Goal: Task Accomplishment & Management: Use online tool/utility

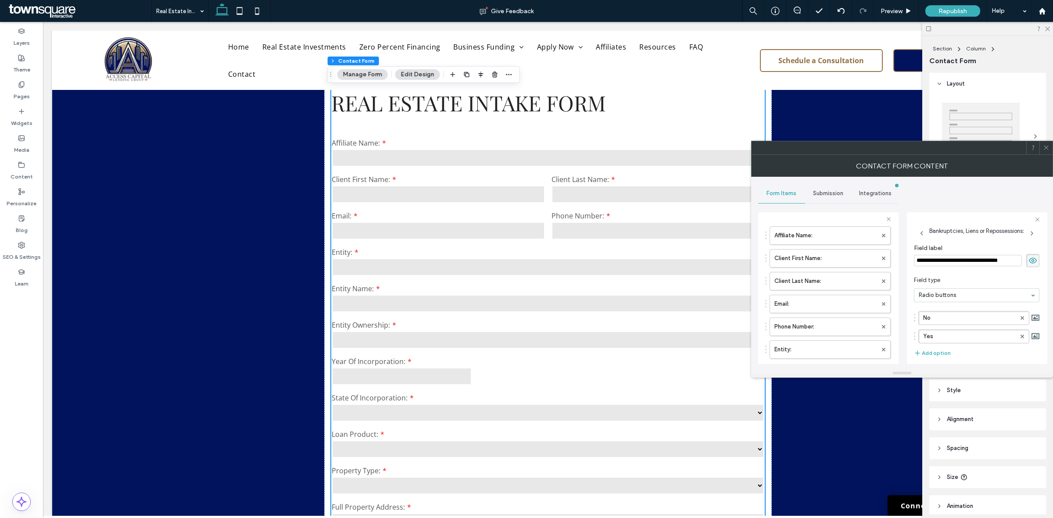
scroll to position [55, 0]
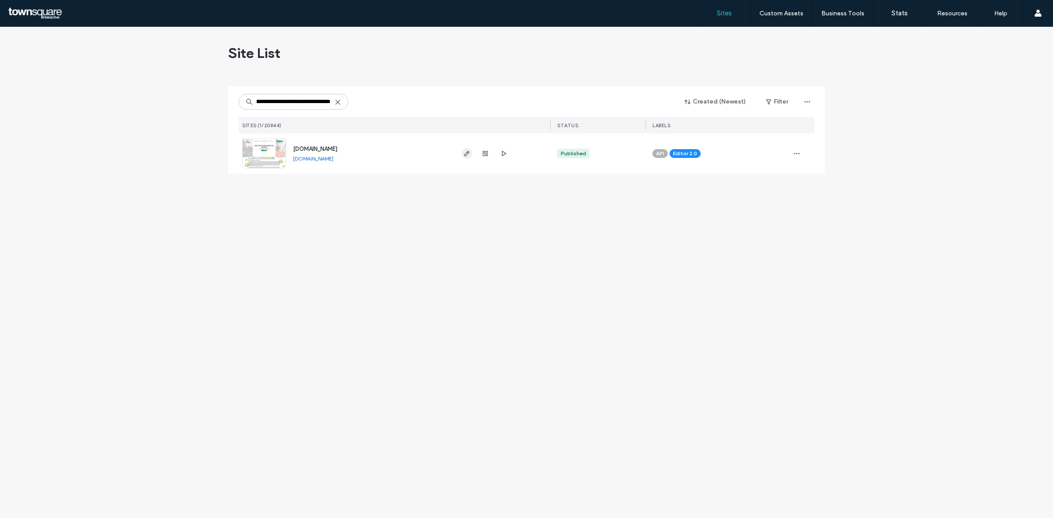
type input "**********"
click at [469, 151] on icon "button" at bounding box center [466, 153] width 7 height 7
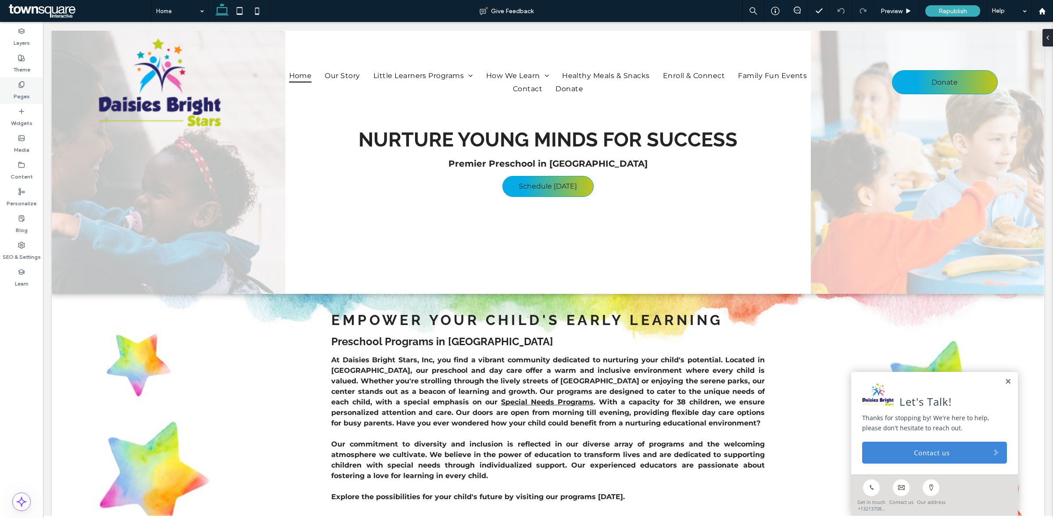
click at [18, 91] on label "Pages" at bounding box center [22, 94] width 16 height 12
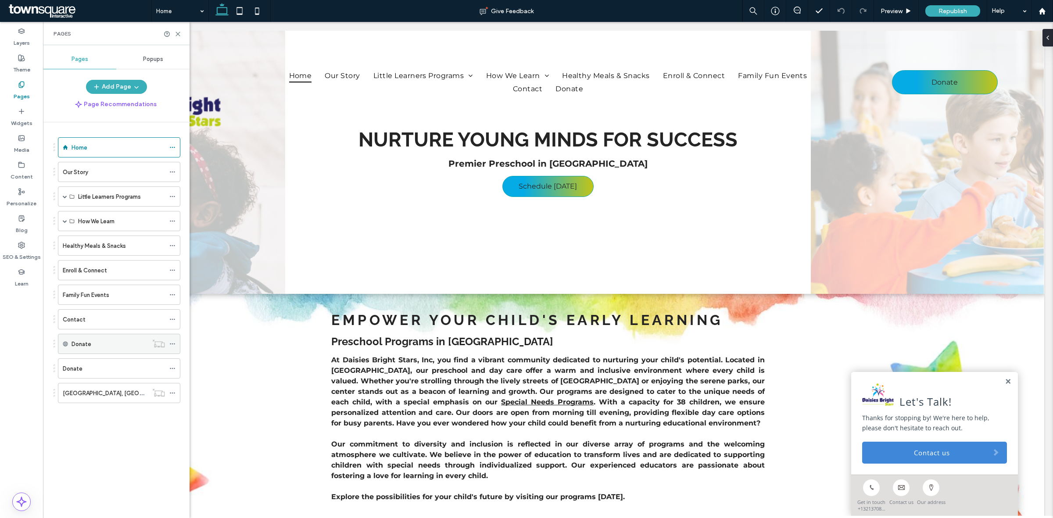
click at [99, 341] on div "Donate" at bounding box center [109, 343] width 76 height 9
click at [88, 351] on div "Donate" at bounding box center [109, 343] width 76 height 19
click at [97, 343] on div "Donate" at bounding box center [109, 343] width 76 height 9
click at [180, 33] on icon at bounding box center [178, 34] width 7 height 7
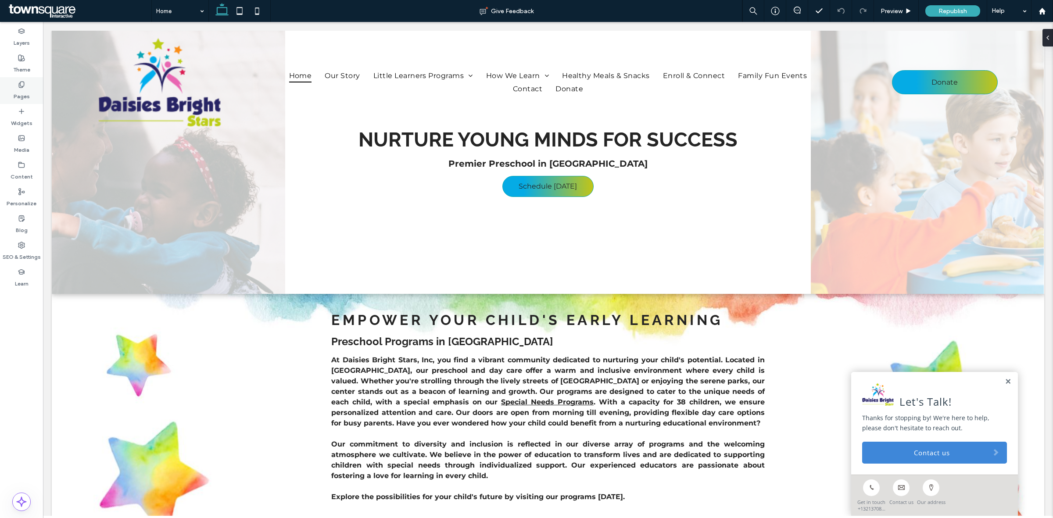
click at [12, 82] on div "Pages" at bounding box center [21, 90] width 43 height 27
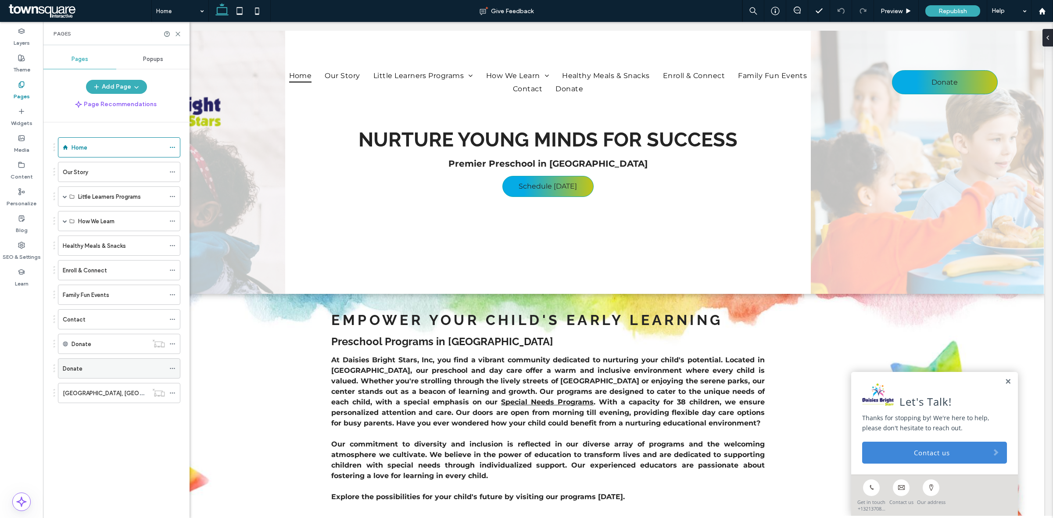
click at [84, 369] on div "Donate" at bounding box center [114, 368] width 102 height 9
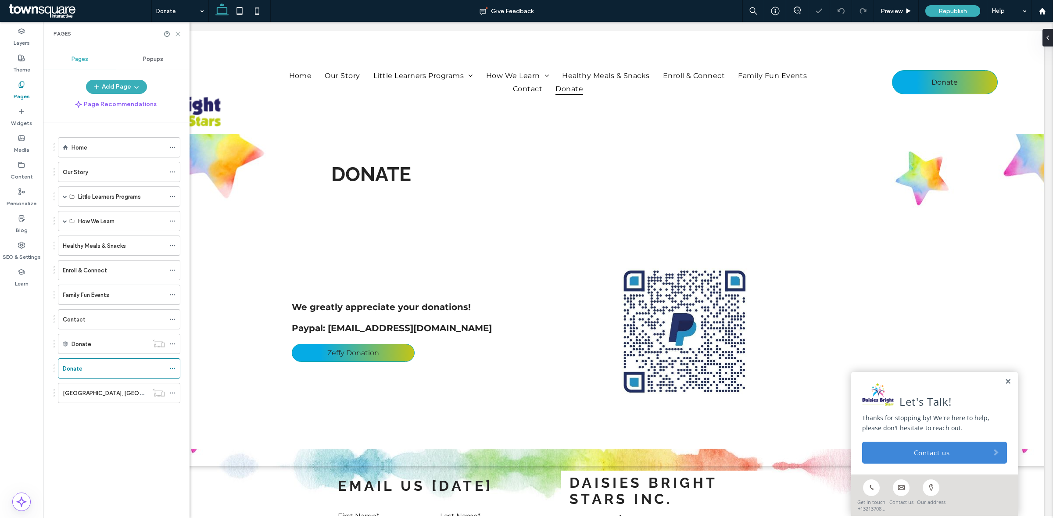
drag, startPoint x: 180, startPoint y: 34, endPoint x: 330, endPoint y: 197, distance: 221.6
click at [180, 34] on icon at bounding box center [178, 34] width 7 height 7
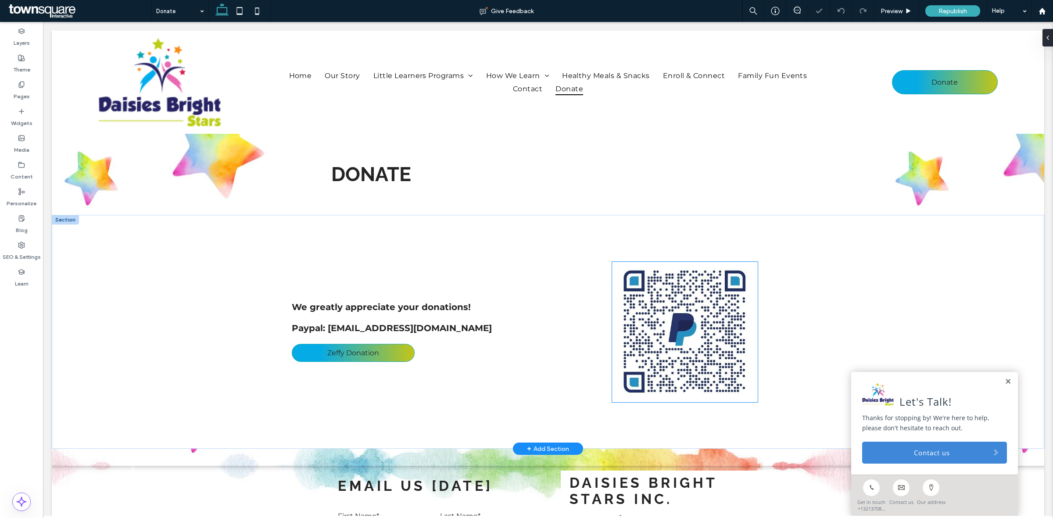
click at [714, 291] on img at bounding box center [685, 332] width 146 height 140
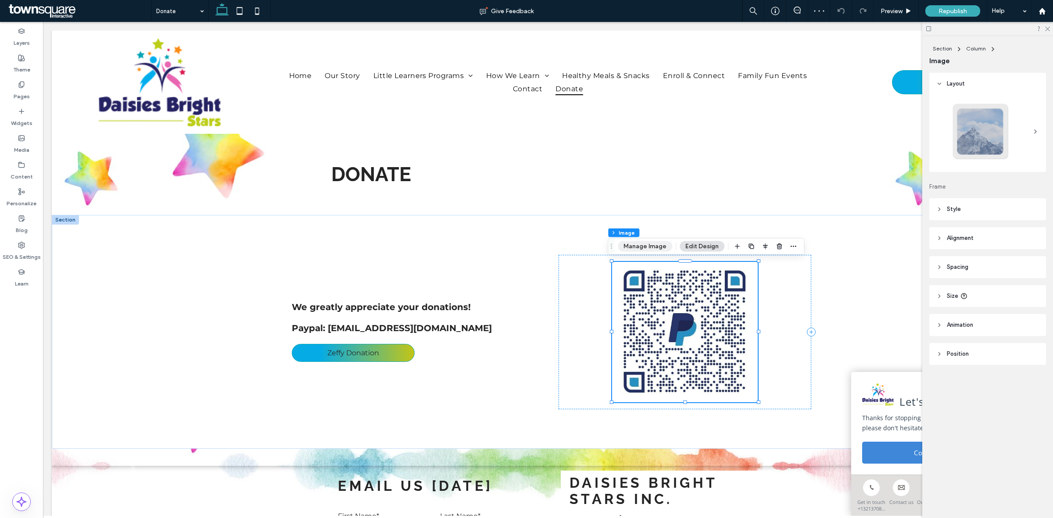
click at [646, 244] on button "Manage Image" at bounding box center [644, 246] width 54 height 11
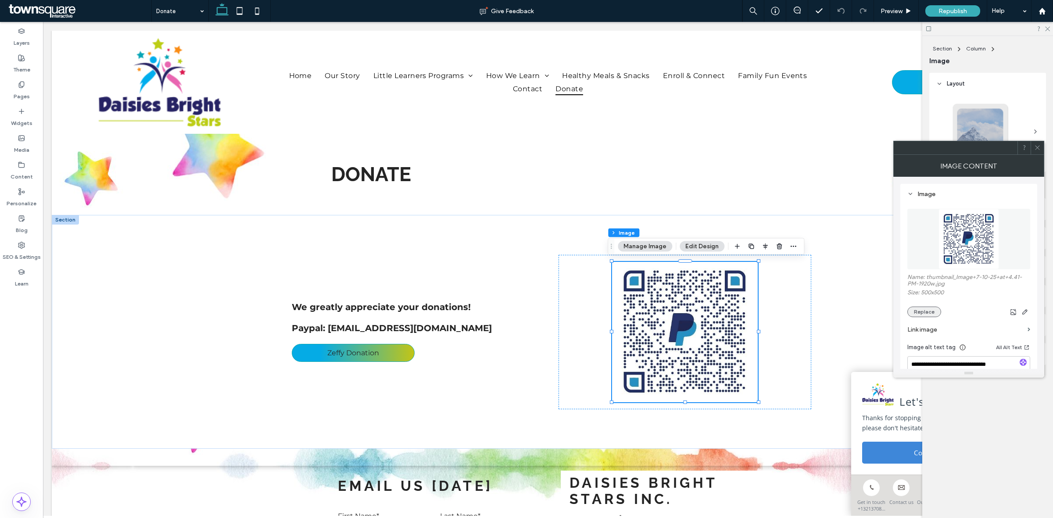
click at [915, 310] on button "Replace" at bounding box center [924, 312] width 34 height 11
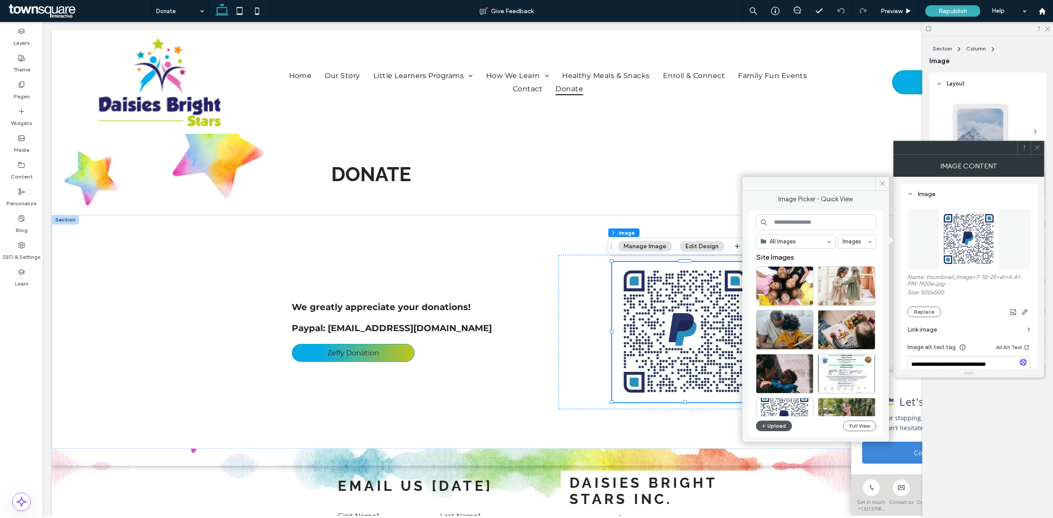
click at [770, 422] on button "Upload" at bounding box center [774, 426] width 36 height 11
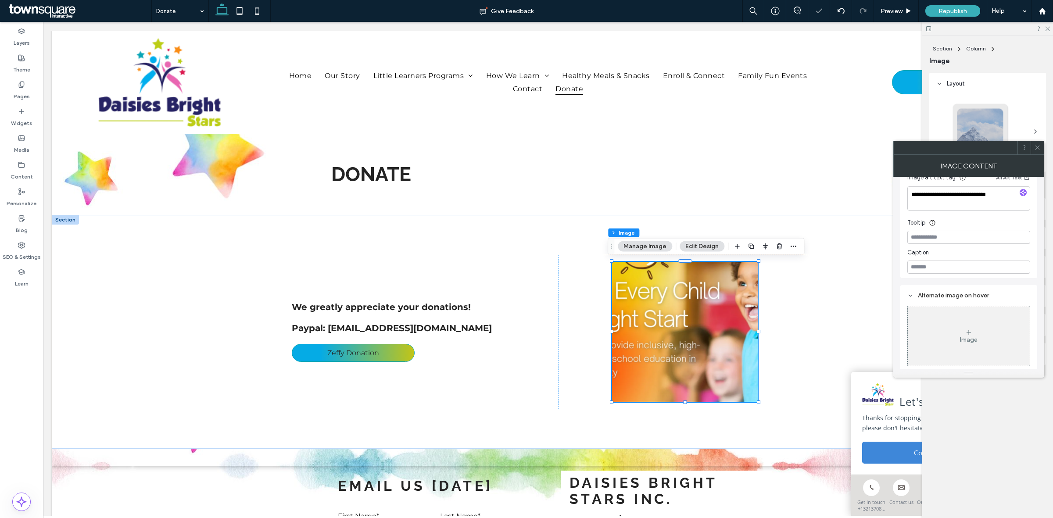
scroll to position [168, 0]
click at [1038, 148] on icon at bounding box center [1037, 147] width 7 height 7
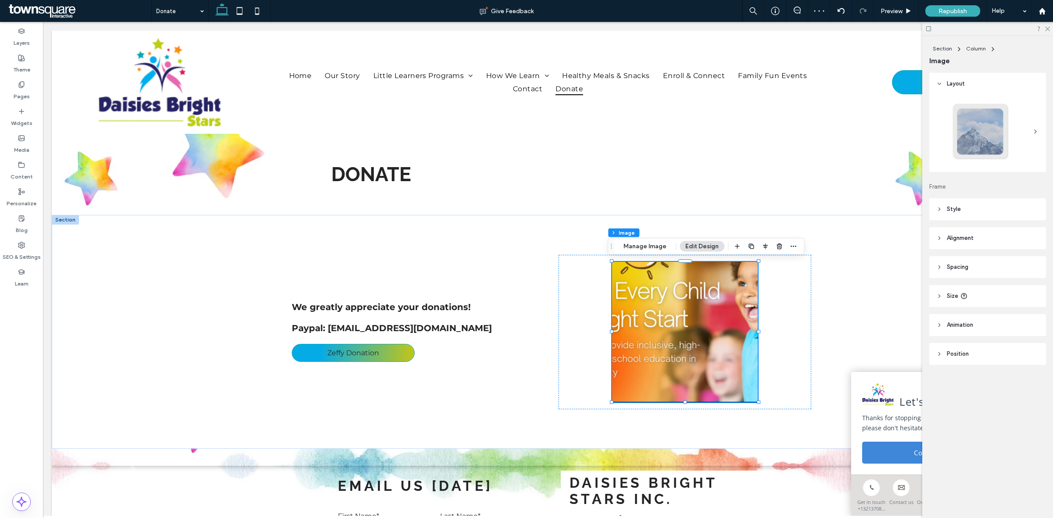
click at [956, 207] on span "Style" at bounding box center [953, 209] width 14 height 9
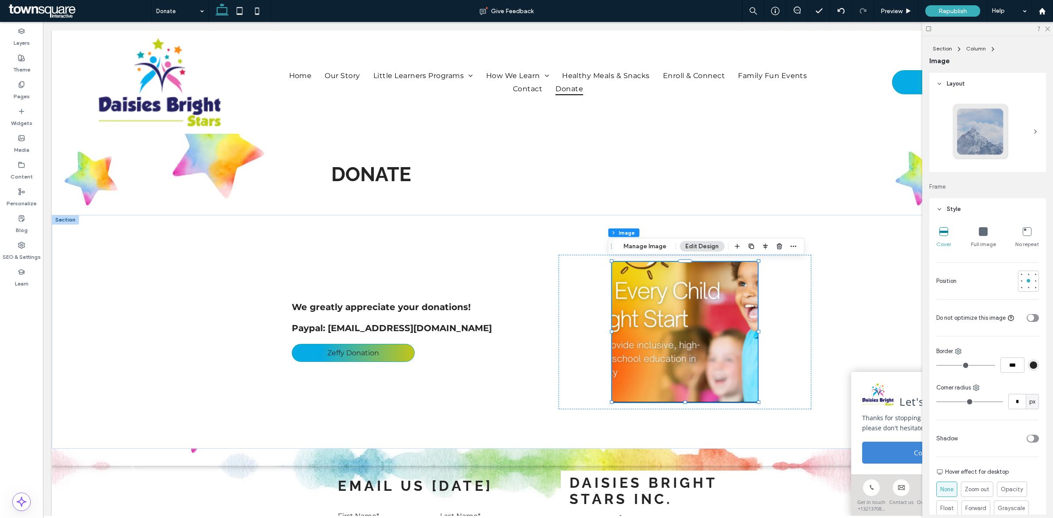
click at [979, 233] on icon at bounding box center [982, 231] width 9 height 9
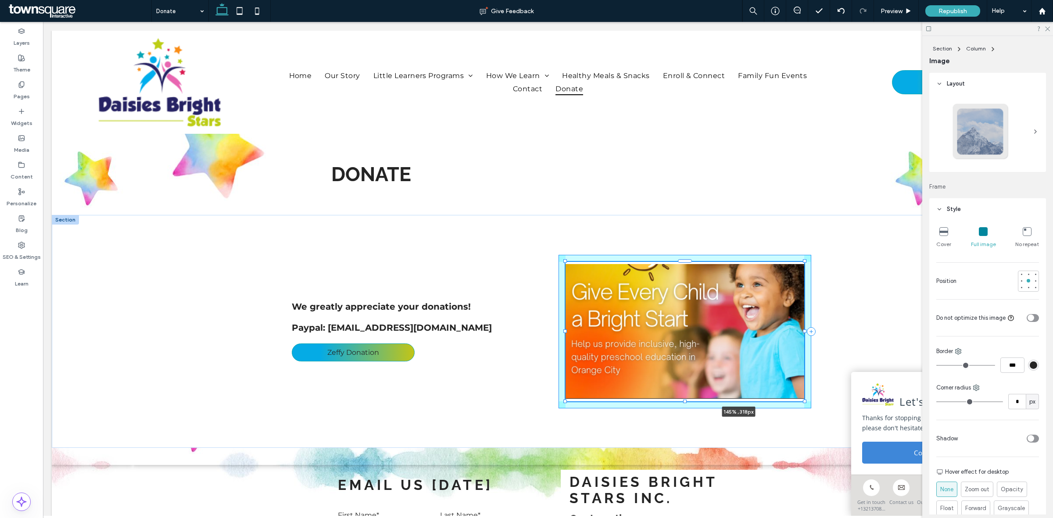
drag, startPoint x: 754, startPoint y: 398, endPoint x: 852, endPoint y: 394, distance: 97.5
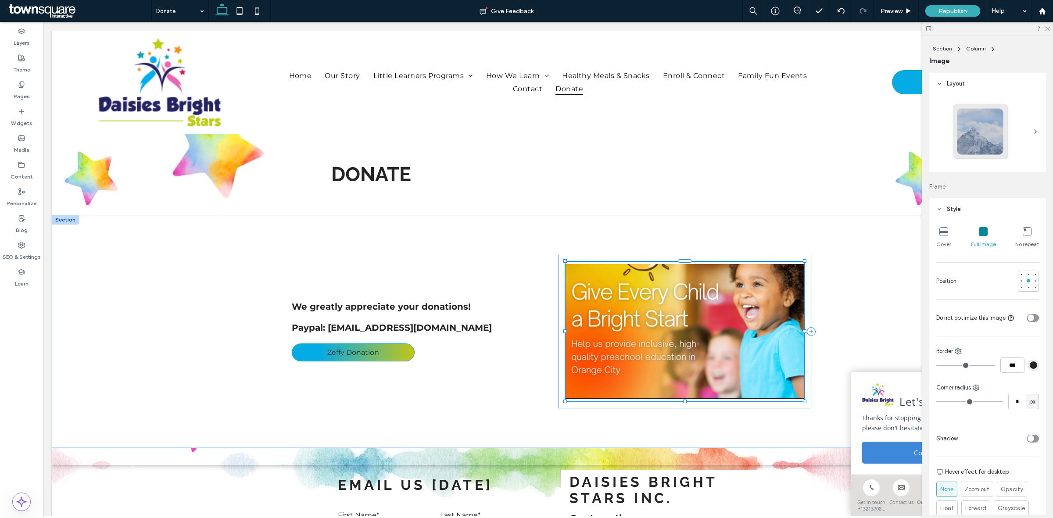
type input "***"
click at [848, 269] on div "We greatly appreciate your donations! ﻿ Paypal: daisiesbrightstars@gmail.com Ze…" at bounding box center [548, 331] width 992 height 233
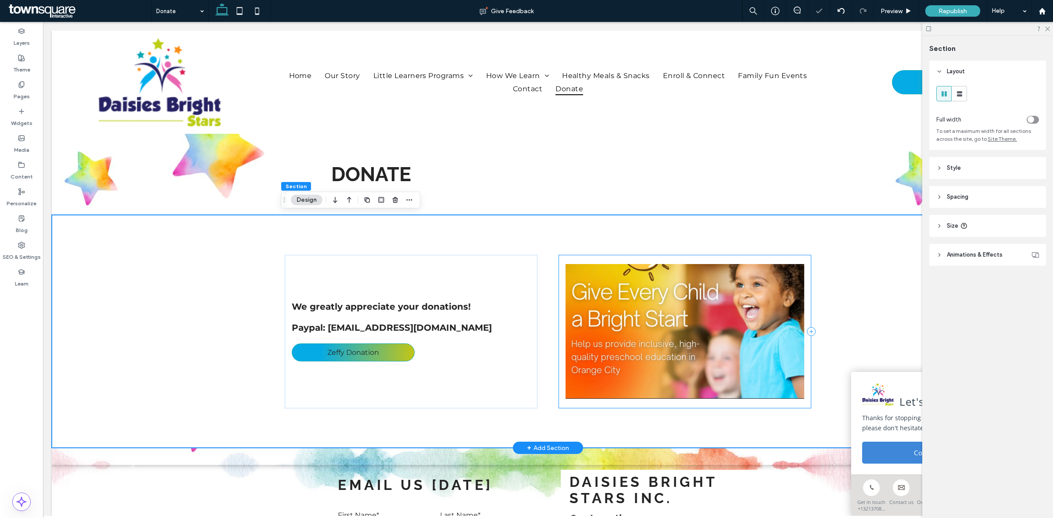
click at [806, 293] on div at bounding box center [684, 331] width 253 height 153
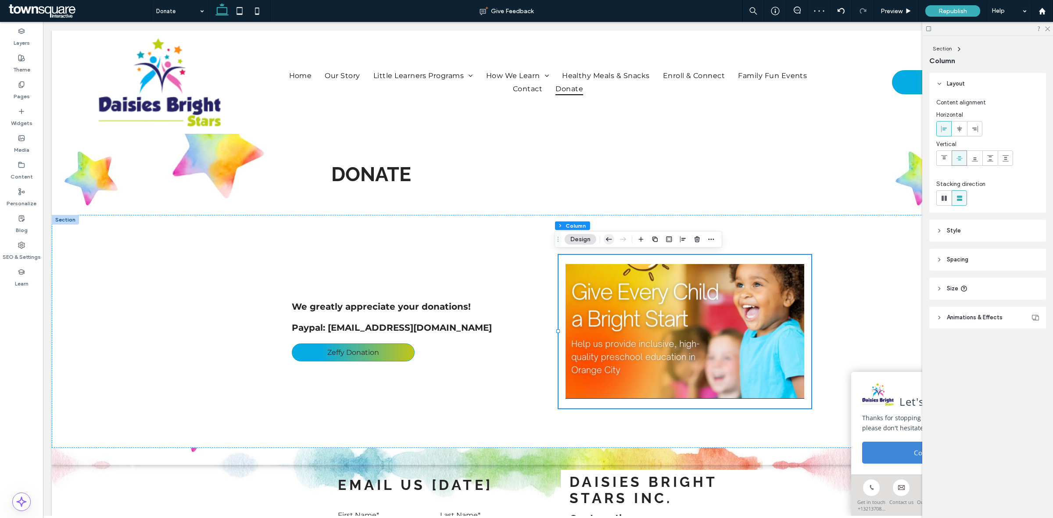
click at [606, 239] on use "button" at bounding box center [609, 239] width 6 height 4
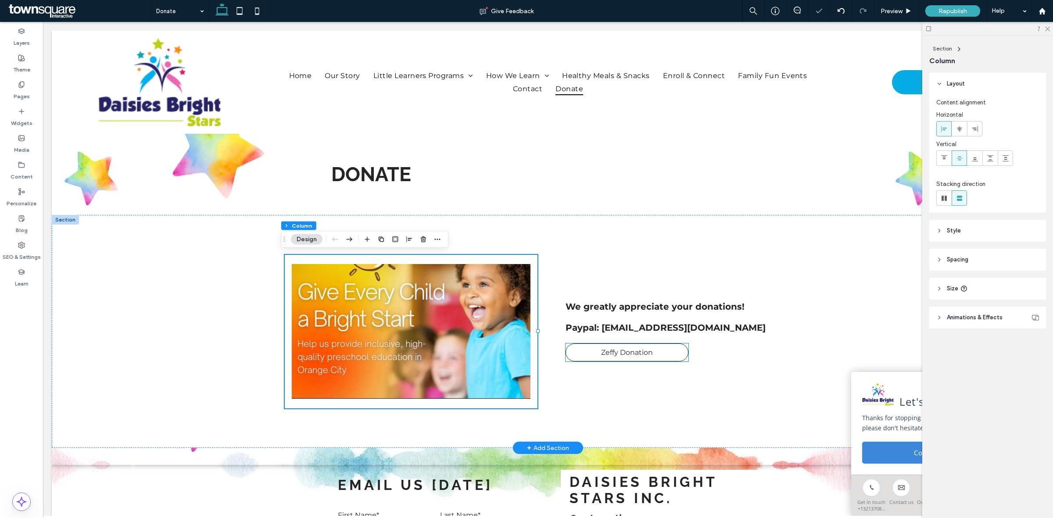
click at [666, 356] on link "Zeffy Donation" at bounding box center [626, 352] width 123 height 18
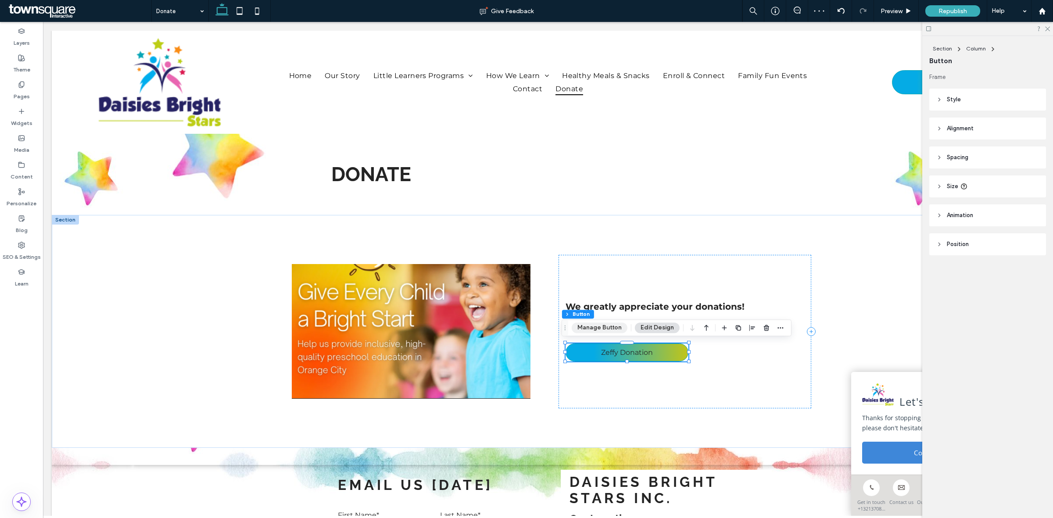
click at [601, 325] on button "Manage Button" at bounding box center [599, 327] width 56 height 11
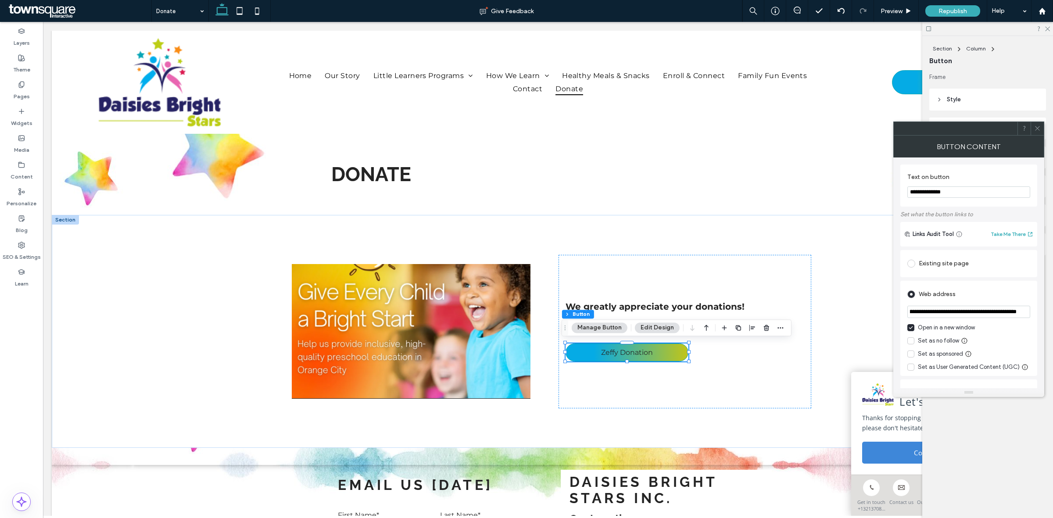
scroll to position [0, 112]
drag, startPoint x: 910, startPoint y: 315, endPoint x: 1042, endPoint y: 313, distance: 132.5
click at [1042, 313] on div "**********" at bounding box center [968, 272] width 151 height 231
drag, startPoint x: 999, startPoint y: 335, endPoint x: 873, endPoint y: 319, distance: 127.2
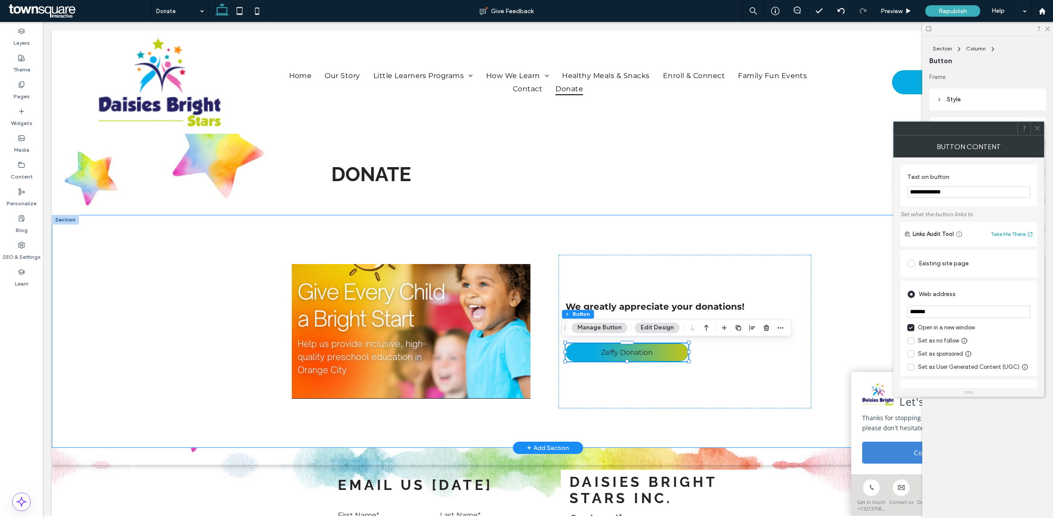
paste input "**********"
type input "**********"
click at [1022, 340] on div "Set as no follow" at bounding box center [968, 340] width 123 height 9
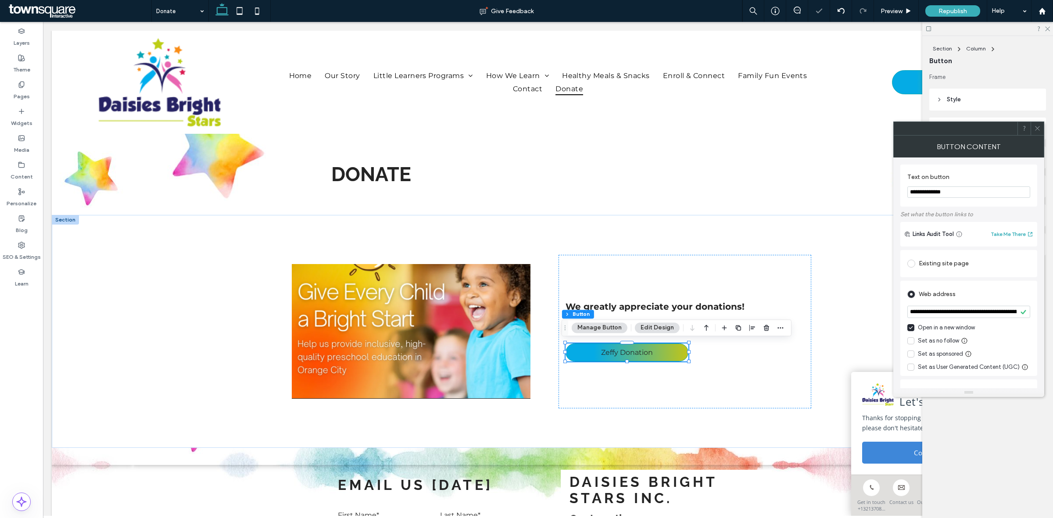
click at [1038, 126] on icon at bounding box center [1037, 128] width 7 height 7
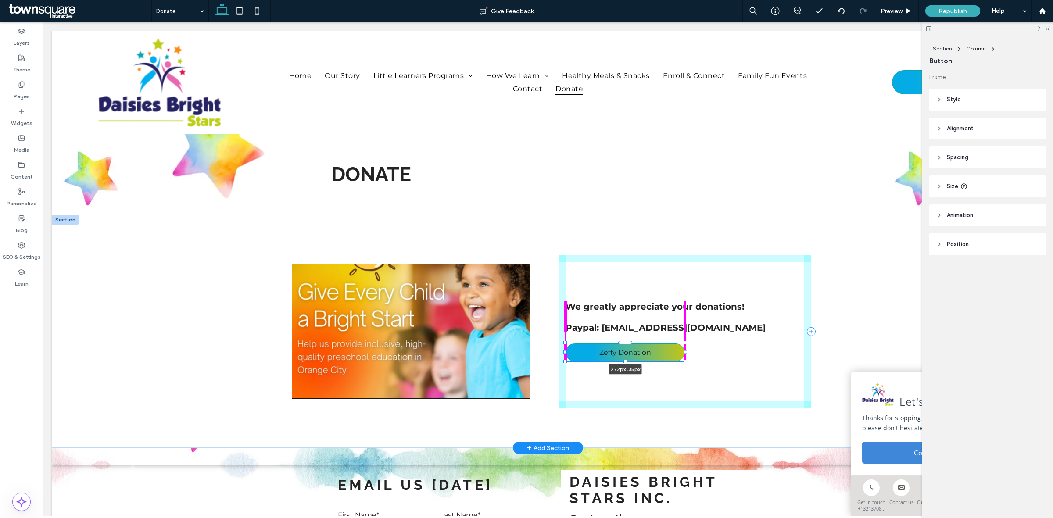
drag, startPoint x: 685, startPoint y: 360, endPoint x: 680, endPoint y: 354, distance: 7.1
click at [566, 343] on div at bounding box center [565, 343] width 0 height 0
type input "***"
type input "**"
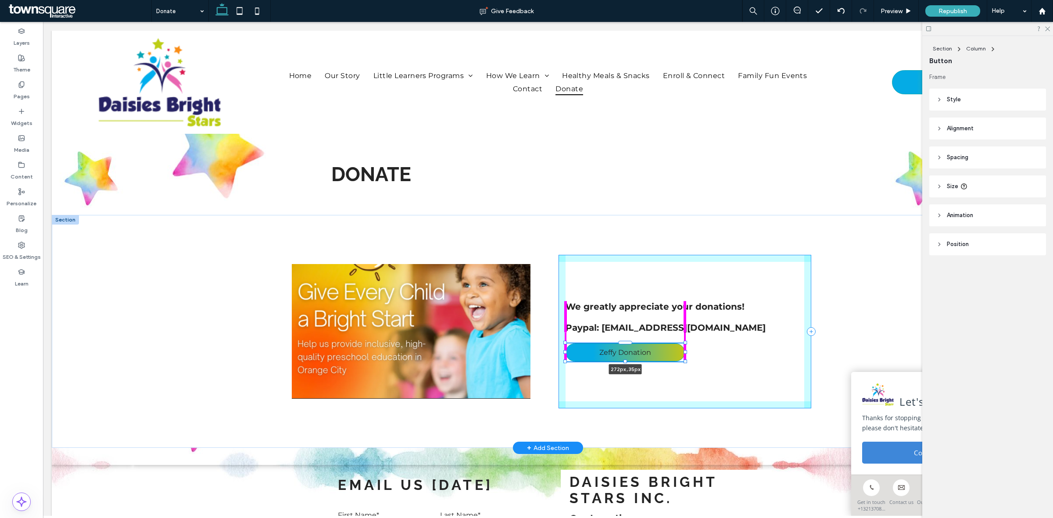
type input "**"
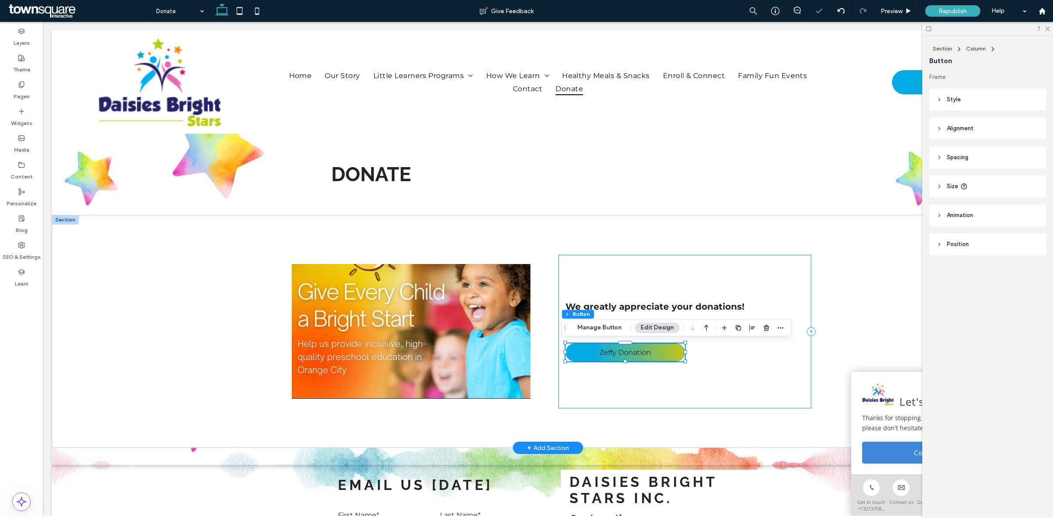
click at [706, 375] on div "We greatly appreciate your donations! ﻿ Paypal: daisiesbrightstars@gmail.com Ze…" at bounding box center [684, 331] width 253 height 153
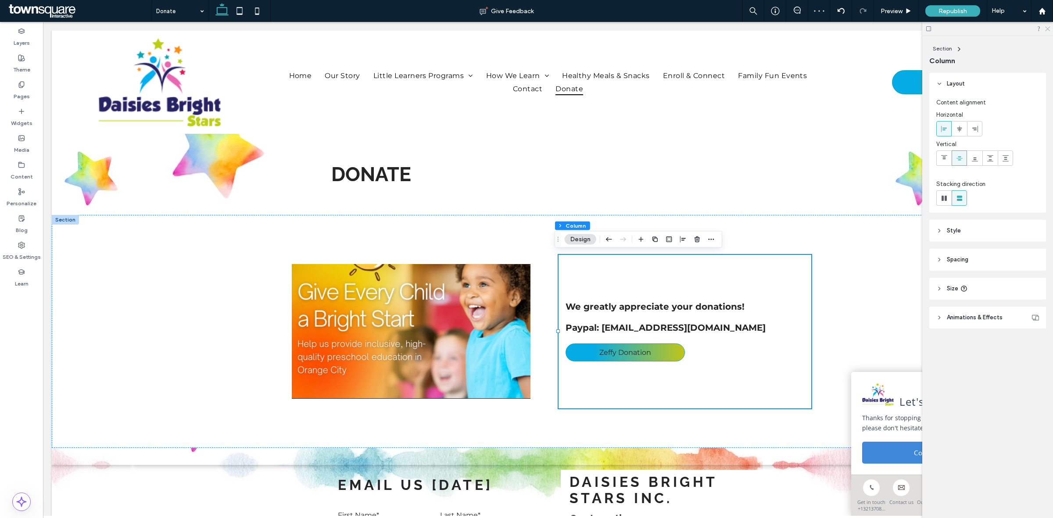
drag, startPoint x: 1046, startPoint y: 27, endPoint x: 966, endPoint y: 28, distance: 80.3
click at [1046, 27] on icon at bounding box center [1047, 28] width 6 height 6
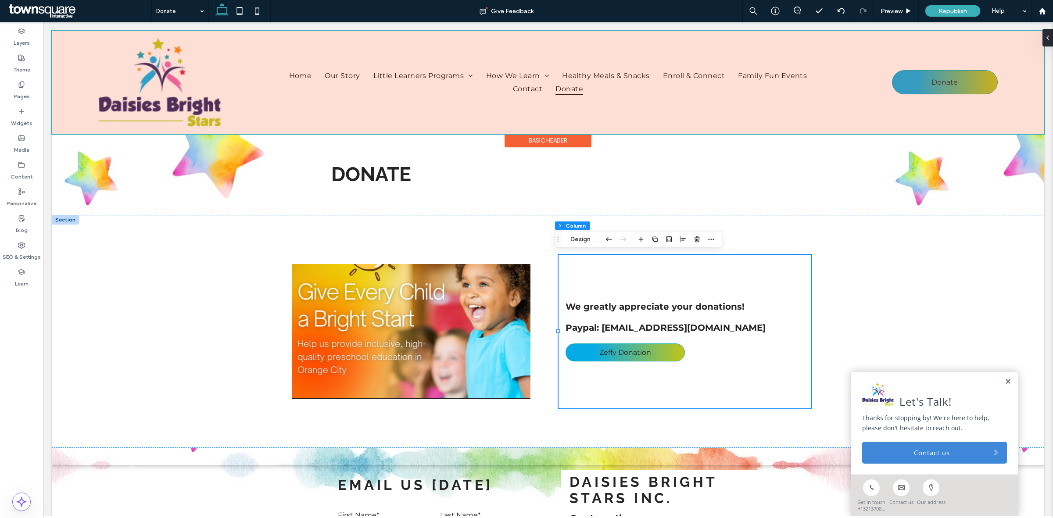
click at [949, 79] on div at bounding box center [548, 82] width 992 height 103
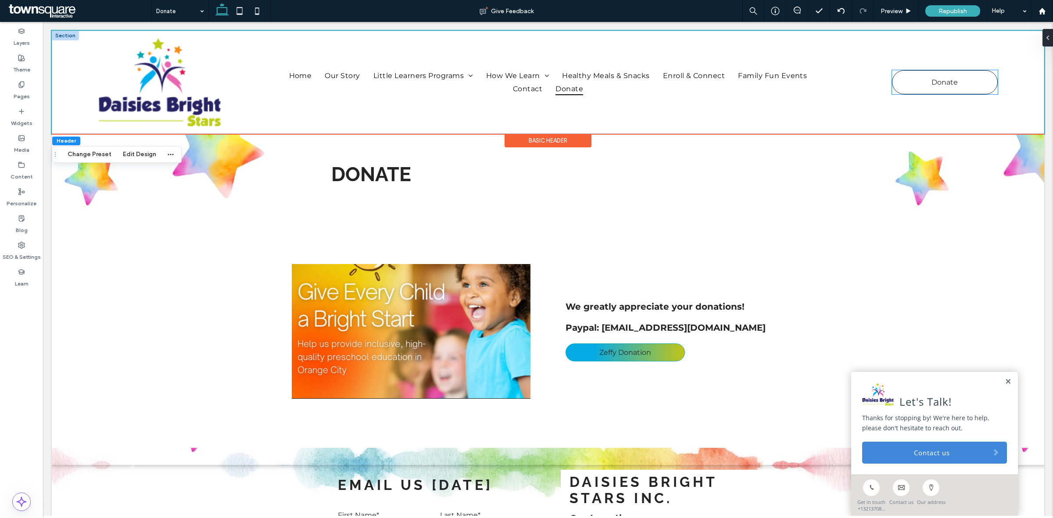
click at [931, 82] on span "Donate" at bounding box center [944, 82] width 26 height 17
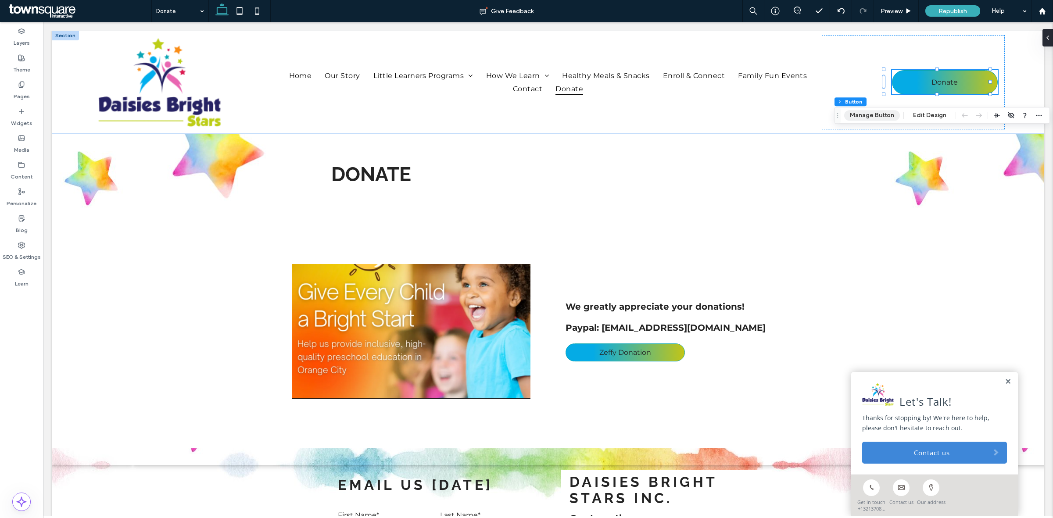
click at [869, 115] on button "Manage Button" at bounding box center [872, 115] width 56 height 11
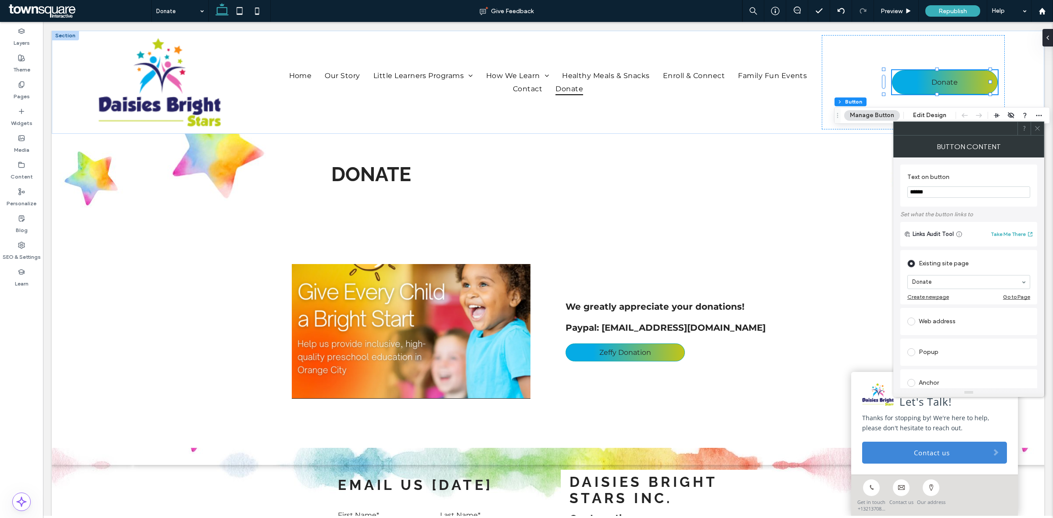
drag, startPoint x: 1037, startPoint y: 128, endPoint x: 945, endPoint y: 6, distance: 153.8
click at [1037, 128] on use at bounding box center [1037, 128] width 4 height 4
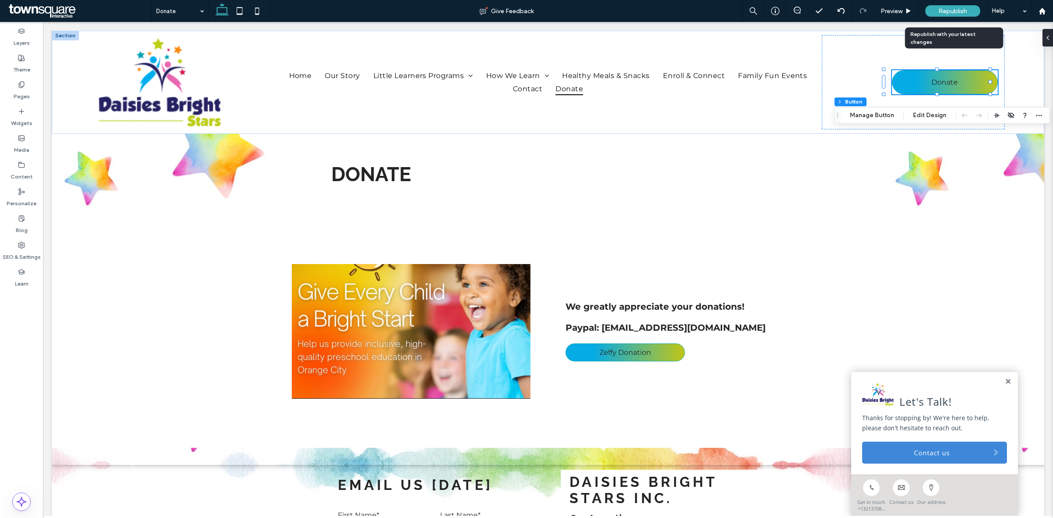
click at [956, 6] on div "Republish" at bounding box center [952, 10] width 55 height 11
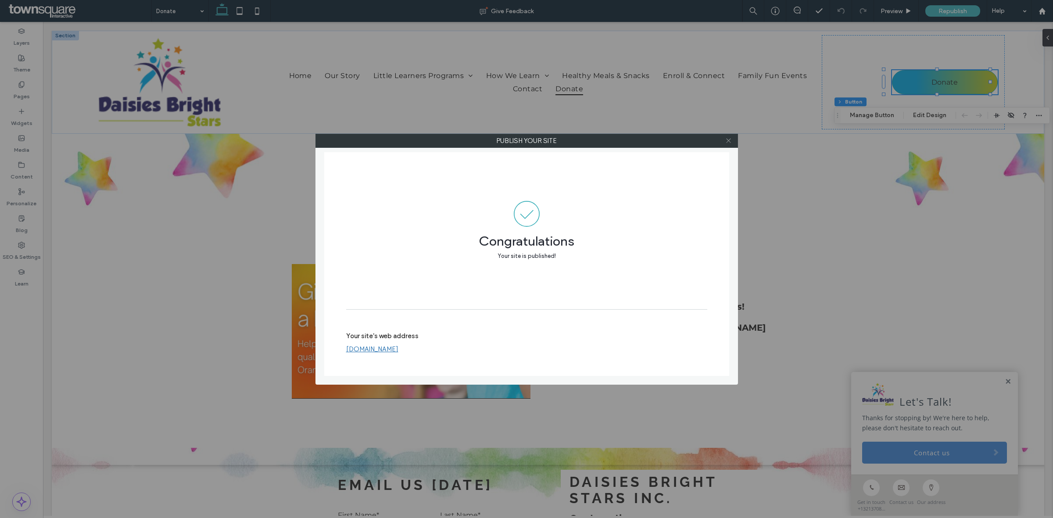
click at [728, 144] on span at bounding box center [728, 140] width 7 height 13
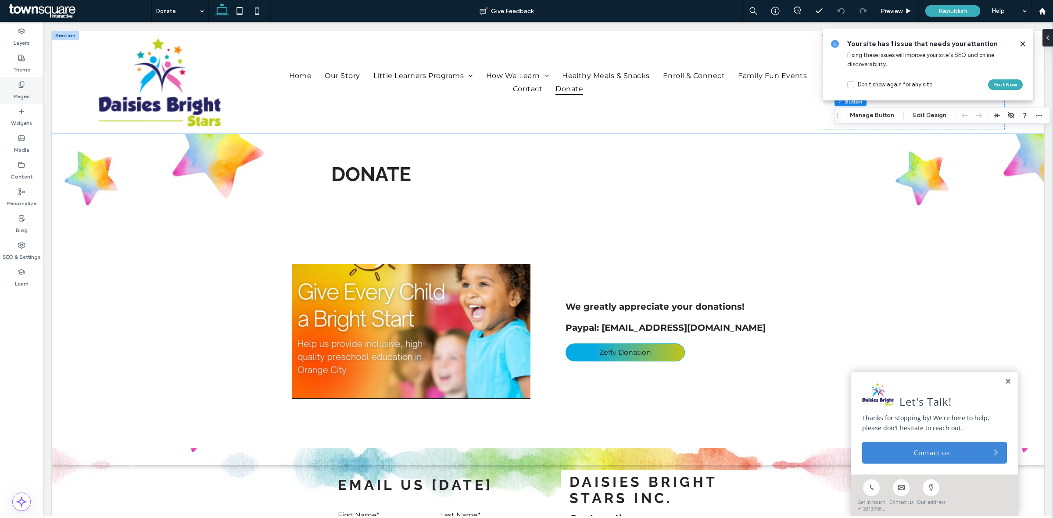
click at [21, 100] on label "Pages" at bounding box center [22, 94] width 16 height 12
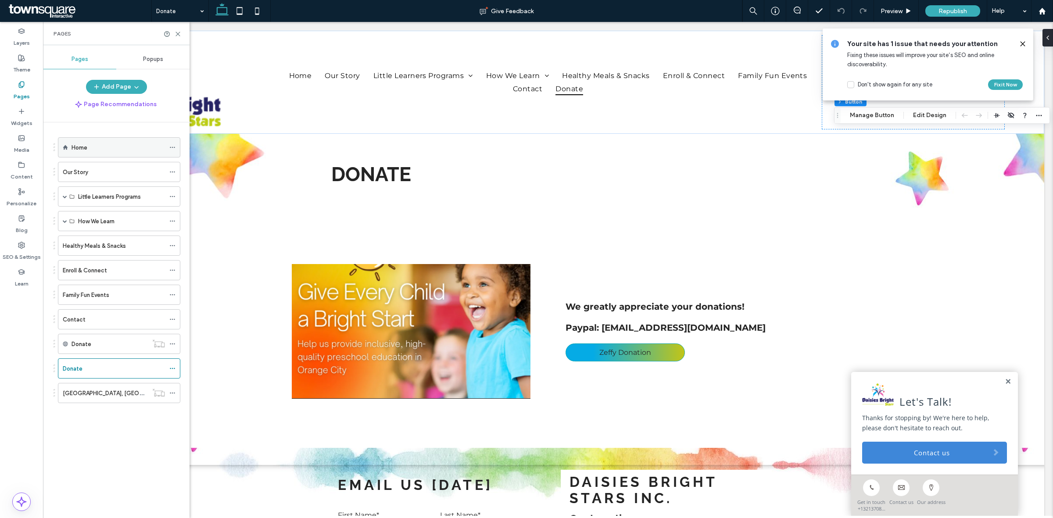
click at [86, 141] on div "Home" at bounding box center [117, 147] width 93 height 19
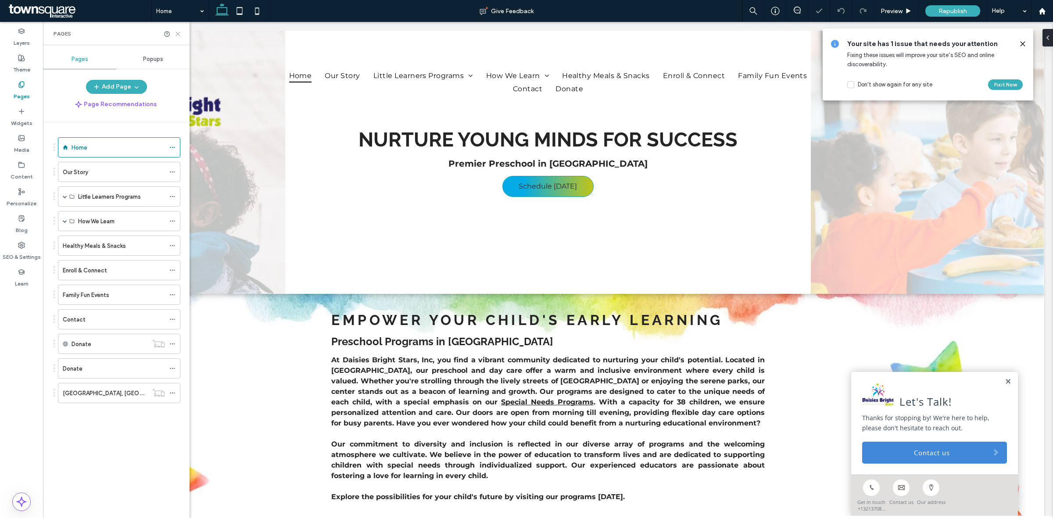
click at [178, 36] on icon at bounding box center [178, 34] width 7 height 7
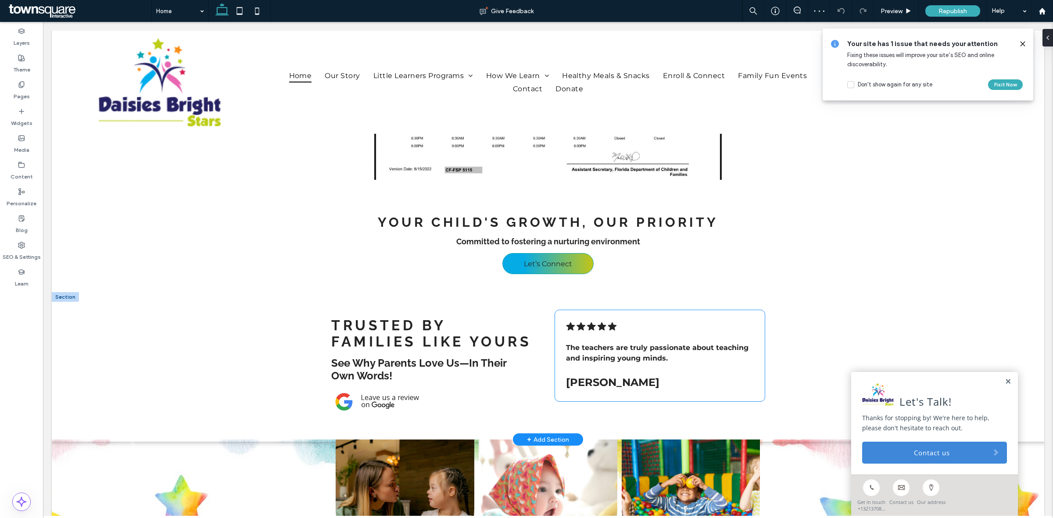
scroll to position [932, 0]
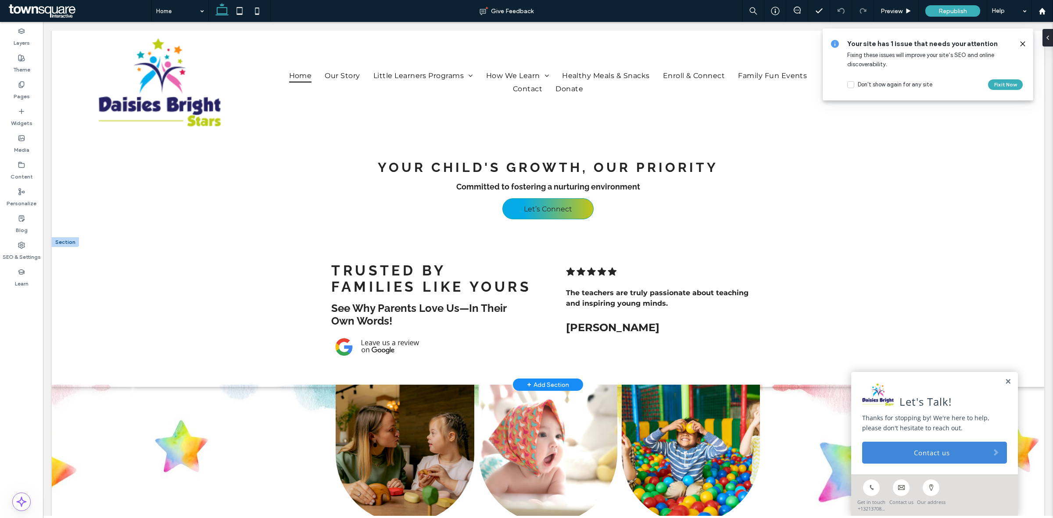
click at [548, 381] on div "+ Add Section" at bounding box center [548, 385] width 42 height 10
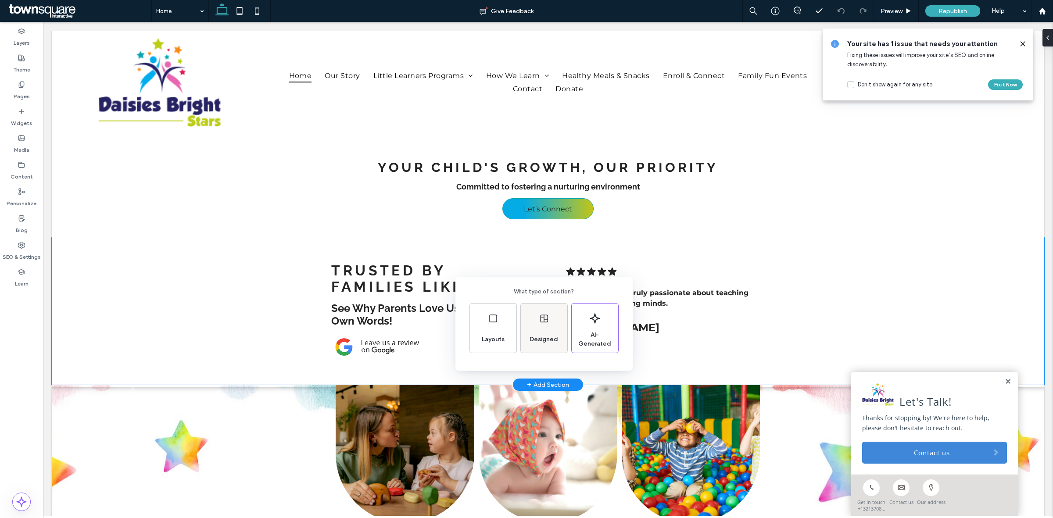
click at [540, 317] on icon at bounding box center [544, 318] width 11 height 11
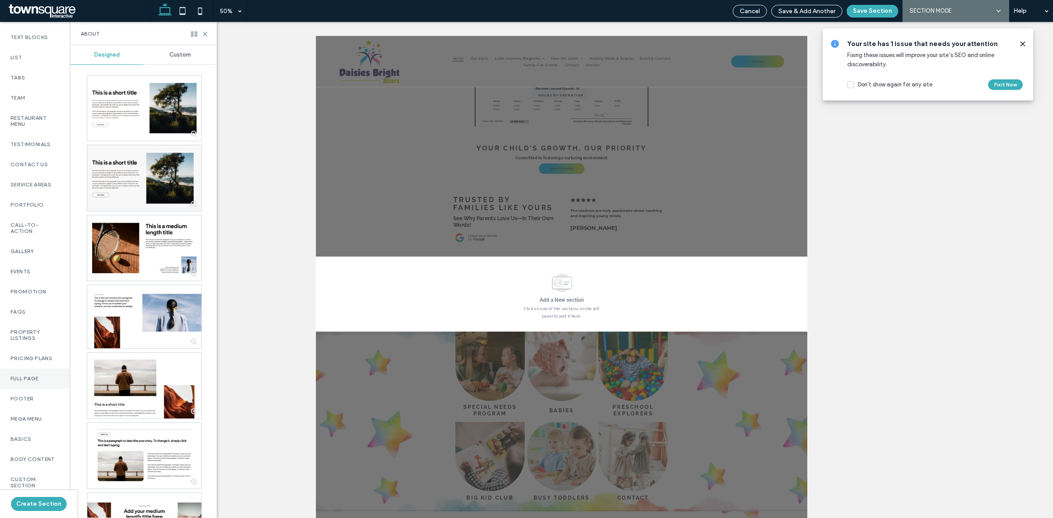
scroll to position [0, 0]
click at [36, 371] on div "Testimonials" at bounding box center [35, 371] width 70 height 20
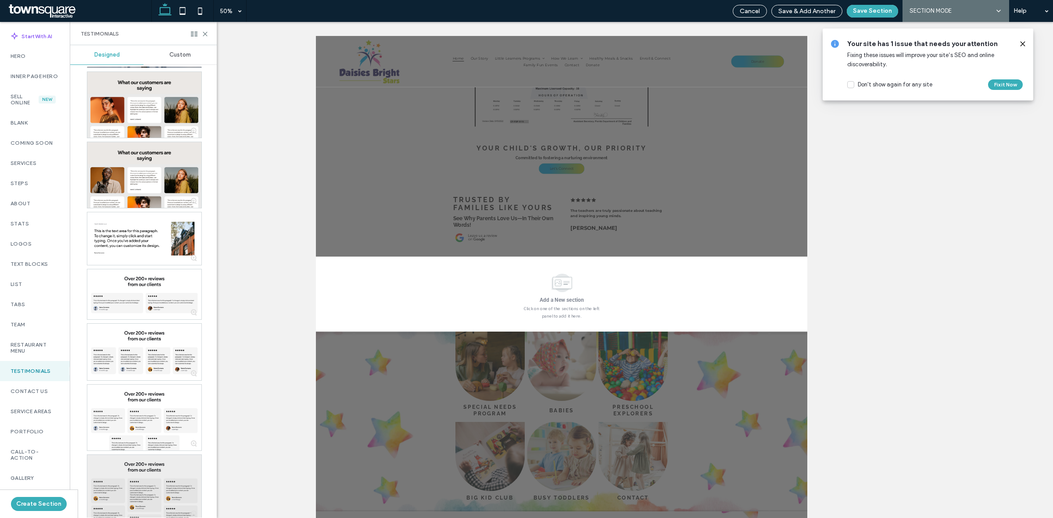
scroll to position [329, 0]
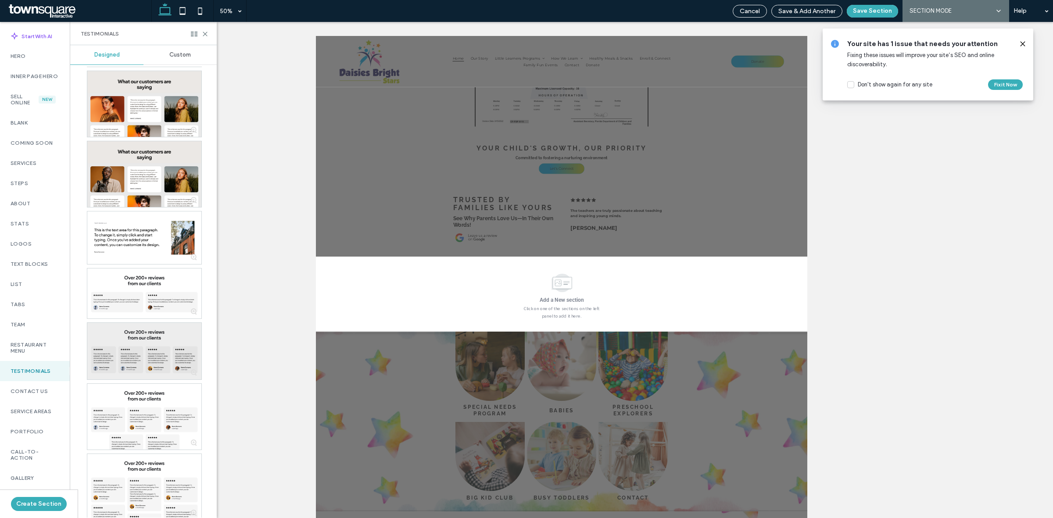
click at [172, 332] on div at bounding box center [144, 351] width 114 height 57
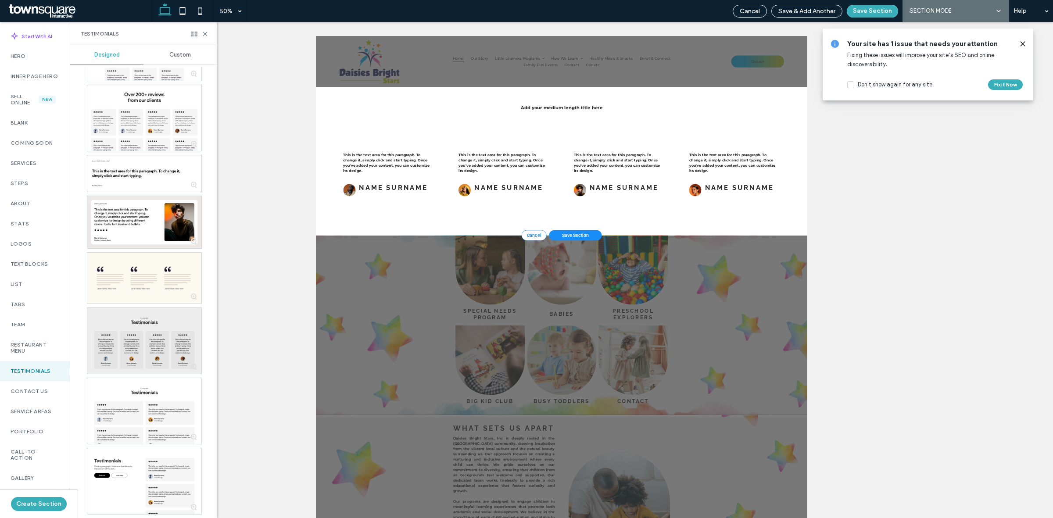
scroll to position [822, 0]
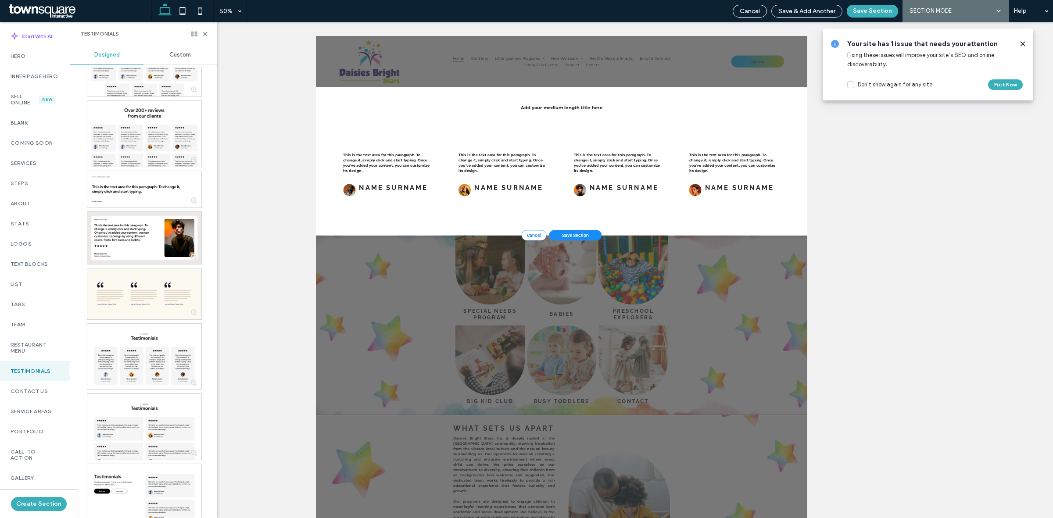
drag, startPoint x: 846, startPoint y: 423, endPoint x: 898, endPoint y: 282, distance: 151.0
click at [846, 424] on div "Save Section" at bounding box center [834, 434] width 105 height 21
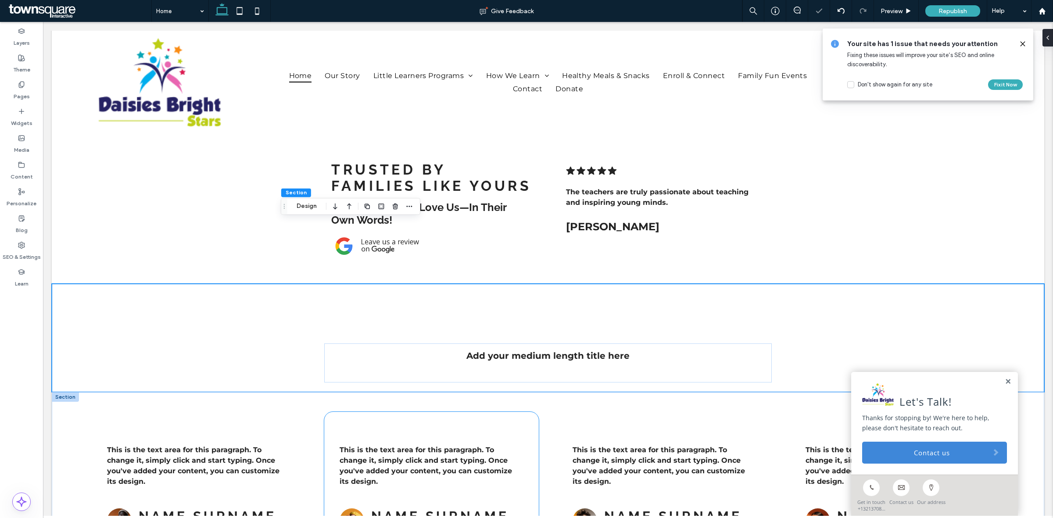
scroll to position [1003, 0]
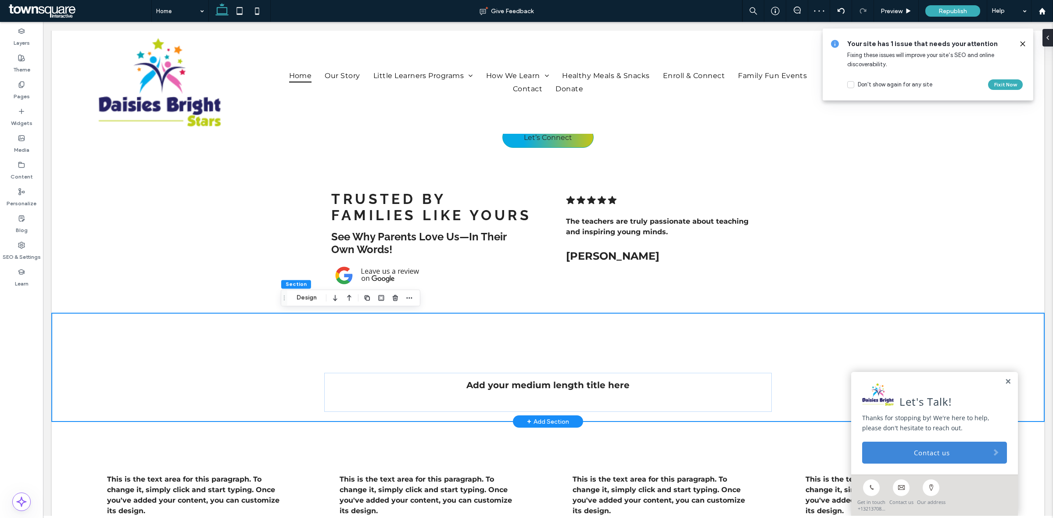
click at [285, 384] on div "Add your medium length title here" at bounding box center [548, 367] width 526 height 108
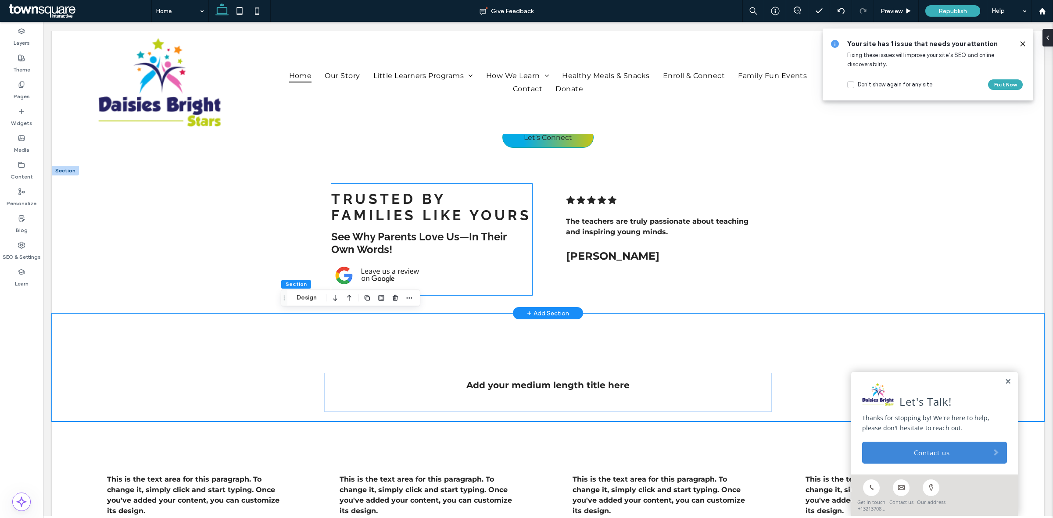
click at [443, 204] on h3 "Trusted by Families Like Yours" at bounding box center [431, 207] width 200 height 32
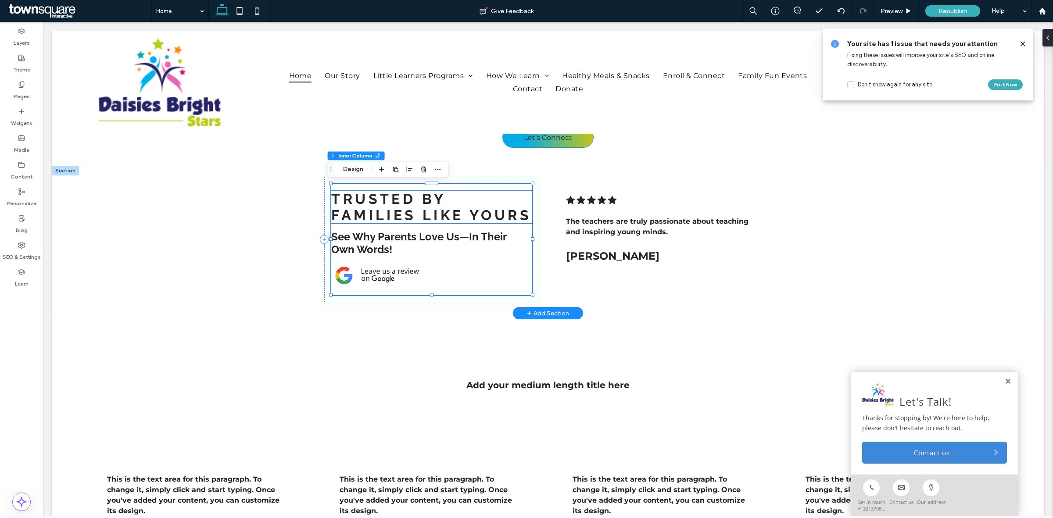
click at [400, 207] on span "Trusted by Families Like Yours" at bounding box center [431, 207] width 200 height 32
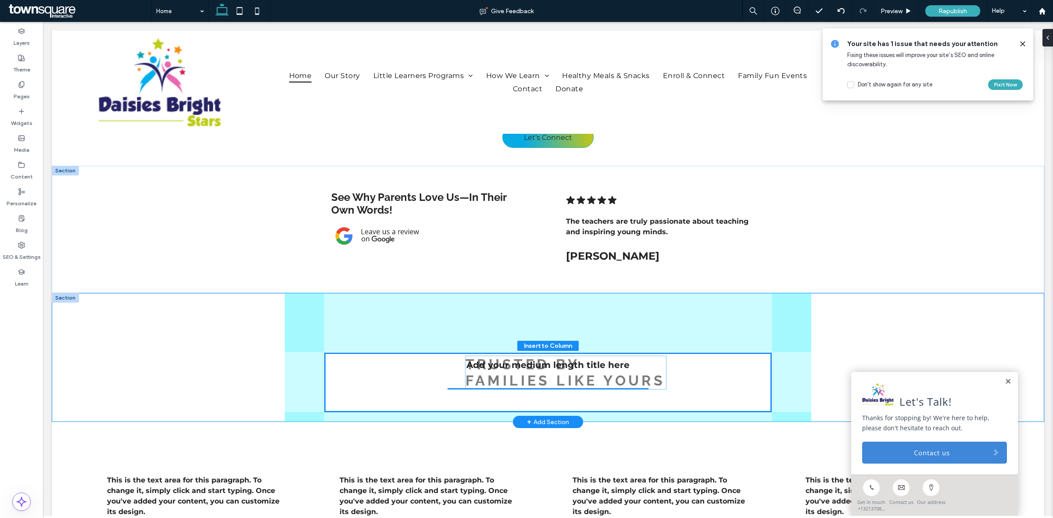
drag, startPoint x: 400, startPoint y: 207, endPoint x: 538, endPoint y: 373, distance: 215.8
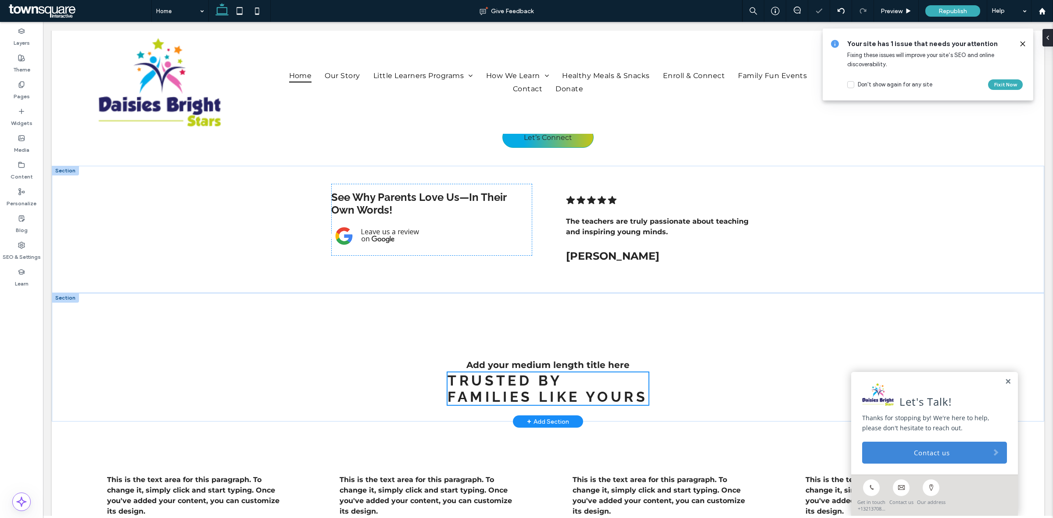
type input "**"
type input "****"
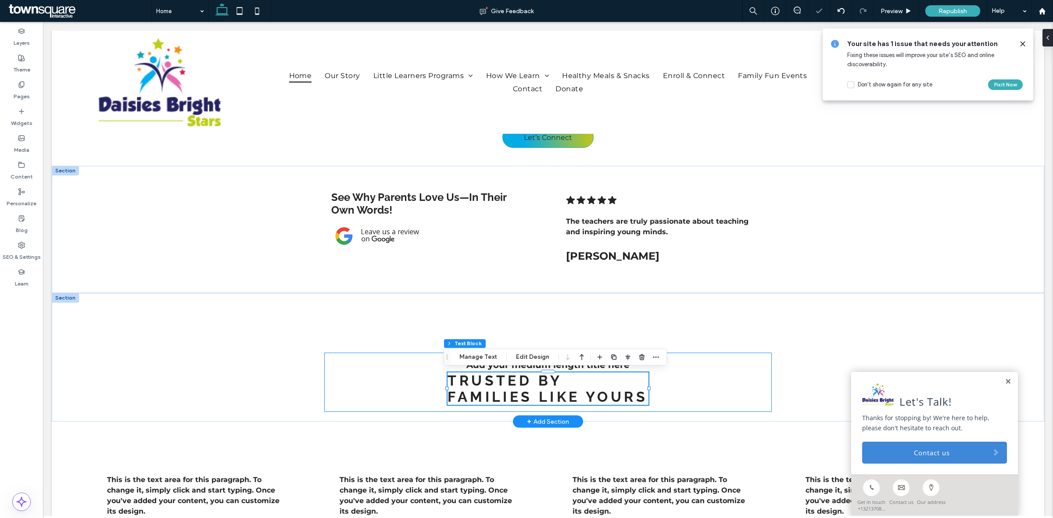
drag, startPoint x: 725, startPoint y: 360, endPoint x: 671, endPoint y: 372, distance: 55.3
click at [719, 363] on div "Add your medium length title here Trusted by Families Like Yours" at bounding box center [547, 382] width 447 height 59
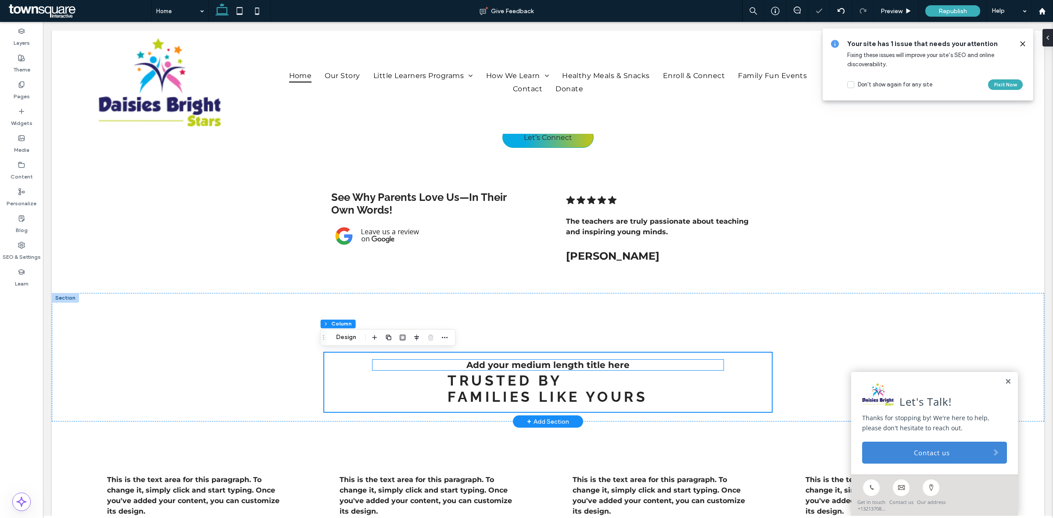
click at [642, 363] on h2 "Add your medium length title here" at bounding box center [547, 365] width 351 height 11
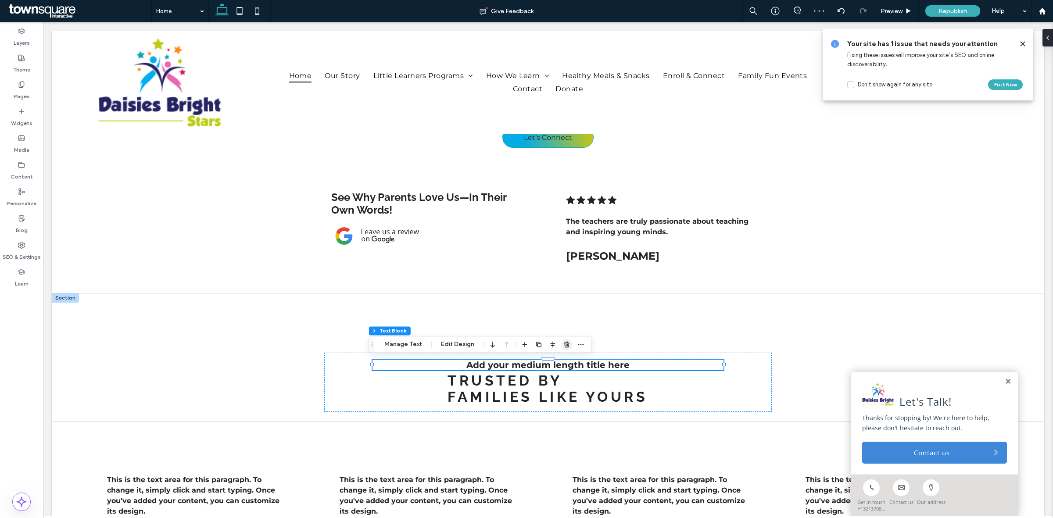
drag, startPoint x: 564, startPoint y: 344, endPoint x: 530, endPoint y: 339, distance: 34.7
click at [564, 344] on use "button" at bounding box center [566, 345] width 5 height 6
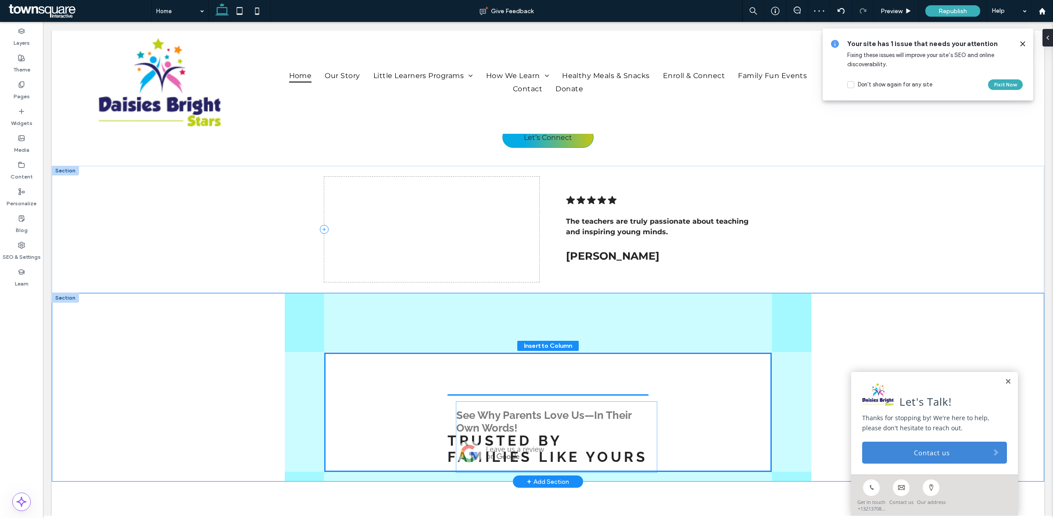
drag, startPoint x: 380, startPoint y: 190, endPoint x: 498, endPoint y: 386, distance: 229.4
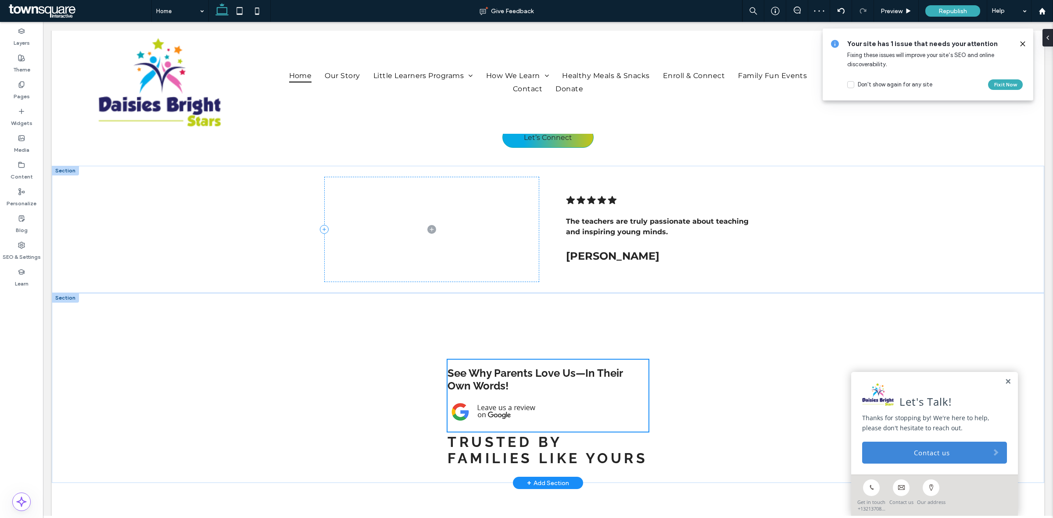
type input "**"
type input "****"
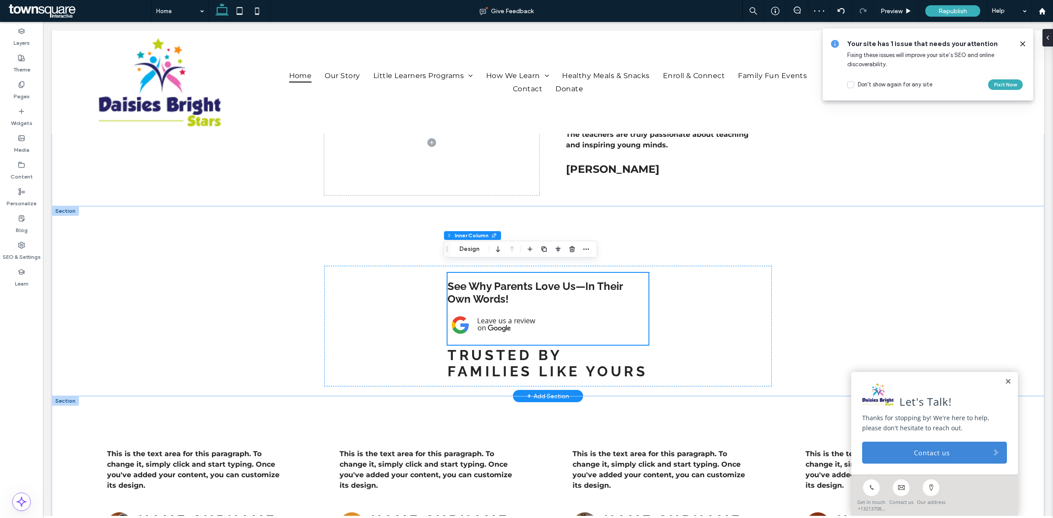
scroll to position [1113, 0]
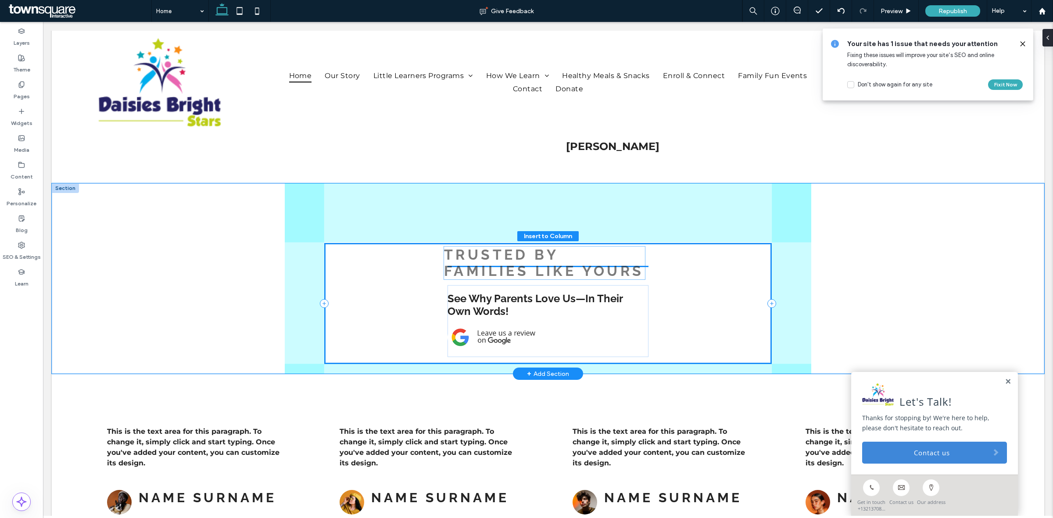
drag, startPoint x: 560, startPoint y: 351, endPoint x: 560, endPoint y: 276, distance: 75.0
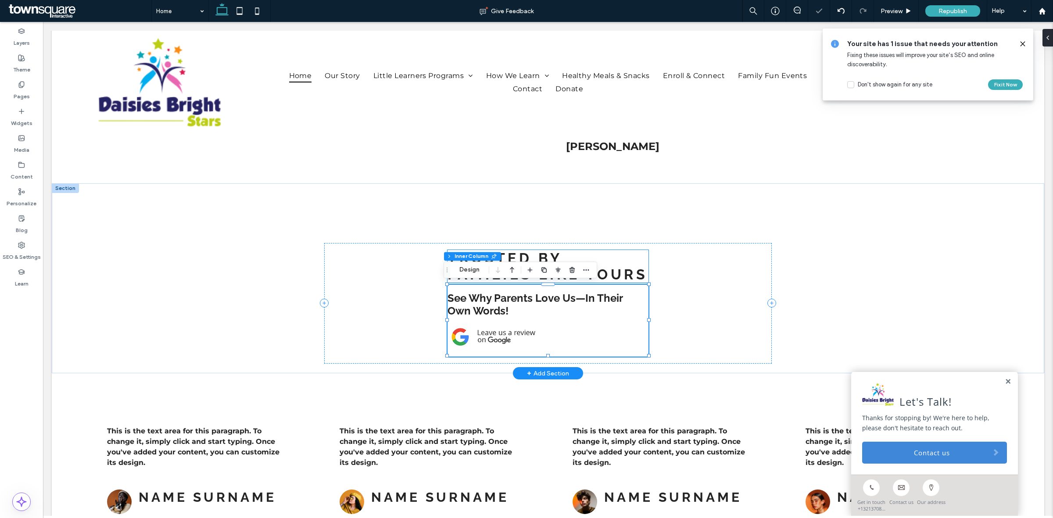
click at [637, 264] on h3 "Trusted by Families Like Yours" at bounding box center [547, 266] width 200 height 32
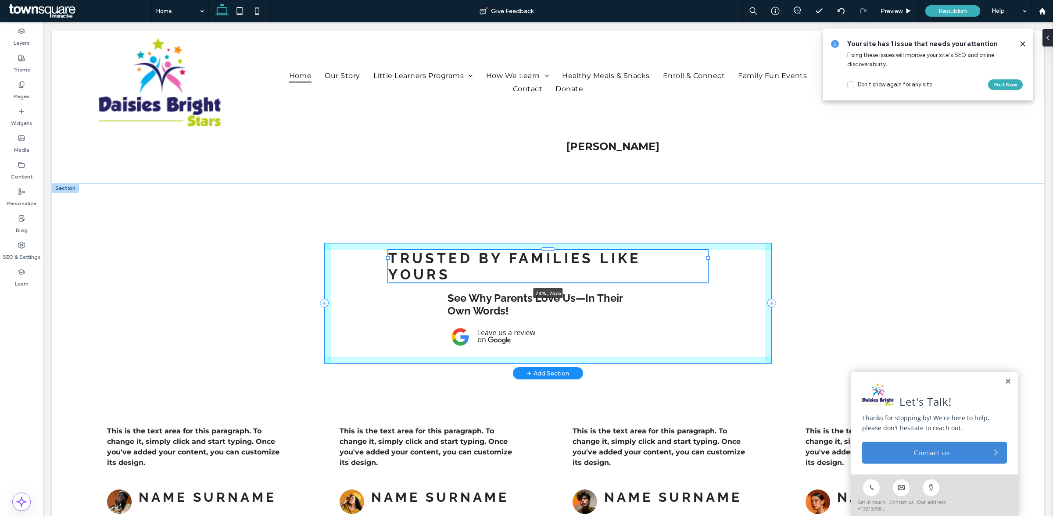
drag, startPoint x: 646, startPoint y: 264, endPoint x: 705, endPoint y: 272, distance: 59.8
click at [705, 272] on div "Trusted by Families Like Yours 74% , 75px See Why Parents Love Us—In Their Own …" at bounding box center [548, 278] width 526 height 190
type input "**"
type input "****"
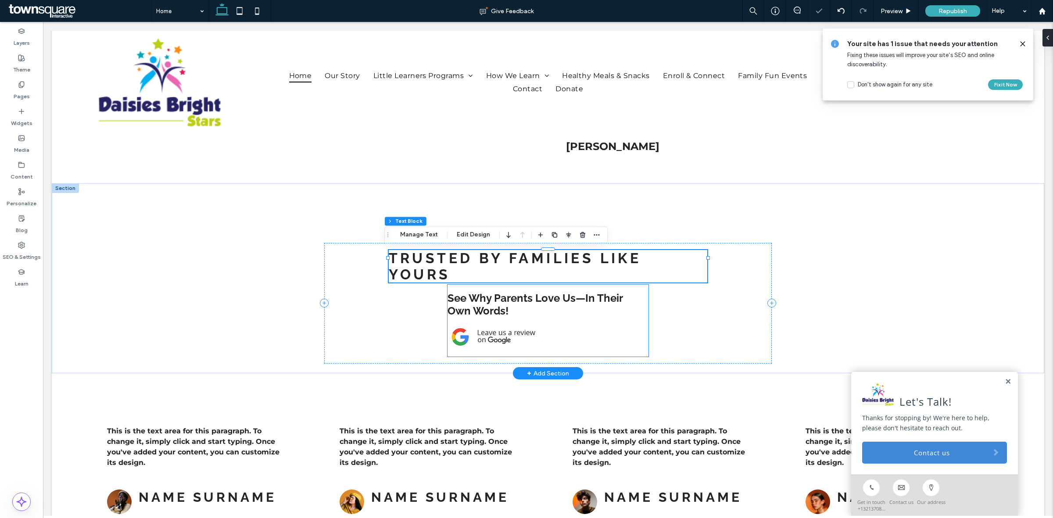
click at [601, 296] on h4 "See Why Parents Love Us—In Their Own Words!" at bounding box center [547, 304] width 200 height 25
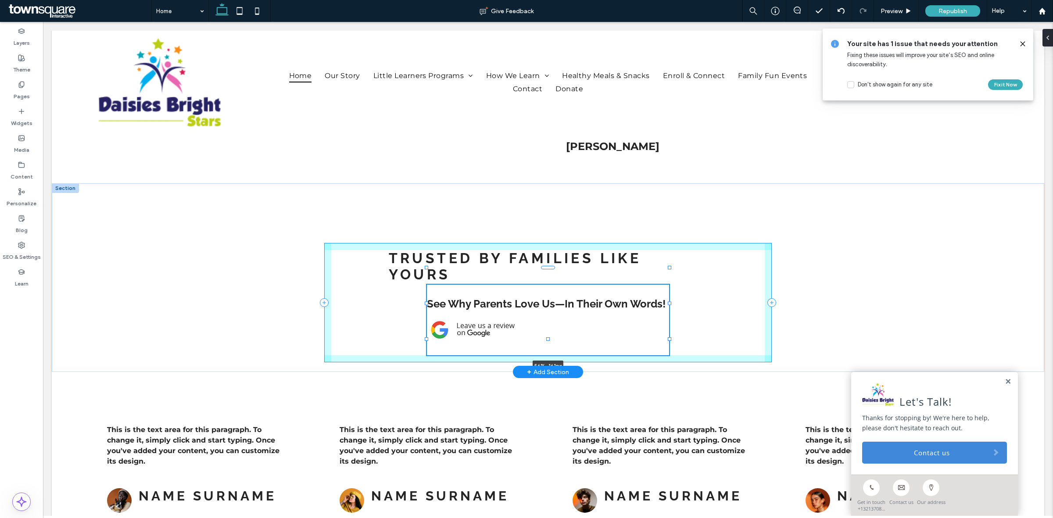
drag, startPoint x: 645, startPoint y: 301, endPoint x: 666, endPoint y: 310, distance: 22.8
click at [666, 310] on div "Trusted by Families Like Yours See Why Parents Love Us—In Their Own Words! 56% …" at bounding box center [548, 277] width 526 height 189
type input "**"
type input "****"
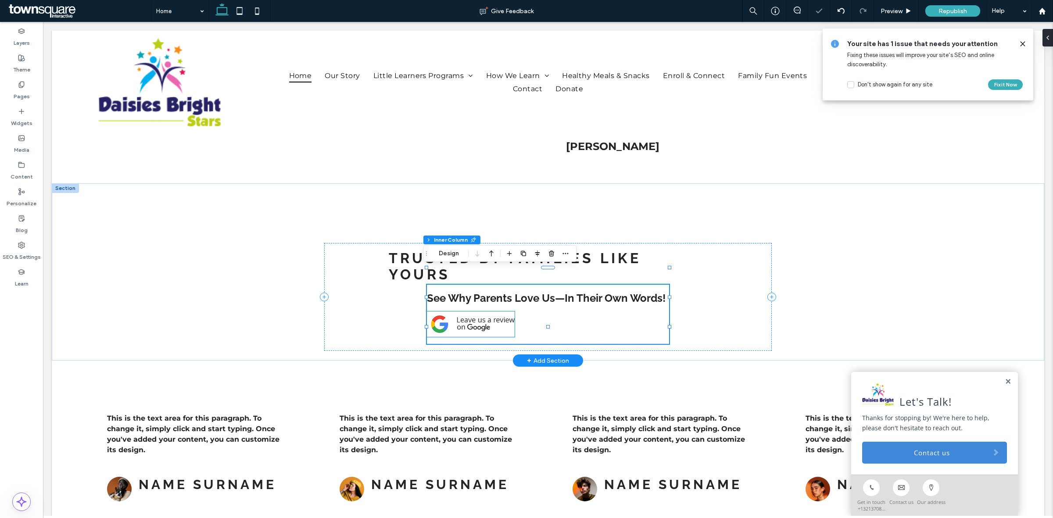
click at [487, 311] on img at bounding box center [471, 323] width 88 height 25
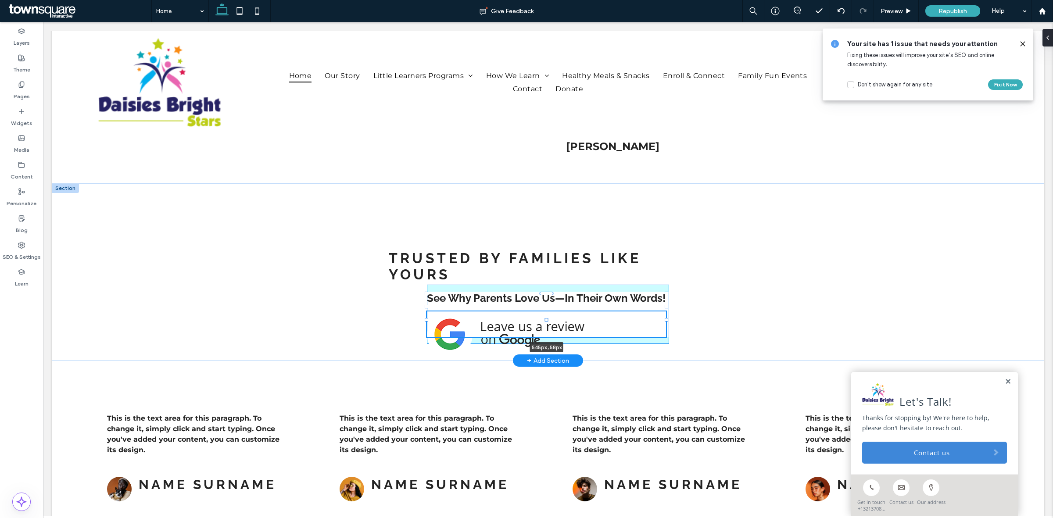
drag, startPoint x: 510, startPoint y: 306, endPoint x: 660, endPoint y: 306, distance: 150.0
click at [664, 306] on div at bounding box center [666, 307] width 4 height 4
type input "***"
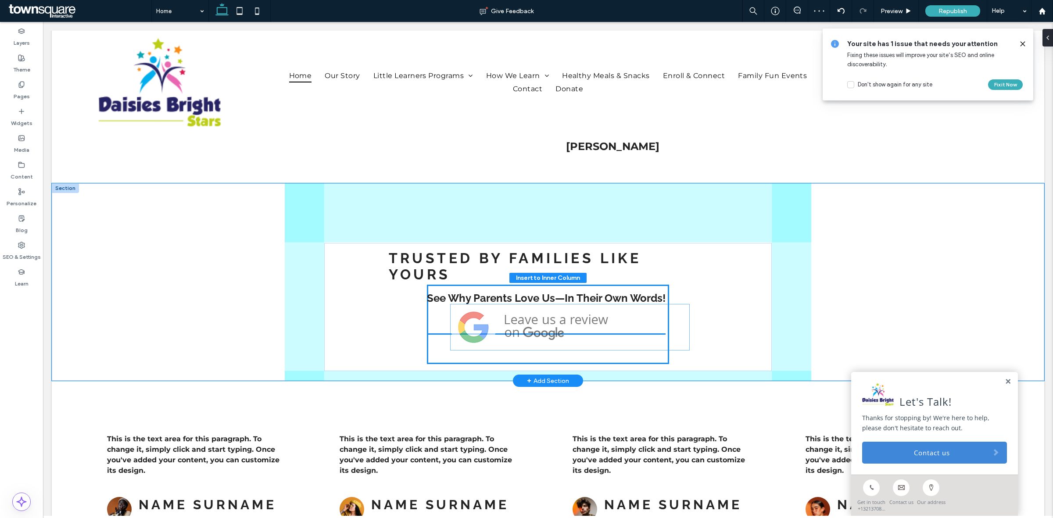
drag, startPoint x: 547, startPoint y: 321, endPoint x: 586, endPoint y: 300, distance: 44.3
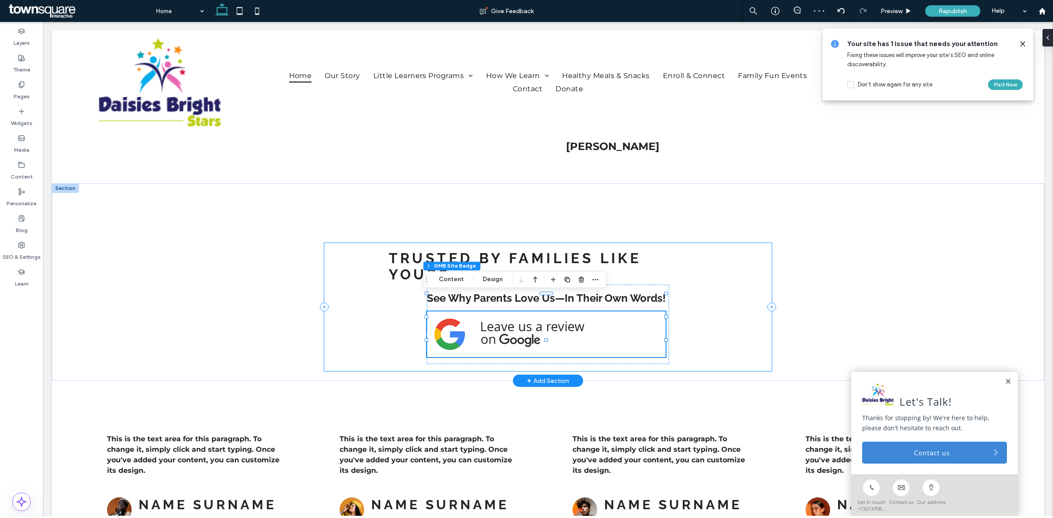
click at [767, 303] on icon at bounding box center [771, 307] width 9 height 9
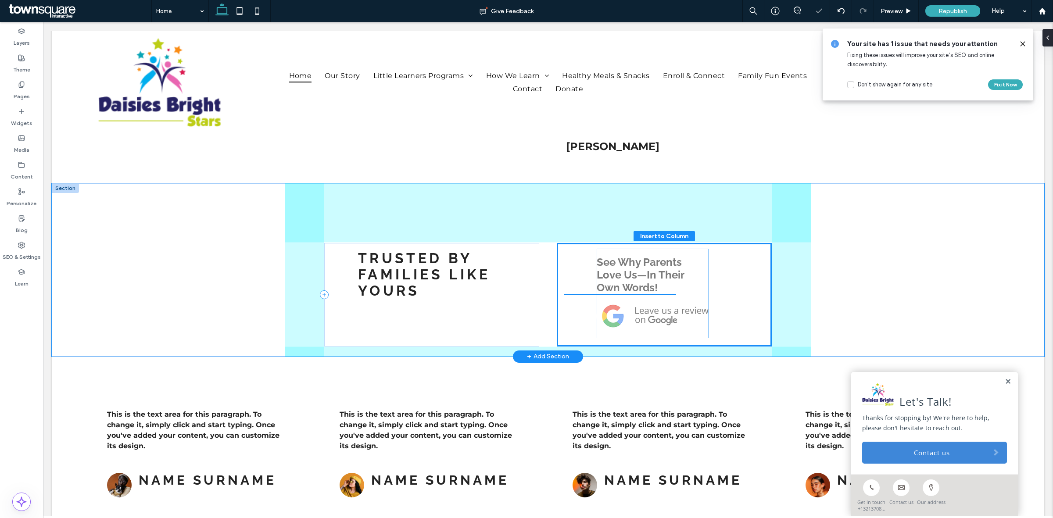
drag, startPoint x: 442, startPoint y: 371, endPoint x: 667, endPoint y: 319, distance: 230.8
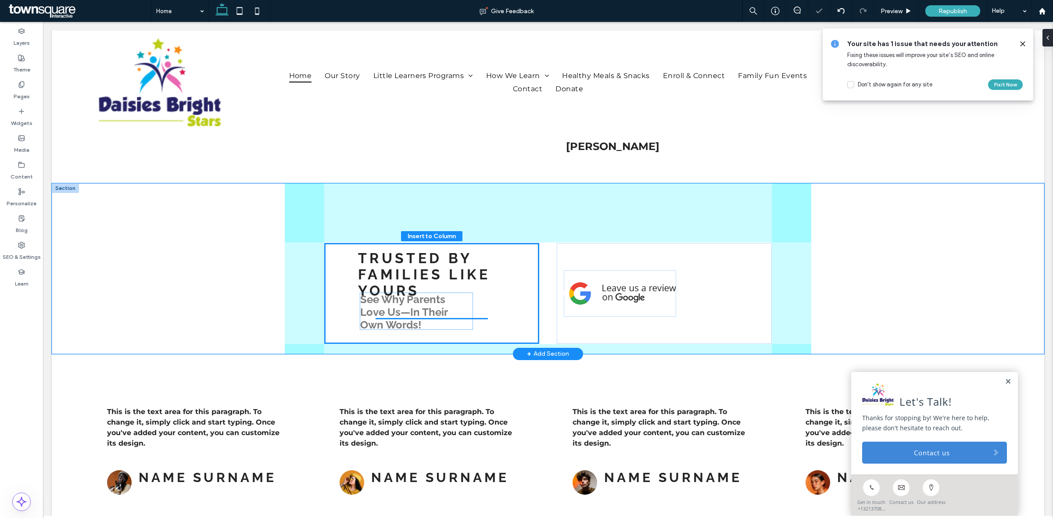
drag, startPoint x: 600, startPoint y: 276, endPoint x: 385, endPoint y: 312, distance: 218.3
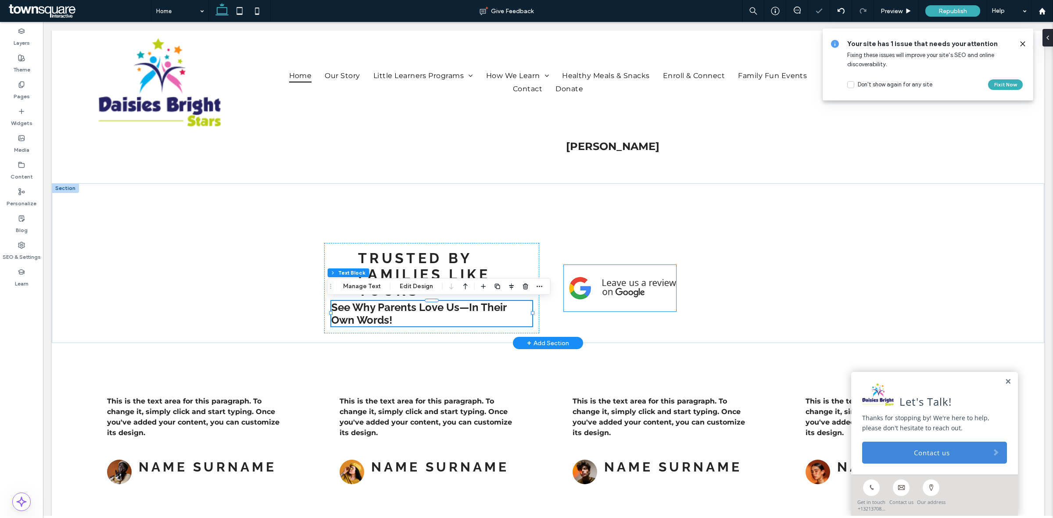
click at [609, 297] on img at bounding box center [620, 288] width 112 height 32
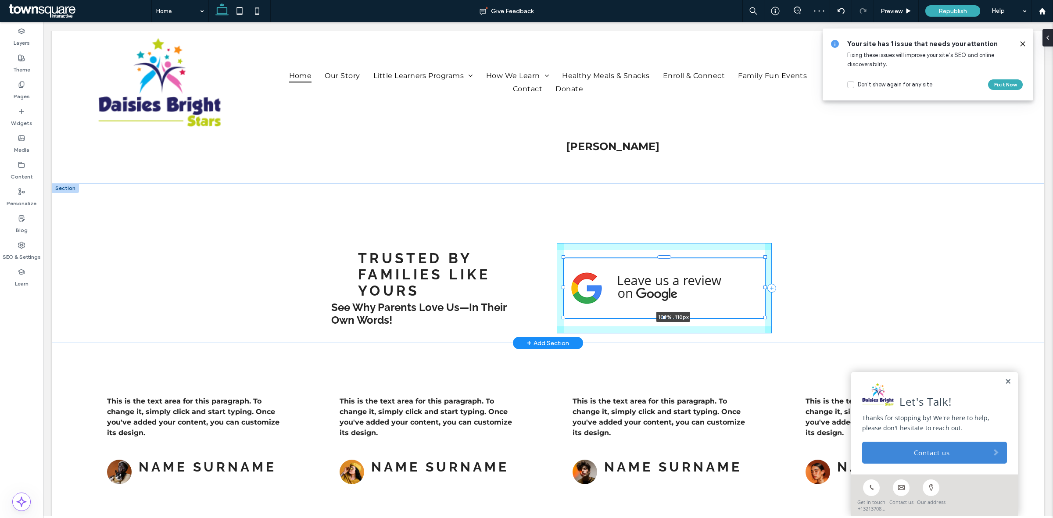
drag, startPoint x: 674, startPoint y: 310, endPoint x: 778, endPoint y: 310, distance: 104.8
click at [779, 310] on div "Trusted by Families Like Yours See Why Parents Love Us—In Their Own Words! 109%…" at bounding box center [548, 263] width 526 height 160
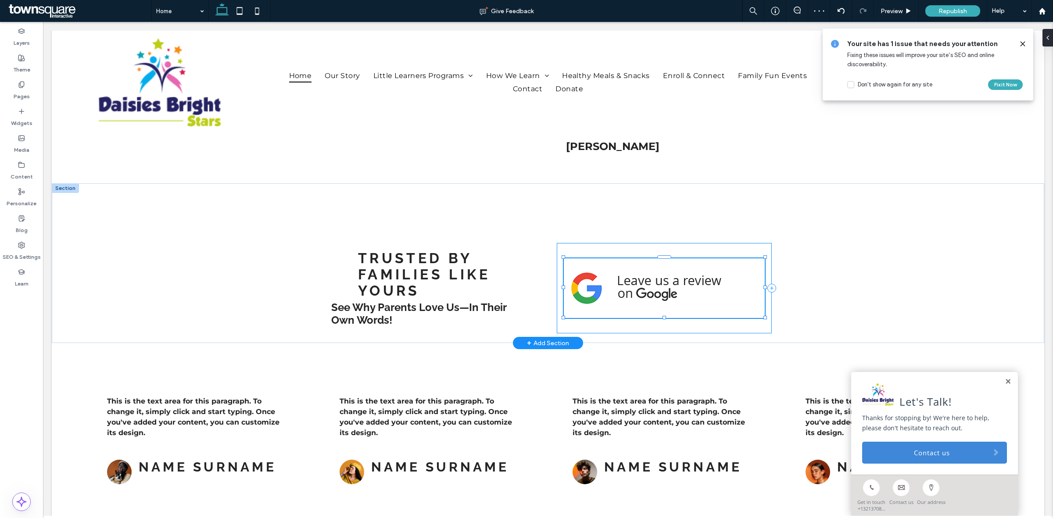
type input "***"
click at [869, 288] on div "Trusted by Families Like Yours See Why Parents Love Us—In Their Own Words! 108%…" at bounding box center [548, 263] width 992 height 160
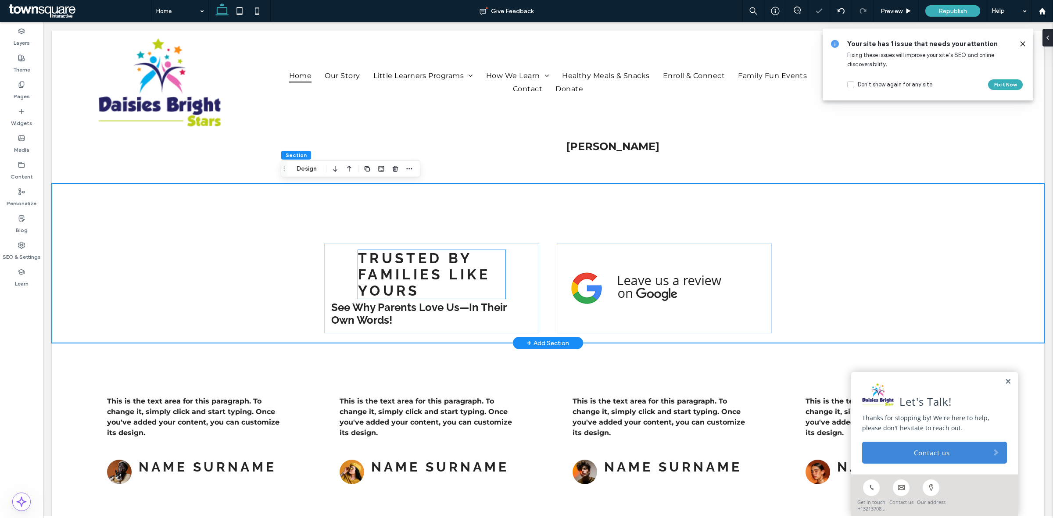
click at [374, 277] on span "Trusted by Families Like Yours" at bounding box center [424, 274] width 132 height 49
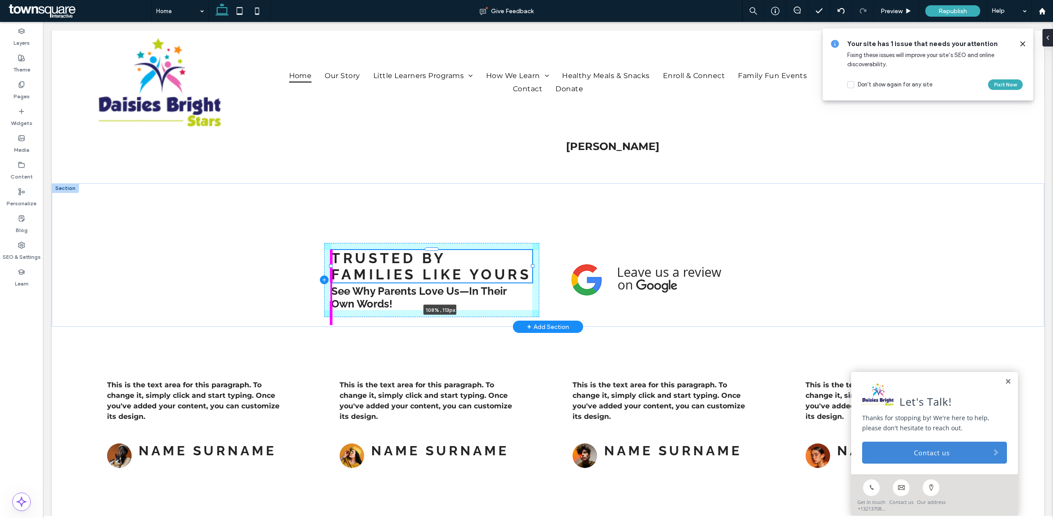
drag, startPoint x: 352, startPoint y: 273, endPoint x: 317, endPoint y: 275, distance: 34.7
click at [317, 275] on div "Trusted by Families Like Yours 108% , 113px See Why Parents Love Us—In Their Ow…" at bounding box center [548, 254] width 526 height 143
type input "***"
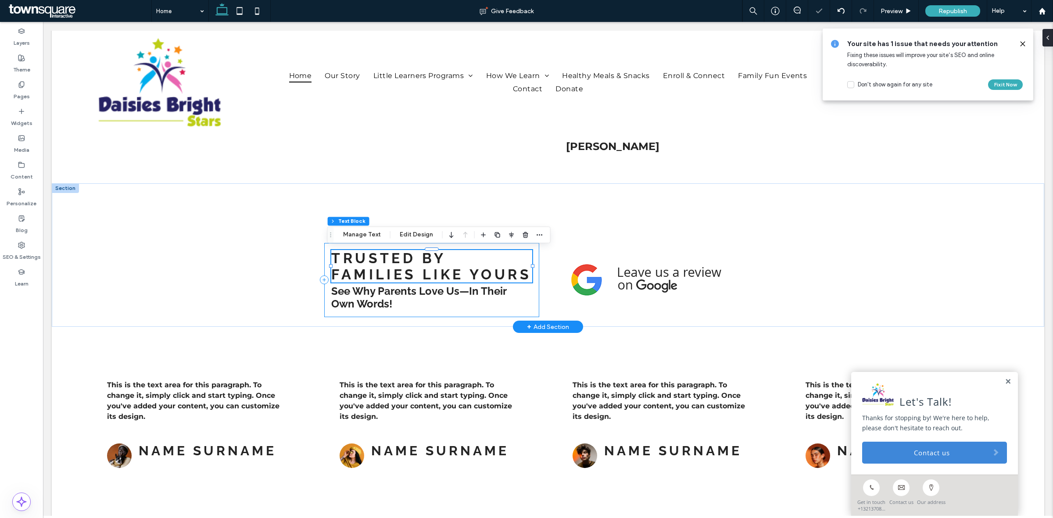
click at [532, 277] on div "Trusted by Families Like Yours 108% , 113px See Why Parents Love Us—In Their Ow…" at bounding box center [431, 280] width 214 height 74
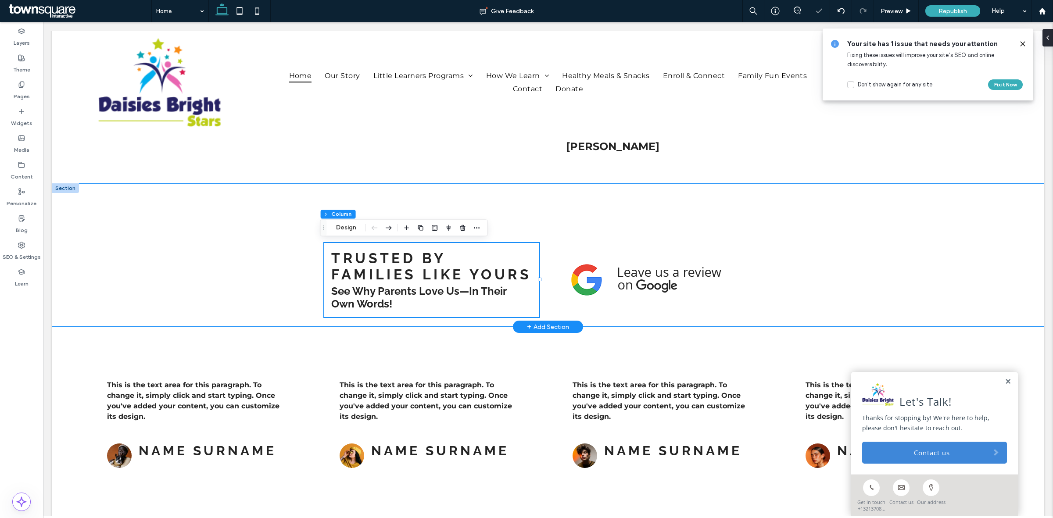
click at [550, 274] on div "Trusted by Families Like Yours See Why Parents Love Us—In Their Own Words!" at bounding box center [548, 254] width 526 height 143
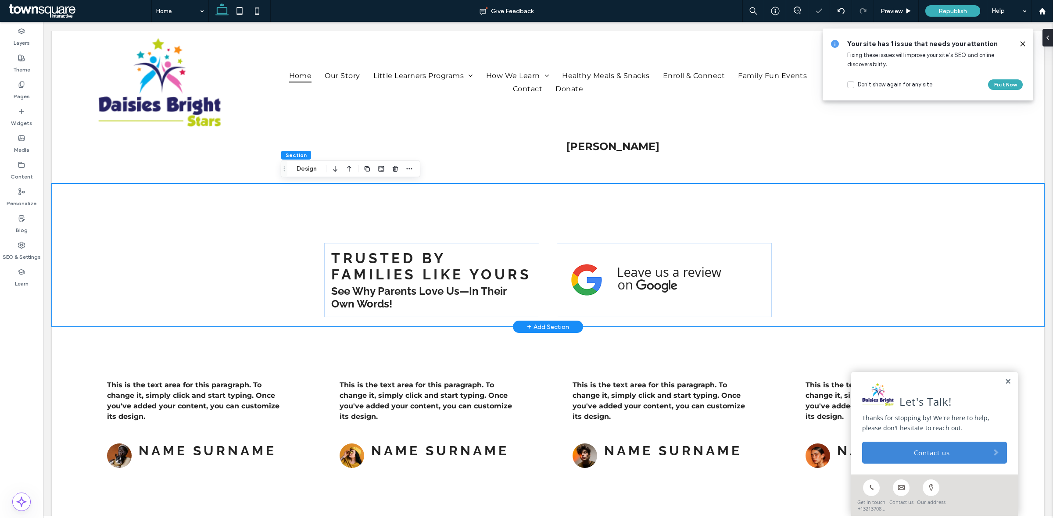
click at [544, 276] on div "Trusted by Families Like Yours See Why Parents Love Us—In Their Own Words!" at bounding box center [548, 254] width 526 height 143
click at [531, 281] on div "Trusted by Families Like Yours See Why Parents Love Us—In Their Own Words!" at bounding box center [431, 280] width 214 height 74
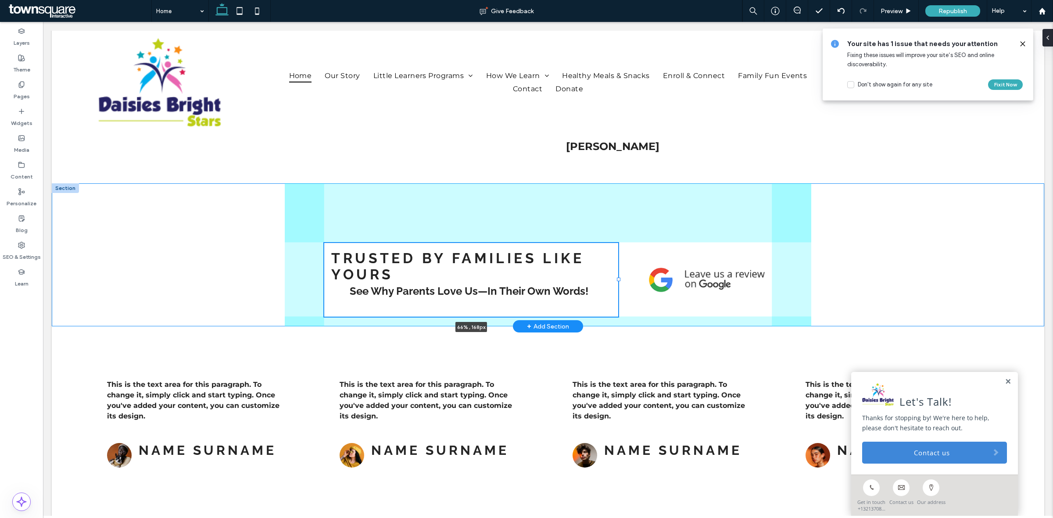
drag, startPoint x: 536, startPoint y: 277, endPoint x: 615, endPoint y: 287, distance: 79.6
click at [615, 287] on div "Trusted by Families Like Yours See Why Parents Love Us—In Their Own Words! 66% …" at bounding box center [548, 254] width 526 height 143
type input "**"
type input "*****"
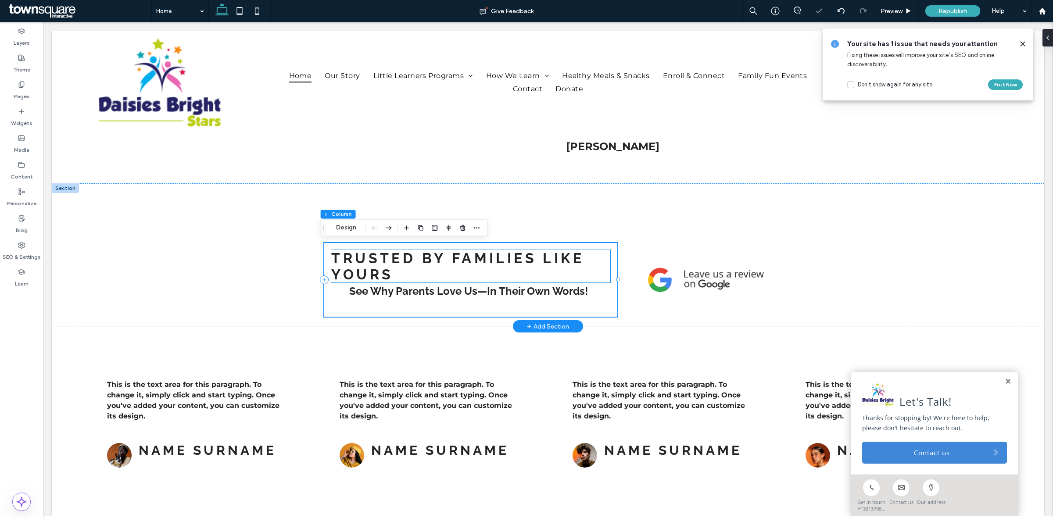
click at [547, 260] on span "Trusted by Families Like Yours" at bounding box center [457, 266] width 253 height 32
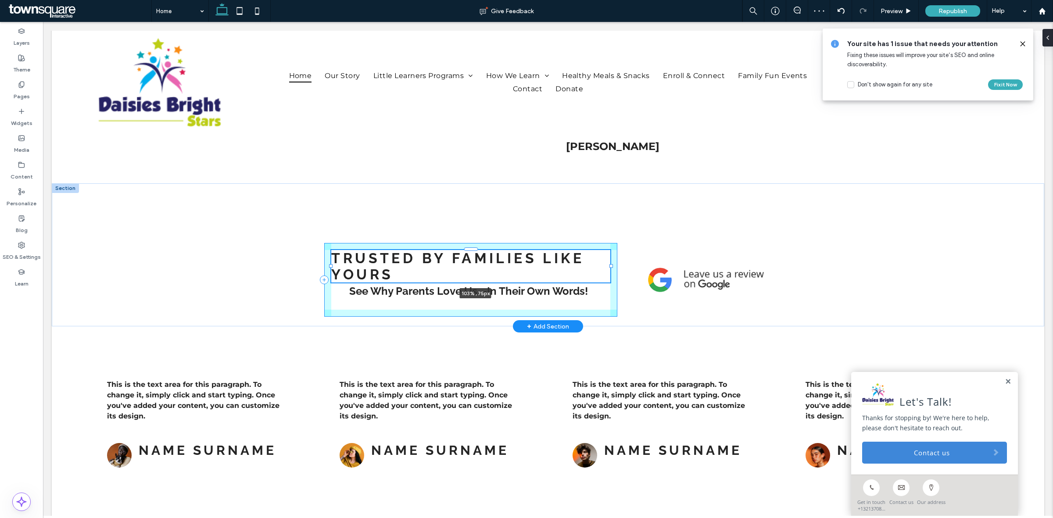
click at [612, 267] on div "Trusted by Families Like Yours 103% , 75px See Why Parents Love Us—In Their Own…" at bounding box center [548, 254] width 526 height 143
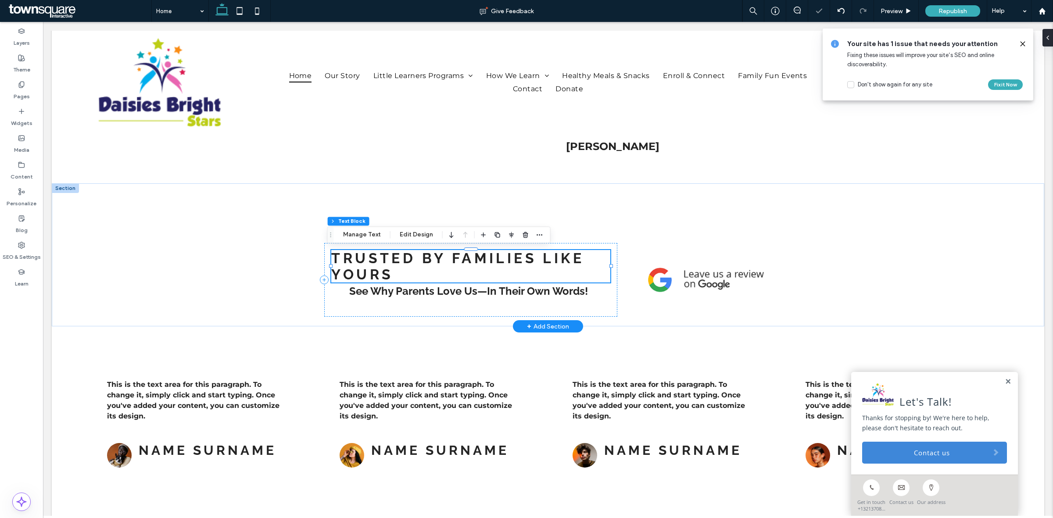
click at [424, 277] on h3 "Trusted by Families Like Yours" at bounding box center [470, 266] width 279 height 32
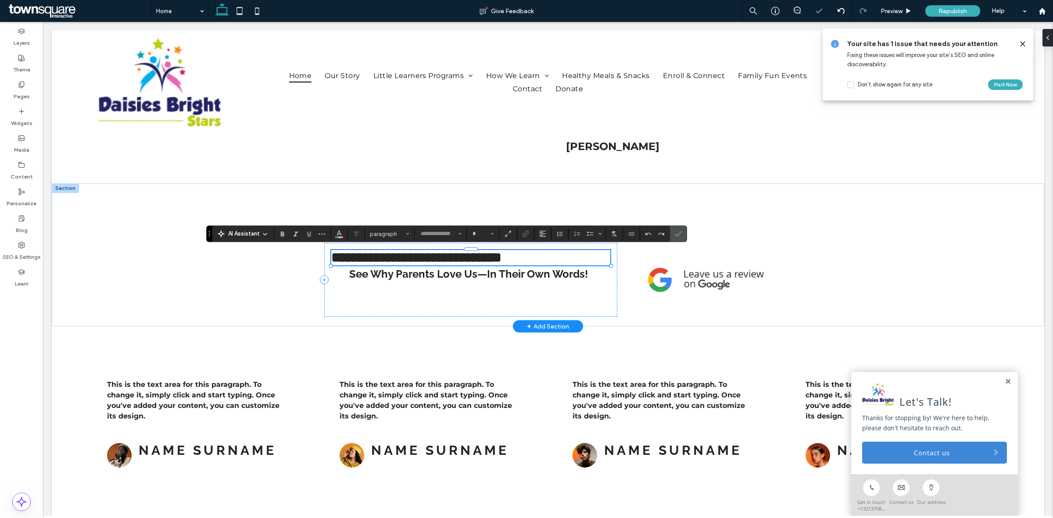
type input "*******"
type input "**"
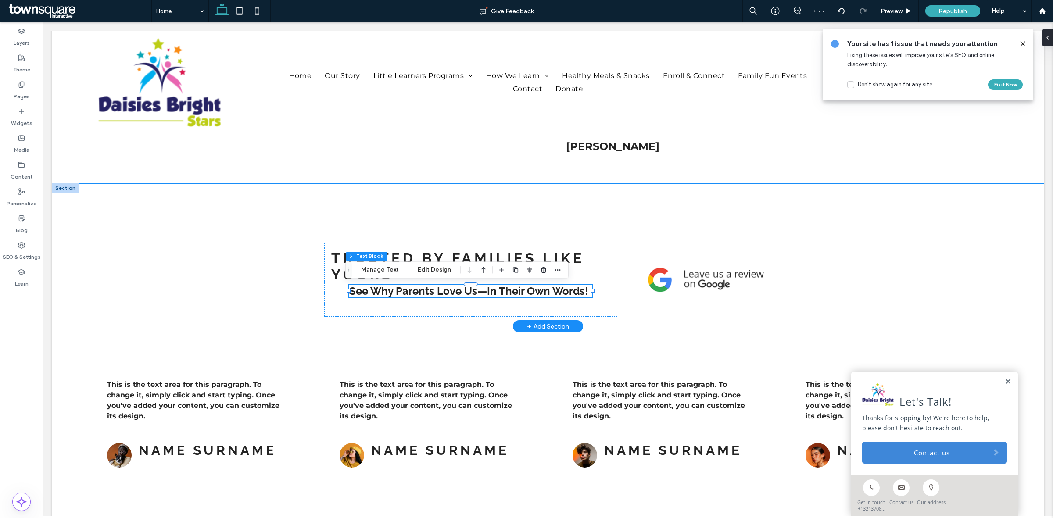
click at [200, 261] on div "Trusted by Families Like Yours See Why Parents Love Us—In Their Own Words!" at bounding box center [548, 254] width 992 height 143
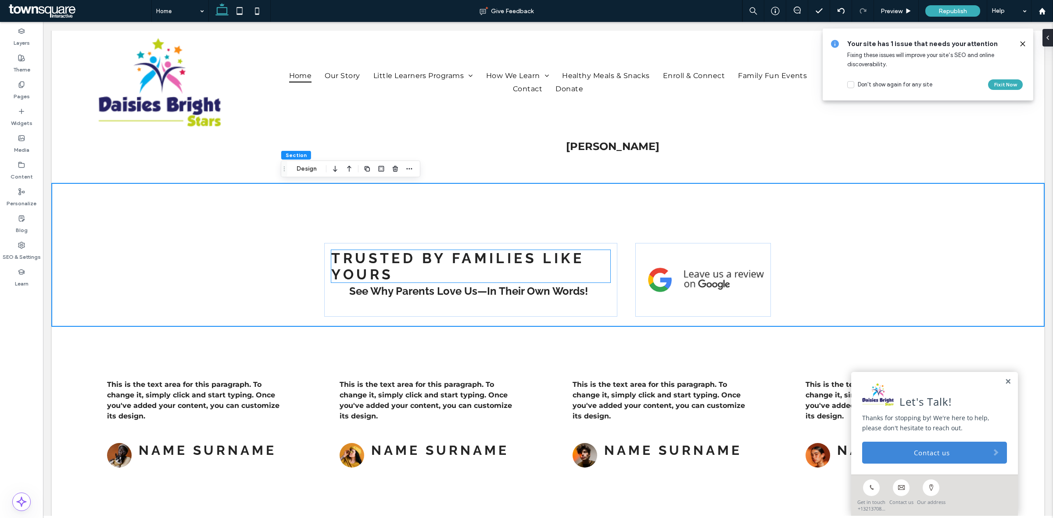
click at [545, 256] on span "Trusted by Families Like Yours" at bounding box center [457, 266] width 253 height 32
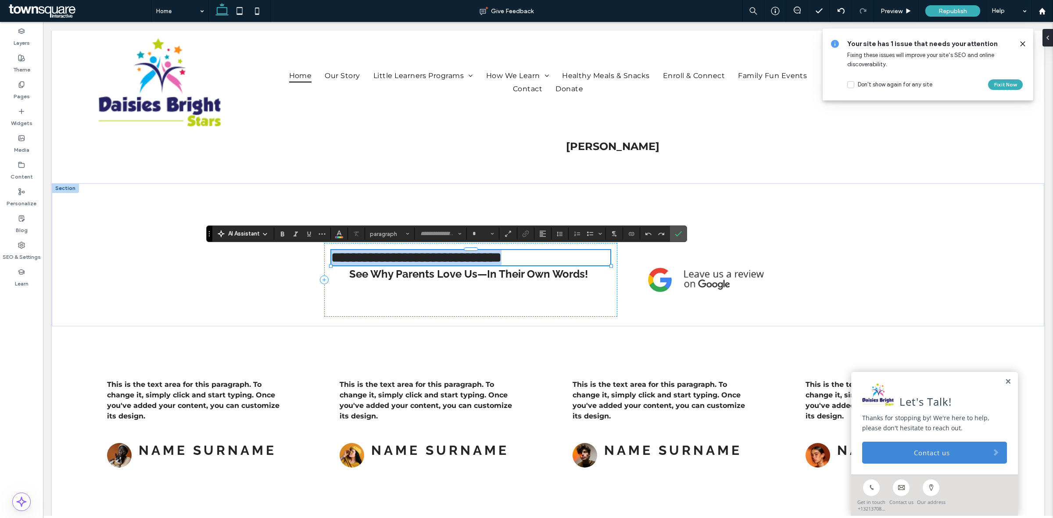
type input "*******"
type input "**"
click at [544, 236] on icon "Alignment" at bounding box center [542, 233] width 7 height 7
drag, startPoint x: 550, startPoint y: 258, endPoint x: 495, endPoint y: 238, distance: 59.1
click at [550, 258] on use "ui.textEditor.alignment.center" at bounding box center [549, 261] width 6 height 6
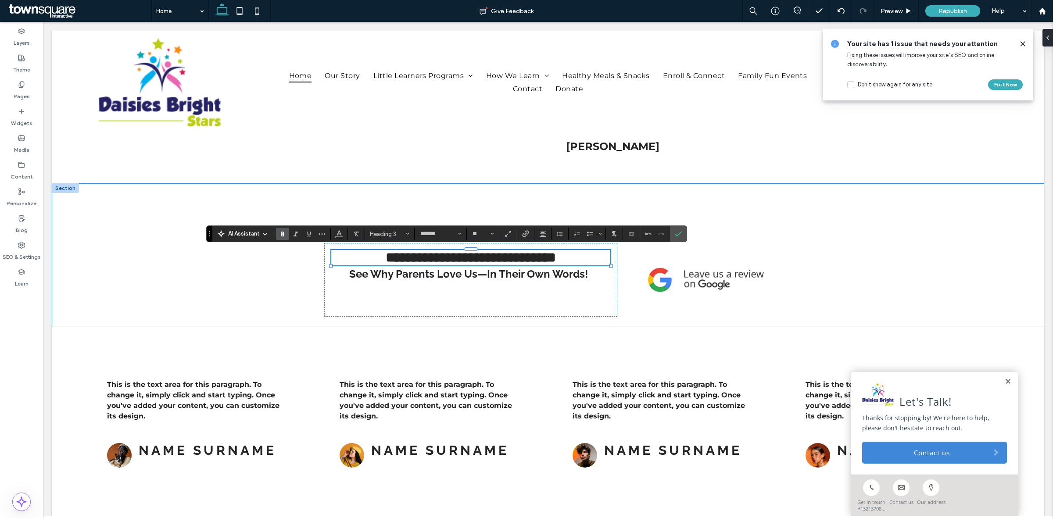
click at [285, 289] on div "**********" at bounding box center [548, 254] width 526 height 143
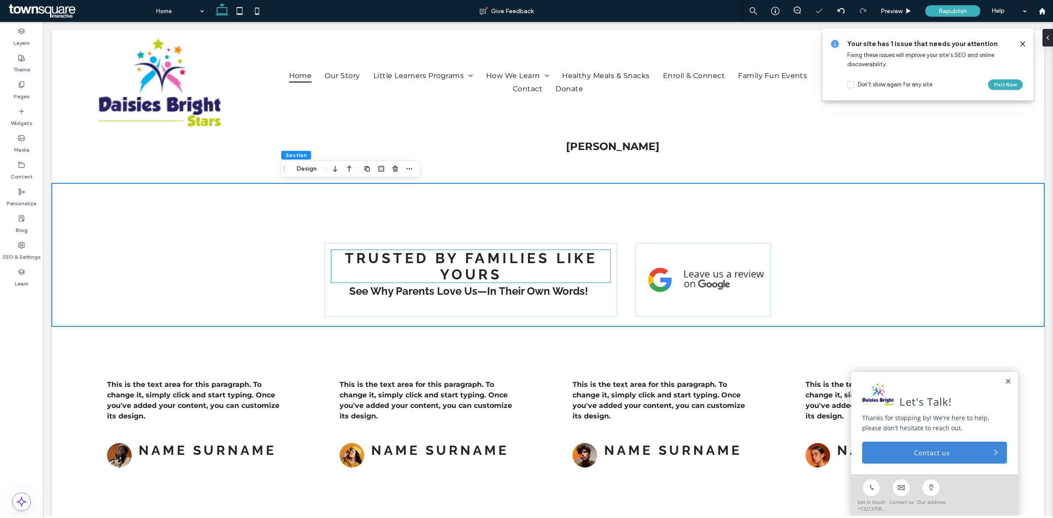
click at [535, 264] on span "Trusted by Families Like Yours" at bounding box center [471, 266] width 253 height 32
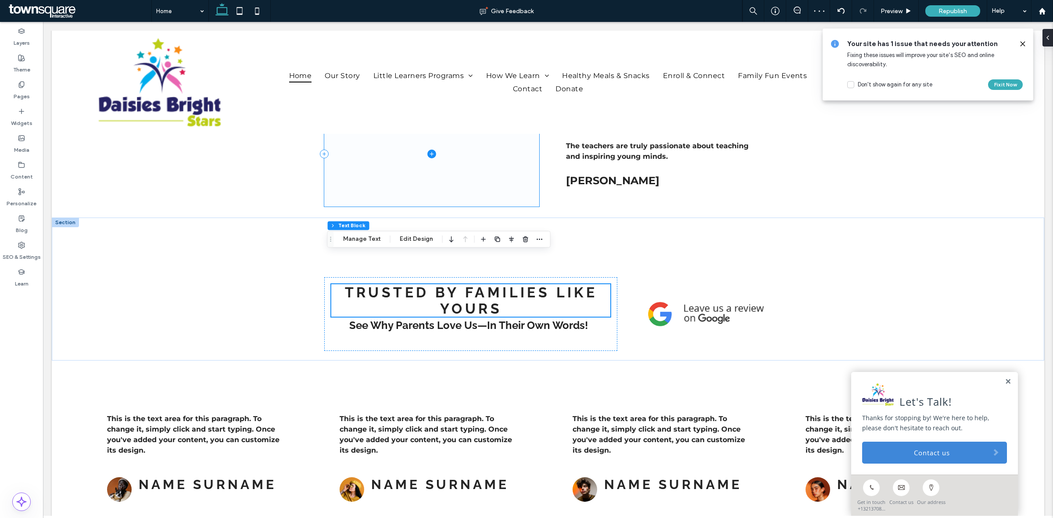
scroll to position [1168, 0]
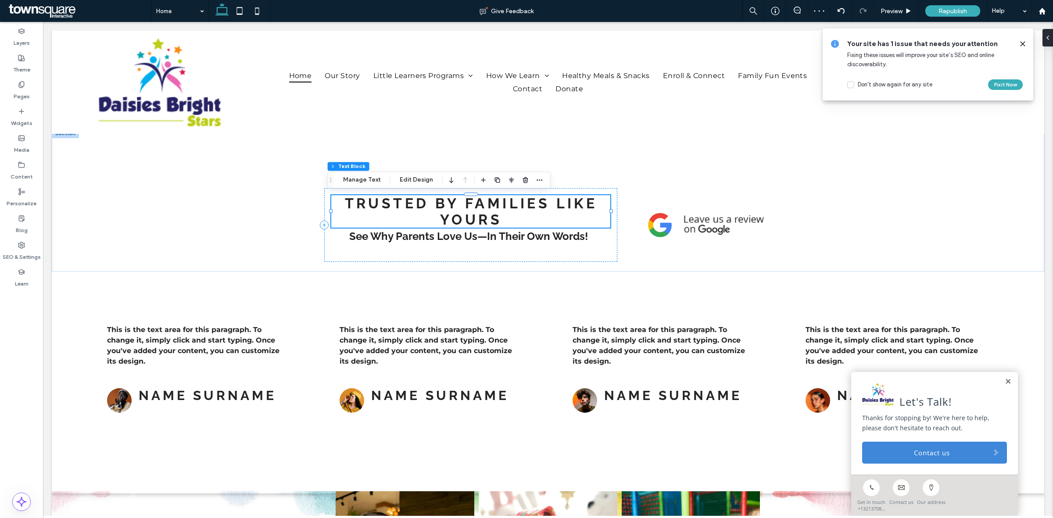
click at [501, 211] on h3 "Trusted by Families Like Yours" at bounding box center [470, 211] width 279 height 32
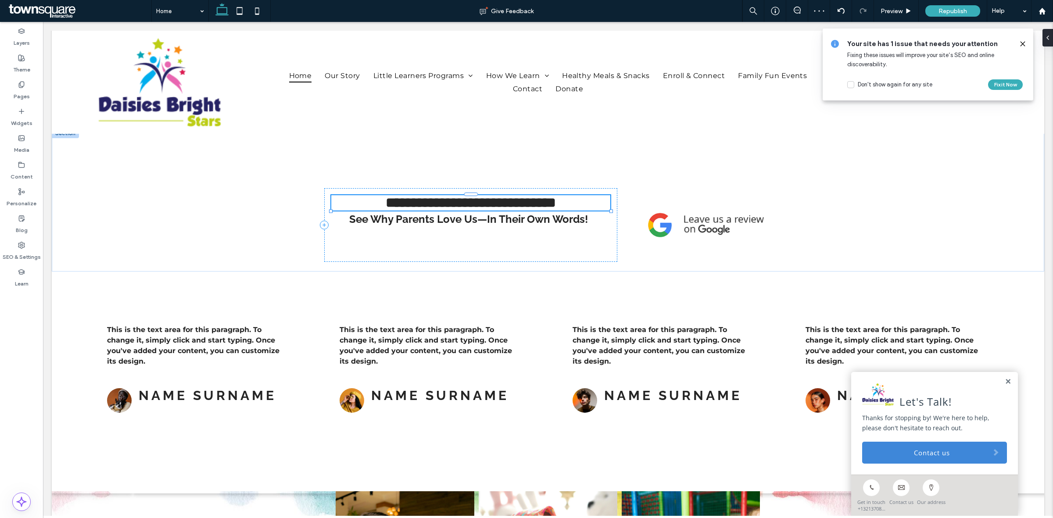
click at [501, 211] on h3 "**********" at bounding box center [470, 202] width 279 height 15
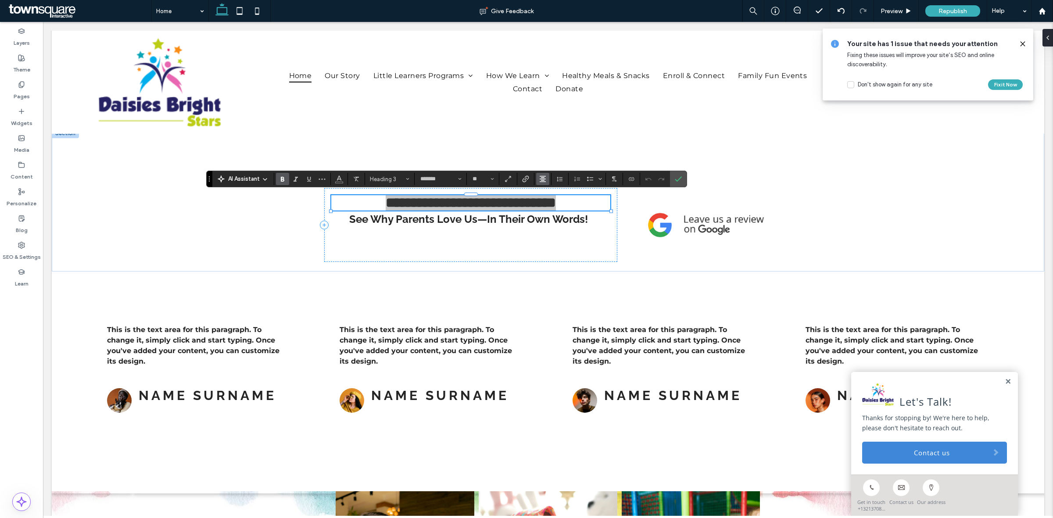
click at [542, 176] on icon "Alignment" at bounding box center [542, 178] width 7 height 7
click at [547, 191] on use "ui.textEditor.alignment.left" at bounding box center [549, 193] width 6 height 6
click at [386, 225] on span "See Why Parents Love Us—In Their Own Words!" at bounding box center [468, 219] width 239 height 13
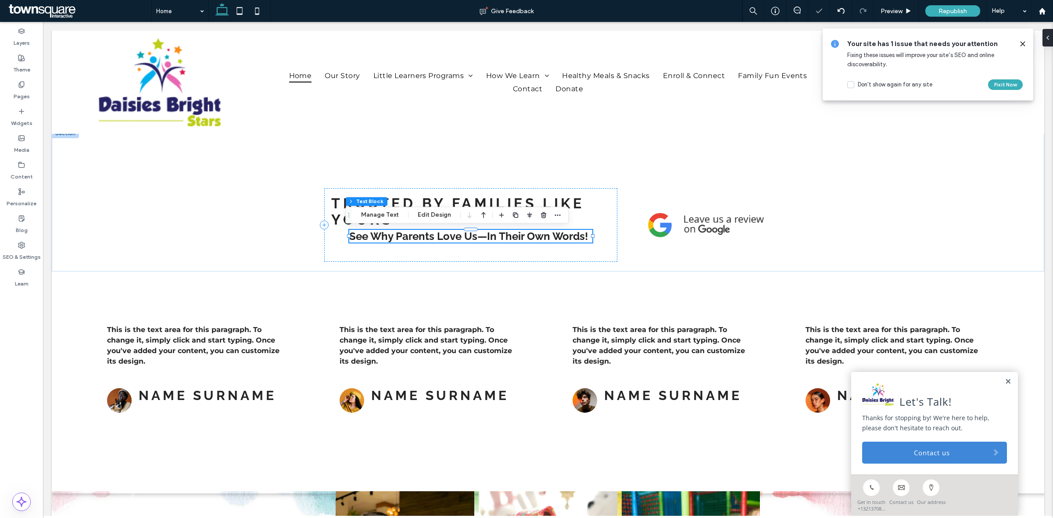
click at [386, 238] on span "See Why Parents Love Us—In Their Own Words!" at bounding box center [468, 236] width 239 height 13
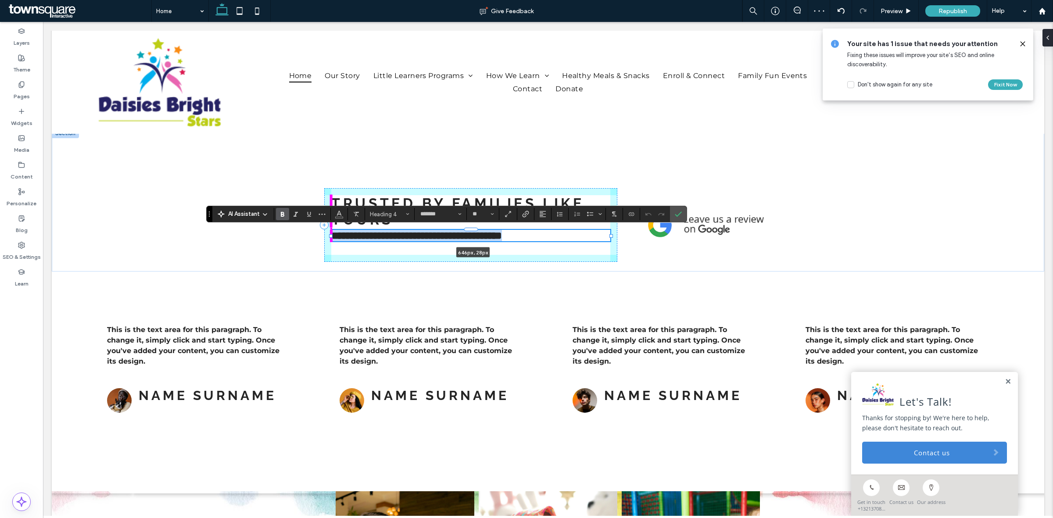
drag, startPoint x: 343, startPoint y: 235, endPoint x: 323, endPoint y: 237, distance: 20.3
click at [323, 237] on div "**********" at bounding box center [548, 199] width 526 height 143
type input "***"
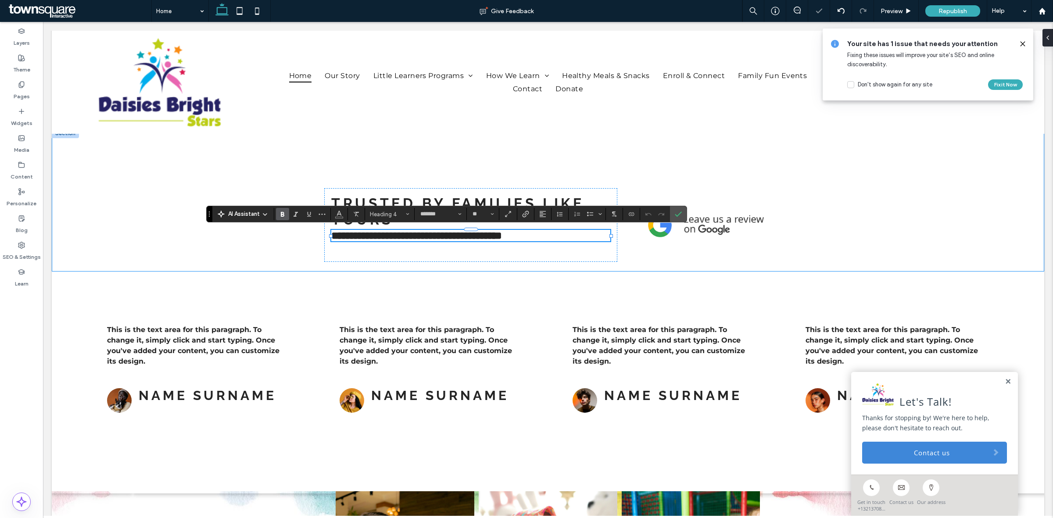
click at [201, 248] on div "**********" at bounding box center [548, 199] width 992 height 143
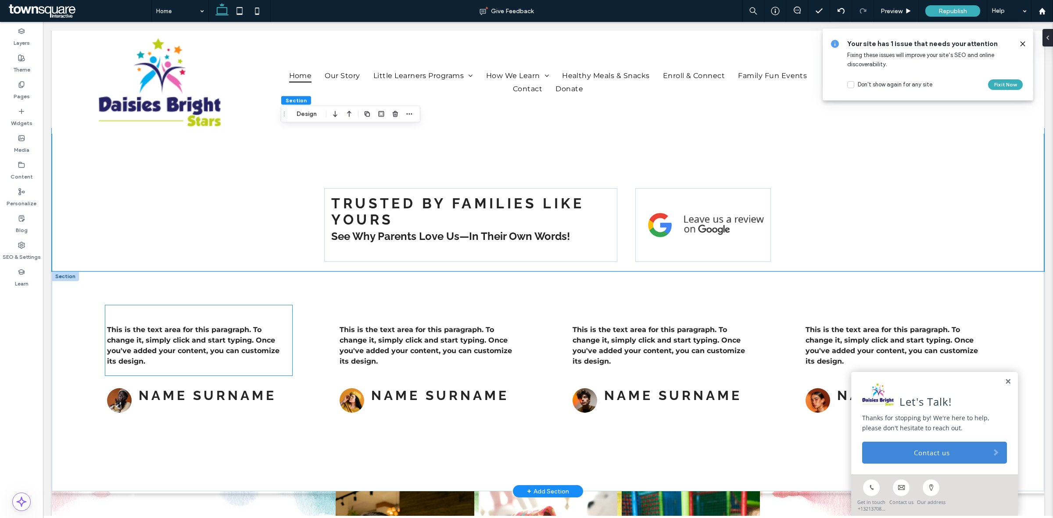
click at [178, 335] on span "This is the text area for this paragraph. To change it, simply click and start …" at bounding box center [193, 345] width 172 height 40
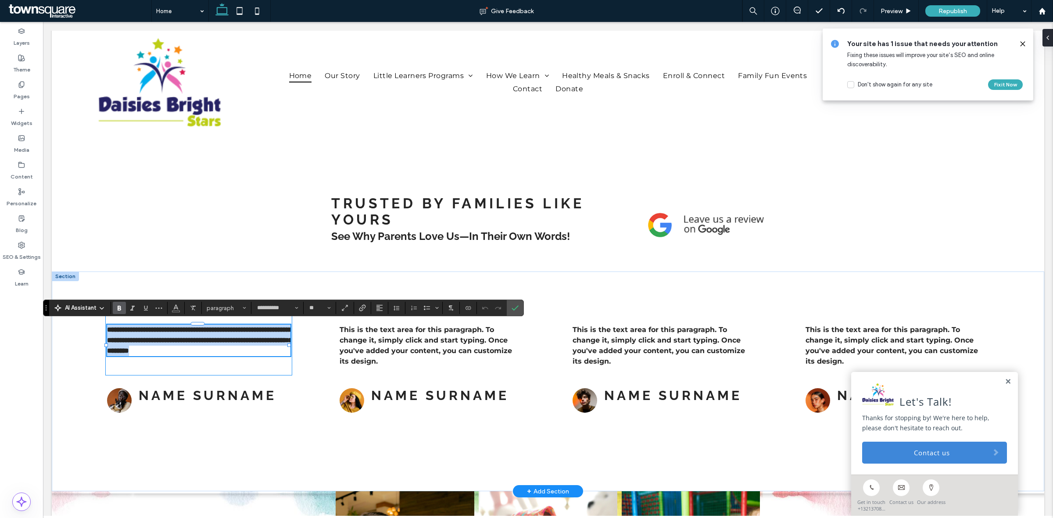
paste div
type input "**"
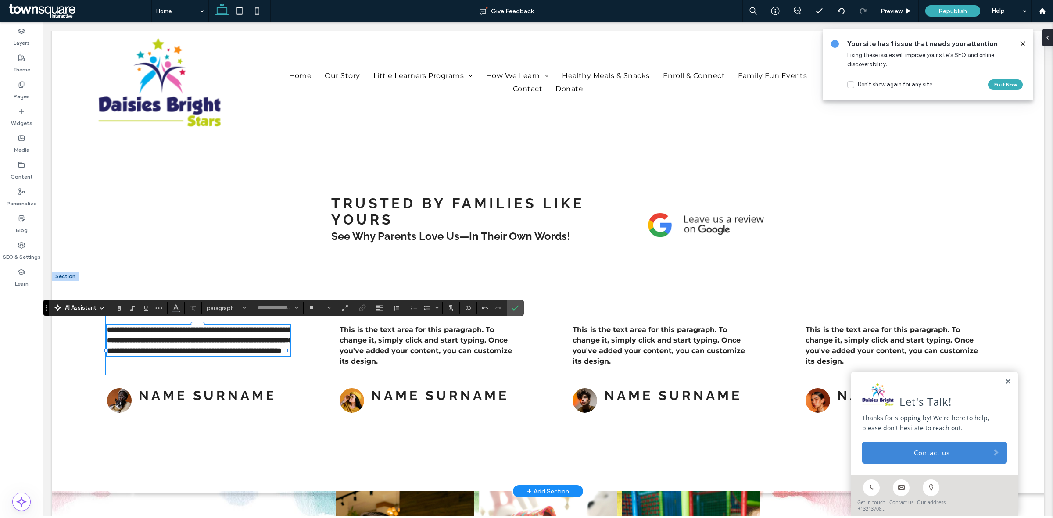
scroll to position [0, 0]
click at [114, 407] on img at bounding box center [119, 400] width 25 height 25
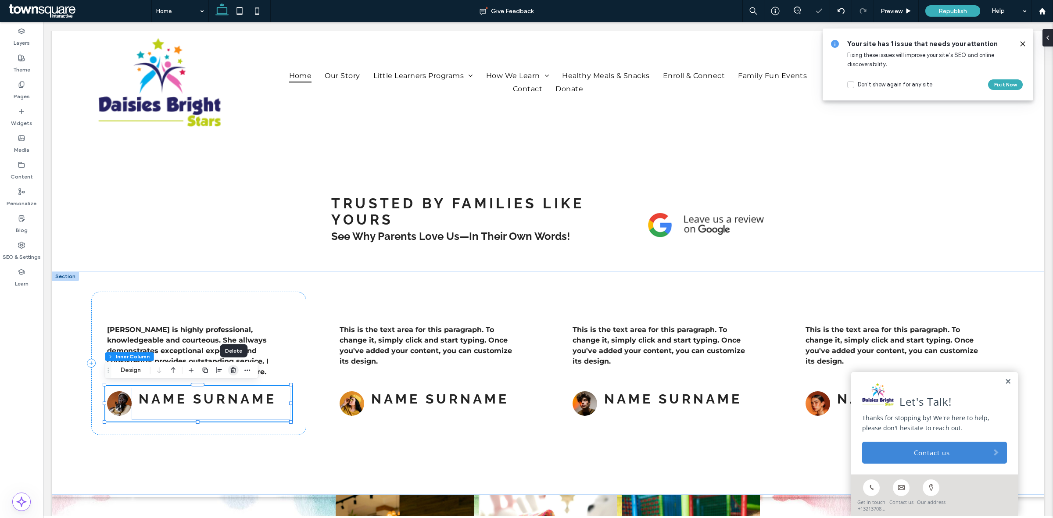
click at [233, 371] on icon "button" at bounding box center [233, 370] width 7 height 7
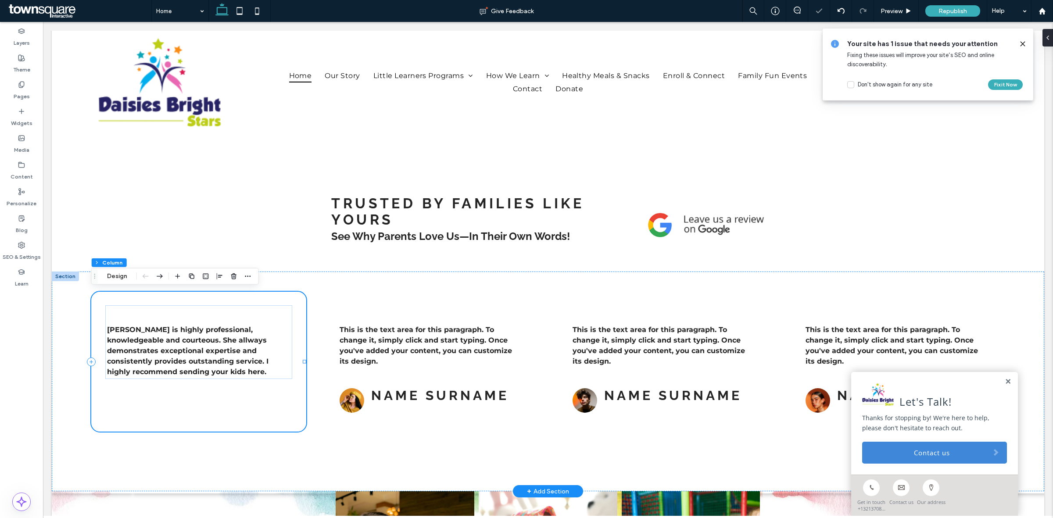
click at [200, 406] on div ".cls-1-1788903176-1788903176 { fill: #00000; stroke-width: 0px; } Mrs. Patricia…" at bounding box center [198, 362] width 214 height 140
click at [240, 398] on div ".cls-1-1788903176-1788903176 { fill: #00000; stroke-width: 0px; } Mrs. Patricia…" at bounding box center [198, 362] width 214 height 140
drag, startPoint x: 1000, startPoint y: 379, endPoint x: 1021, endPoint y: 360, distance: 28.9
click at [1004, 378] on link at bounding box center [1007, 381] width 7 height 7
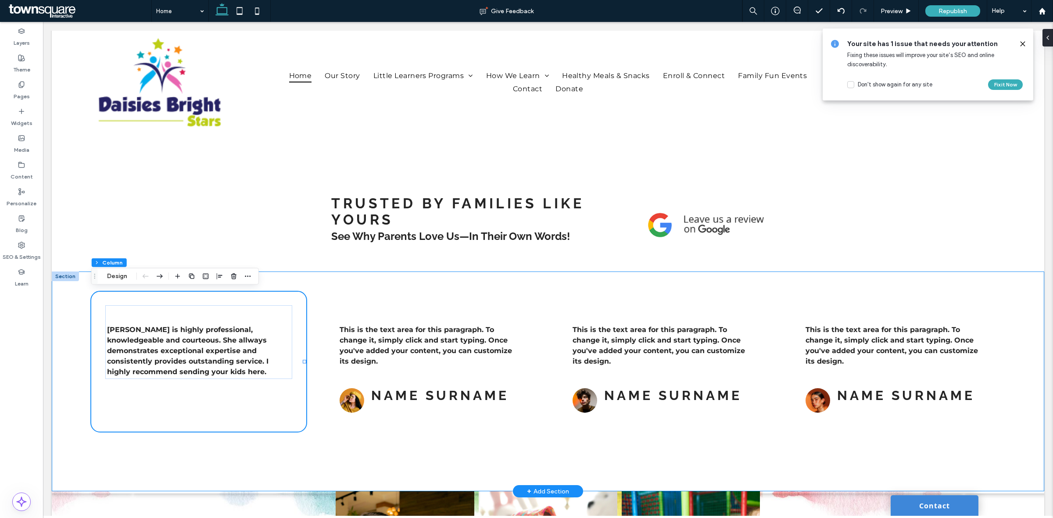
click at [1010, 316] on div ".cls-1-1788903176-1788903176 { fill: #00000; stroke-width: 0px; } Mrs. Patricia…" at bounding box center [548, 381] width 992 height 220
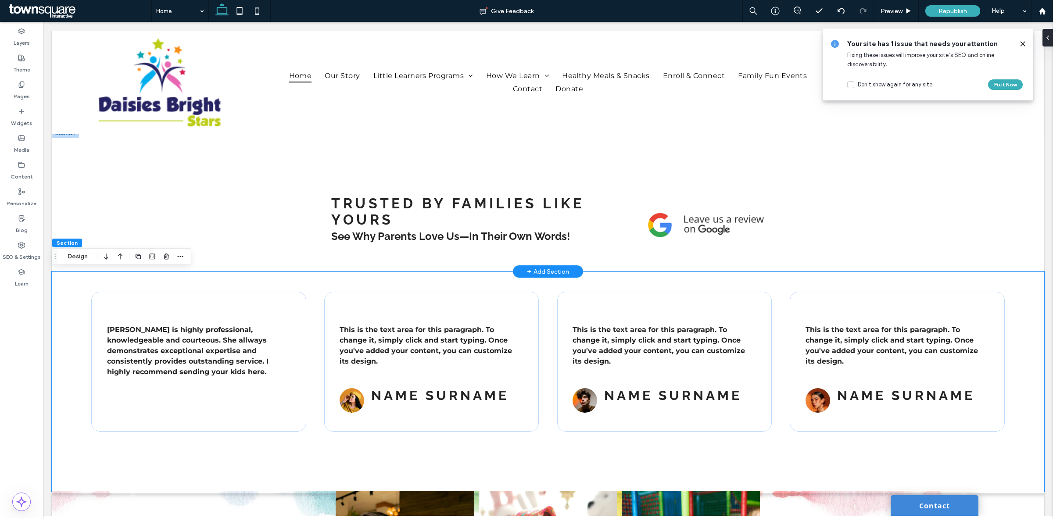
drag, startPoint x: 62, startPoint y: 287, endPoint x: 113, endPoint y: 269, distance: 54.1
click at [63, 288] on div ".cls-1-1788903176-1788903176 { fill: #00000; stroke-width: 0px; } Mrs. Patricia…" at bounding box center [548, 381] width 992 height 220
click at [167, 259] on icon "button" at bounding box center [166, 256] width 7 height 7
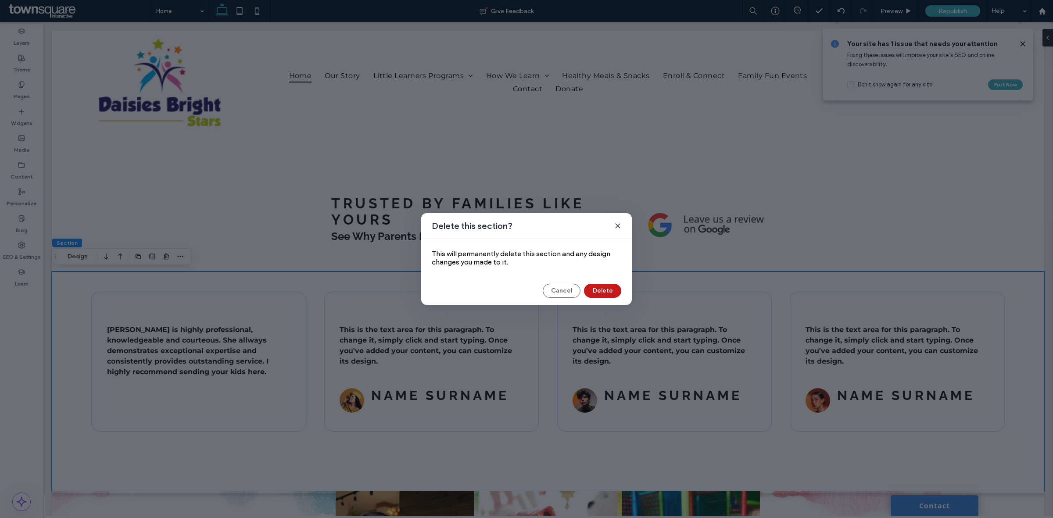
click at [599, 288] on button "Delete" at bounding box center [602, 291] width 37 height 14
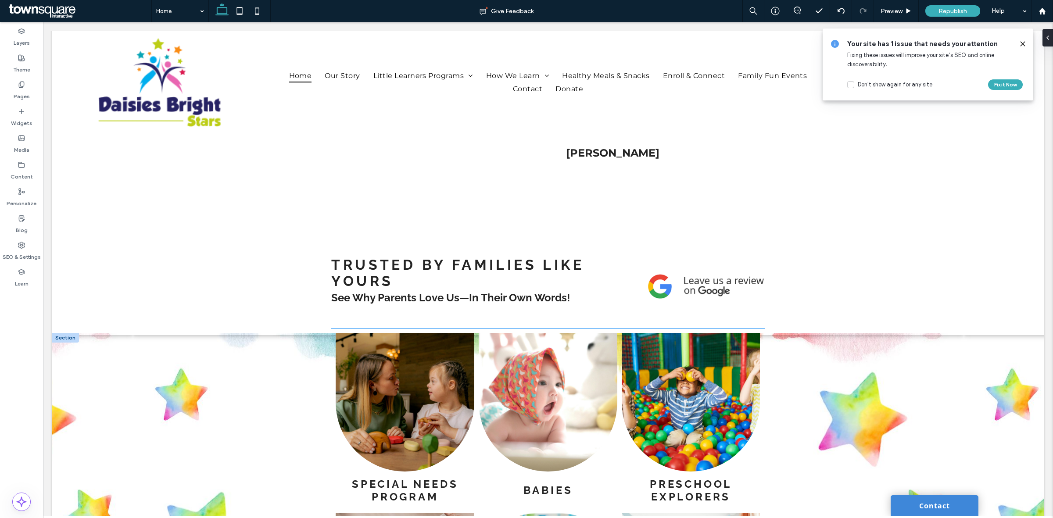
scroll to position [1113, 0]
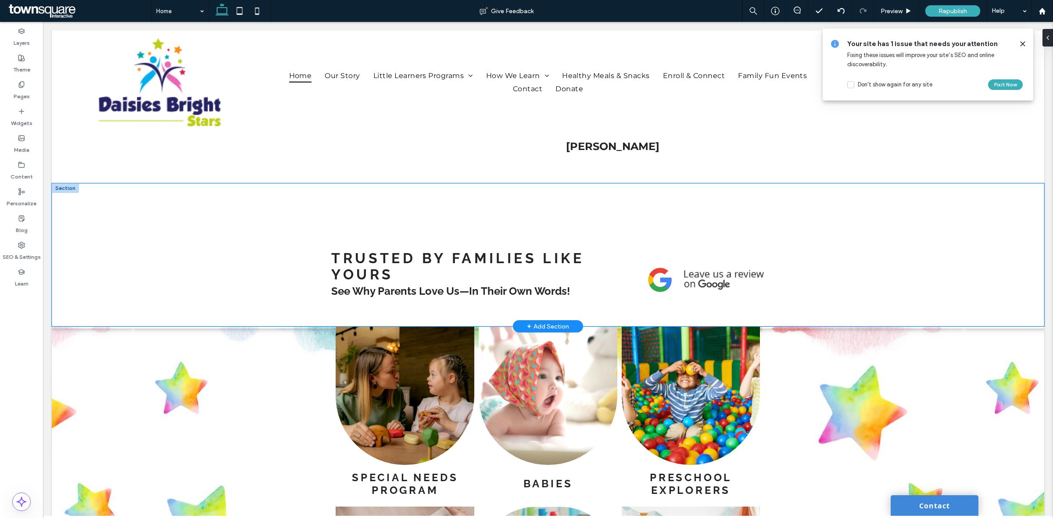
click at [497, 216] on div "Trusted by Families Like Yours See Why Parents Love Us—In Their Own Words!" at bounding box center [548, 254] width 526 height 143
click at [450, 202] on div "Trusted by Families Like Yours See Why Parents Love Us—In Their Own Words!" at bounding box center [548, 254] width 526 height 143
click at [610, 282] on div "Trusted by Families Like Yours See Why Parents Love Us—In Their Own Words!" at bounding box center [470, 280] width 293 height 74
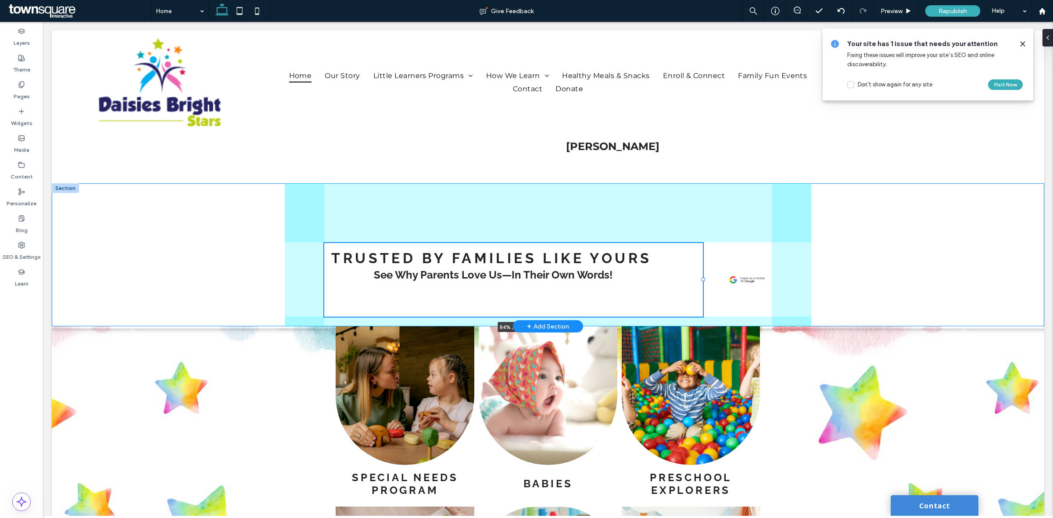
drag, startPoint x: 613, startPoint y: 278, endPoint x: 698, endPoint y: 292, distance: 86.2
click at [325, 243] on div at bounding box center [324, 243] width 0 height 0
type input "**"
type input "*****"
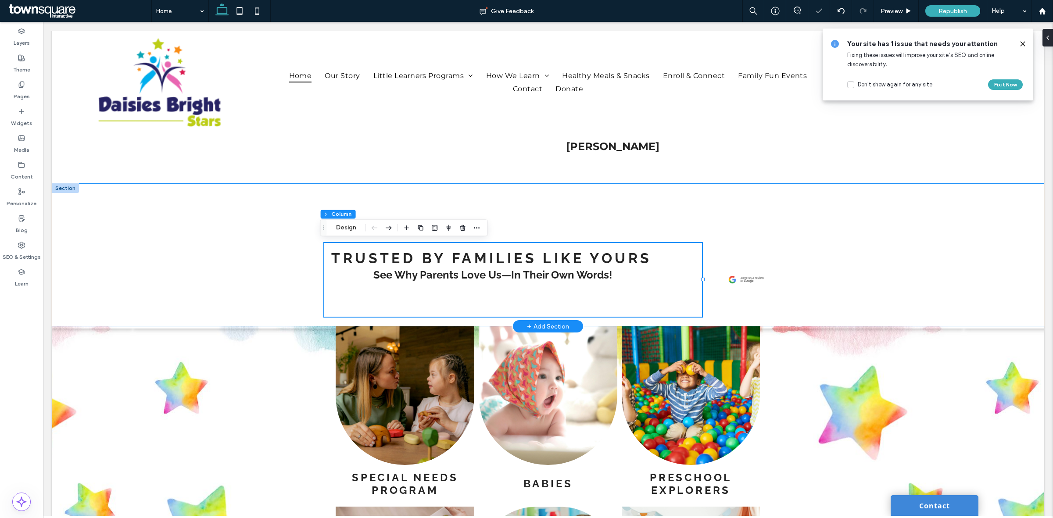
click at [766, 226] on div "Trusted by Families Like Yours See Why Parents Love Us—In Their Own Words! 84% …" at bounding box center [548, 254] width 526 height 143
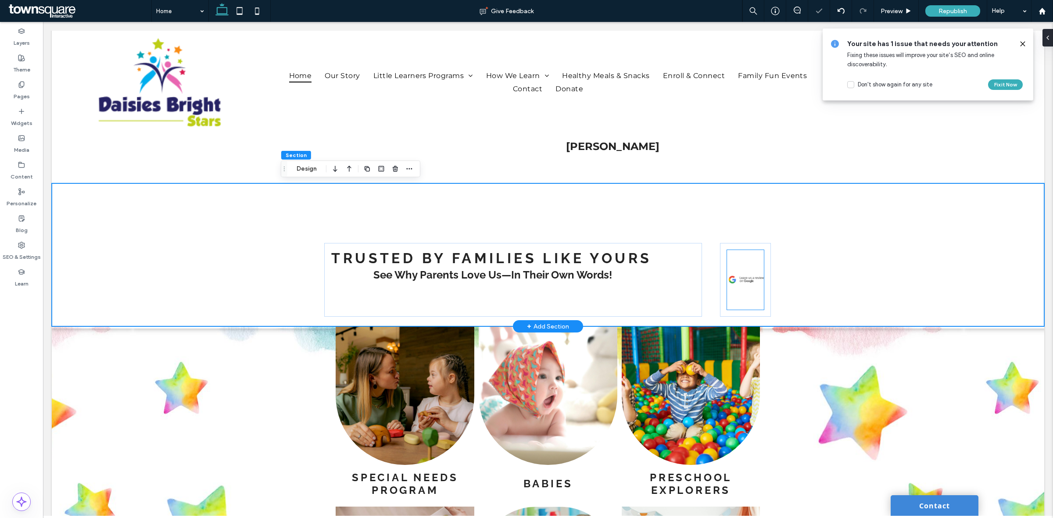
click at [752, 300] on div at bounding box center [745, 280] width 37 height 60
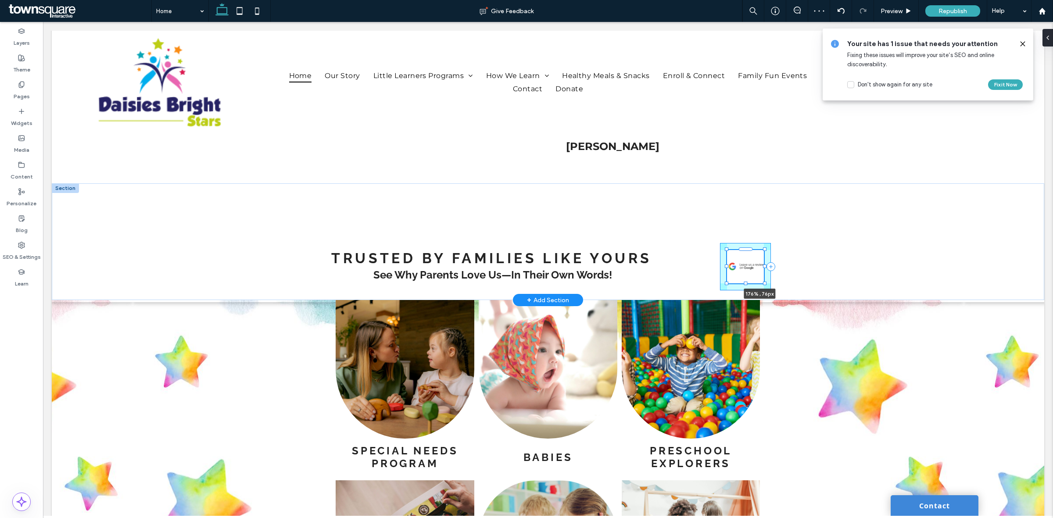
drag, startPoint x: 761, startPoint y: 307, endPoint x: 789, endPoint y: 294, distance: 31.0
click at [789, 294] on div "Trusted by Families Like Yours See Why Parents Love Us—In Their Own Words! 176%…" at bounding box center [548, 241] width 526 height 117
type input "**"
click at [869, 260] on div "Trusted by Families Like Yours See Why Parents Love Us—In Their Own Words! 176%…" at bounding box center [548, 241] width 992 height 117
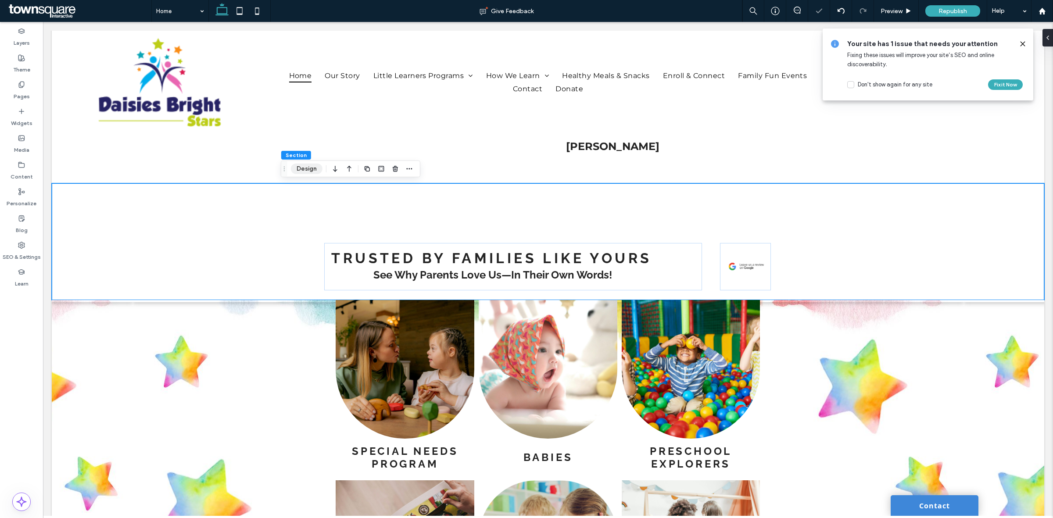
drag, startPoint x: 314, startPoint y: 171, endPoint x: 746, endPoint y: 203, distance: 433.6
click at [314, 171] on button "Design" at bounding box center [307, 169] width 32 height 11
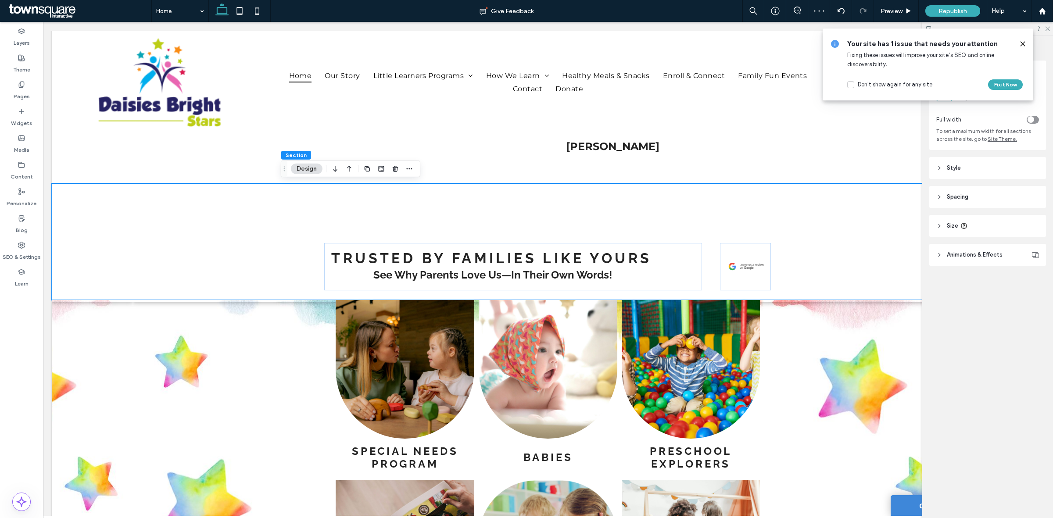
click at [965, 196] on span "Spacing" at bounding box center [956, 197] width 21 height 9
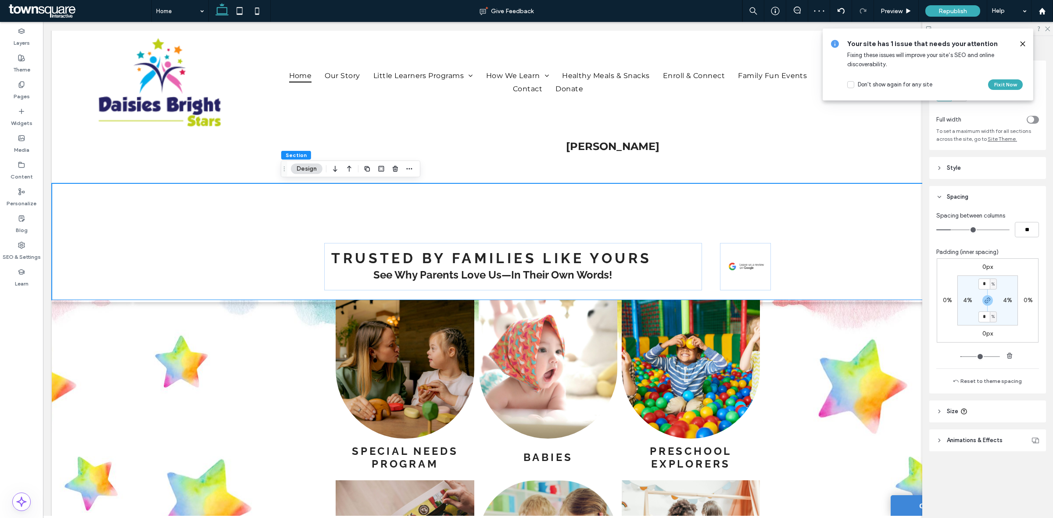
drag, startPoint x: 1012, startPoint y: 301, endPoint x: 1011, endPoint y: 305, distance: 4.6
click at [1011, 304] on div "4%" at bounding box center [1007, 300] width 20 height 8
click at [1006, 301] on label "4%" at bounding box center [1007, 299] width 9 height 7
type input "*"
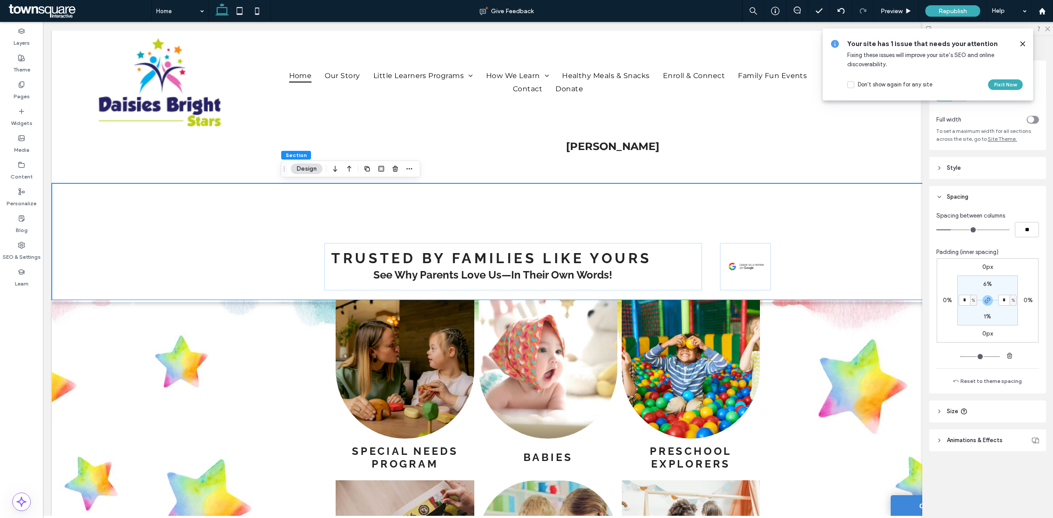
type input "*"
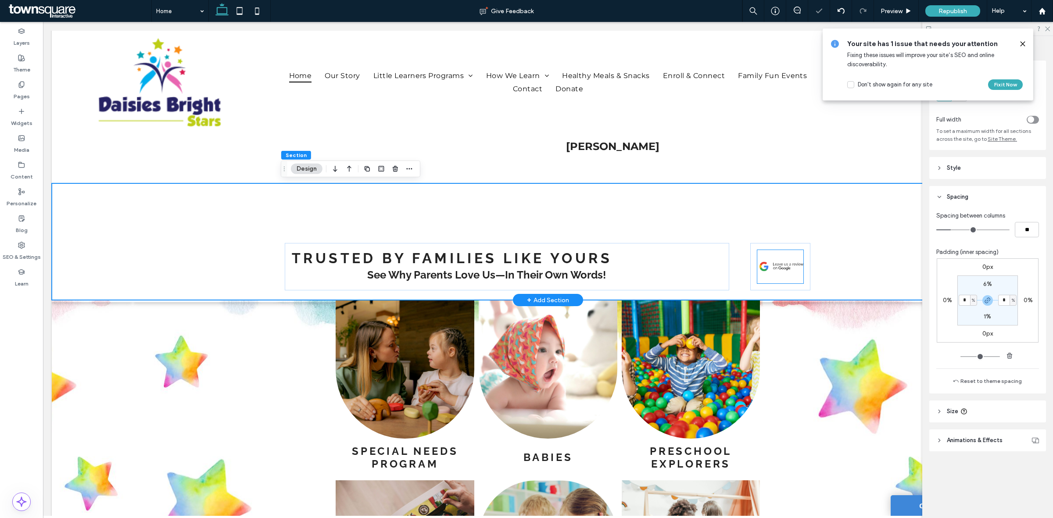
click at [774, 281] on div at bounding box center [780, 266] width 46 height 33
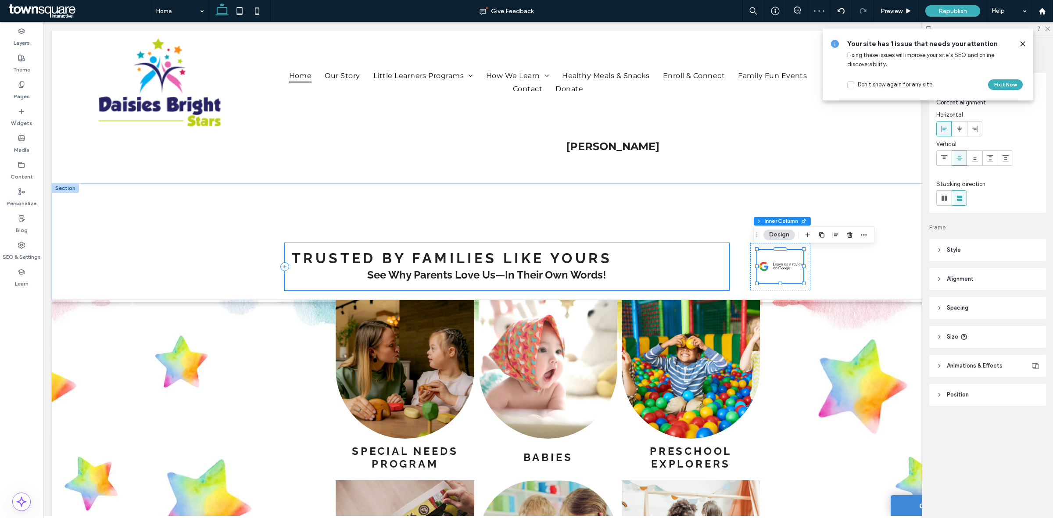
drag, startPoint x: 699, startPoint y: 265, endPoint x: 713, endPoint y: 263, distance: 14.2
click at [701, 265] on div "Trusted by Families Like Yours See Why Parents Love Us—In Their Own Words!" at bounding box center [507, 266] width 444 height 47
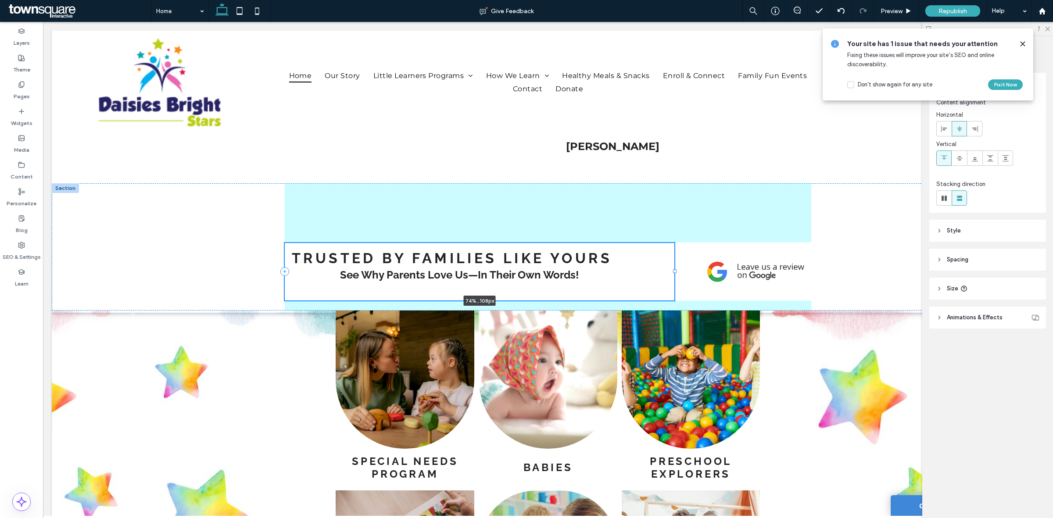
drag, startPoint x: 725, startPoint y: 266, endPoint x: 670, endPoint y: 273, distance: 55.3
click at [285, 243] on div at bounding box center [285, 243] width 0 height 0
type input "**"
type input "***"
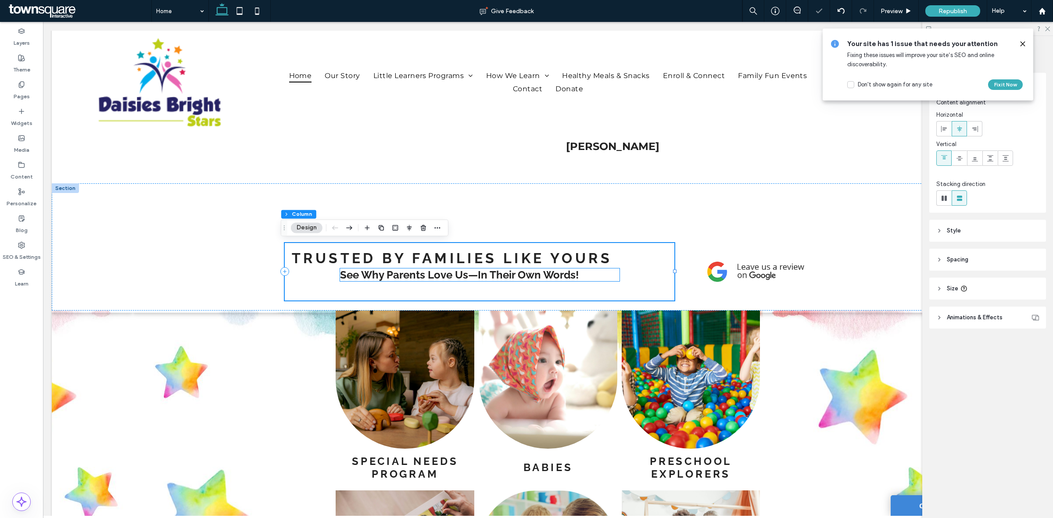
click at [612, 271] on h4 "See Why Parents Love Us—In Their Own Words!" at bounding box center [479, 274] width 279 height 13
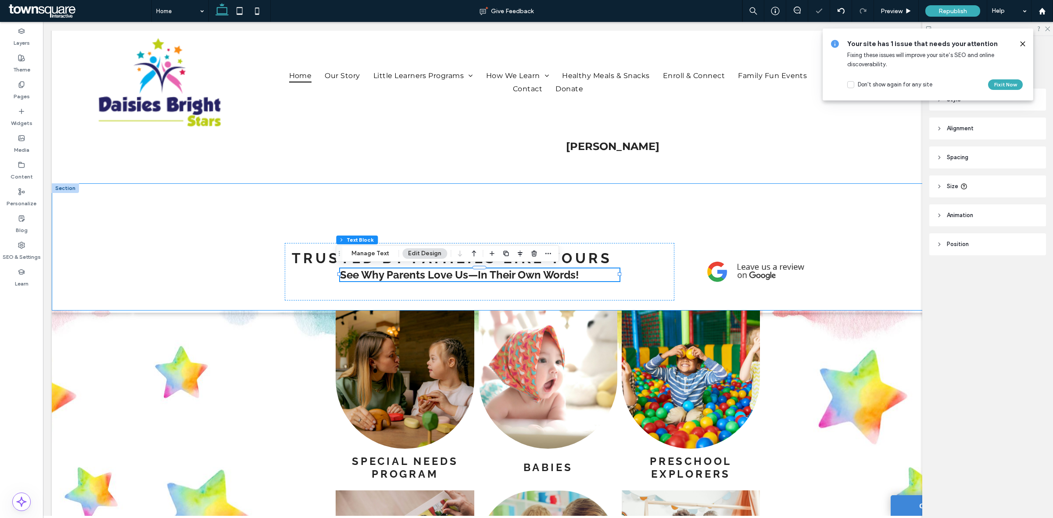
click at [205, 238] on div "Trusted by Families Like Yours See Why Parents Love Us—In Their Own Words!" at bounding box center [548, 246] width 992 height 127
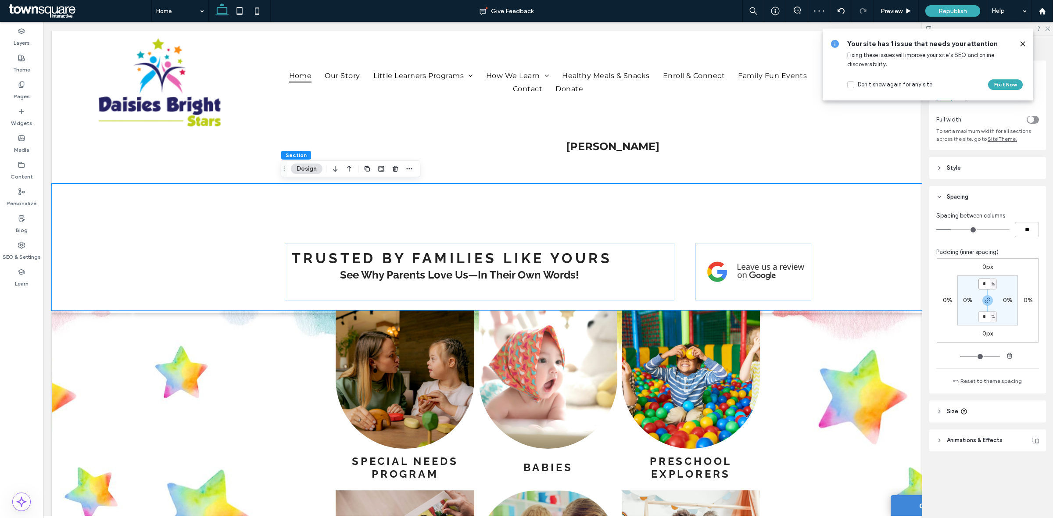
click at [985, 288] on input "*" at bounding box center [983, 283] width 11 height 11
type input "*"
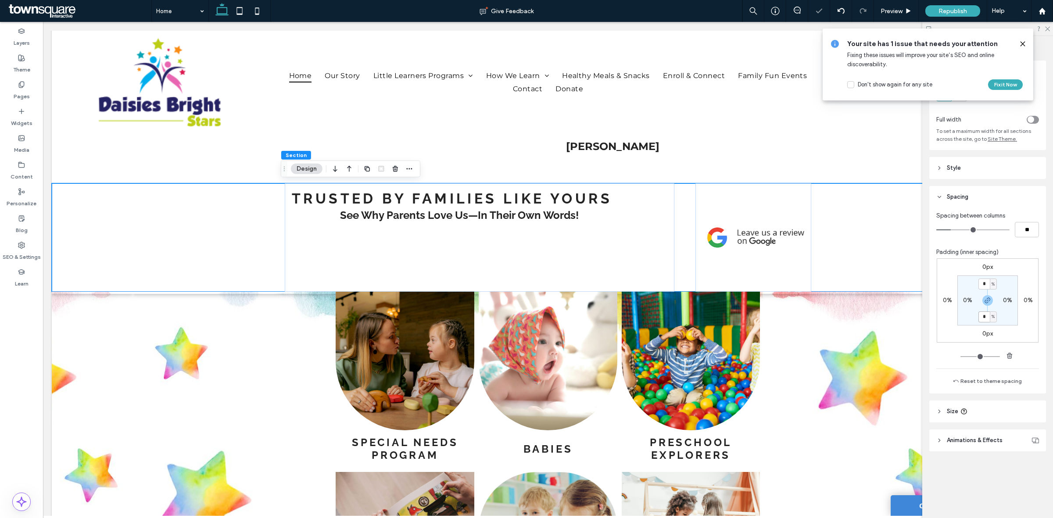
click at [986, 321] on input "*" at bounding box center [983, 316] width 11 height 11
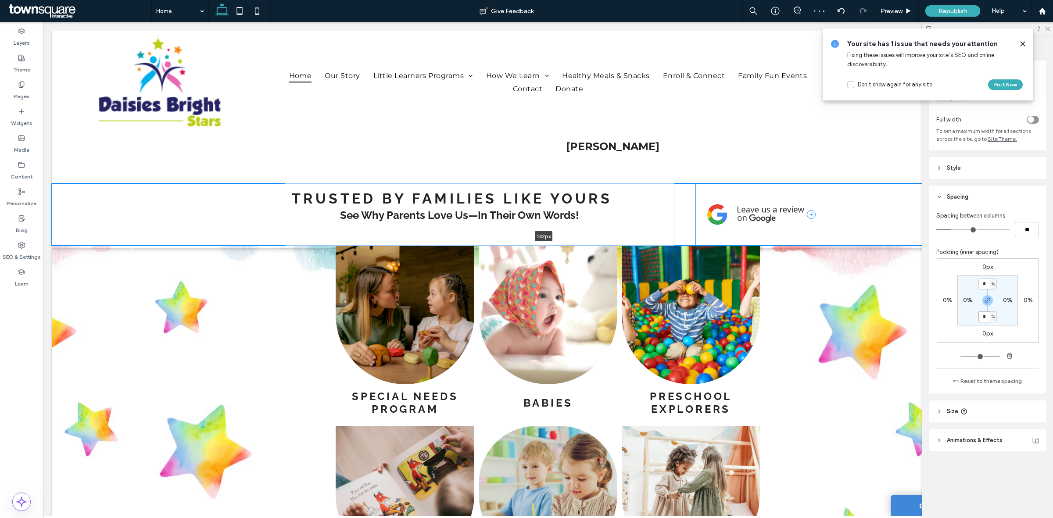
drag, startPoint x: 807, startPoint y: 289, endPoint x: 810, endPoint y: 244, distance: 45.7
click at [810, 244] on div at bounding box center [544, 245] width 984 height 4
type input "***"
click at [621, 216] on div "Trusted by Families Like Yours See Why Parents Love Us—In Their Own Words!" at bounding box center [479, 214] width 389 height 62
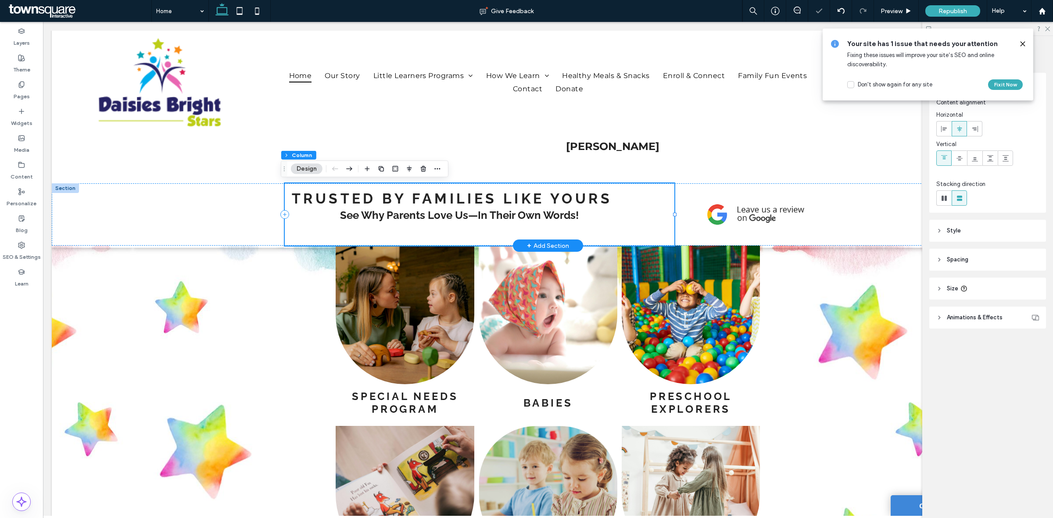
click at [585, 221] on div "Trusted by Families Like Yours See Why Parents Love Us—In Their Own Words!" at bounding box center [479, 214] width 389 height 62
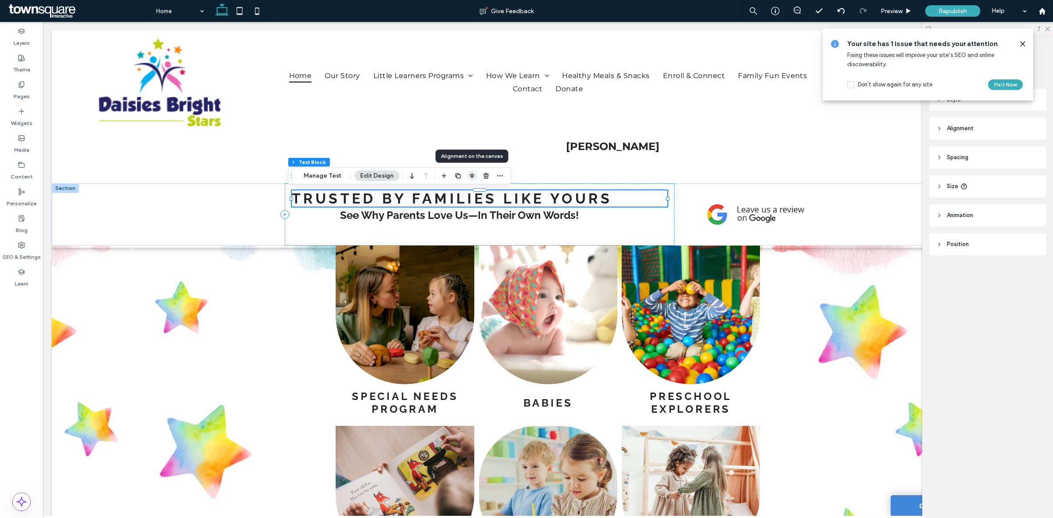
click at [470, 174] on icon "button" at bounding box center [471, 175] width 7 height 7
click at [463, 196] on icon "center" at bounding box center [462, 192] width 7 height 7
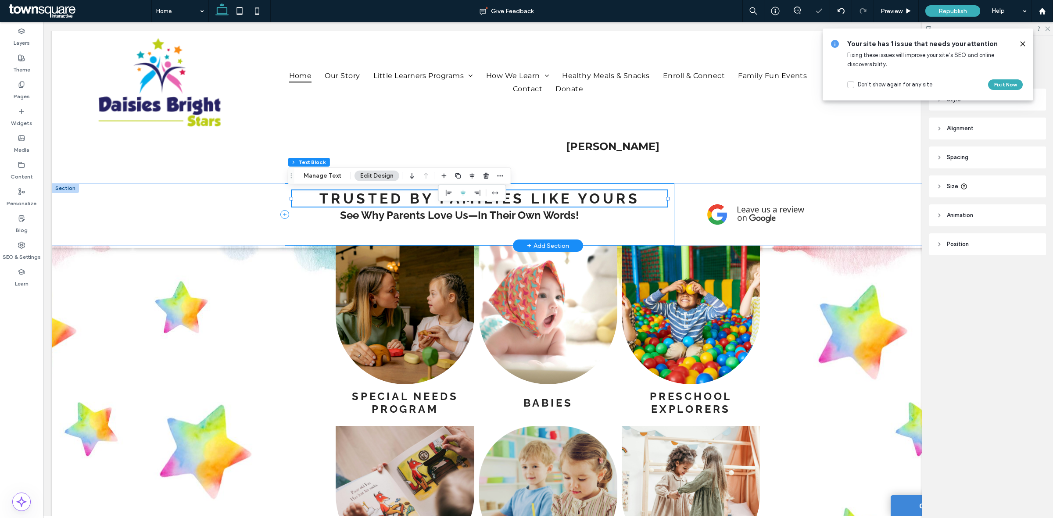
drag, startPoint x: 616, startPoint y: 216, endPoint x: 593, endPoint y: 222, distance: 24.0
click at [615, 216] on div "Trusted by Families Like Yours See Why Parents Love Us—In Their Own Words!" at bounding box center [479, 214] width 389 height 62
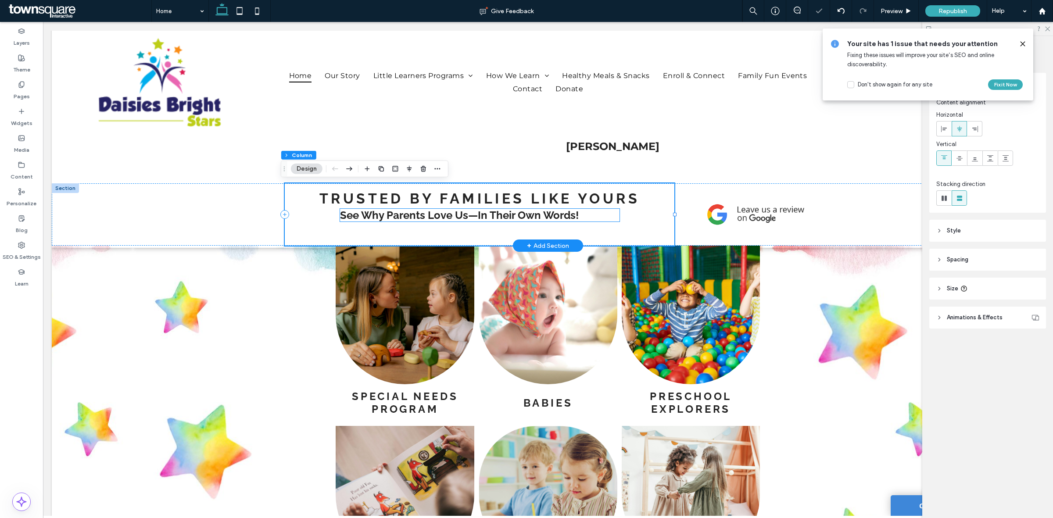
click at [560, 214] on span "See Why Parents Love Us—In Their Own Words!" at bounding box center [459, 215] width 239 height 13
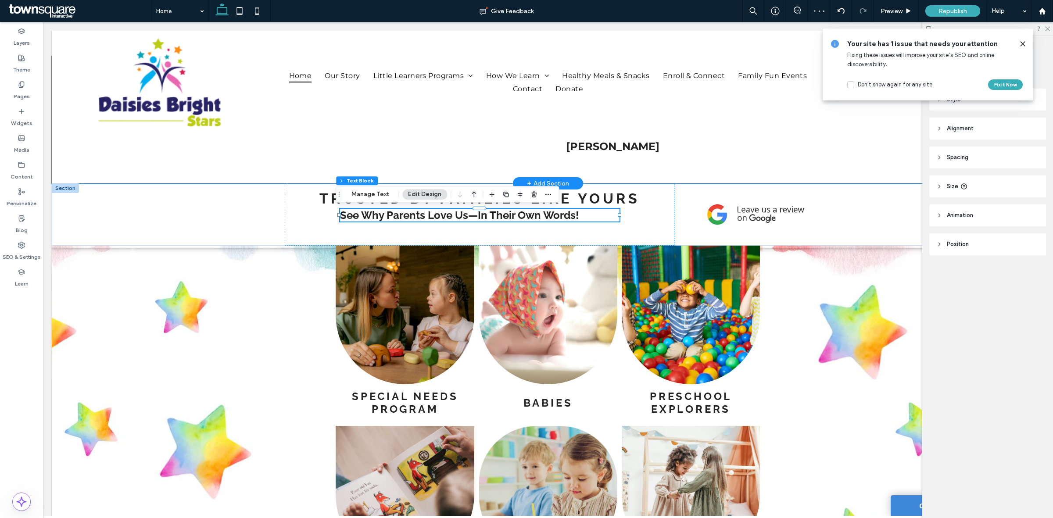
click at [794, 141] on div "A row of black stars on a white background. .cls-1-1788903176-1788903176 { fill…" at bounding box center [548, 119] width 526 height 127
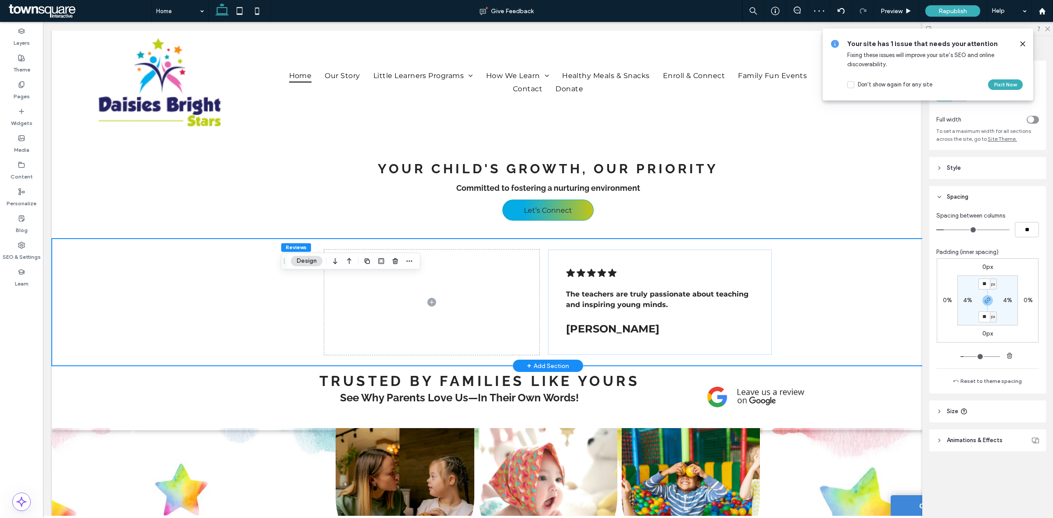
scroll to position [949, 0]
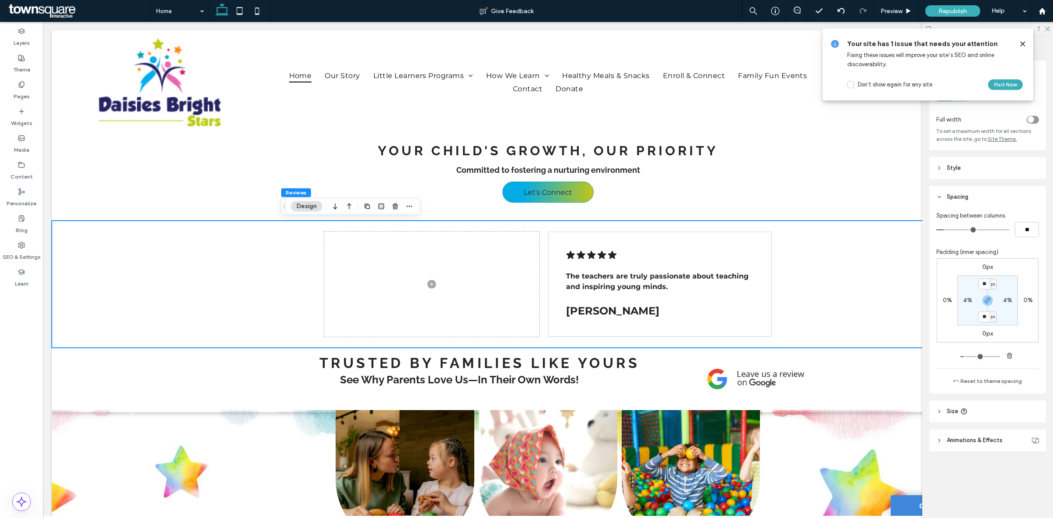
click at [1009, 303] on label "4%" at bounding box center [1007, 299] width 9 height 7
type input "*"
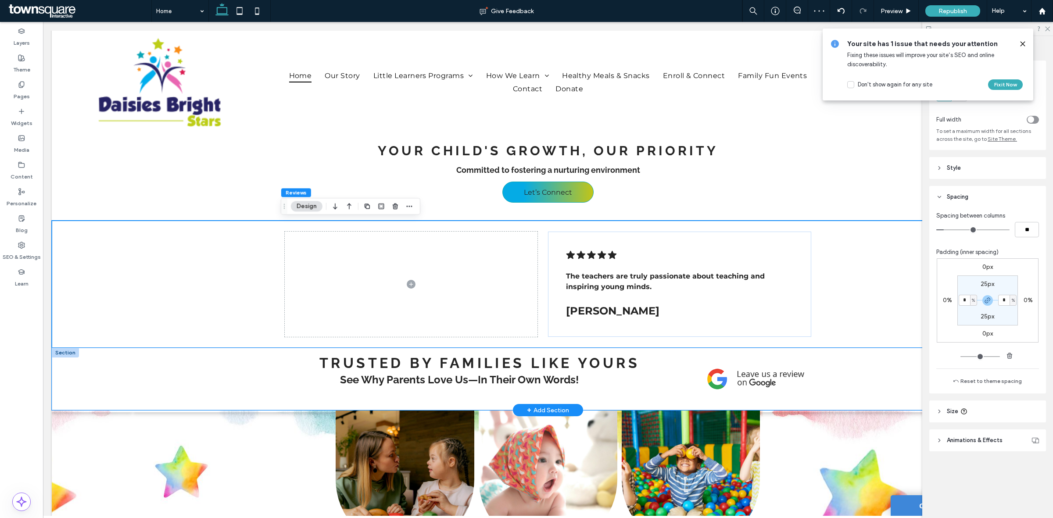
click at [874, 378] on div "Trusted by Families Like Yours See Why Parents Love Us—In Their Own Words!" at bounding box center [548, 379] width 992 height 62
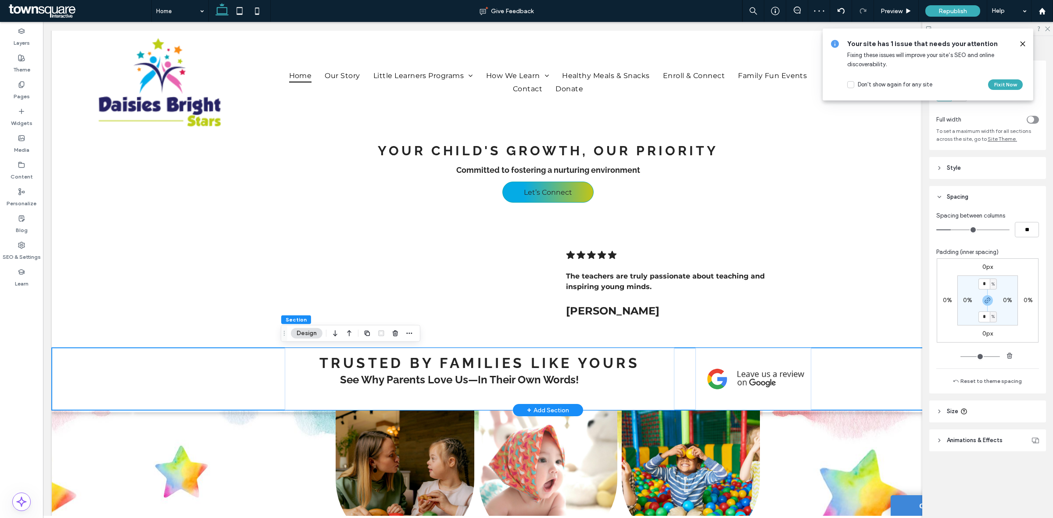
click at [866, 375] on div "Trusted by Families Like Yours See Why Parents Love Us—In Their Own Words!" at bounding box center [548, 379] width 992 height 62
click at [193, 388] on div "Trusted by Families Like Yours See Why Parents Love Us—In Their Own Words!" at bounding box center [548, 379] width 992 height 62
click at [258, 378] on div "Trusted by Families Like Yours See Why Parents Love Us—In Their Own Words!" at bounding box center [548, 379] width 992 height 62
click at [293, 365] on h3 "Trusted by Families Like Yours" at bounding box center [479, 363] width 375 height 16
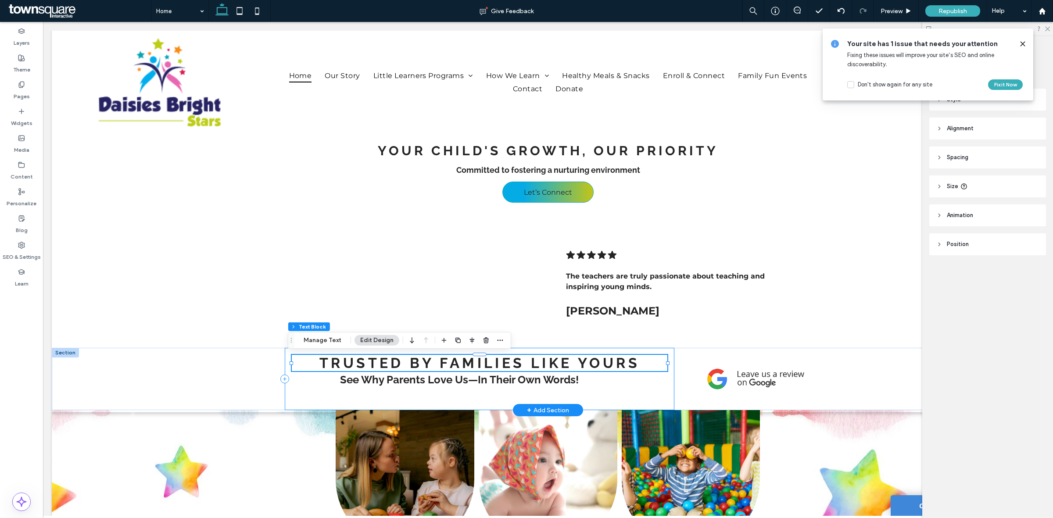
click at [280, 393] on div "Trusted by Families Like Yours See Why Parents Love Us—In Their Own Words!" at bounding box center [548, 379] width 992 height 62
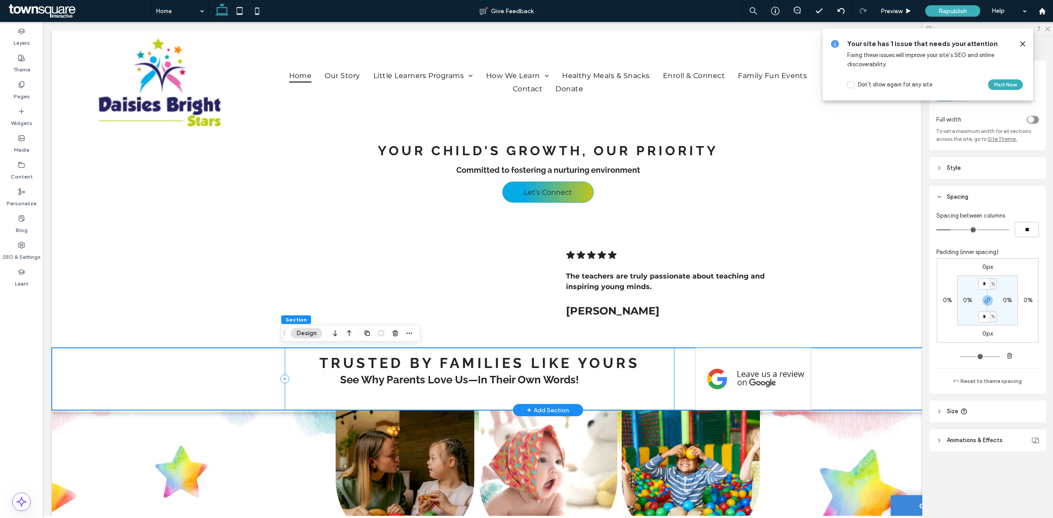
click at [287, 394] on div "Trusted by Families Like Yours See Why Parents Love Us—In Their Own Words!" at bounding box center [479, 379] width 389 height 62
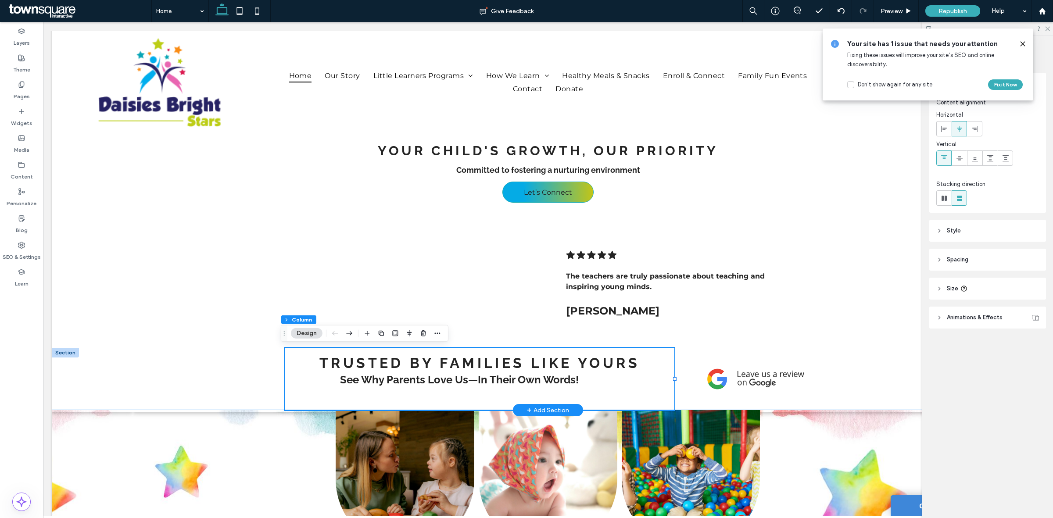
drag, startPoint x: 270, startPoint y: 388, endPoint x: 332, endPoint y: 357, distance: 69.8
click at [272, 388] on div "Trusted by Families Like Yours See Why Parents Love Us—In Their Own Words!" at bounding box center [548, 379] width 992 height 62
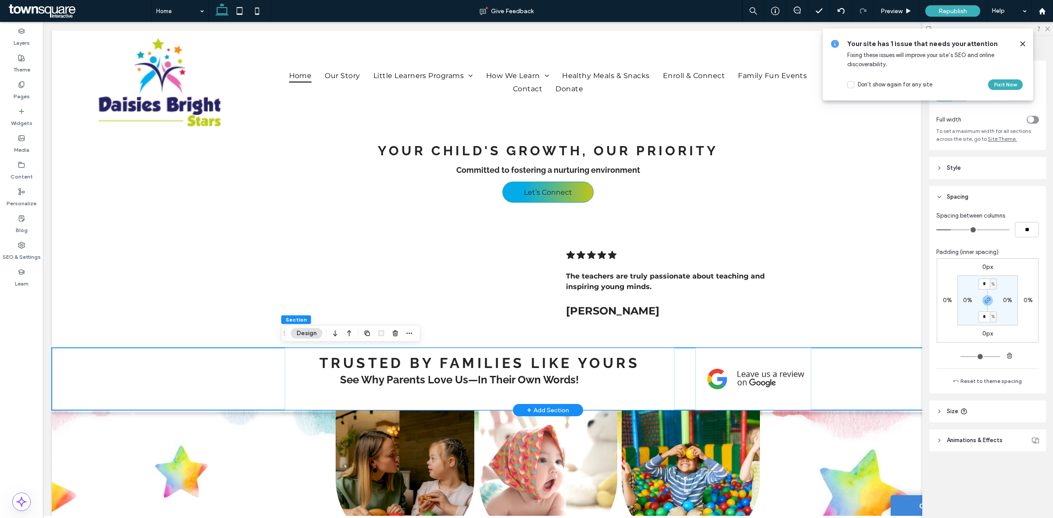
click at [864, 372] on div "Trusted by Families Like Yours See Why Parents Love Us—In Their Own Words!" at bounding box center [548, 379] width 992 height 62
click at [1022, 42] on icon at bounding box center [1022, 43] width 7 height 7
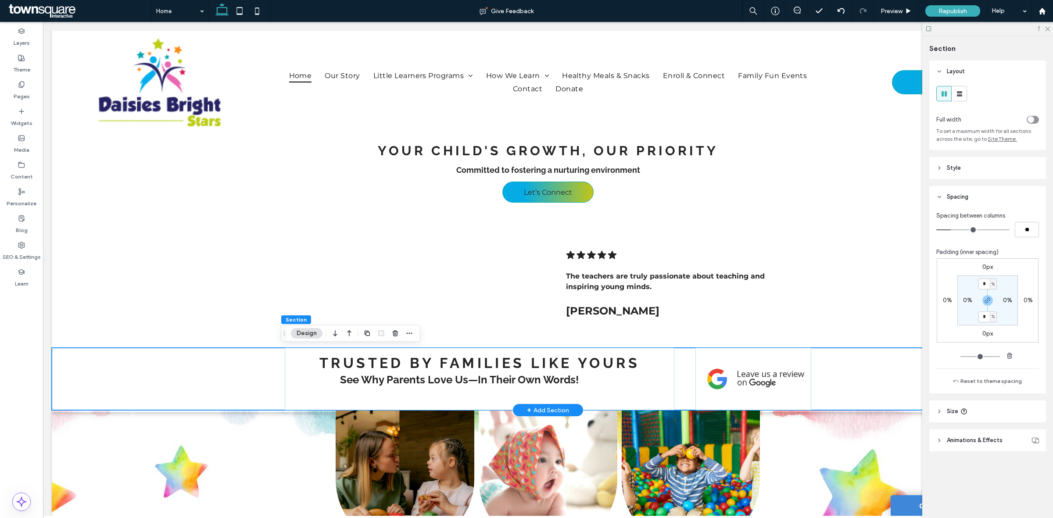
click at [210, 376] on div "Trusted by Families Like Yours See Why Parents Love Us—In Their Own Words!" at bounding box center [548, 379] width 992 height 62
click at [305, 364] on h3 "Trusted by Families Like Yours" at bounding box center [479, 363] width 375 height 16
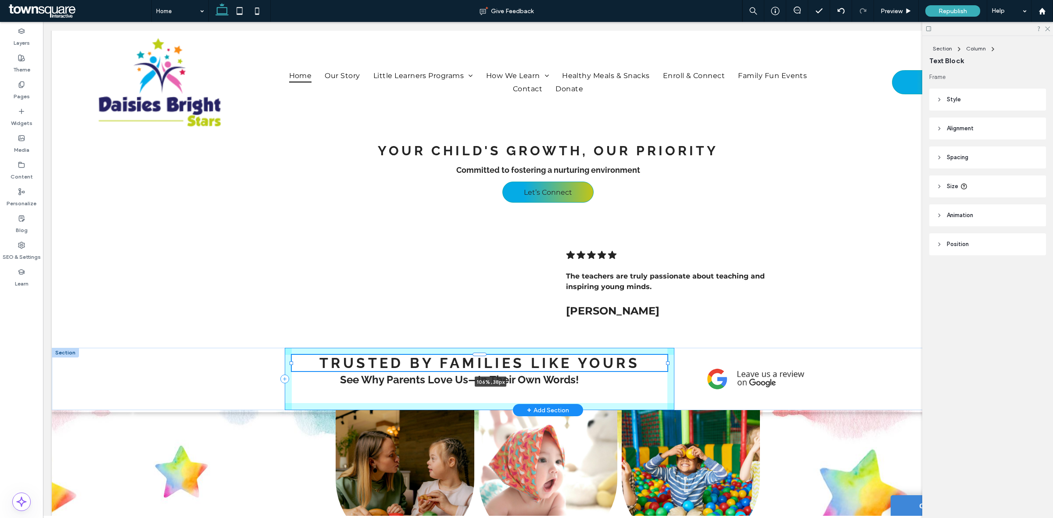
drag, startPoint x: 285, startPoint y: 362, endPoint x: 263, endPoint y: 358, distance: 22.6
click at [263, 358] on div "Trusted by Families Like Yours 106% , 38px See Why Parents Love Us—In Their Own…" at bounding box center [548, 379] width 992 height 62
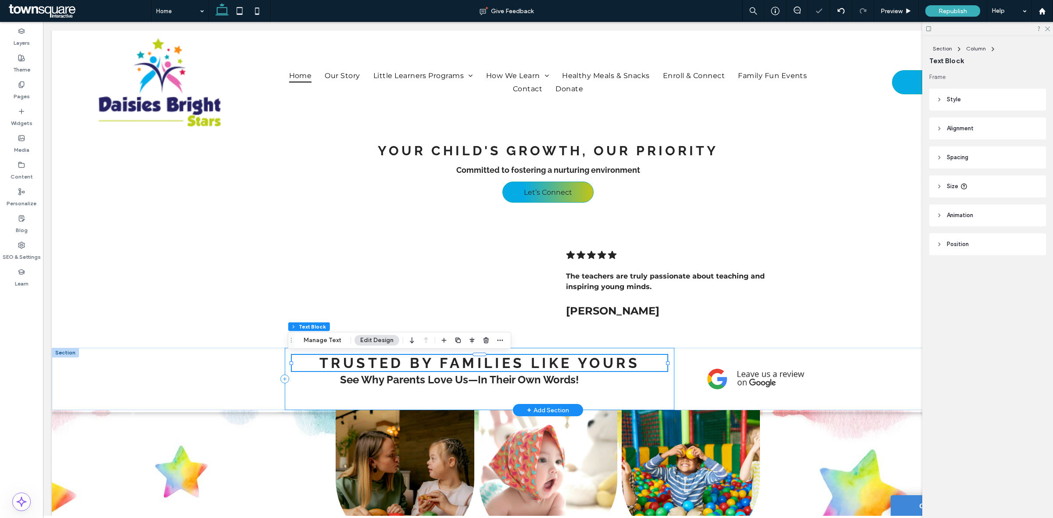
click at [220, 387] on div "Trusted by Families Like Yours 112% , 38px See Why Parents Love Us—In Their Own…" at bounding box center [548, 379] width 992 height 62
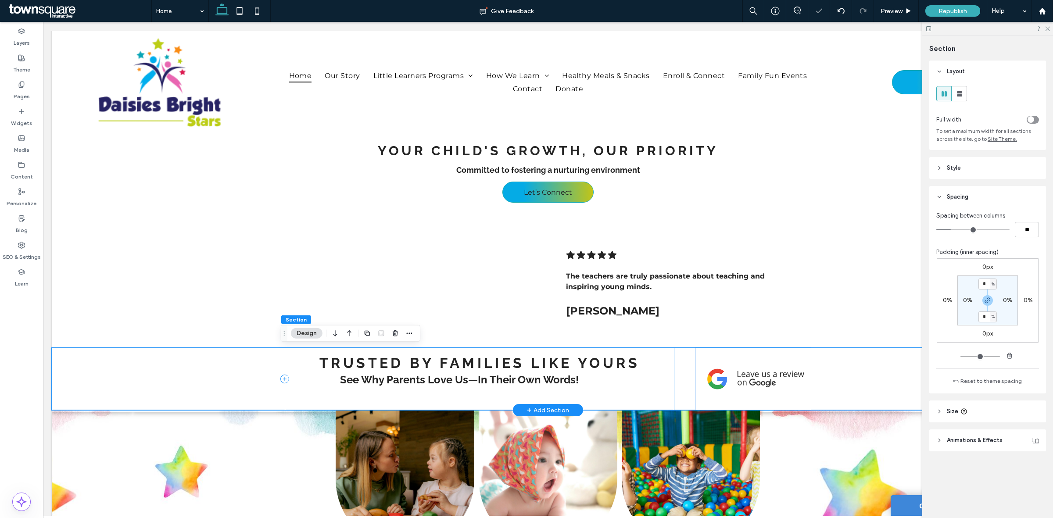
click at [68, 372] on div "Trusted by Families Like Yours See Why Parents Love Us—In Their Own Words!" at bounding box center [548, 379] width 992 height 62
type input "*"
type input "**"
type input "*"
type input "**"
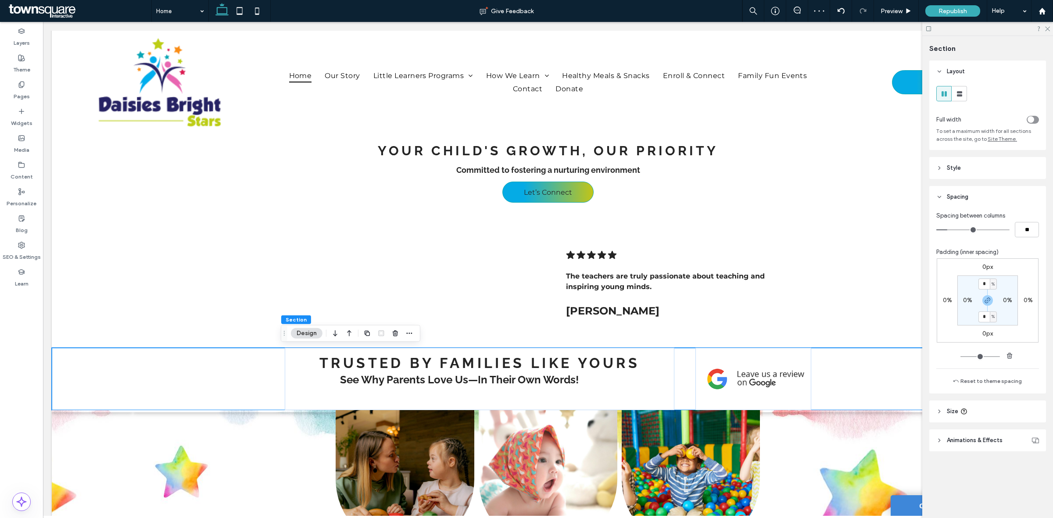
type input "*"
type input "**"
type input "*"
type input "**"
drag, startPoint x: 952, startPoint y: 229, endPoint x: 941, endPoint y: 230, distance: 11.0
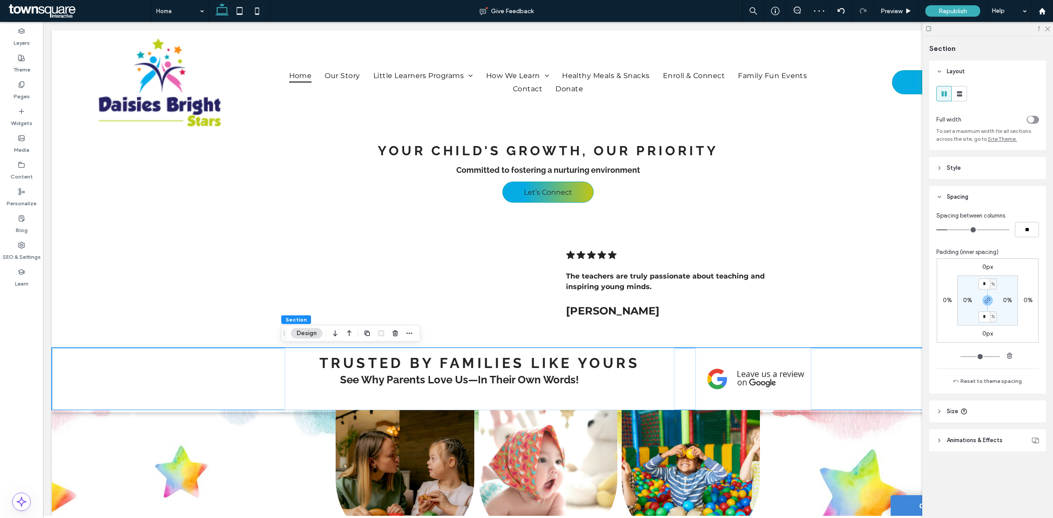
click at [940, 230] on input "range" at bounding box center [972, 229] width 73 height 1
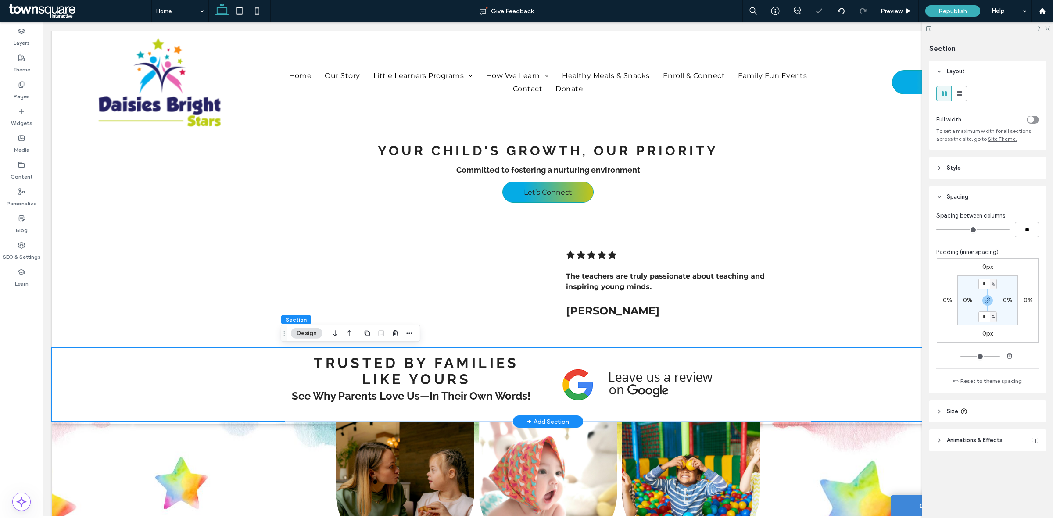
click at [880, 367] on div "Trusted by Families Like Yours See Why Parents Love Us—In Their Own Words!" at bounding box center [548, 385] width 992 height 74
click at [1045, 30] on icon at bounding box center [1047, 28] width 6 height 6
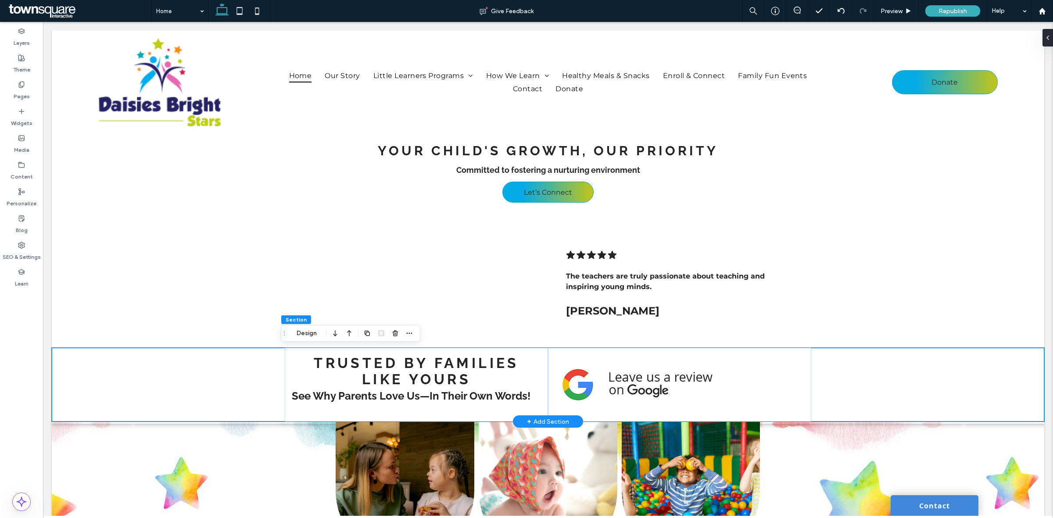
click at [887, 371] on div "Trusted by Families Like Yours See Why Parents Love Us—In Their Own Words!" at bounding box center [548, 385] width 992 height 74
click at [314, 332] on button "Design" at bounding box center [307, 333] width 32 height 11
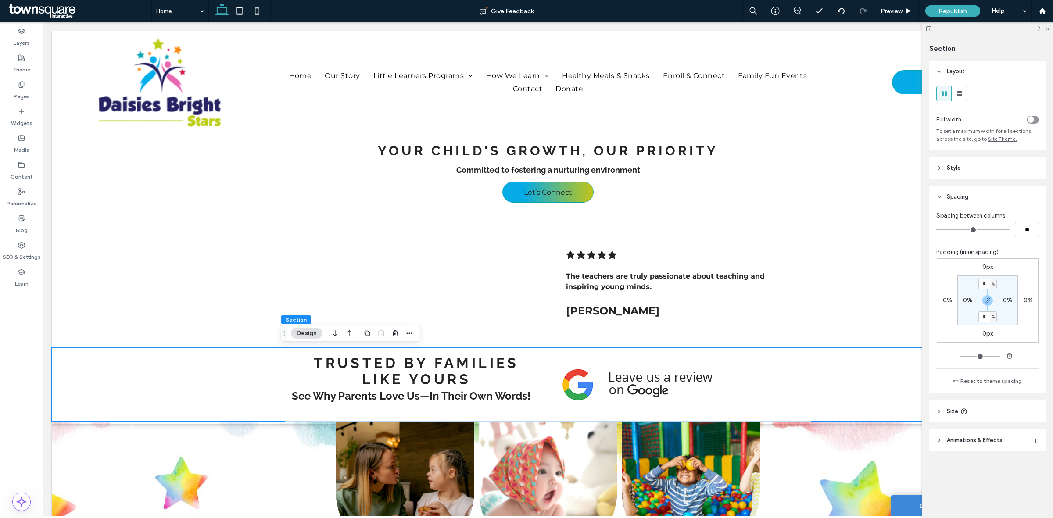
type input "*"
type input "**"
type input "*"
type input "**"
type input "*"
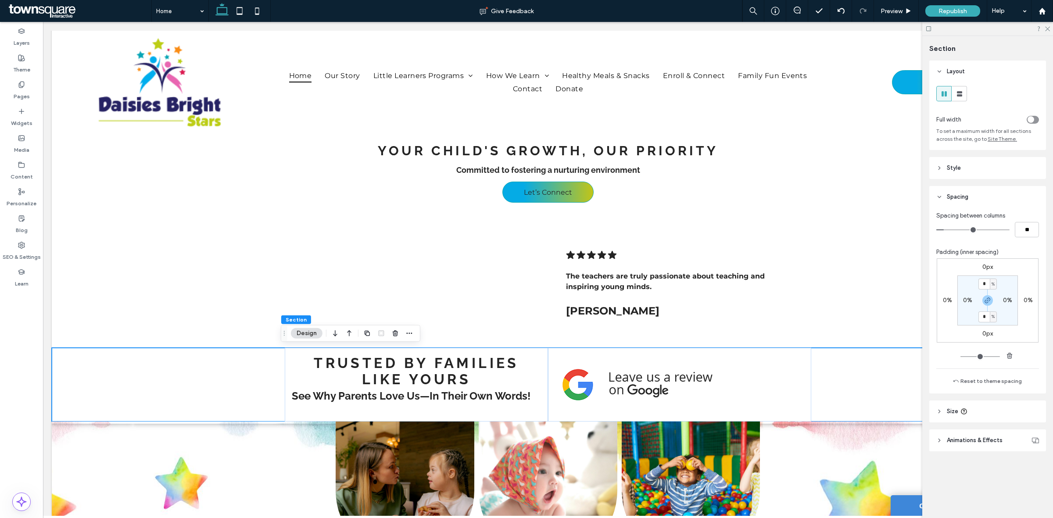
type input "**"
type input "*"
type input "**"
drag, startPoint x: 938, startPoint y: 231, endPoint x: 952, endPoint y: 235, distance: 13.7
type input "*"
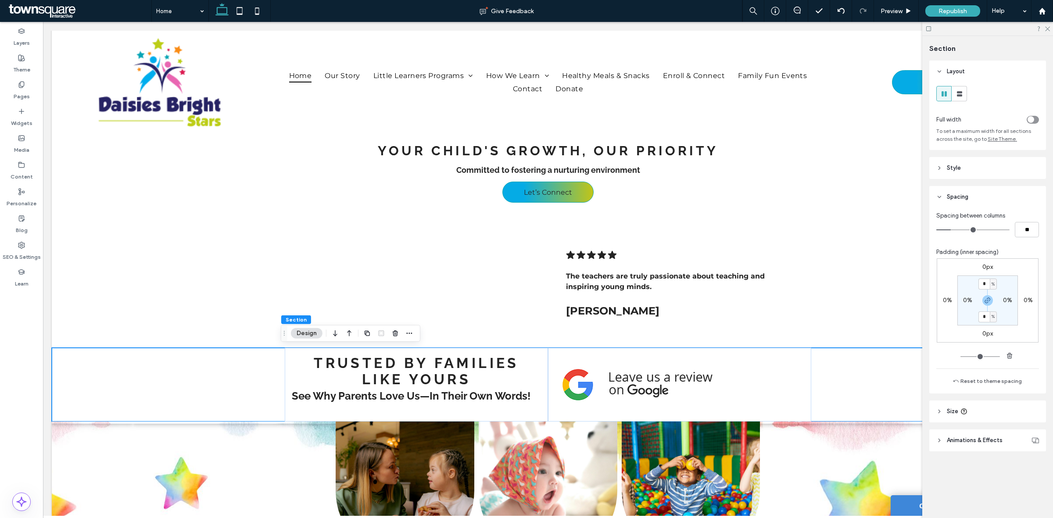
click at [952, 230] on input "range" at bounding box center [972, 229] width 73 height 1
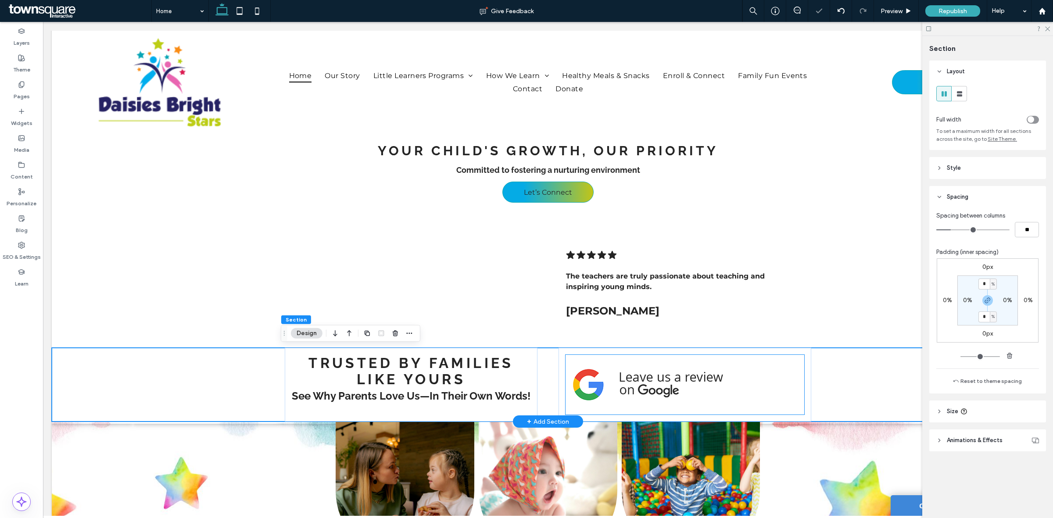
click at [751, 384] on div at bounding box center [684, 385] width 239 height 46
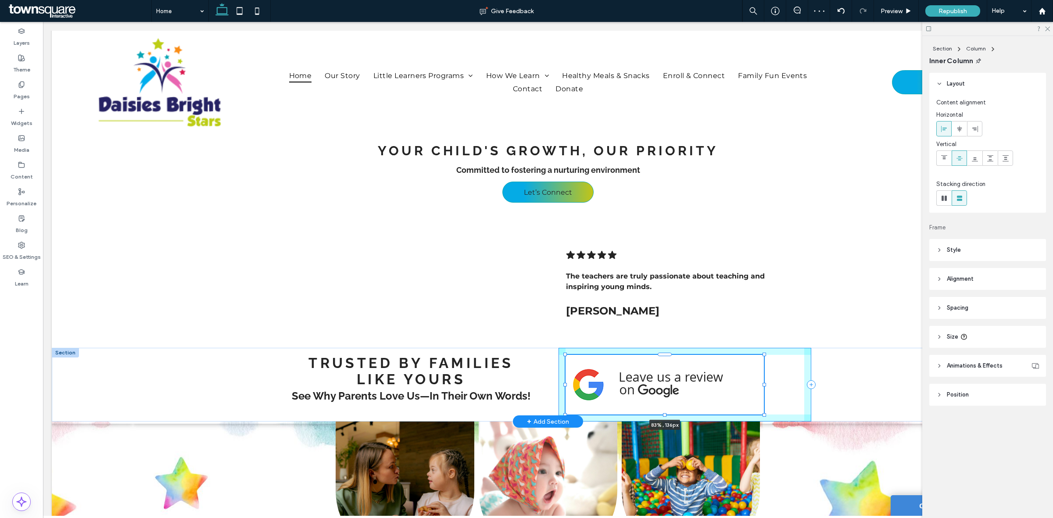
drag, startPoint x: 799, startPoint y: 411, endPoint x: 765, endPoint y: 397, distance: 36.6
click at [765, 397] on div "Trusted by Families Like Yours See Why Parents Love Us—In Their Own Words! 83% …" at bounding box center [548, 385] width 526 height 74
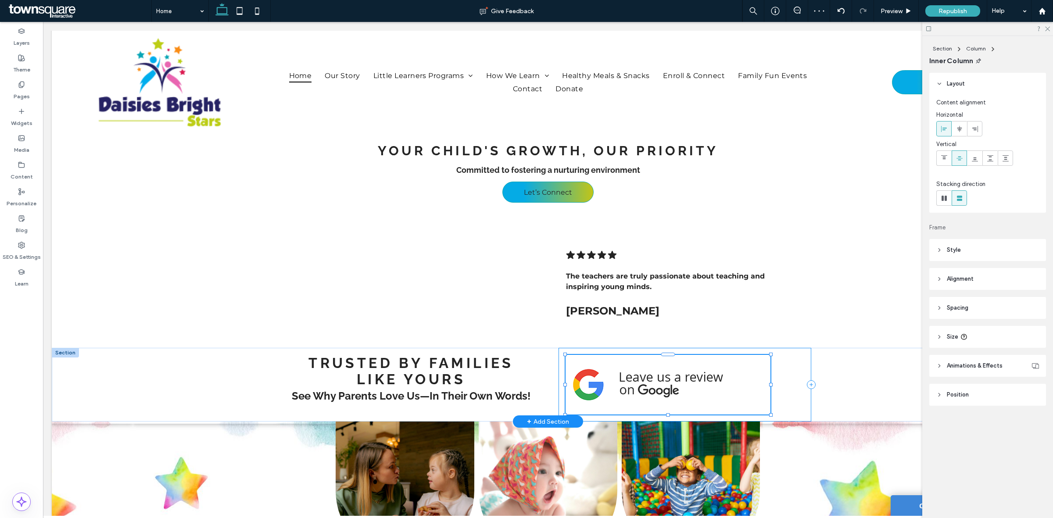
type input "**"
type input "****"
type input "***"
drag, startPoint x: 544, startPoint y: 385, endPoint x: 553, endPoint y: 385, distance: 9.2
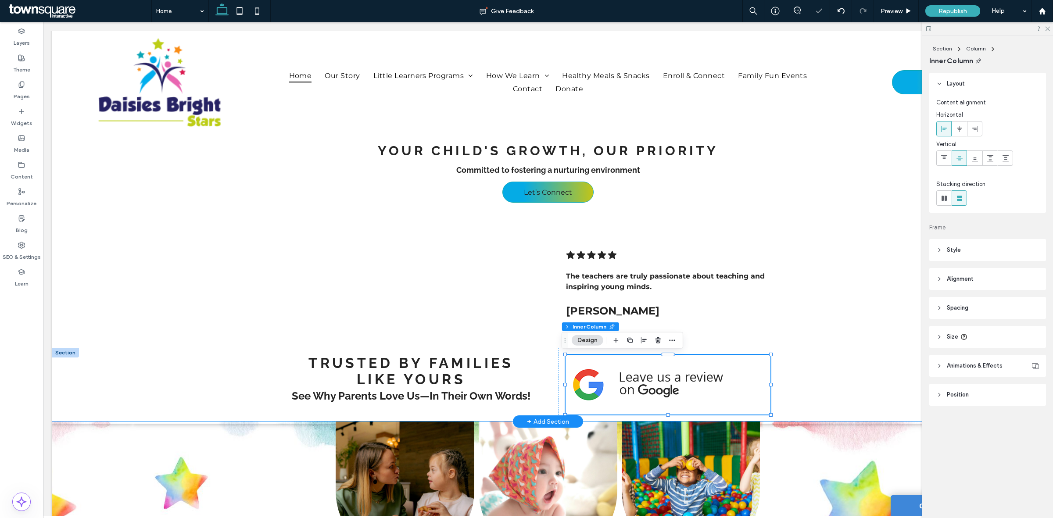
click at [546, 385] on div "Trusted by Families Like Yours See Why Parents Love Us—In Their Own Words! 86% …" at bounding box center [548, 385] width 526 height 74
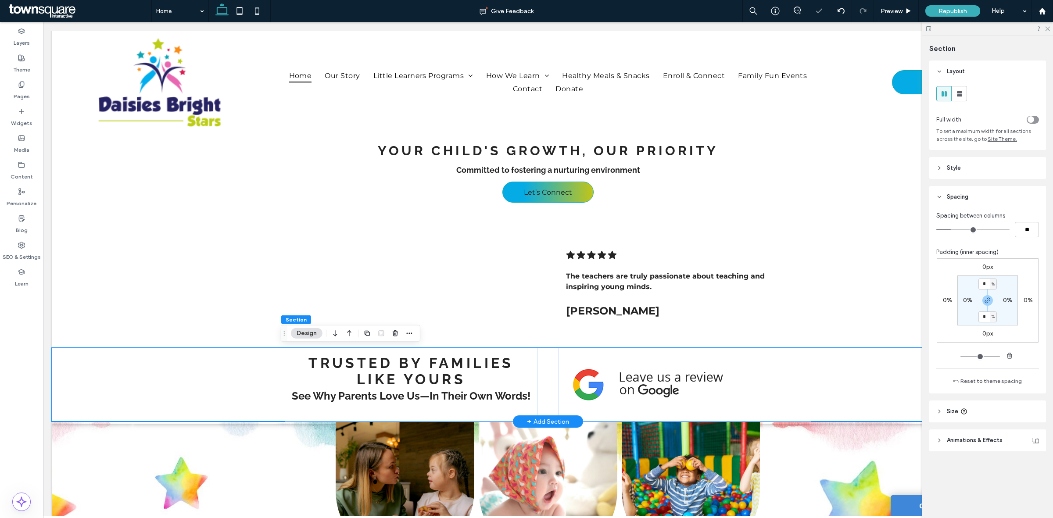
click at [553, 382] on div "Trusted by Families Like Yours See Why Parents Love Us—In Their Own Words!" at bounding box center [548, 385] width 526 height 74
click at [558, 383] on div at bounding box center [684, 385] width 253 height 74
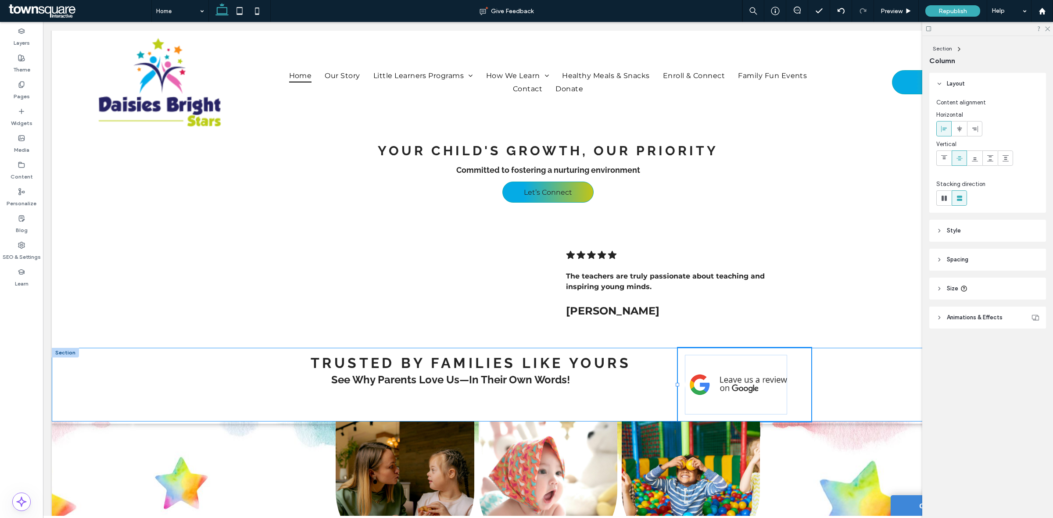
drag, startPoint x: 554, startPoint y: 384, endPoint x: 673, endPoint y: 381, distance: 119.3
click at [678, 348] on div at bounding box center [678, 348] width 0 height 0
type input "**"
type input "*****"
click at [861, 382] on div "Trusted by Families Like Yours See Why Parents Love Us—In Their Own Words! 25% …" at bounding box center [548, 385] width 992 height 74
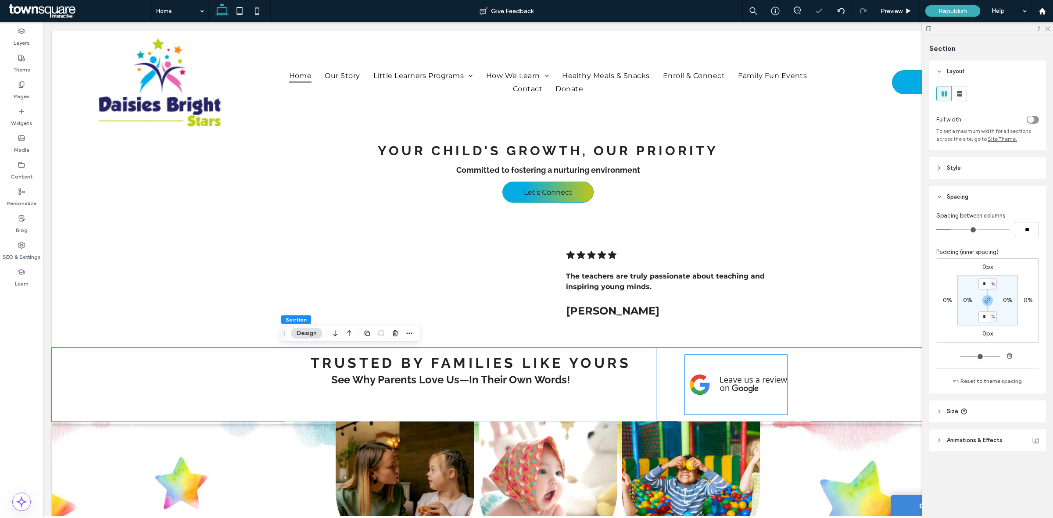
click at [750, 383] on img at bounding box center [736, 385] width 102 height 30
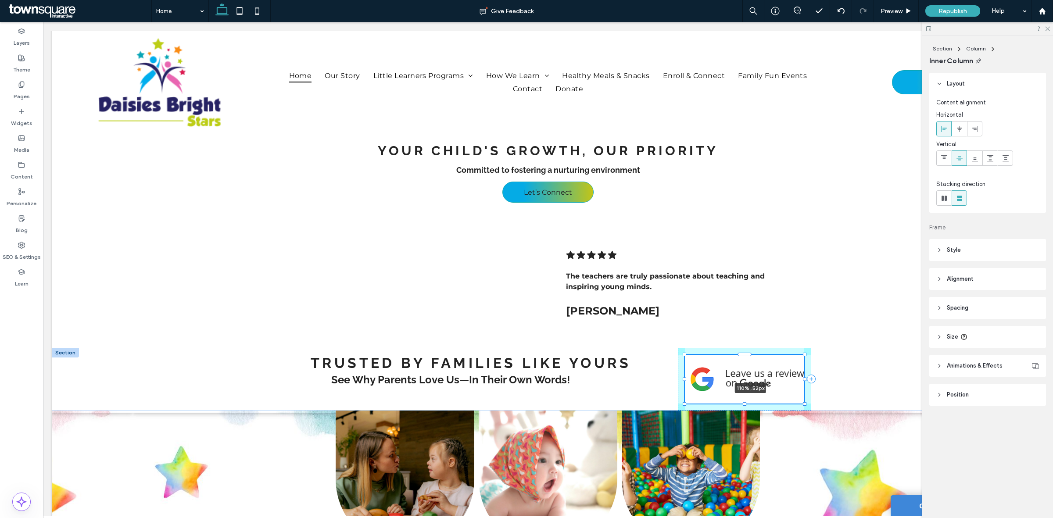
drag, startPoint x: 784, startPoint y: 413, endPoint x: 812, endPoint y: 395, distance: 33.9
click at [812, 395] on div "Trusted by Families Like Yours See Why Parents Love Us—In Their Own Words! 110%…" at bounding box center [548, 379] width 992 height 63
type input "***"
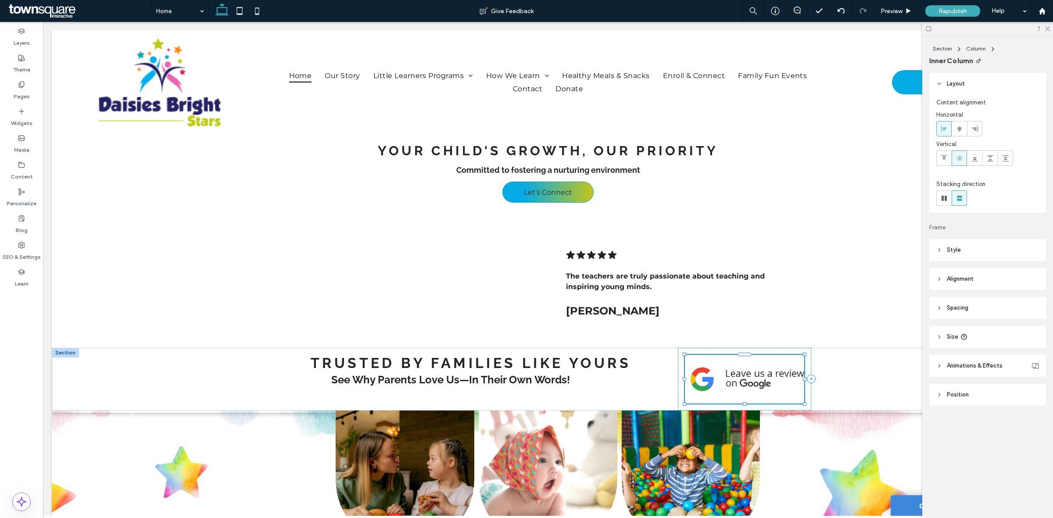
type input "***"
click at [891, 361] on div "Trusted by Families Like Yours See Why Parents Love Us—In Their Own Words! 110%…" at bounding box center [548, 379] width 992 height 63
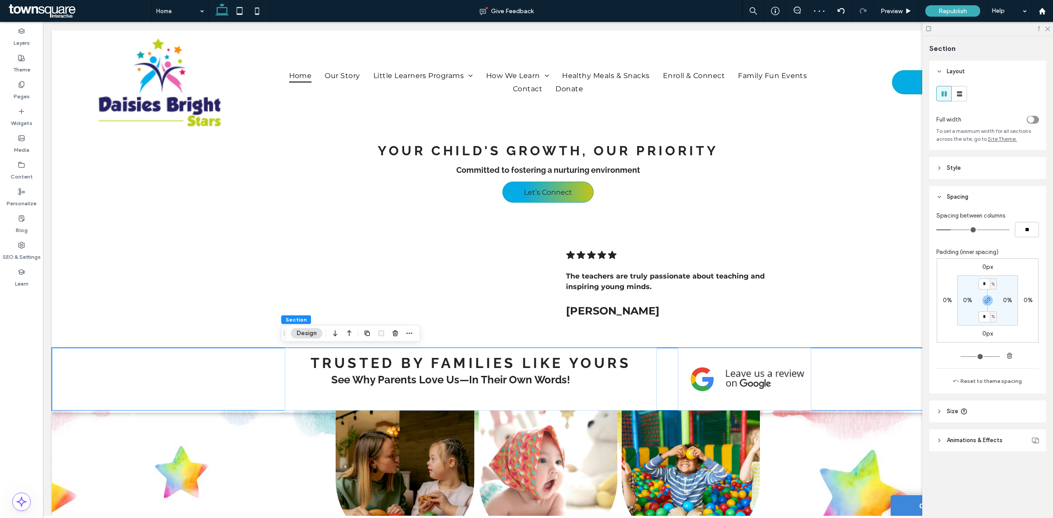
click at [667, 380] on div "Trusted by Families Like Yours See Why Parents Love Us—In Their Own Words!" at bounding box center [548, 379] width 526 height 63
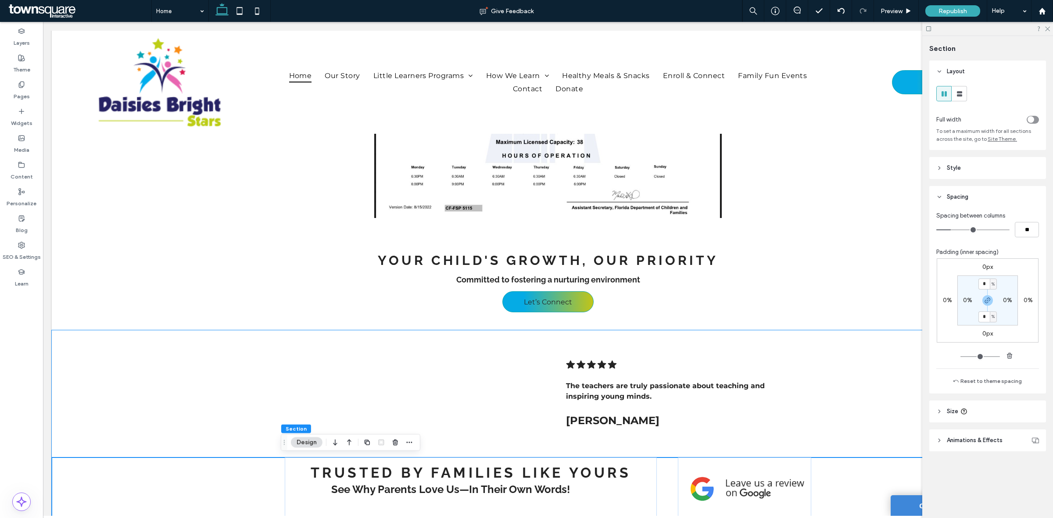
scroll to position [949, 0]
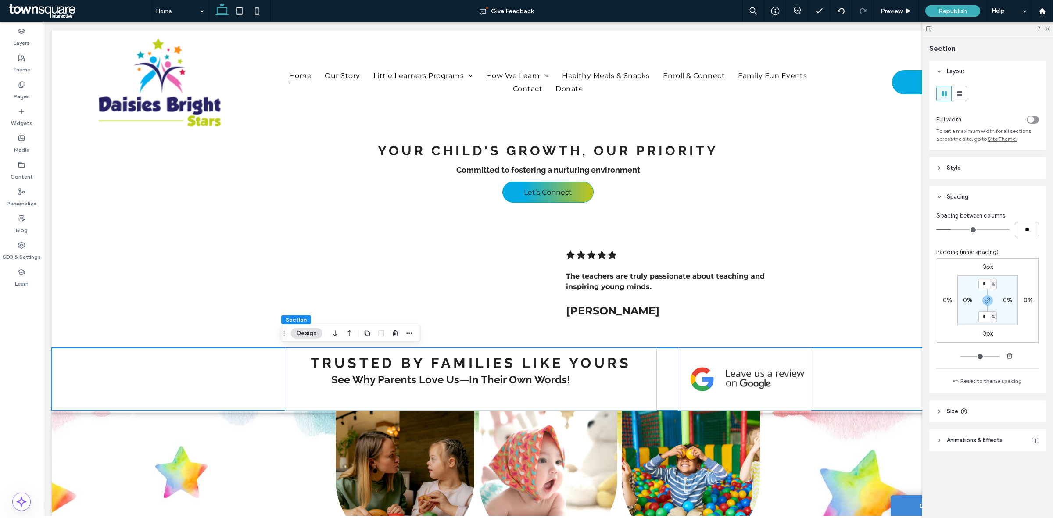
click at [242, 384] on div "Trusted by Families Like Yours See Why Parents Love Us—In Their Own Words!" at bounding box center [548, 379] width 992 height 63
click at [860, 377] on div "Trusted by Families Like Yours See Why Parents Love Us—In Their Own Words!" at bounding box center [548, 379] width 992 height 63
click at [1046, 27] on icon at bounding box center [1047, 28] width 6 height 6
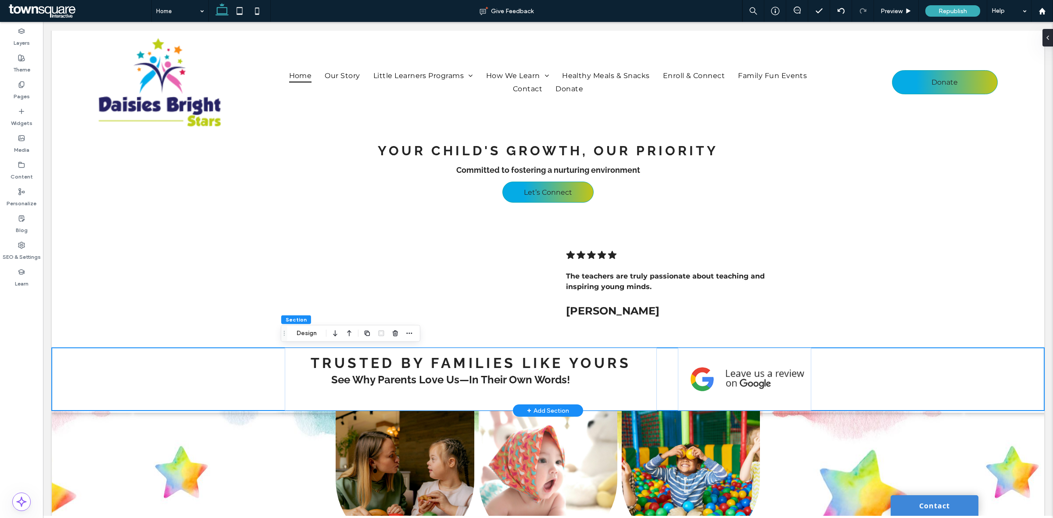
click at [174, 375] on div "Trusted by Families Like Yours See Why Parents Love Us—In Their Own Words!" at bounding box center [548, 379] width 992 height 63
click at [351, 333] on icon "button" at bounding box center [349, 333] width 11 height 16
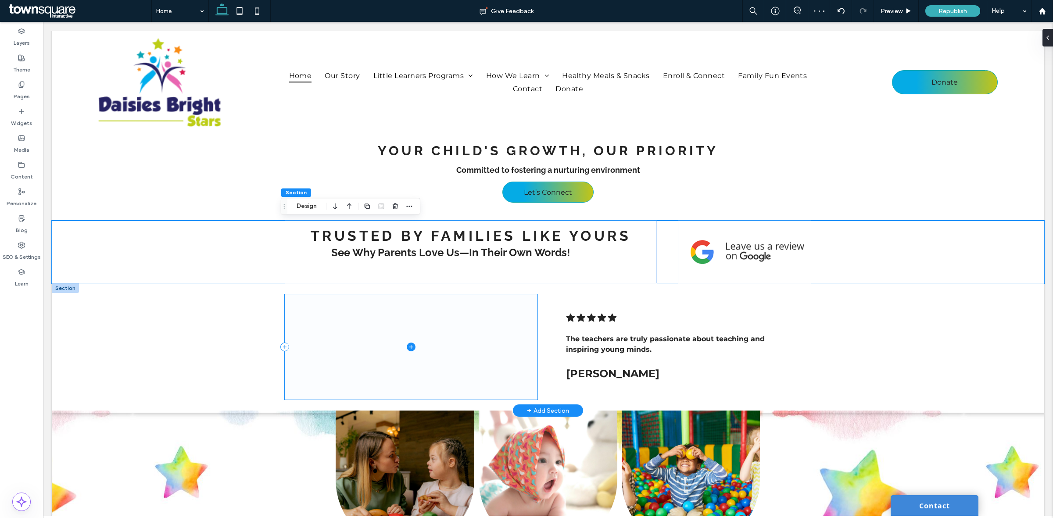
click at [446, 362] on span at bounding box center [411, 346] width 253 height 105
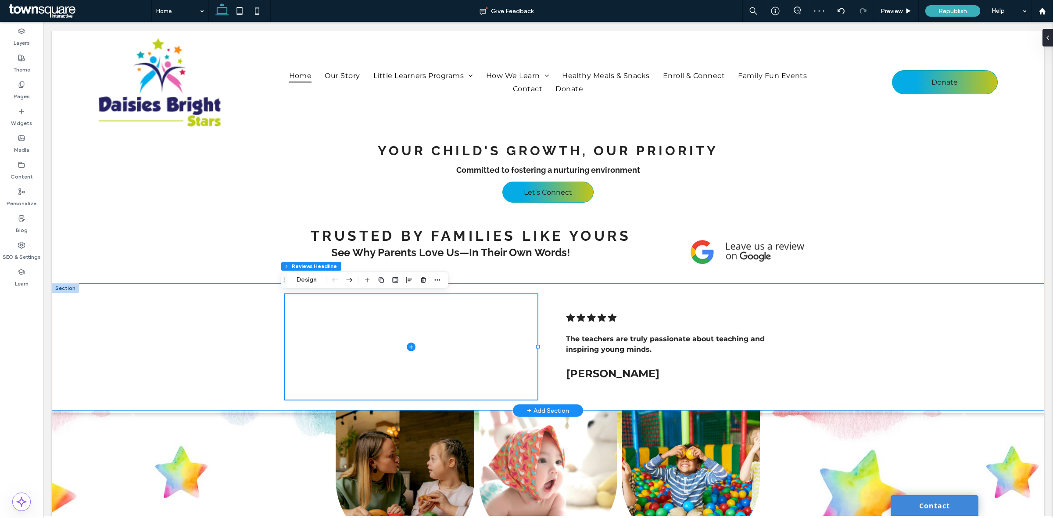
click at [903, 354] on div "A row of black stars on a white background. .cls-1-1788903176-1788903176 { fill…" at bounding box center [548, 346] width 992 height 127
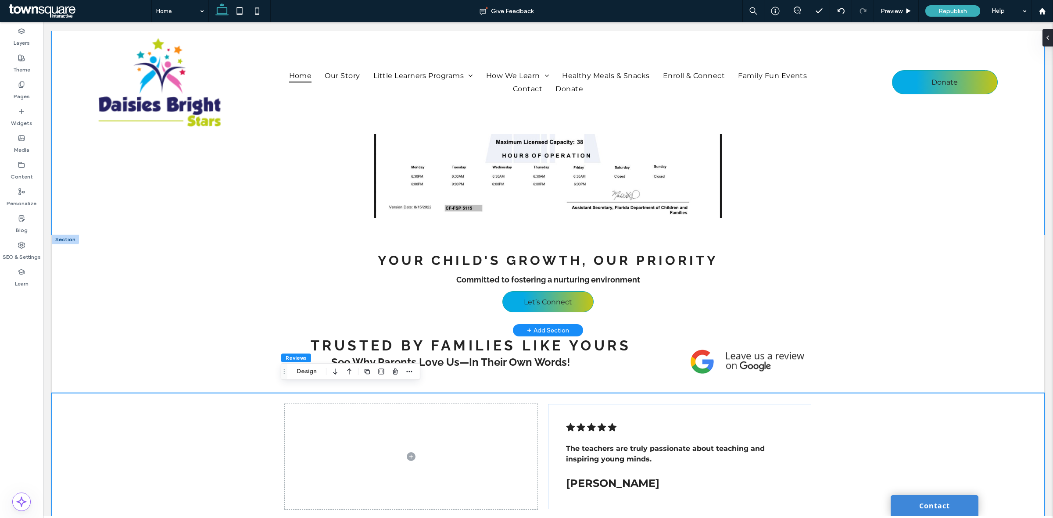
scroll to position [894, 0]
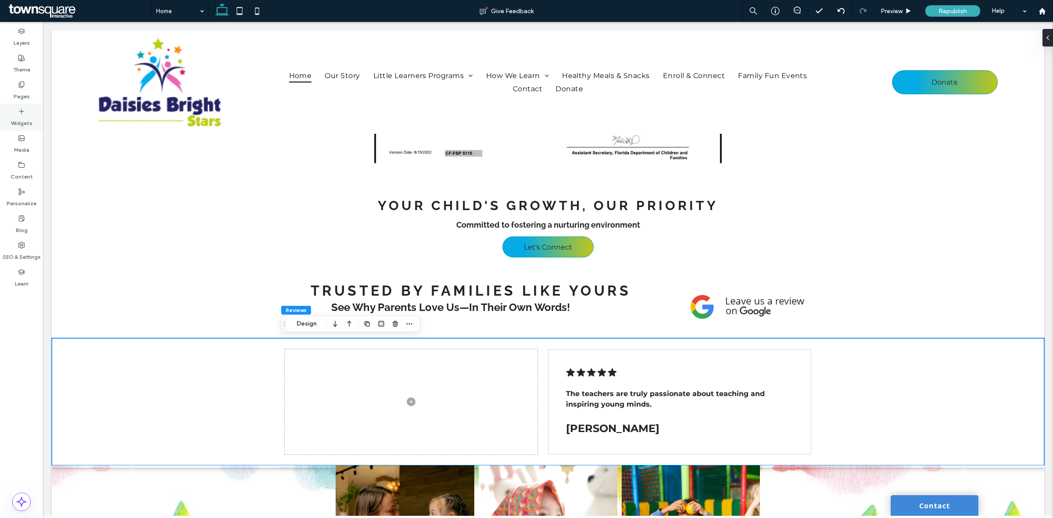
click at [16, 124] on label "Widgets" at bounding box center [21, 121] width 21 height 12
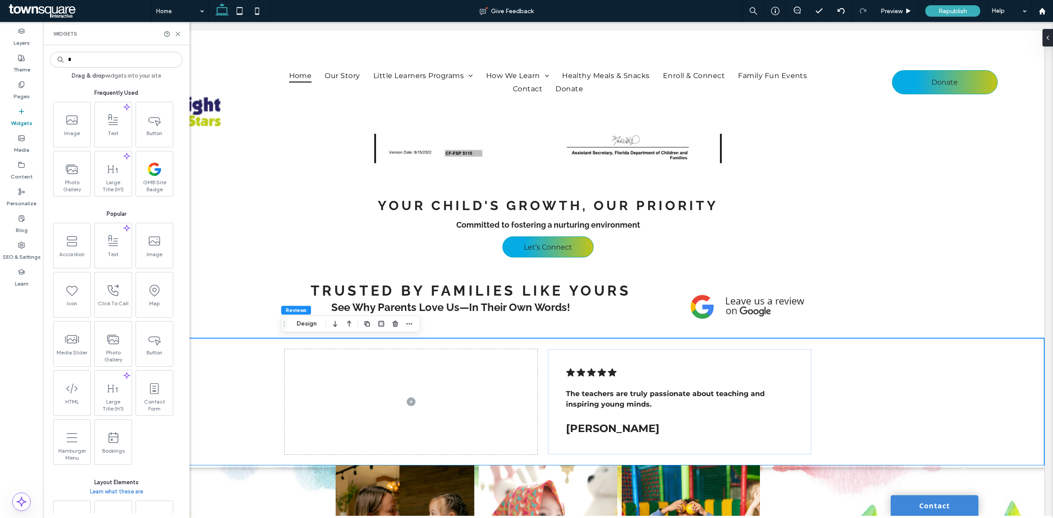
type input "*"
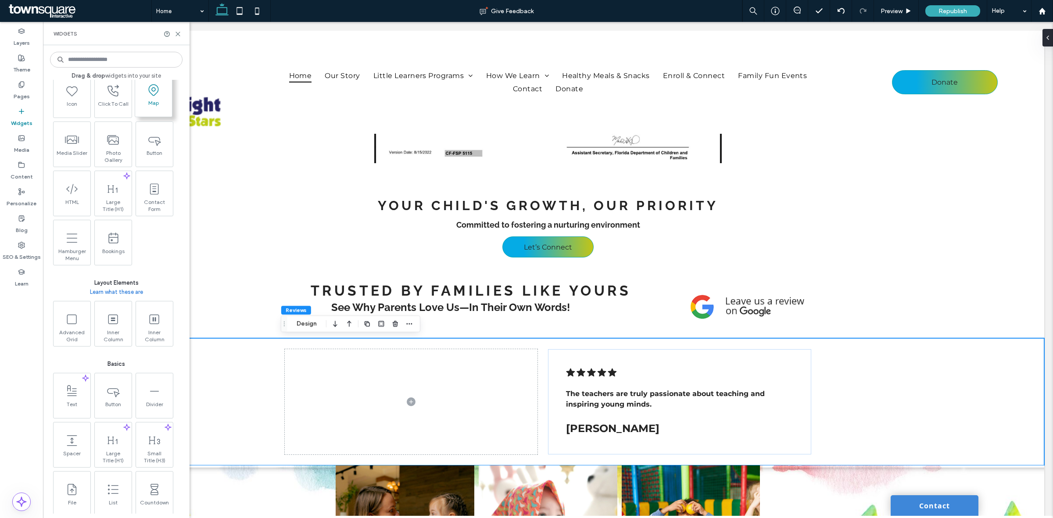
scroll to position [219, 0]
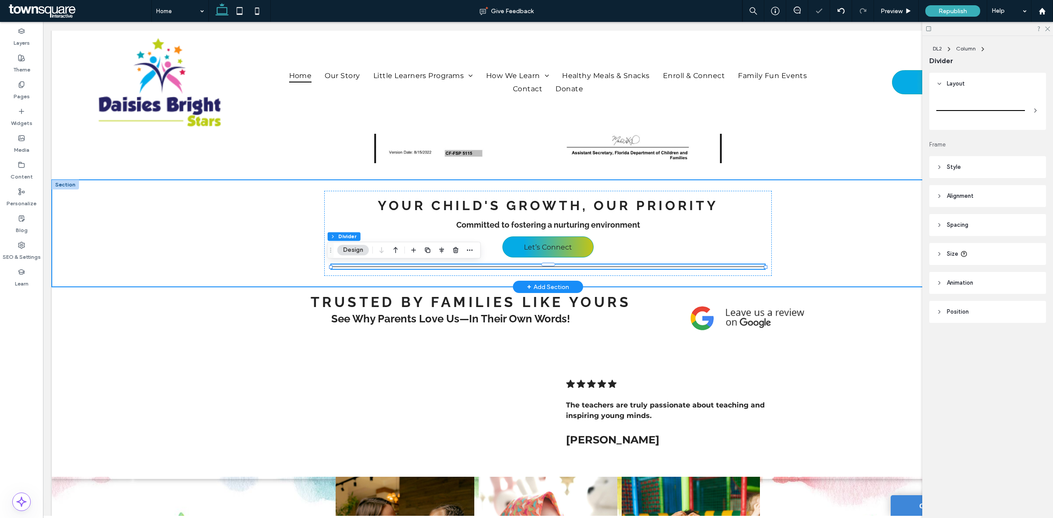
click at [841, 255] on div "Your Child's Growth, Our Priority Committed to fostering a nurturing environmen…" at bounding box center [548, 233] width 992 height 107
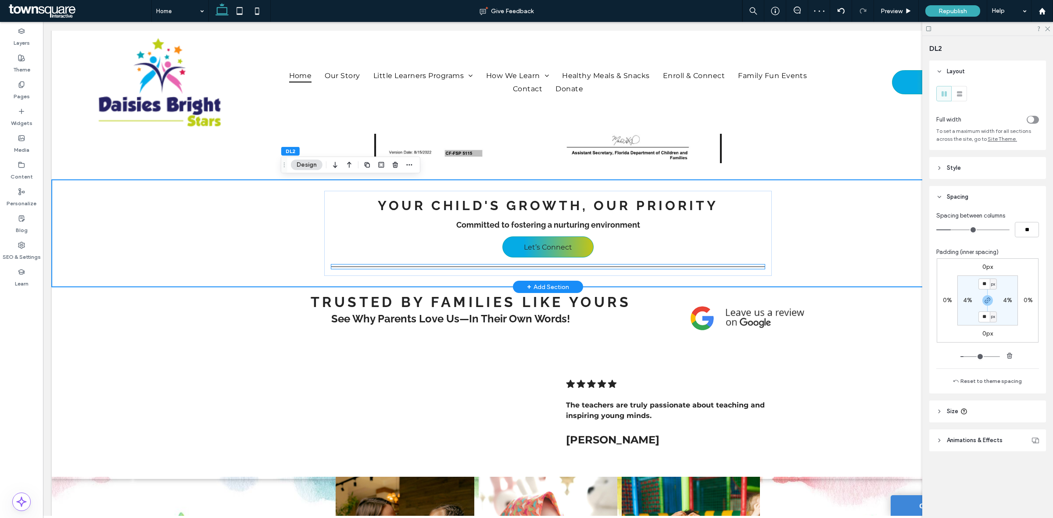
click at [615, 268] on div at bounding box center [547, 266] width 433 height 4
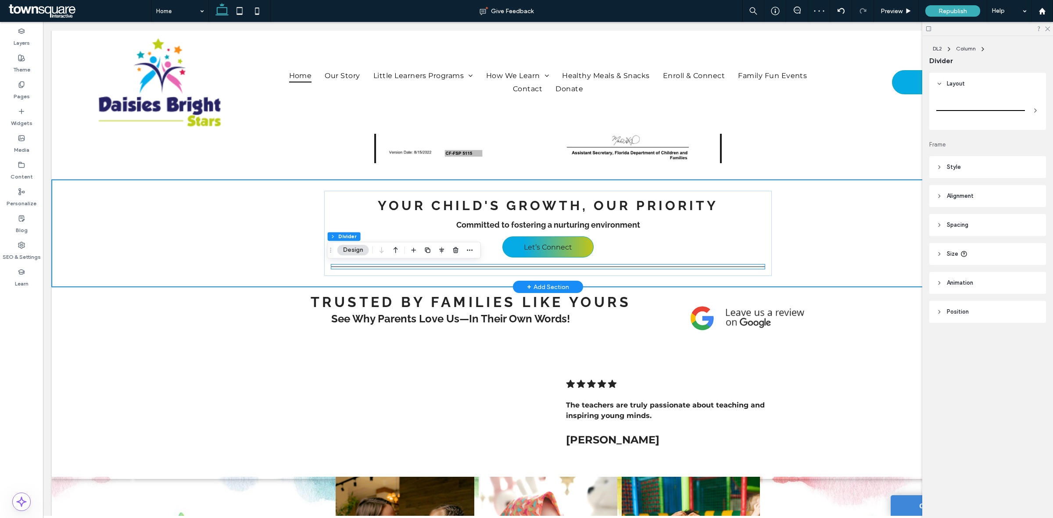
type input "*"
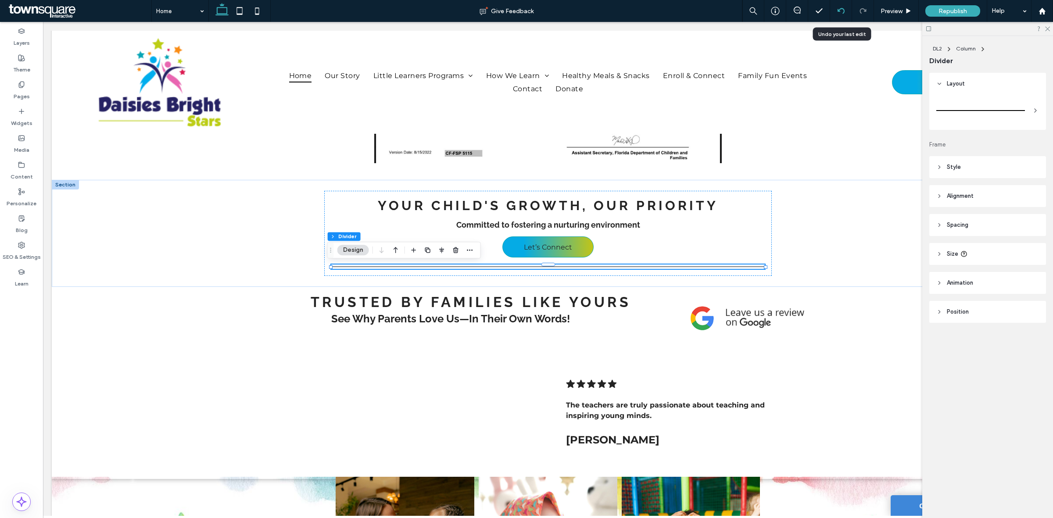
click at [835, 12] on div at bounding box center [840, 10] width 21 height 7
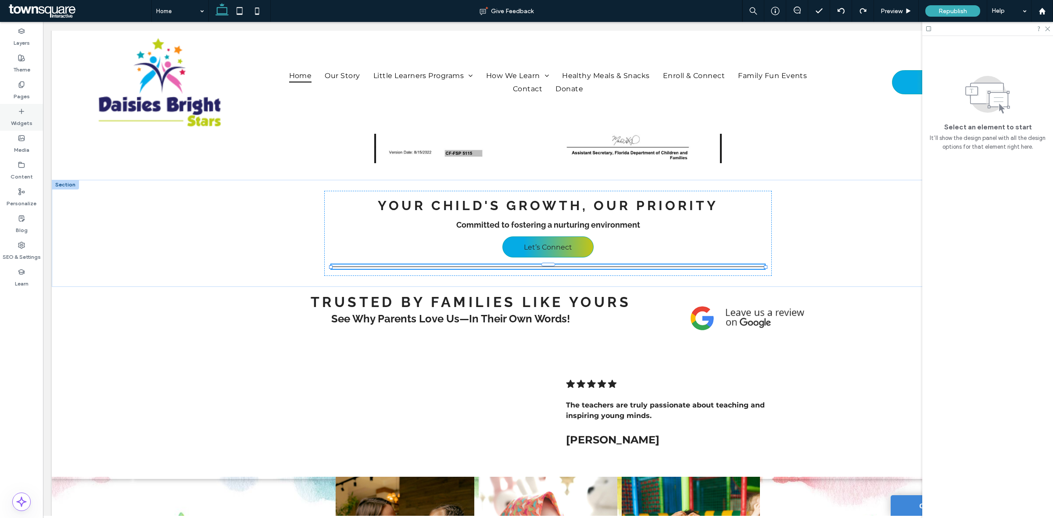
click at [25, 115] on label "Widgets" at bounding box center [21, 121] width 21 height 12
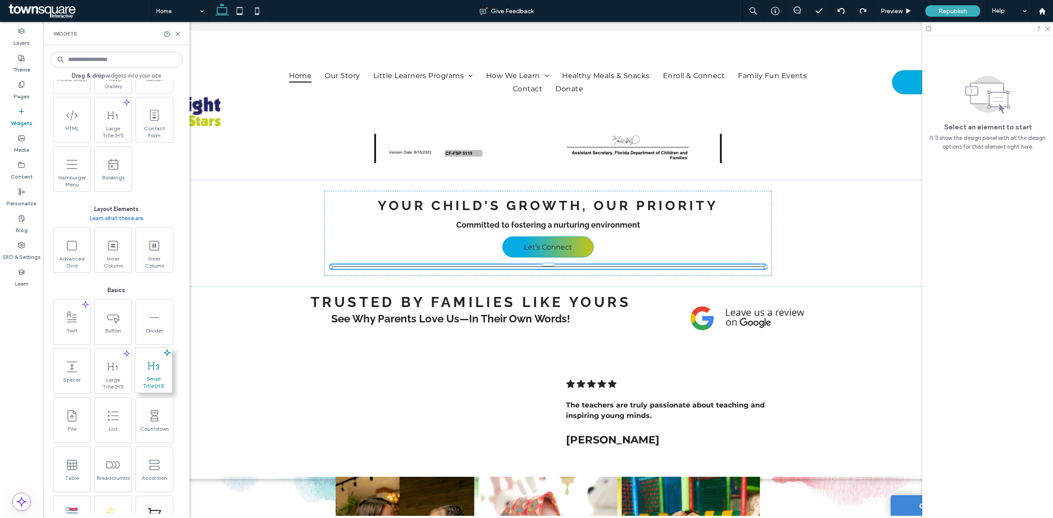
scroll to position [274, 0]
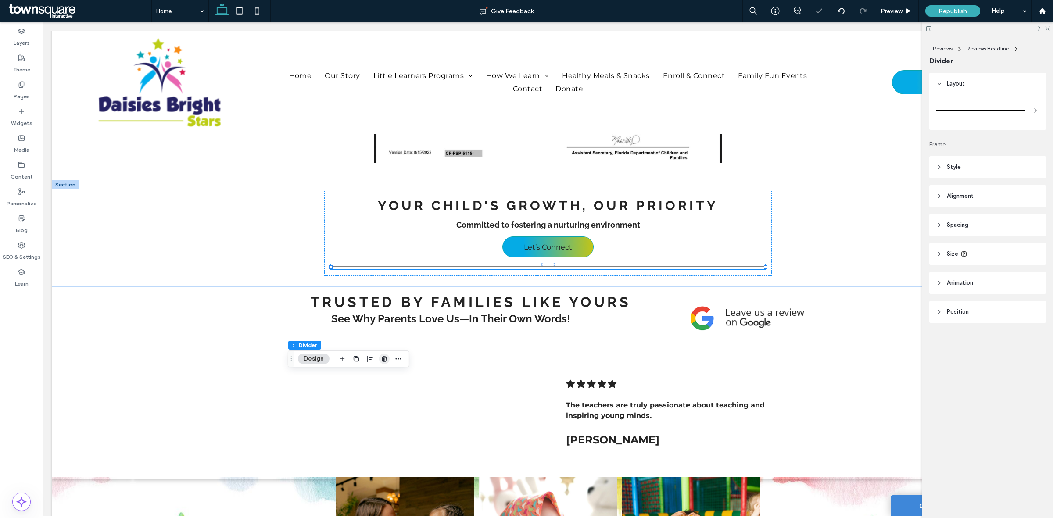
click at [384, 355] on icon "button" at bounding box center [384, 358] width 7 height 7
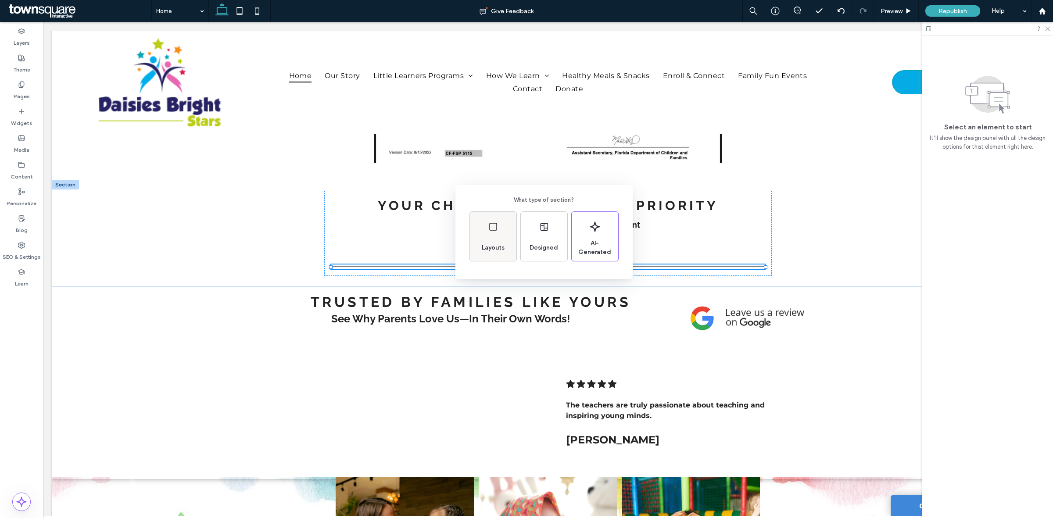
click at [486, 244] on span "Layouts" at bounding box center [493, 247] width 30 height 9
click at [483, 221] on icon at bounding box center [486, 222] width 22 height 22
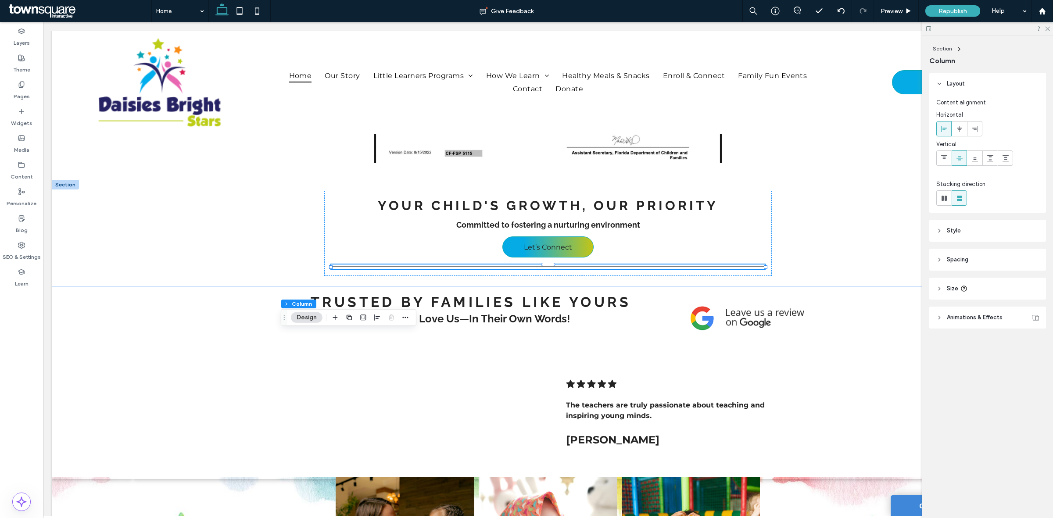
click at [955, 229] on span "Style" at bounding box center [953, 230] width 14 height 9
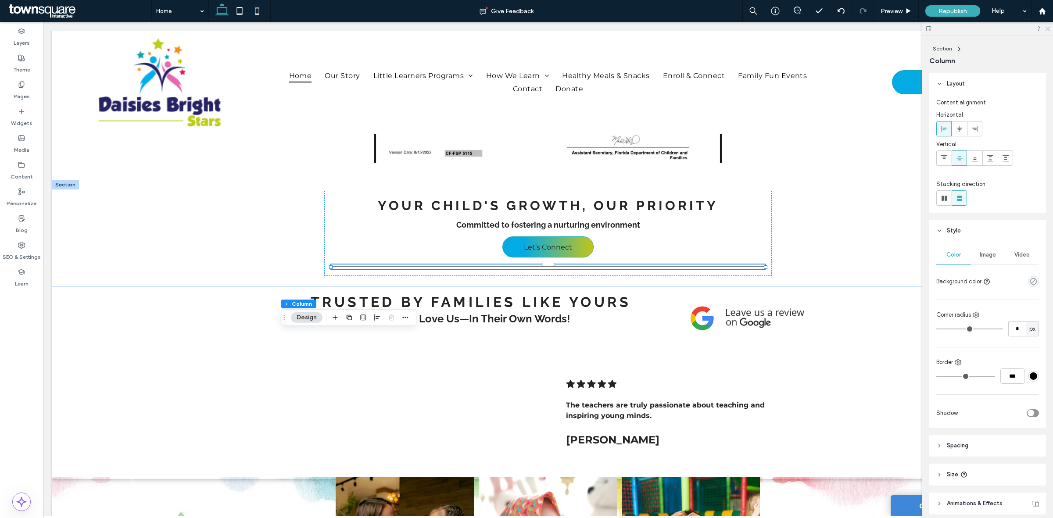
click at [1047, 25] on icon at bounding box center [1047, 28] width 6 height 6
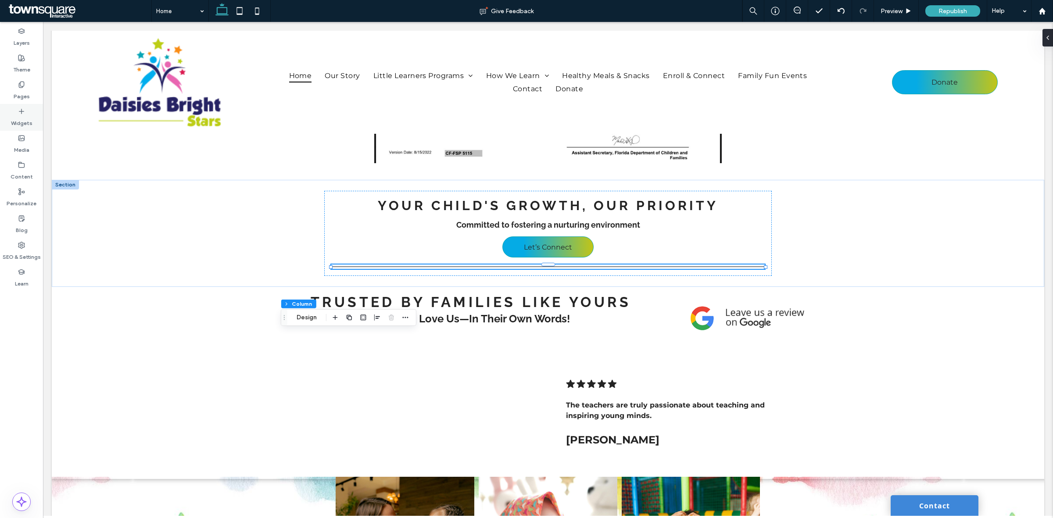
click at [19, 119] on label "Widgets" at bounding box center [21, 121] width 21 height 12
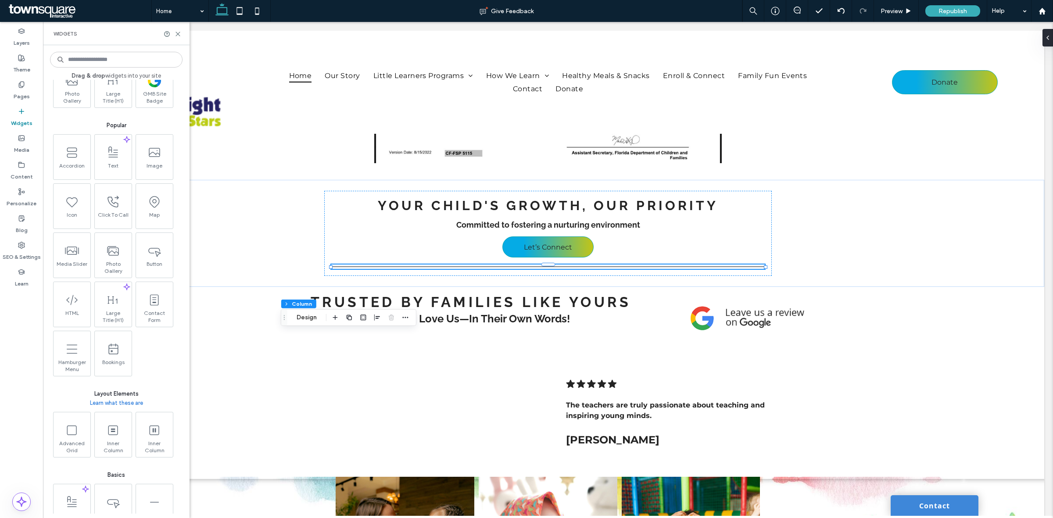
scroll to position [164, 0]
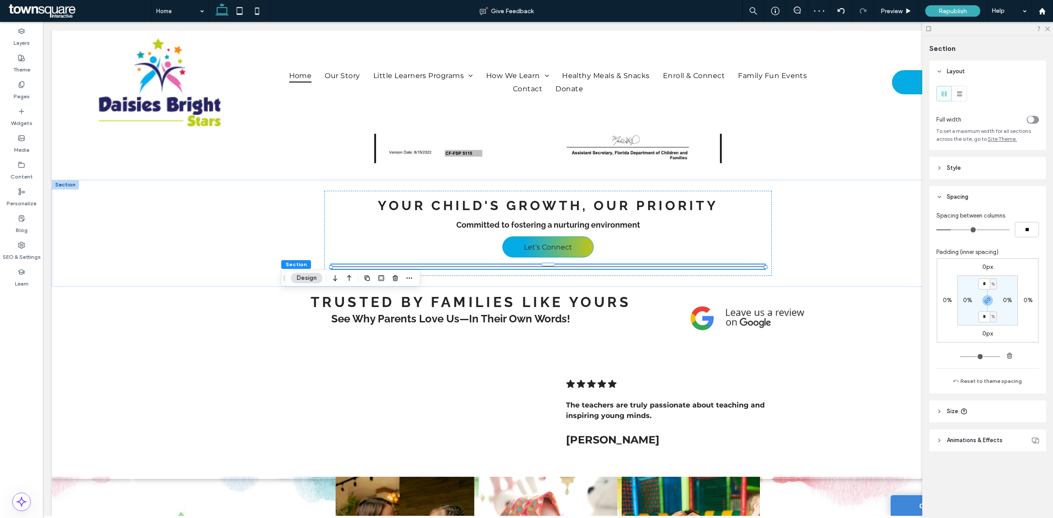
click at [1033, 116] on div "toggle" at bounding box center [1030, 119] width 7 height 7
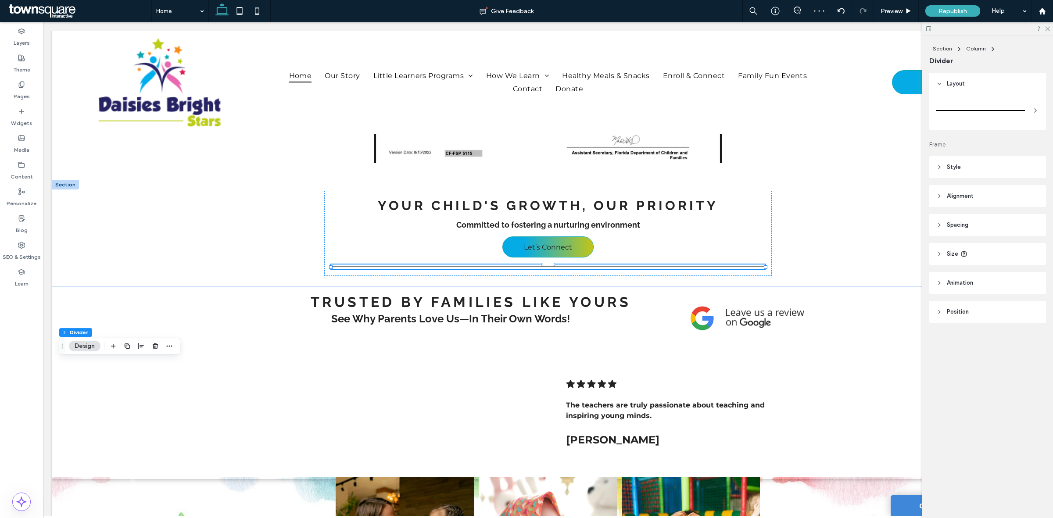
click at [1020, 114] on div at bounding box center [980, 111] width 89 height 18
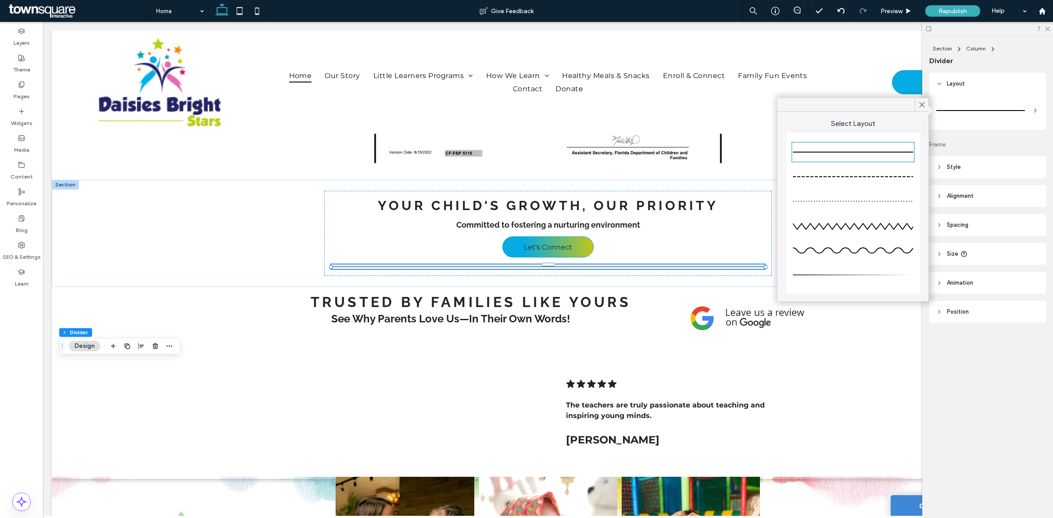
click at [849, 272] on div at bounding box center [852, 275] width 120 height 18
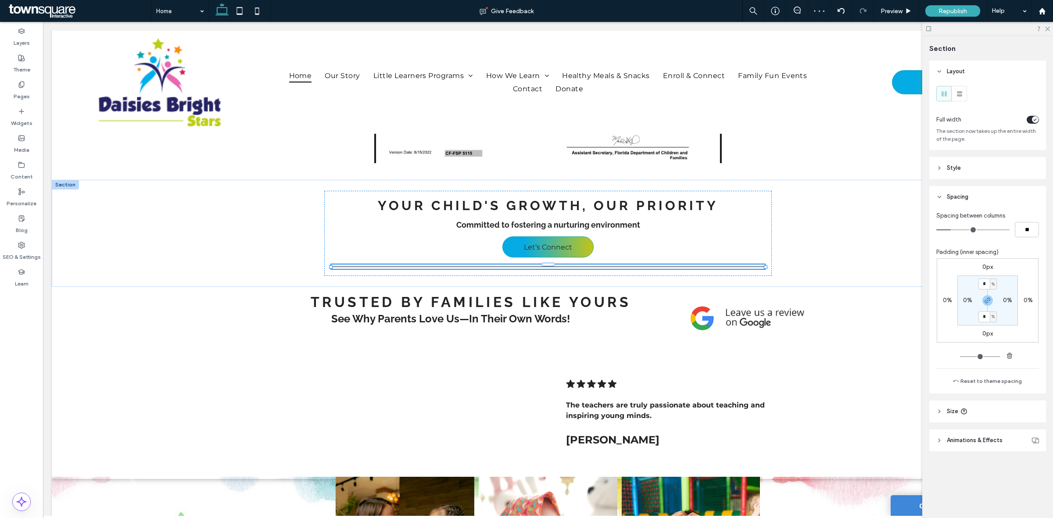
type input "***"
click at [985, 282] on input "*" at bounding box center [983, 283] width 11 height 11
type input "*"
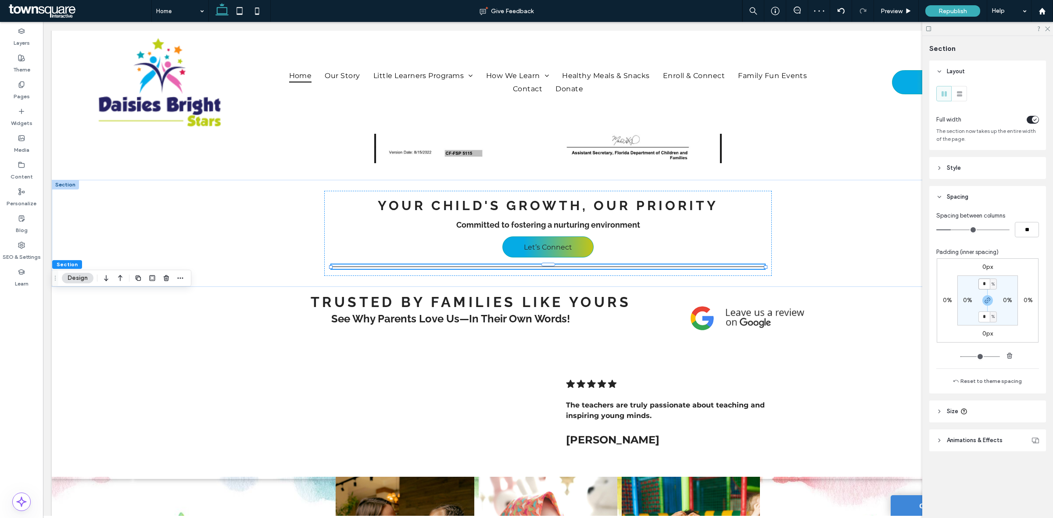
type input "*"
click at [1049, 25] on icon at bounding box center [1047, 28] width 6 height 6
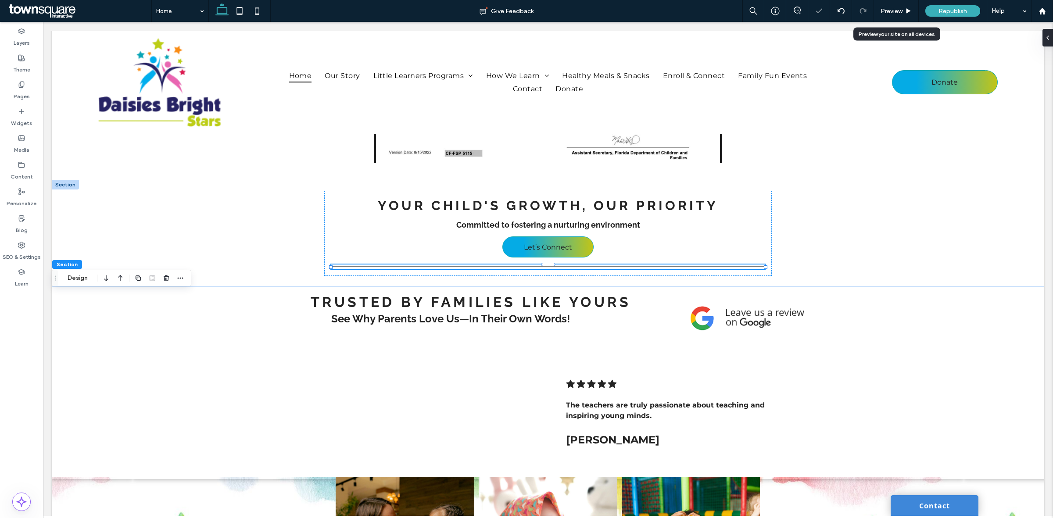
click at [890, 14] on span "Preview" at bounding box center [891, 10] width 22 height 7
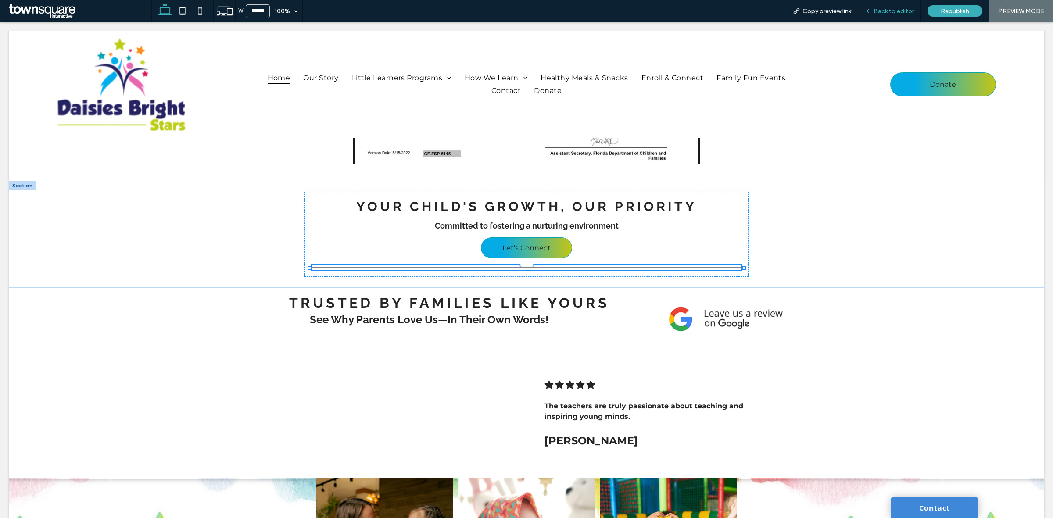
click at [894, 11] on span "Back to editor" at bounding box center [893, 10] width 40 height 7
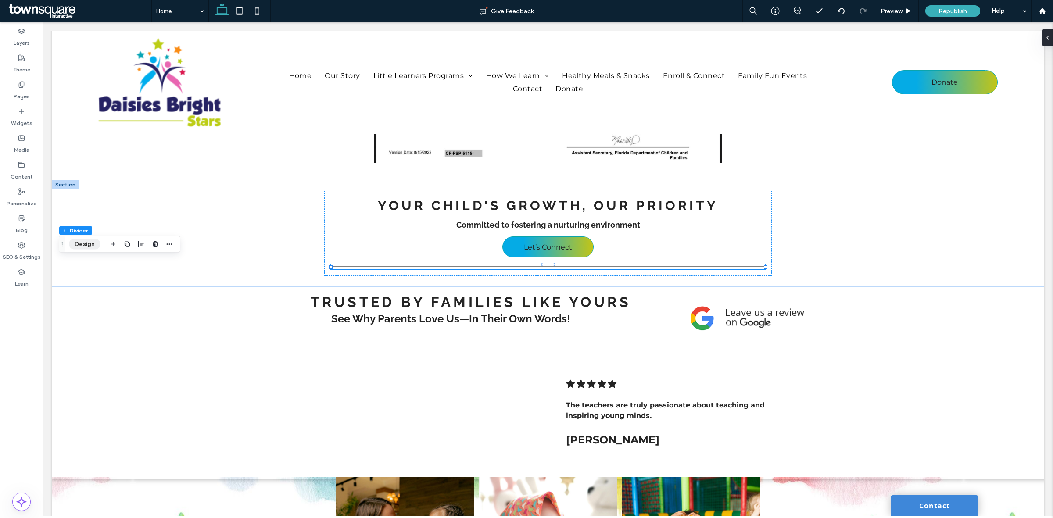
click at [88, 248] on button "Design" at bounding box center [85, 244] width 32 height 11
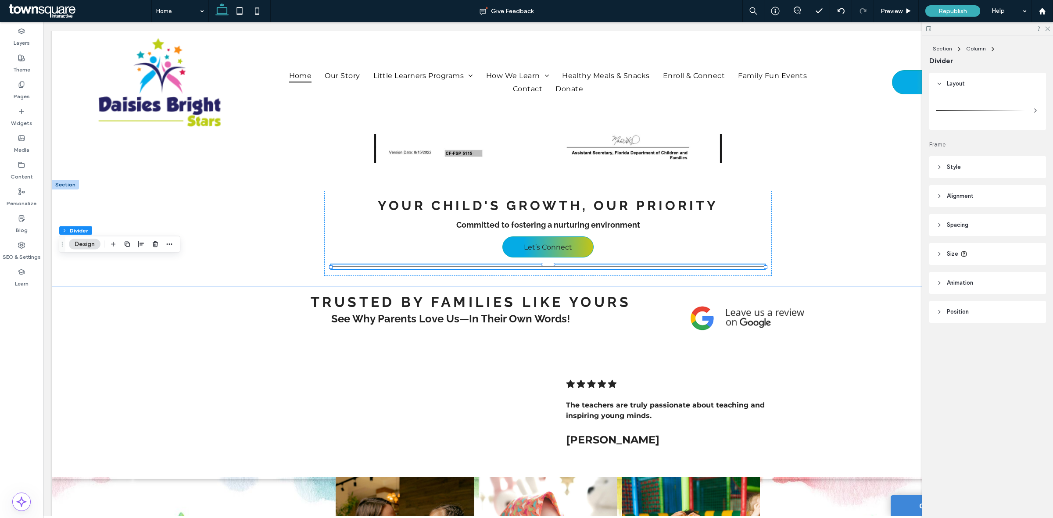
click at [995, 95] on div at bounding box center [987, 112] width 117 height 35
click at [1009, 111] on div at bounding box center [980, 111] width 89 height 18
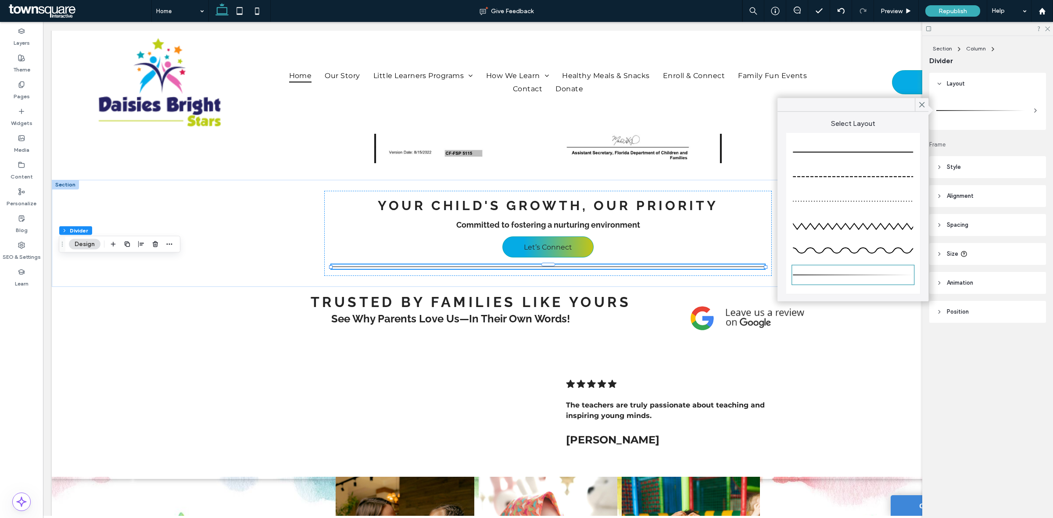
click at [866, 148] on div at bounding box center [852, 152] width 120 height 18
type input "*"
click at [904, 6] on div "Preview" at bounding box center [896, 11] width 45 height 22
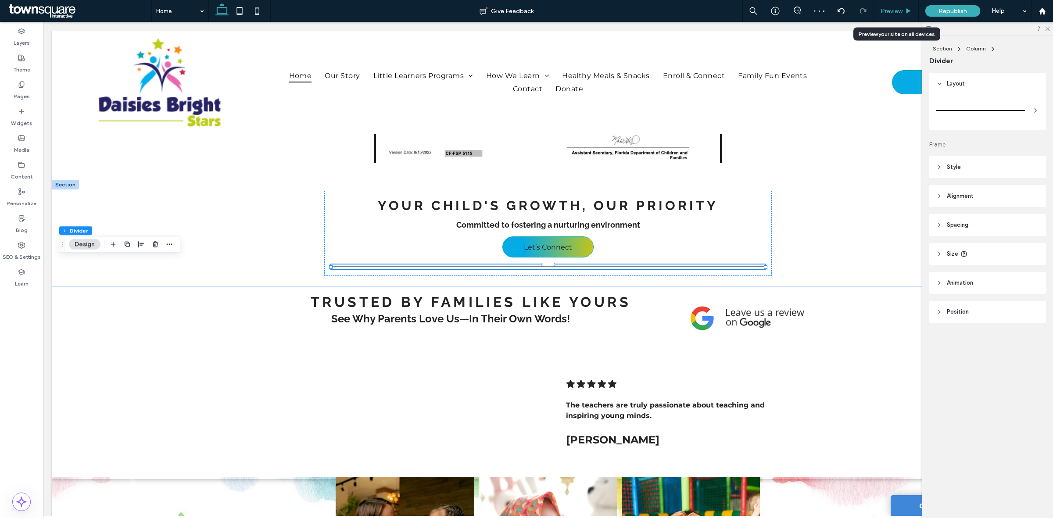
click at [893, 14] on div "Preview" at bounding box center [896, 11] width 45 height 22
click at [896, 10] on span "Preview" at bounding box center [891, 10] width 22 height 7
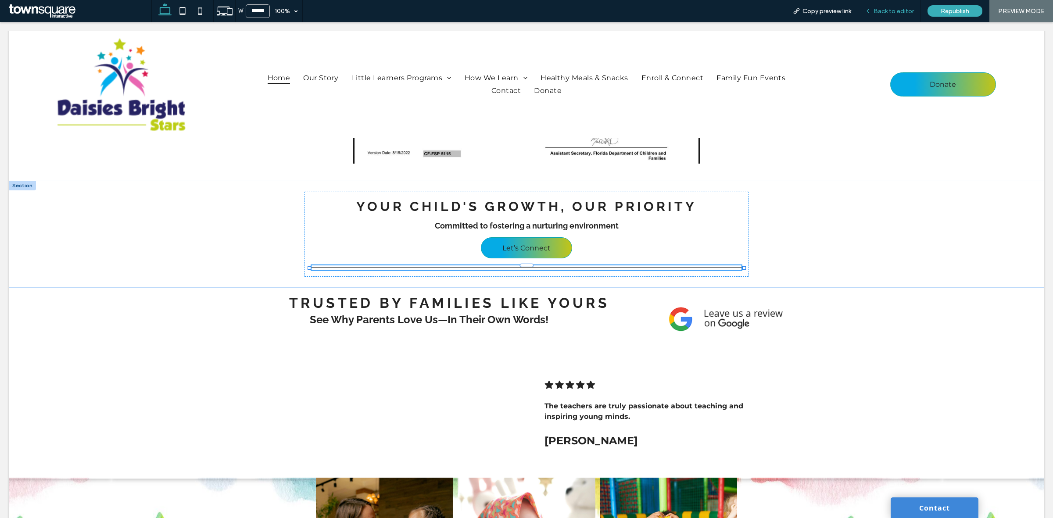
click at [895, 13] on span "Back to editor" at bounding box center [893, 10] width 40 height 7
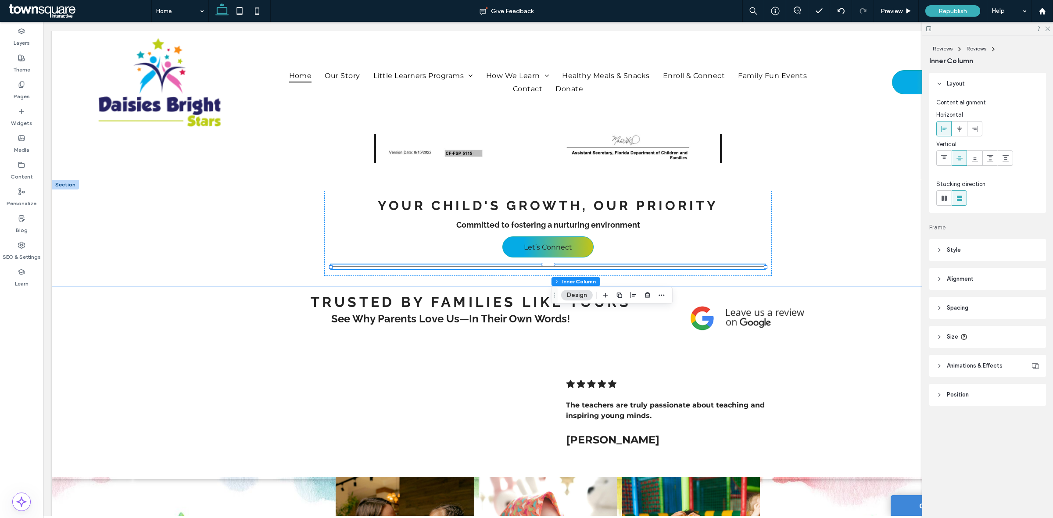
click at [577, 290] on button "Design" at bounding box center [577, 295] width 32 height 11
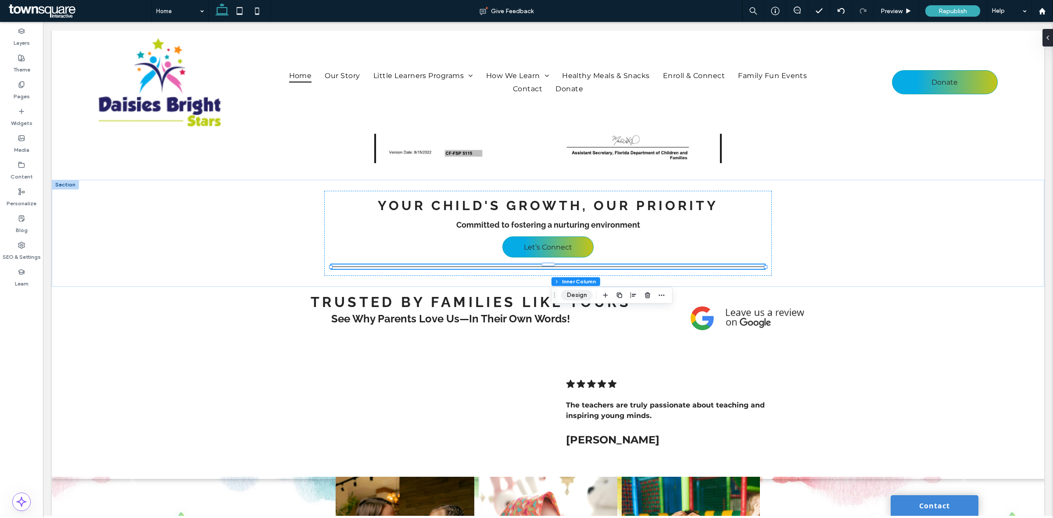
click at [577, 290] on button "Design" at bounding box center [577, 295] width 32 height 11
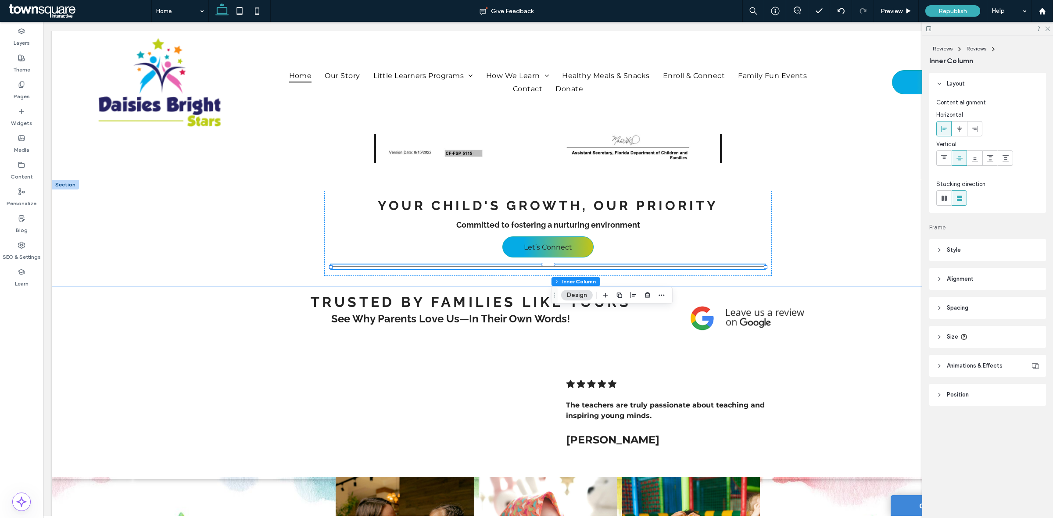
click at [981, 367] on span "Animations & Effects" at bounding box center [974, 365] width 56 height 9
click at [989, 395] on div "None" at bounding box center [984, 398] width 88 height 9
click at [995, 380] on div "Choose a trigger" at bounding box center [987, 384] width 103 height 9
click at [985, 417] on div "Layout Content alignment Horizontal Vertical Stacking direction Frame Style Col…" at bounding box center [990, 275] width 122 height 404
click at [989, 427] on header "Position" at bounding box center [987, 431] width 117 height 22
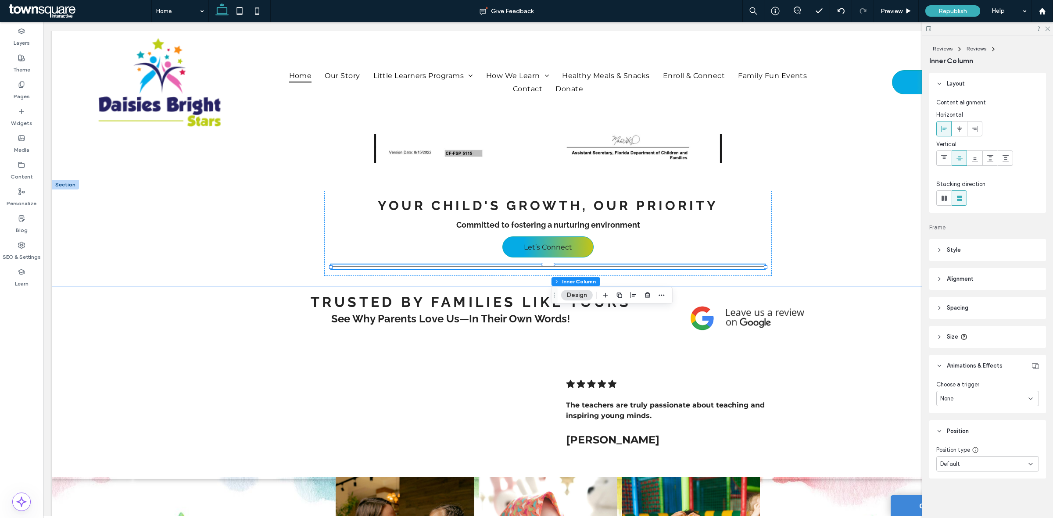
click at [961, 286] on header "Alignment" at bounding box center [987, 279] width 117 height 22
click at [957, 250] on span "Style" at bounding box center [953, 250] width 14 height 9
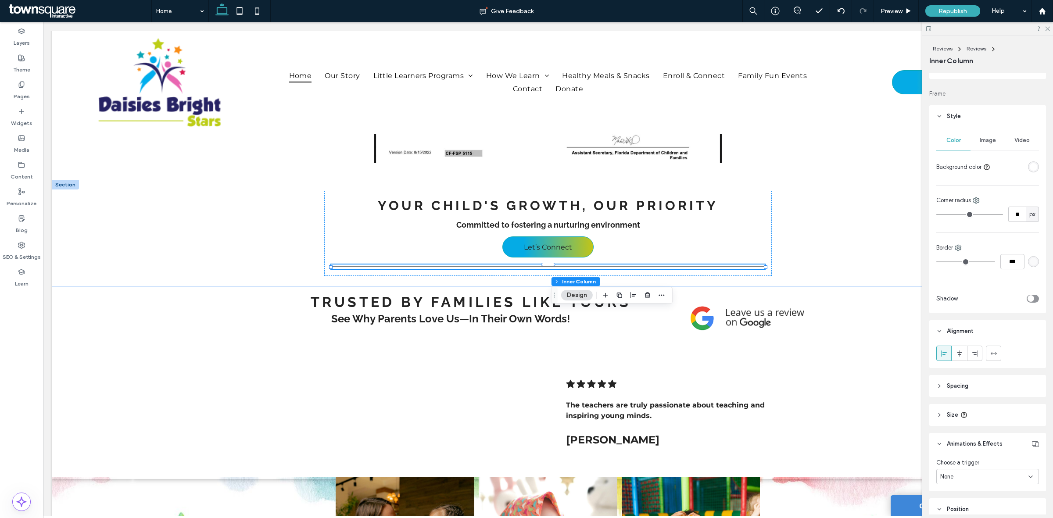
scroll to position [211, 0]
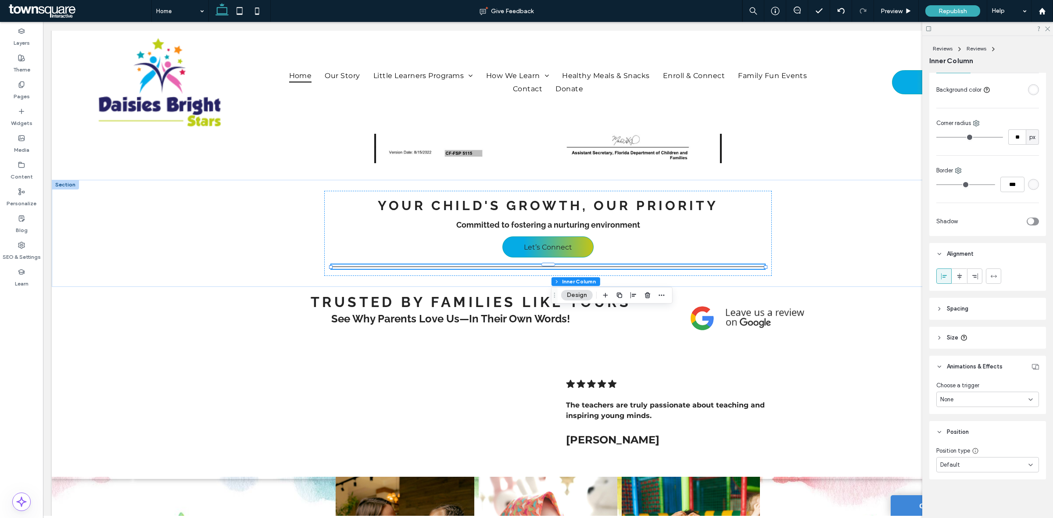
click at [990, 396] on div "None" at bounding box center [984, 399] width 88 height 9
click at [1042, 29] on div at bounding box center [987, 29] width 131 height 14
click at [1047, 32] on div at bounding box center [987, 29] width 131 height 14
click at [1047, 29] on use at bounding box center [1047, 29] width 5 height 5
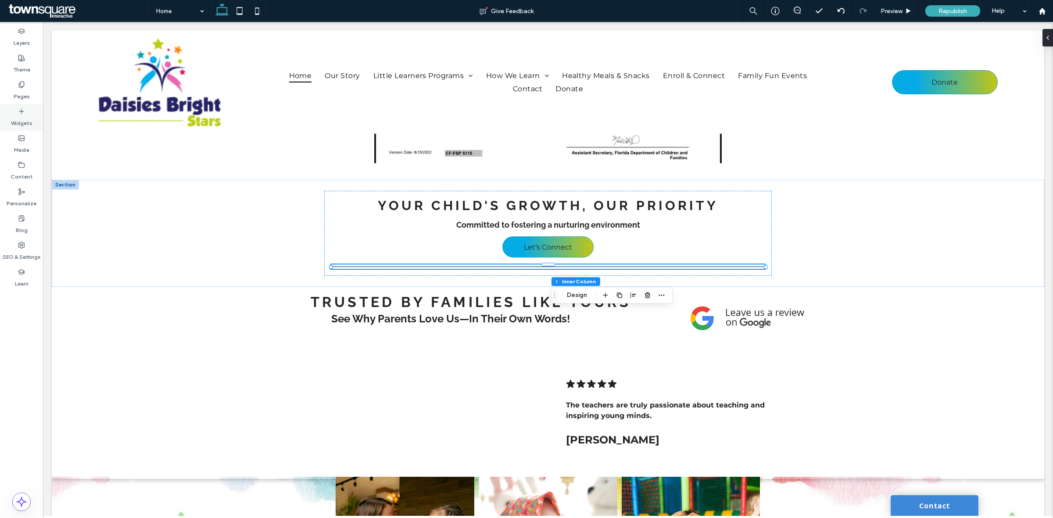
click at [14, 121] on label "Widgets" at bounding box center [21, 121] width 21 height 12
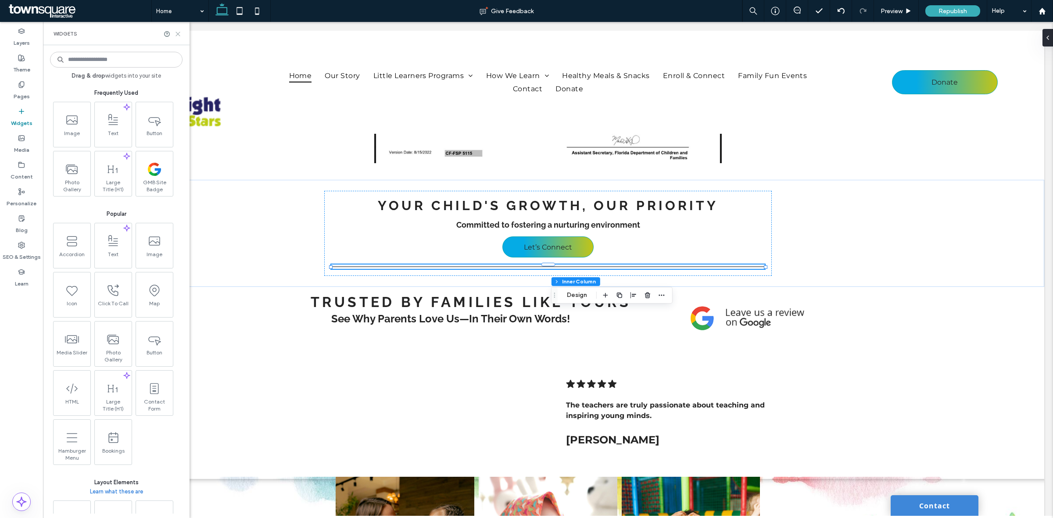
click at [178, 36] on icon at bounding box center [178, 34] width 7 height 7
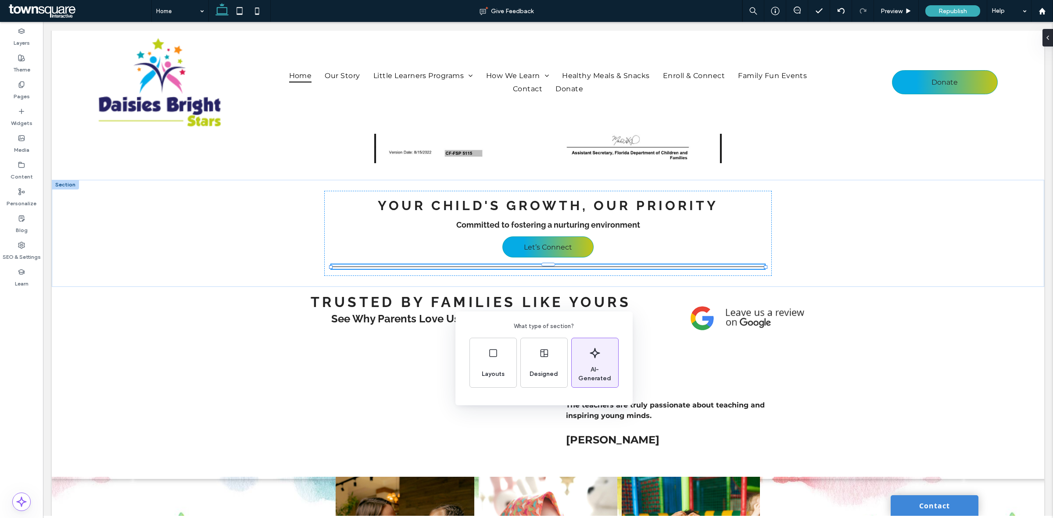
click at [599, 367] on span "AI-Generated" at bounding box center [594, 374] width 46 height 18
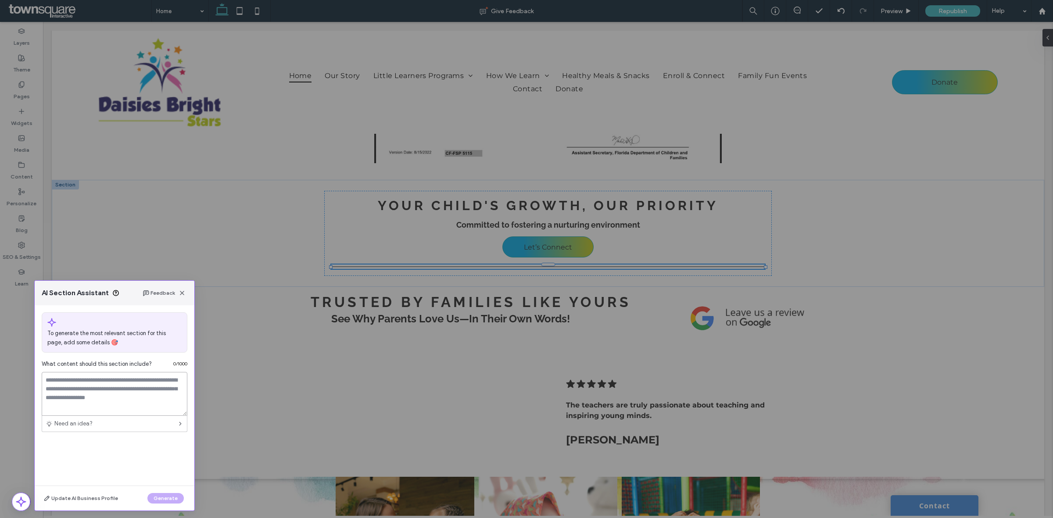
click at [99, 392] on textarea at bounding box center [115, 394] width 146 height 44
click at [187, 295] on span "button" at bounding box center [182, 293] width 11 height 11
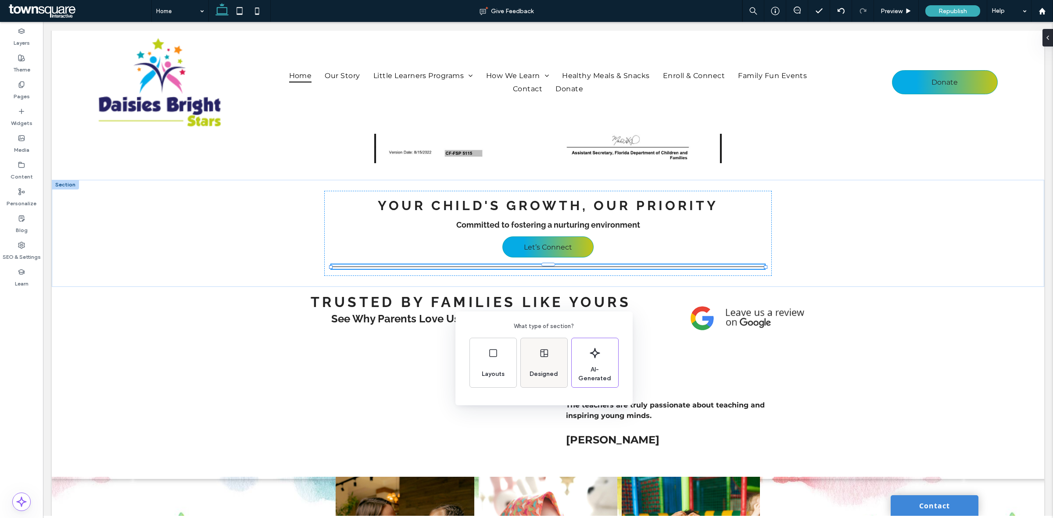
click at [551, 364] on div "Designed" at bounding box center [544, 373] width 36 height 19
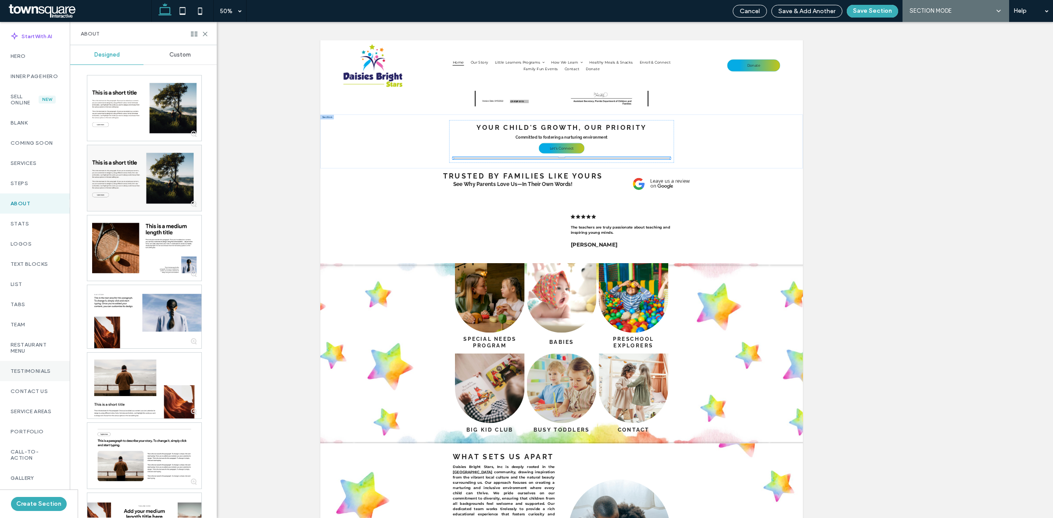
click at [34, 371] on div "Testimonials" at bounding box center [35, 371] width 70 height 20
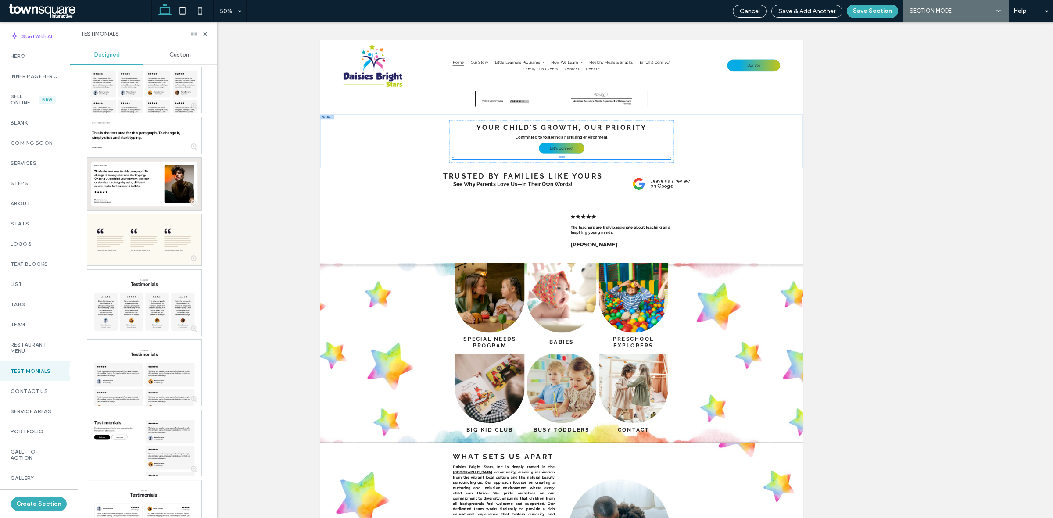
scroll to position [877, 0]
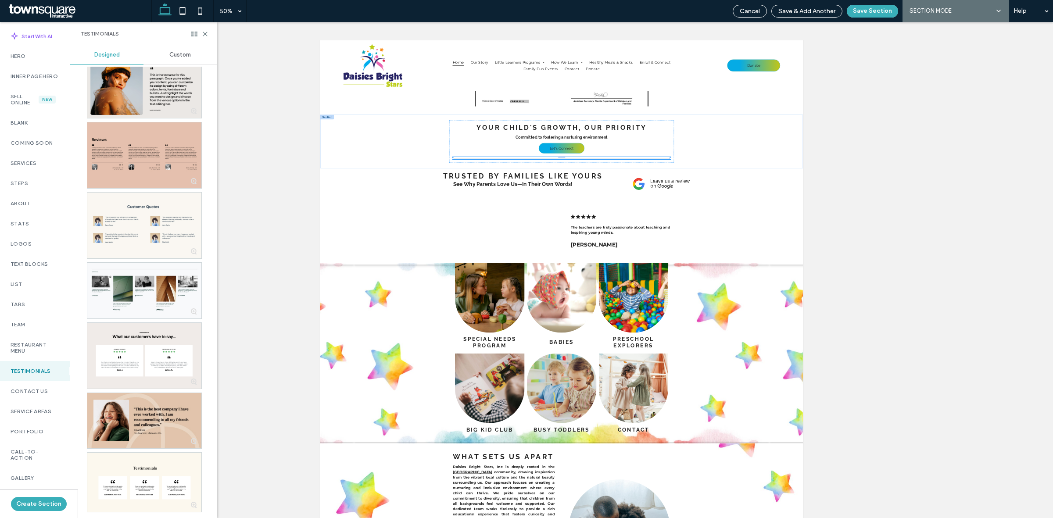
click at [182, 56] on span "Custom" at bounding box center [179, 54] width 21 height 7
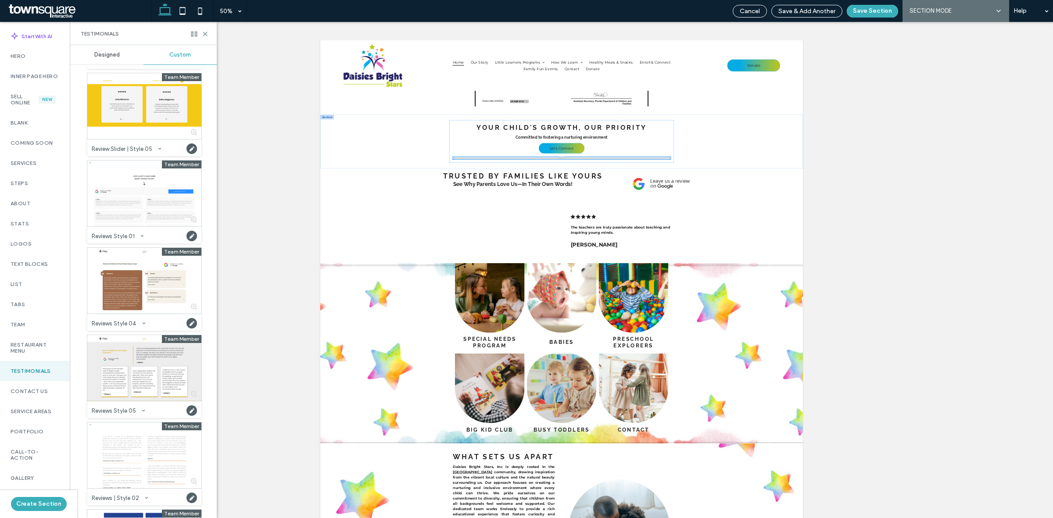
scroll to position [490, 0]
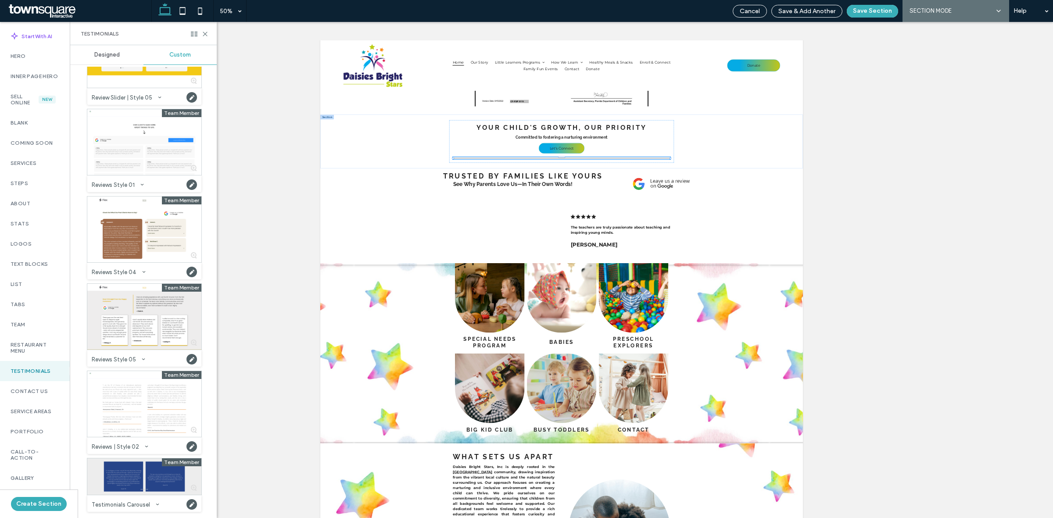
click at [131, 470] on div at bounding box center [144, 476] width 114 height 36
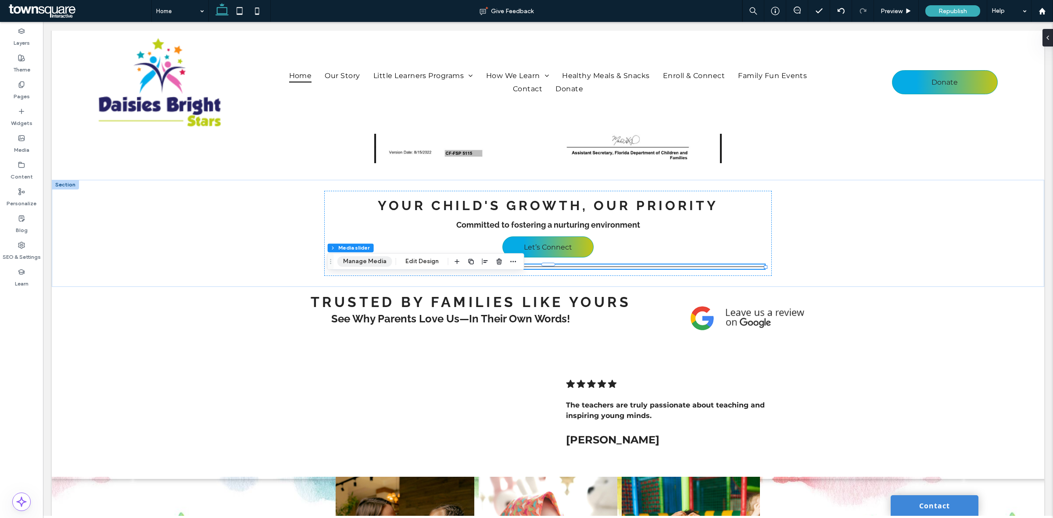
click at [368, 260] on button "Manage Media" at bounding box center [364, 261] width 55 height 11
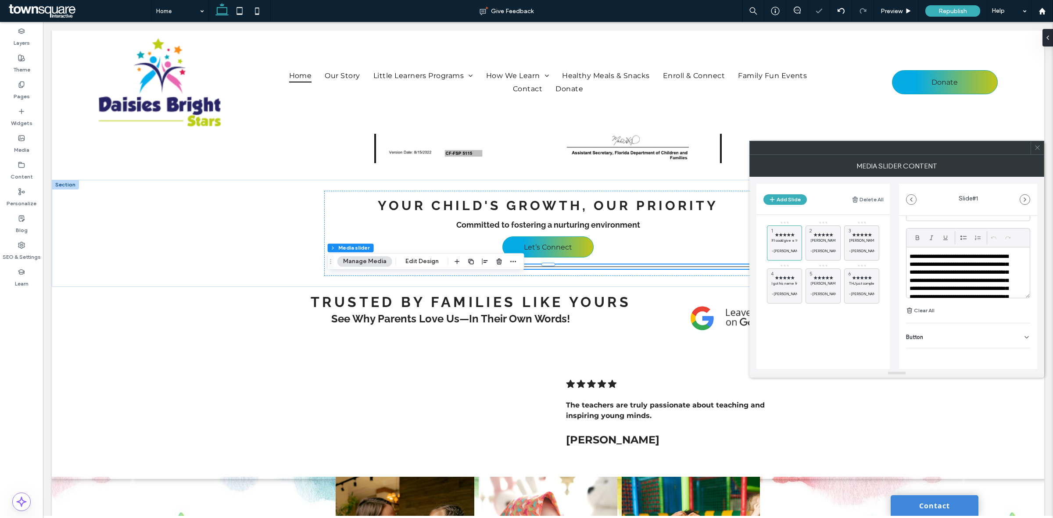
scroll to position [0, 0]
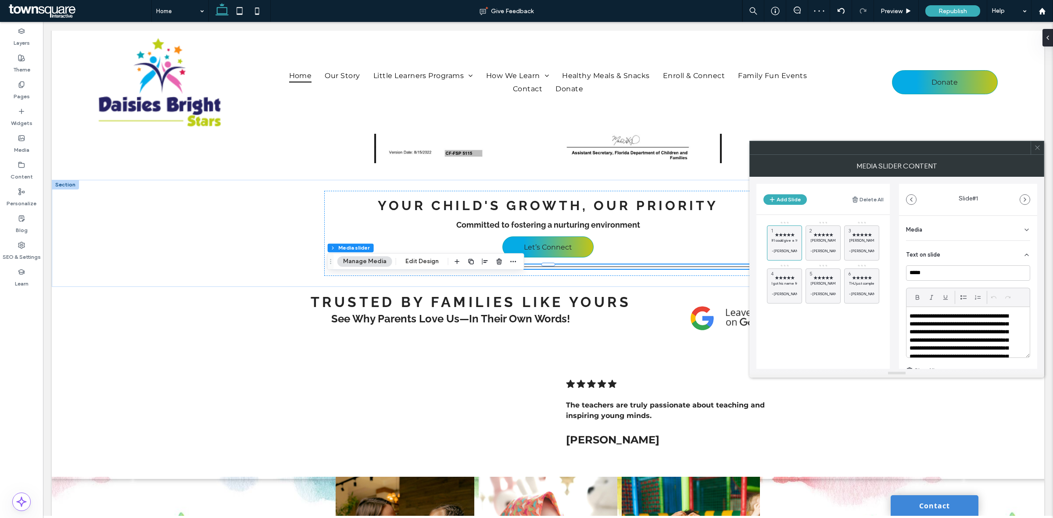
click at [410, 268] on div "Section Column Media slider Manage Media Edit Design" at bounding box center [425, 261] width 197 height 17
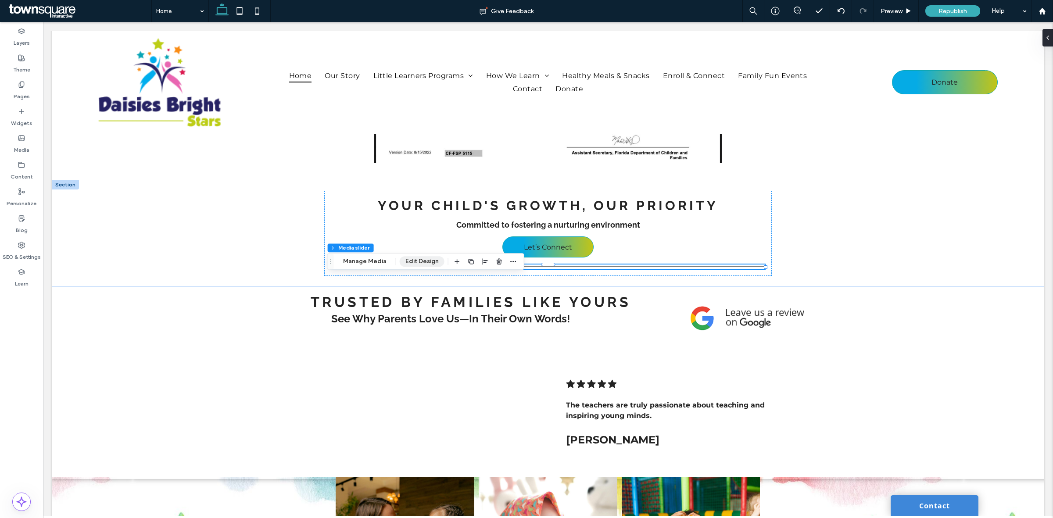
click at [417, 262] on button "Edit Design" at bounding box center [422, 261] width 45 height 11
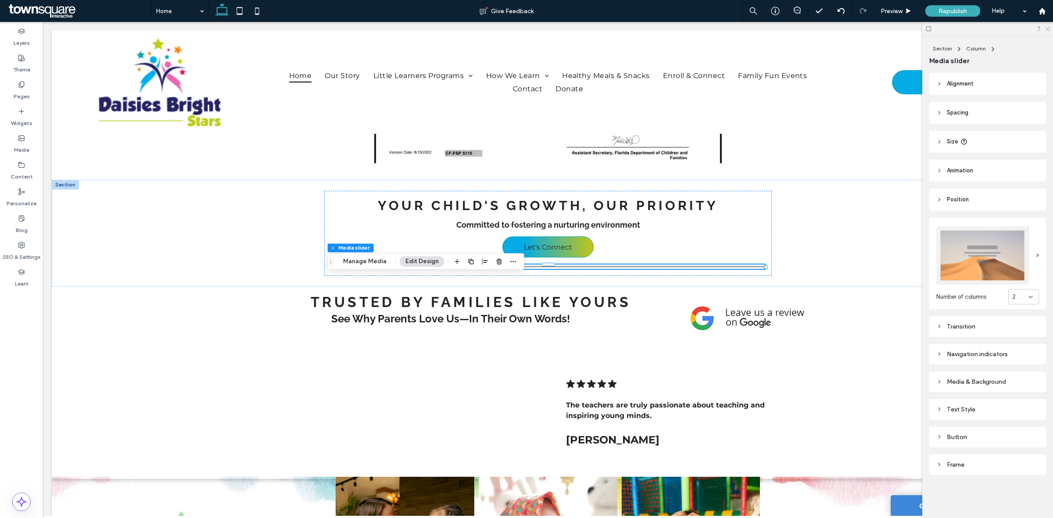
click at [1045, 29] on icon at bounding box center [1047, 28] width 6 height 6
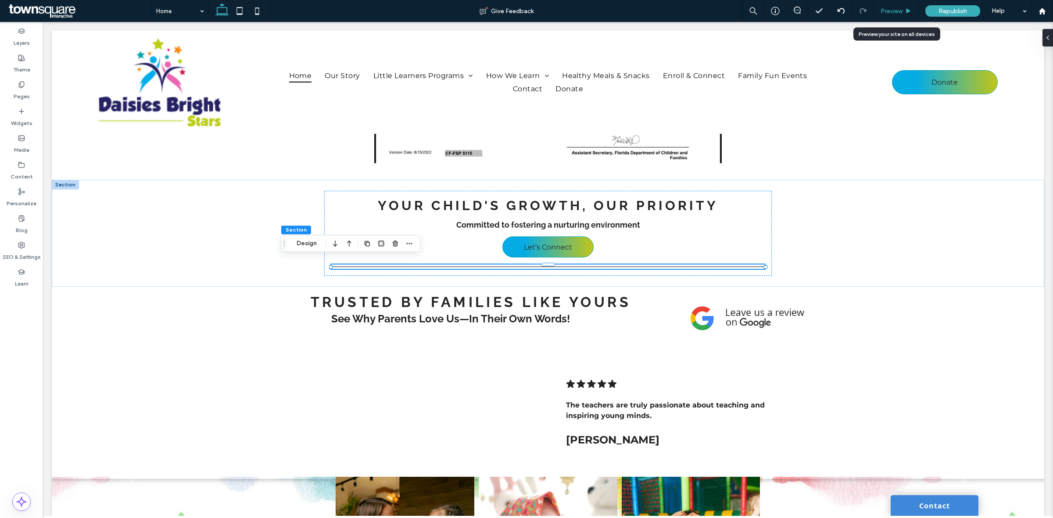
click at [899, 16] on div "Preview" at bounding box center [896, 11] width 45 height 22
click at [900, 11] on span "Preview" at bounding box center [891, 10] width 22 height 7
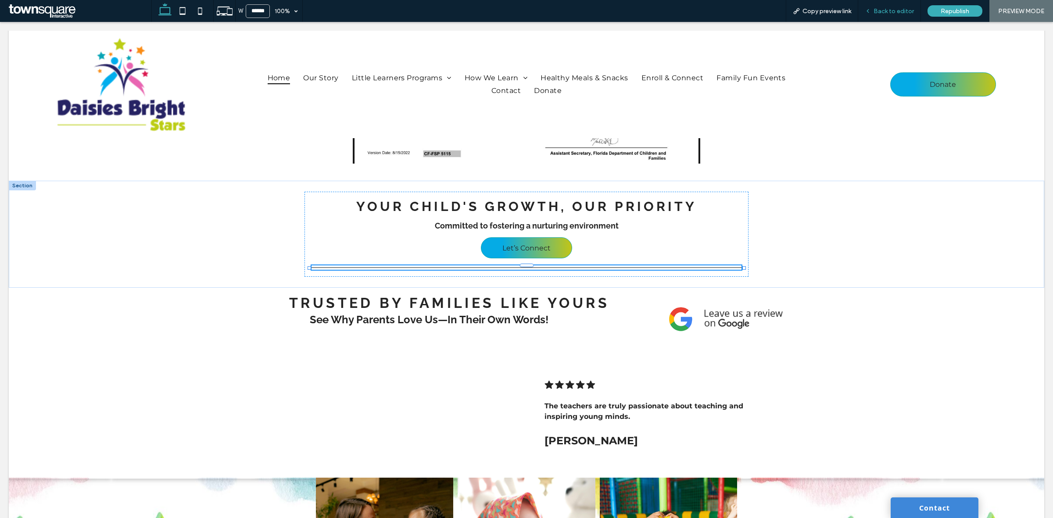
click at [894, 5] on div "Back to editor" at bounding box center [889, 11] width 63 height 22
click at [882, 6] on div "Back to editor" at bounding box center [889, 11] width 63 height 22
click at [882, 10] on span "Back to editor" at bounding box center [893, 10] width 40 height 7
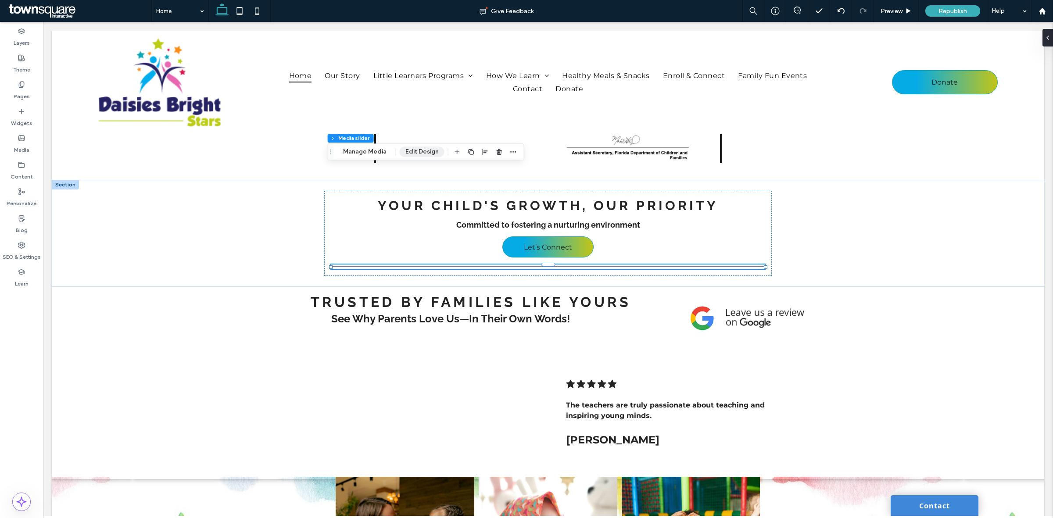
click at [400, 150] on button "Edit Design" at bounding box center [422, 151] width 45 height 11
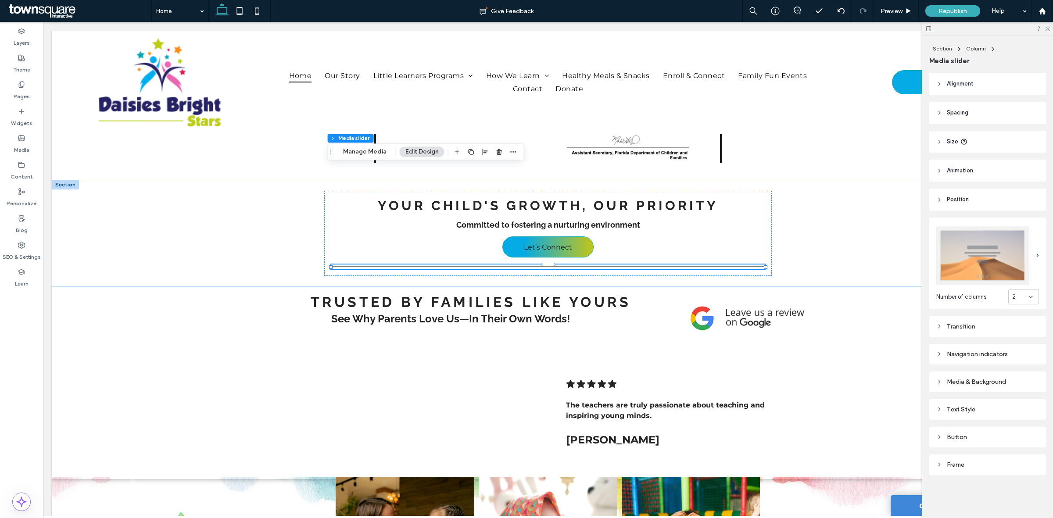
click at [1014, 387] on div "Media & Background" at bounding box center [987, 382] width 103 height 12
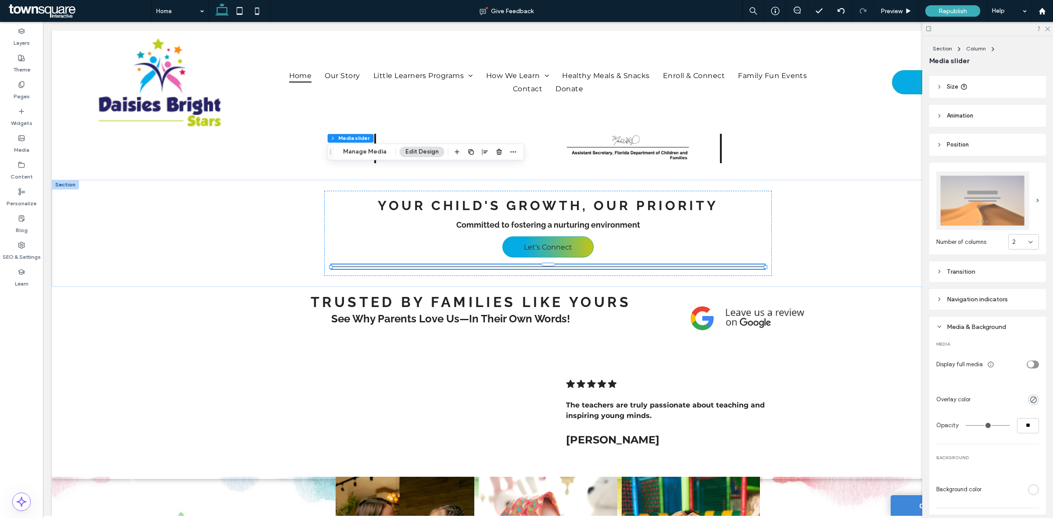
scroll to position [110, 0]
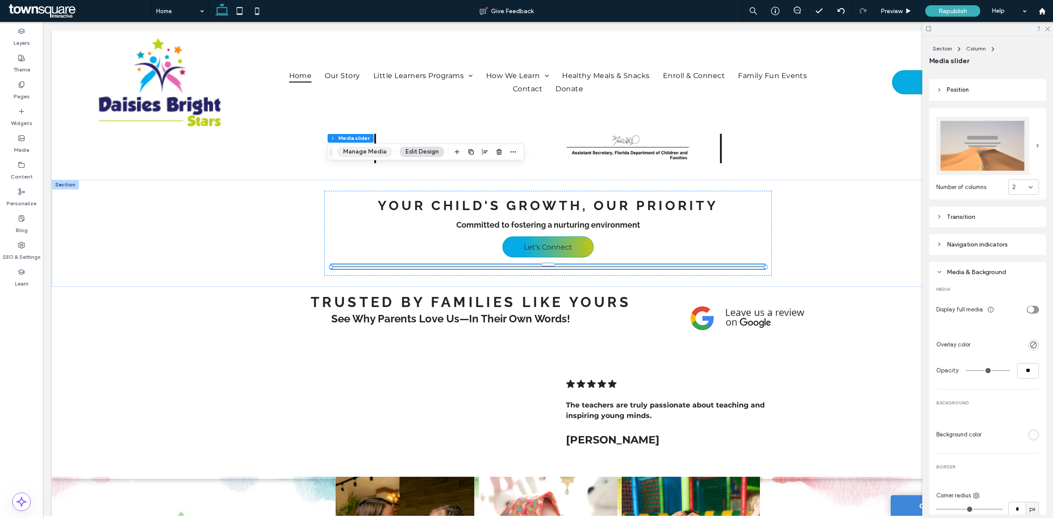
click at [360, 155] on button "Manage Media" at bounding box center [364, 151] width 55 height 11
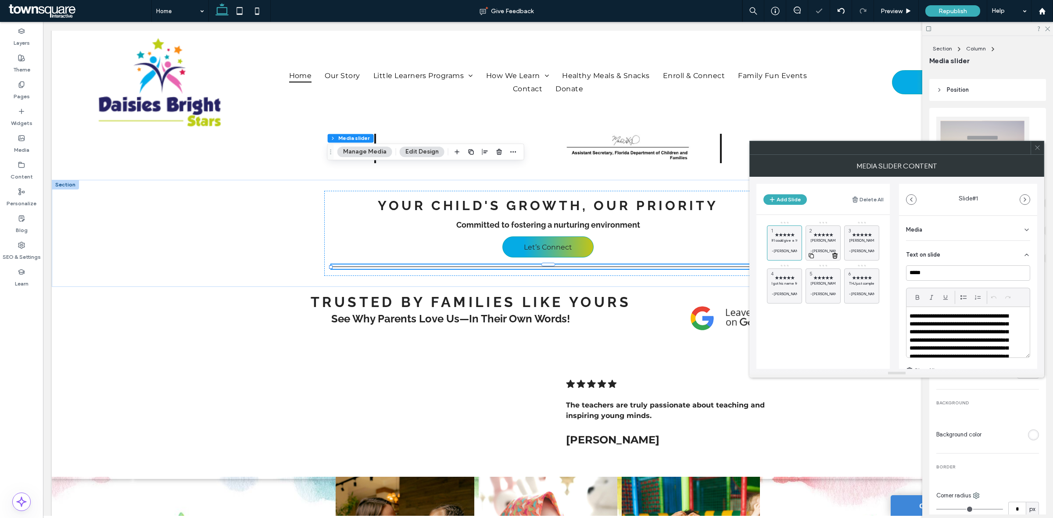
click at [820, 231] on div "★★★★★ Tim was very courteous and showed up on time.He installed a ceiling fan i…" at bounding box center [822, 242] width 35 height 35
click at [1039, 149] on icon at bounding box center [1037, 147] width 7 height 7
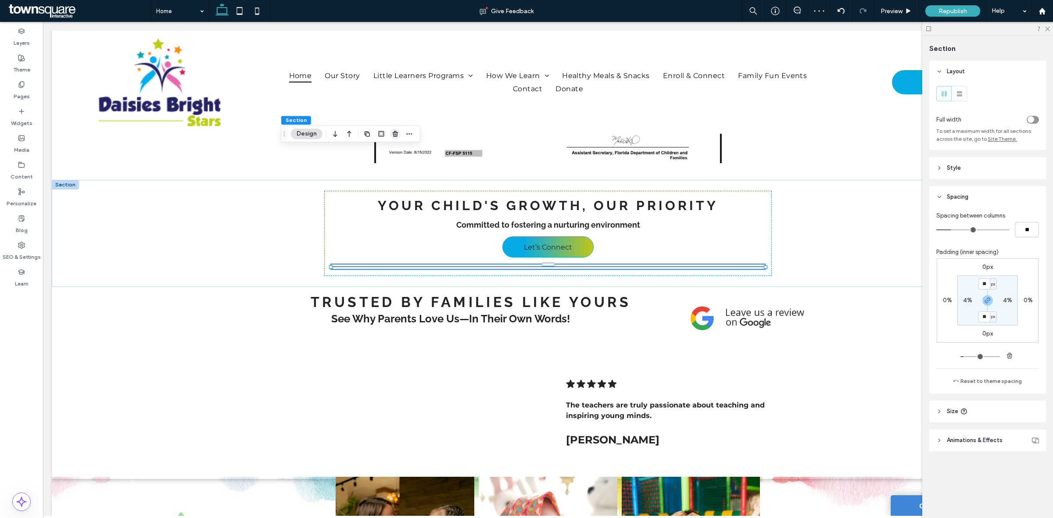
click at [397, 137] on span "button" at bounding box center [395, 133] width 11 height 11
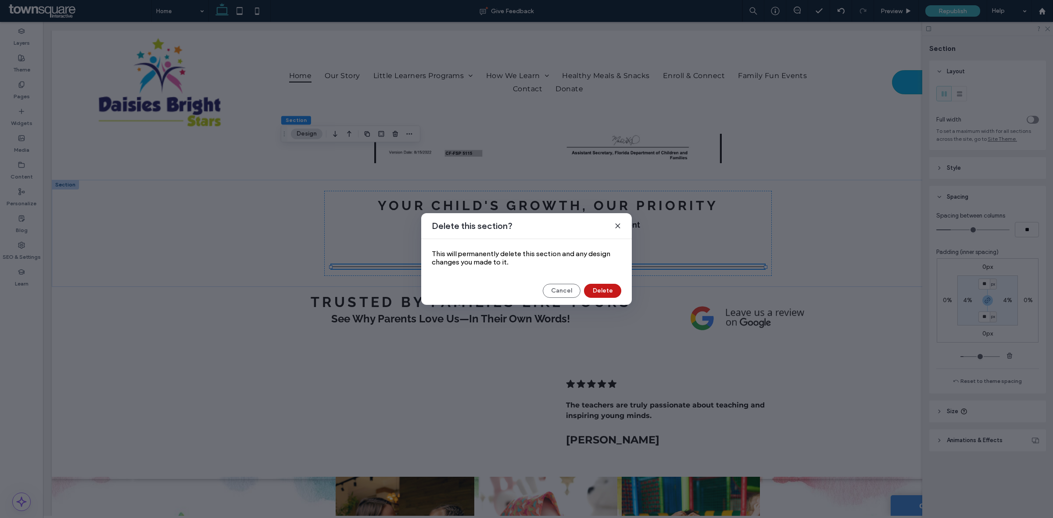
click at [616, 295] on button "Delete" at bounding box center [602, 291] width 37 height 14
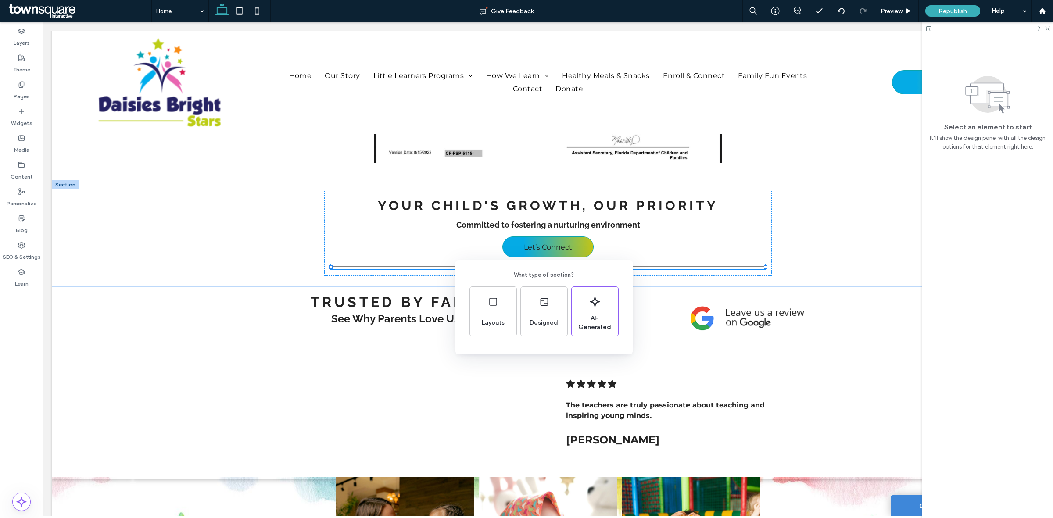
click at [14, 101] on div "What type of section? Layouts Designed AI-Generated" at bounding box center [526, 280] width 1053 height 561
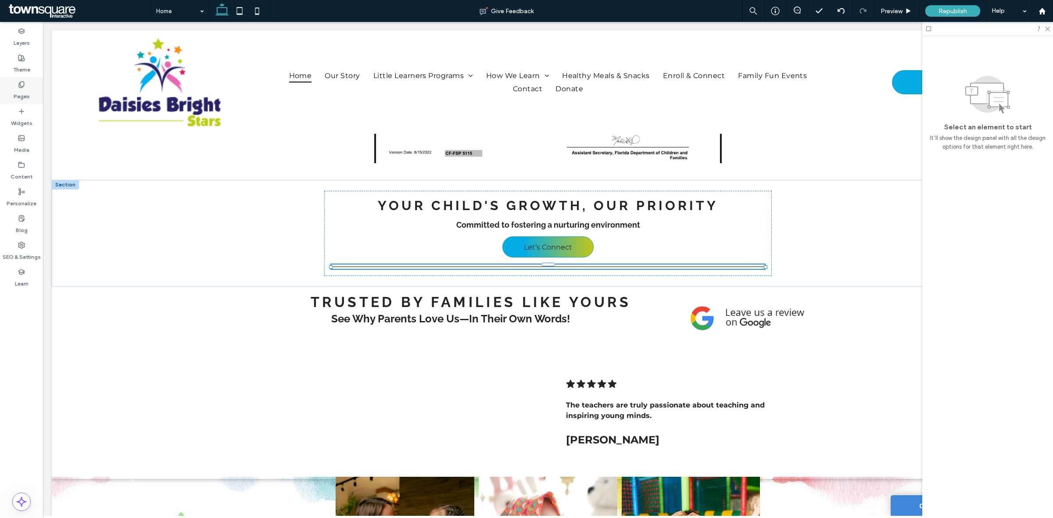
click at [20, 90] on label "Pages" at bounding box center [22, 94] width 16 height 12
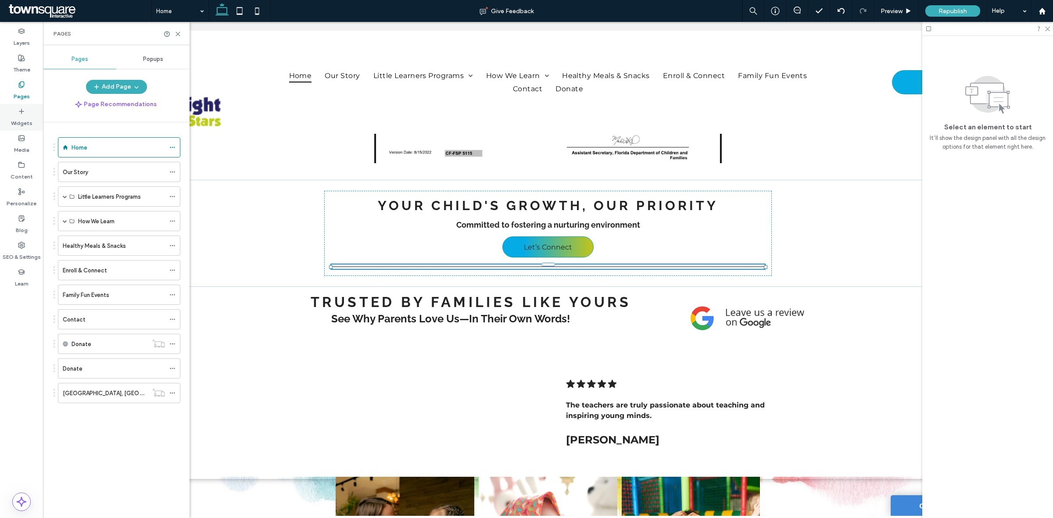
click at [21, 111] on use at bounding box center [21, 111] width 4 height 4
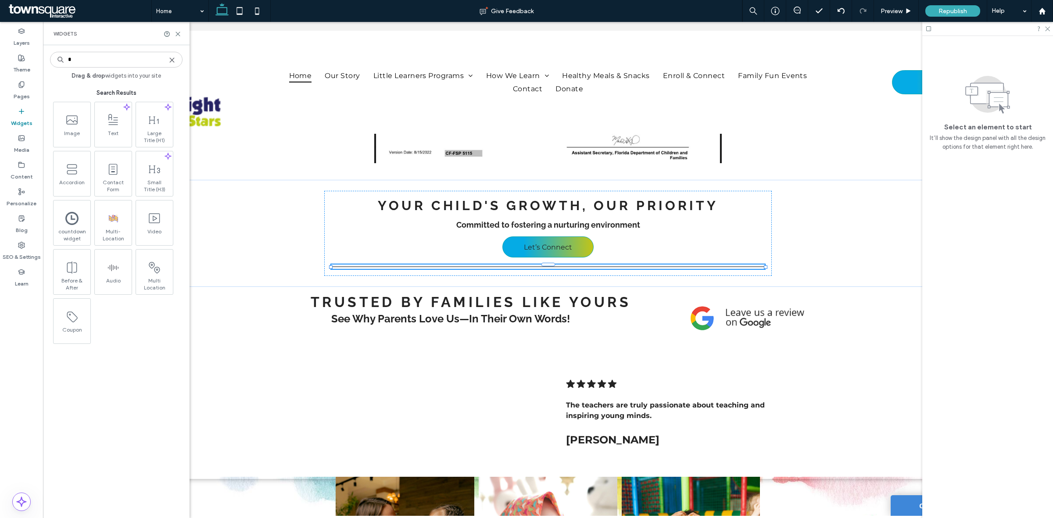
type input "*"
type input "***"
click at [174, 60] on icon at bounding box center [171, 60] width 7 height 7
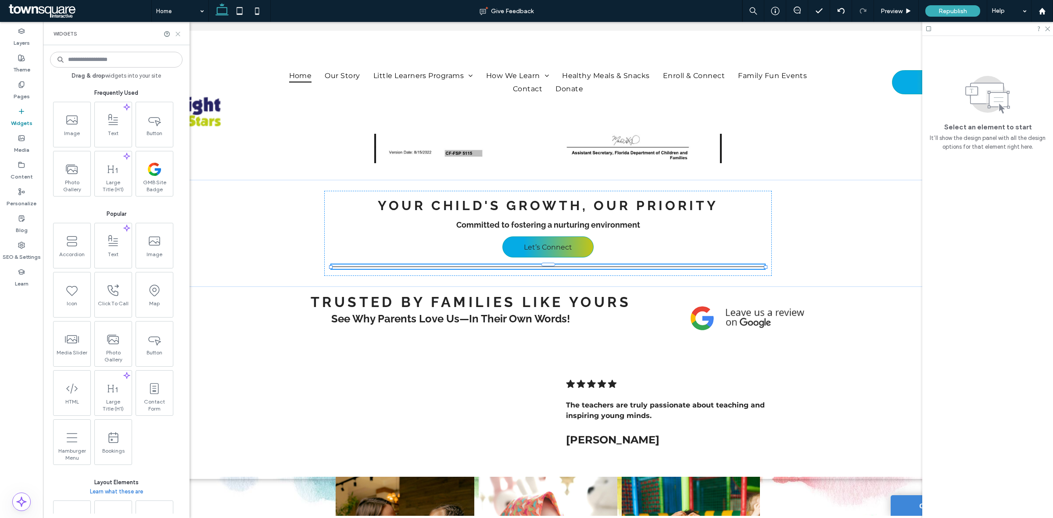
click at [180, 35] on icon at bounding box center [178, 34] width 7 height 7
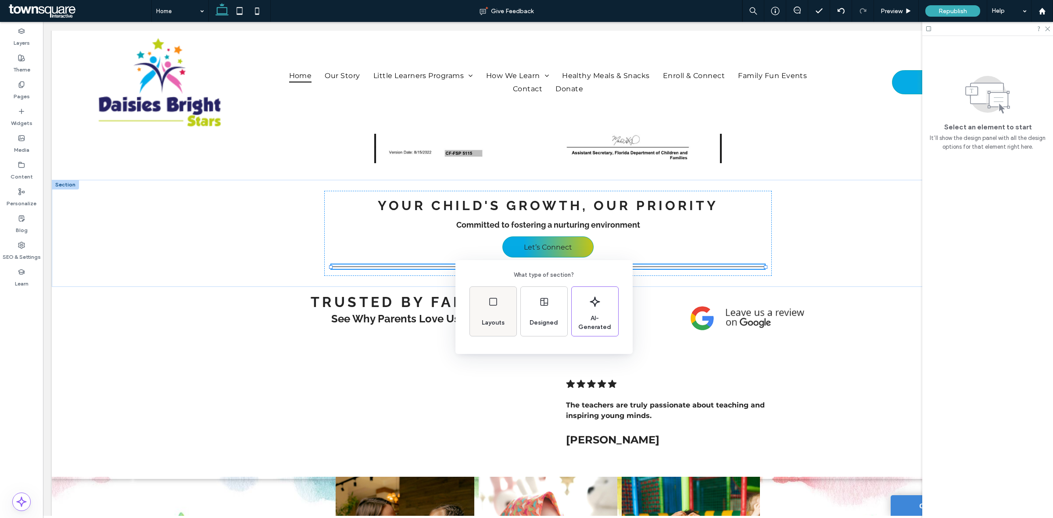
click at [498, 314] on div "Layouts" at bounding box center [493, 322] width 30 height 19
click at [866, 334] on div "Back Choose a layout for your section" at bounding box center [526, 280] width 1053 height 561
click at [553, 316] on div "Designed" at bounding box center [544, 322] width 36 height 19
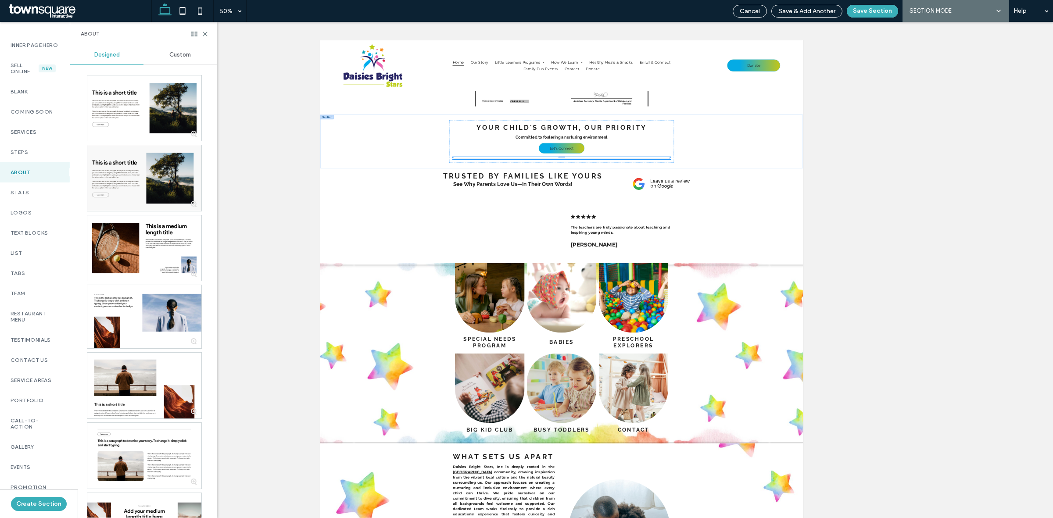
scroll to position [0, 0]
click at [25, 374] on label "Testimonials" at bounding box center [35, 371] width 49 height 6
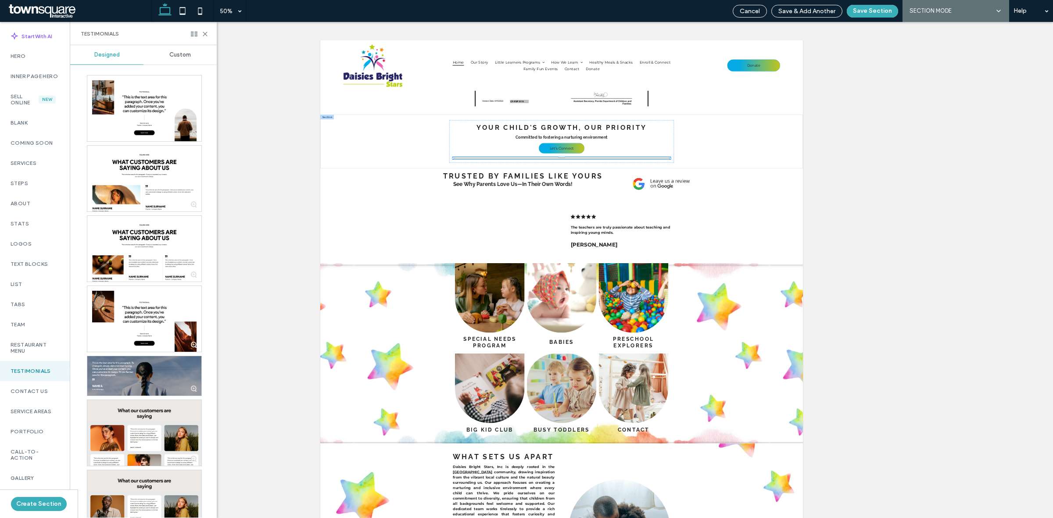
click at [180, 59] on div "Custom" at bounding box center [179, 54] width 73 height 19
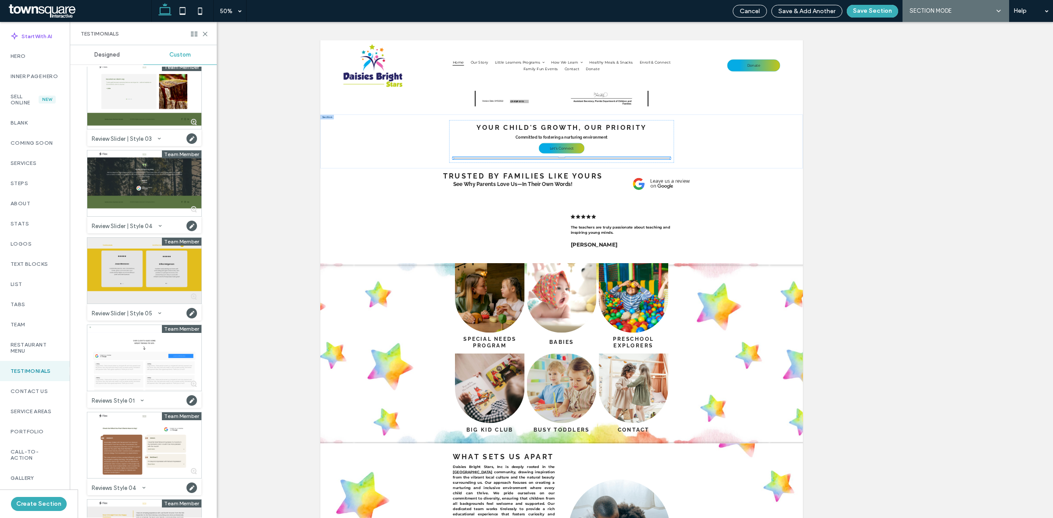
scroll to position [490, 0]
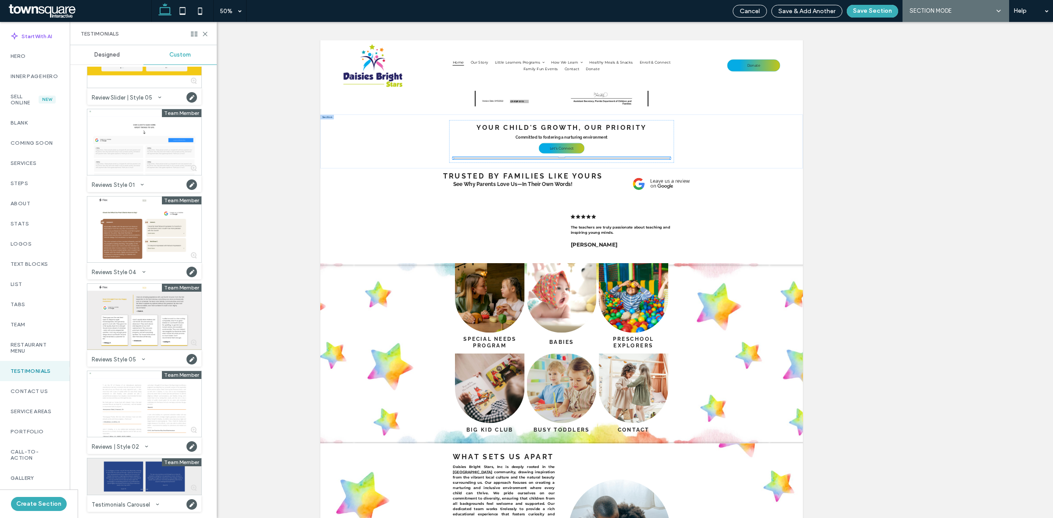
click at [150, 472] on div at bounding box center [144, 476] width 114 height 36
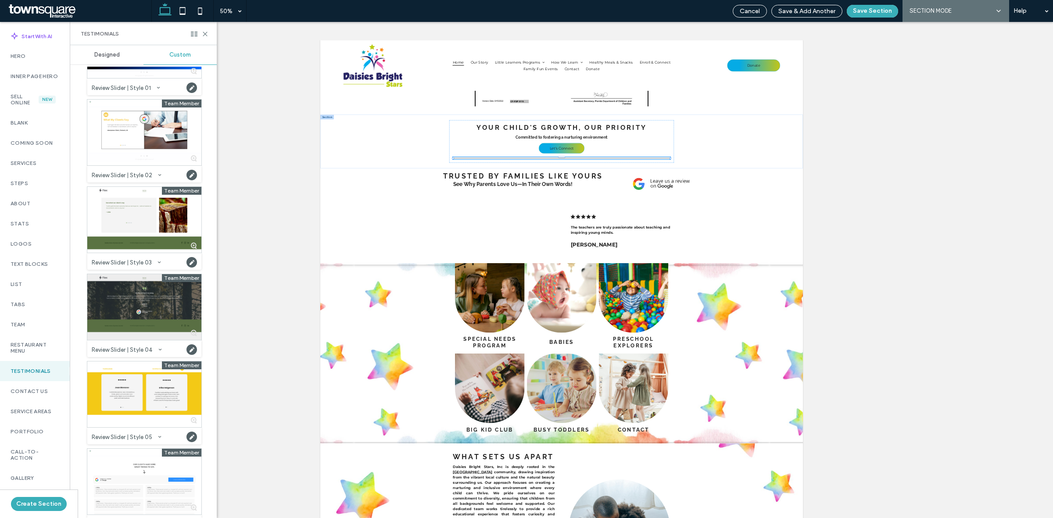
scroll to position [161, 0]
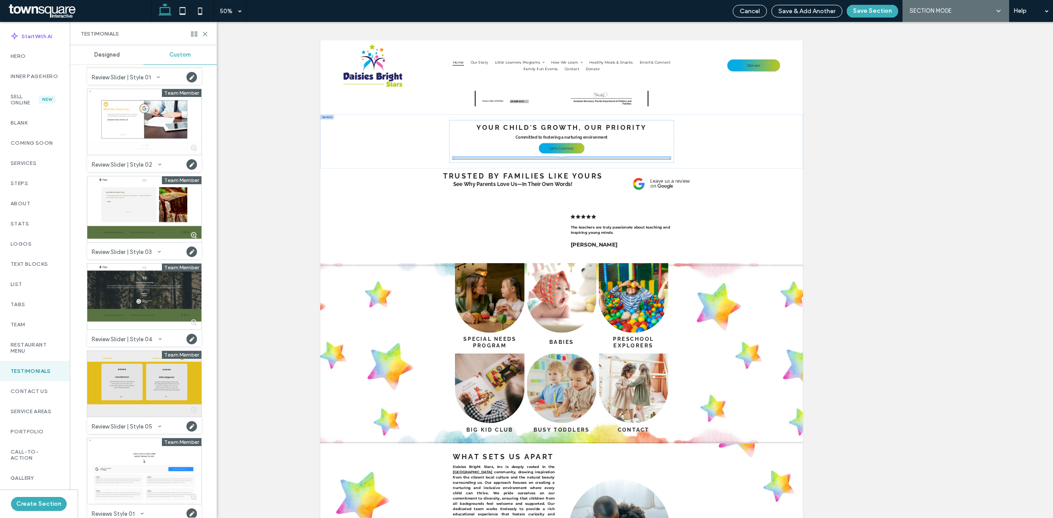
click at [150, 393] on div at bounding box center [144, 384] width 114 height 66
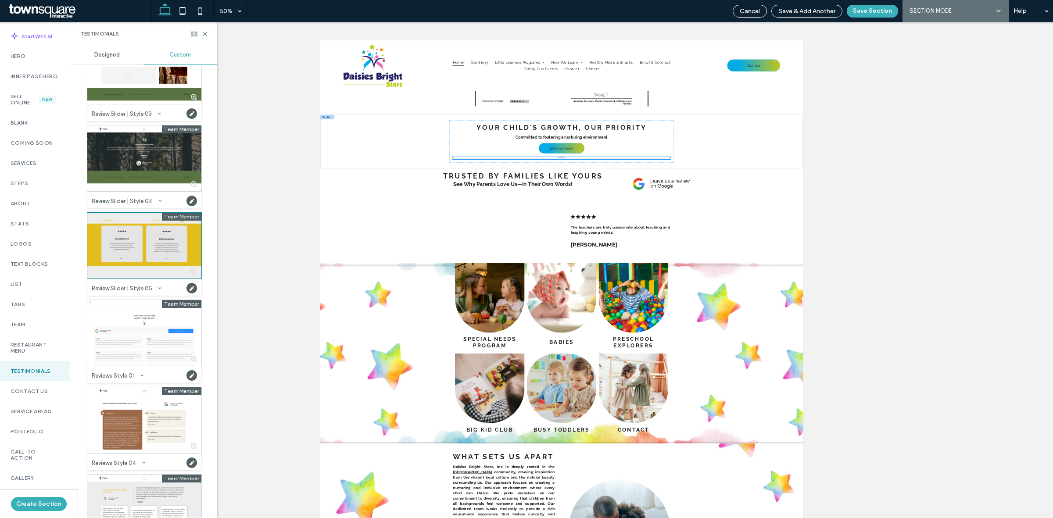
scroll to position [325, 0]
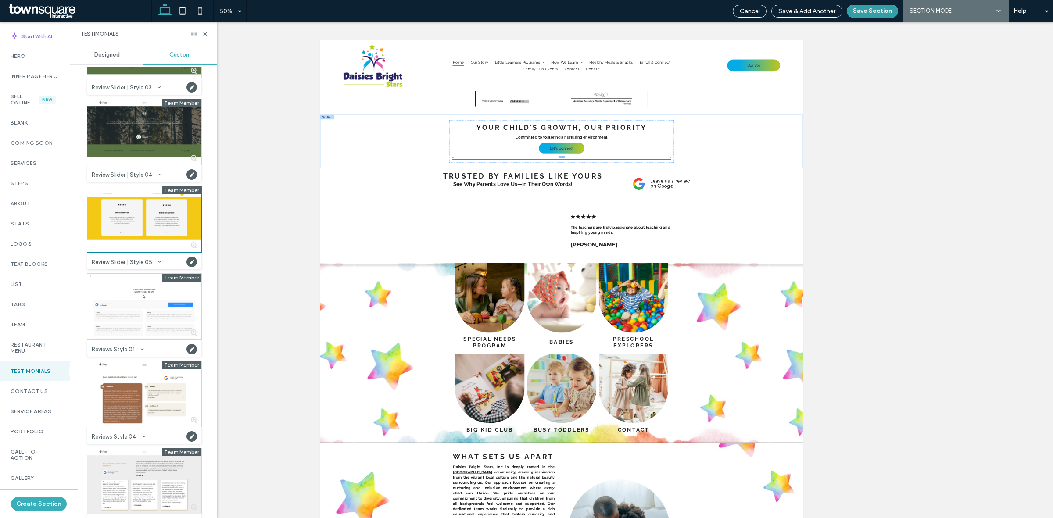
click at [873, 9] on button "Save Section" at bounding box center [871, 11] width 51 height 13
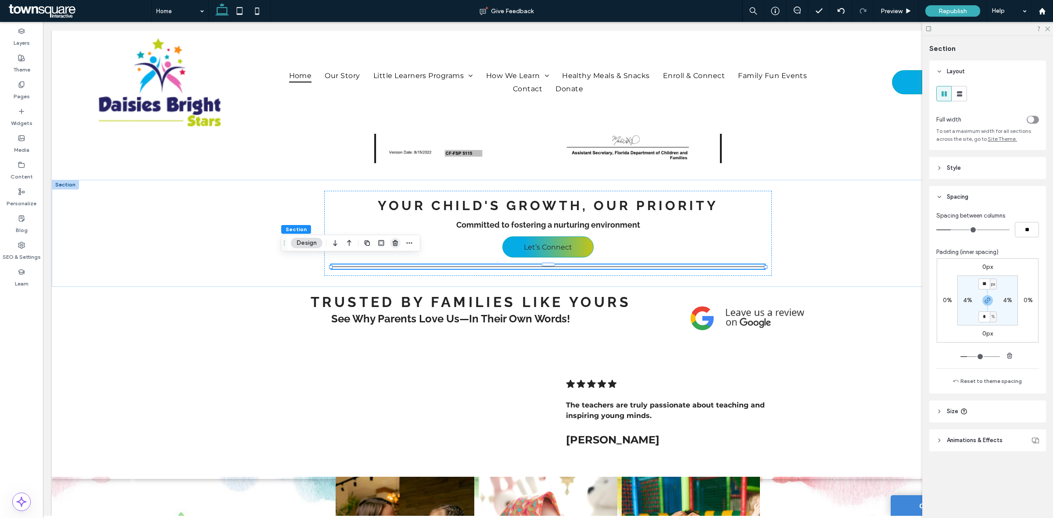
click at [392, 246] on icon "button" at bounding box center [395, 242] width 7 height 7
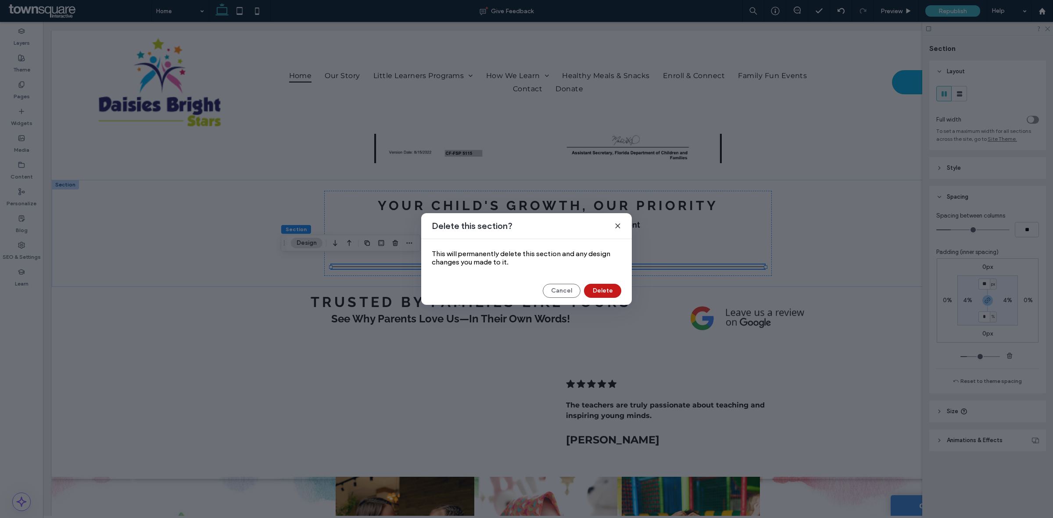
click at [599, 289] on button "Delete" at bounding box center [602, 291] width 37 height 14
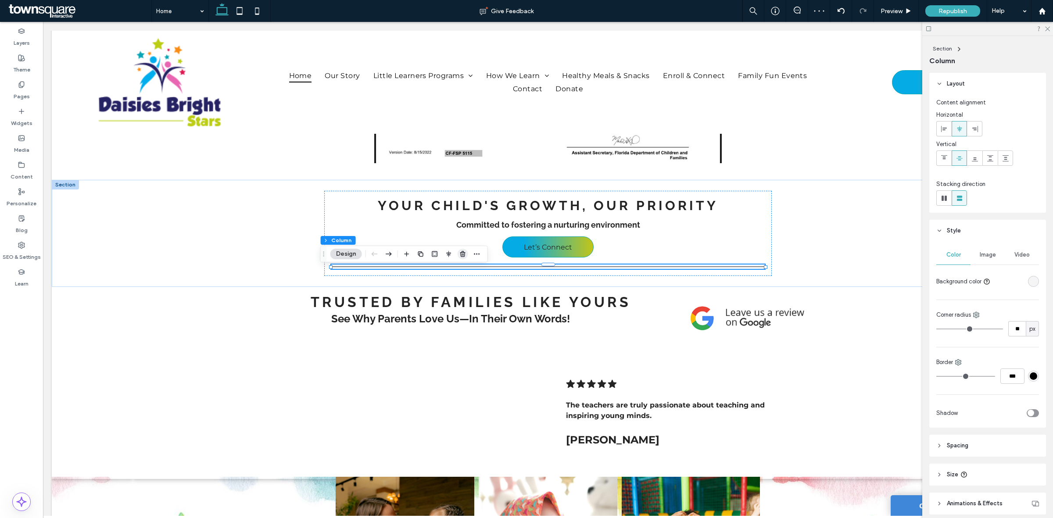
click at [461, 253] on use "button" at bounding box center [462, 254] width 5 height 6
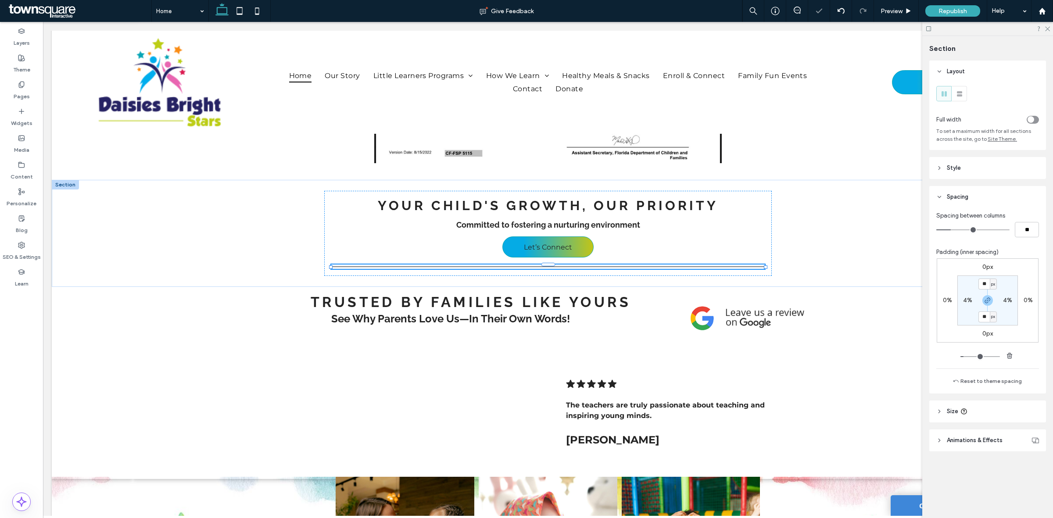
type input "***"
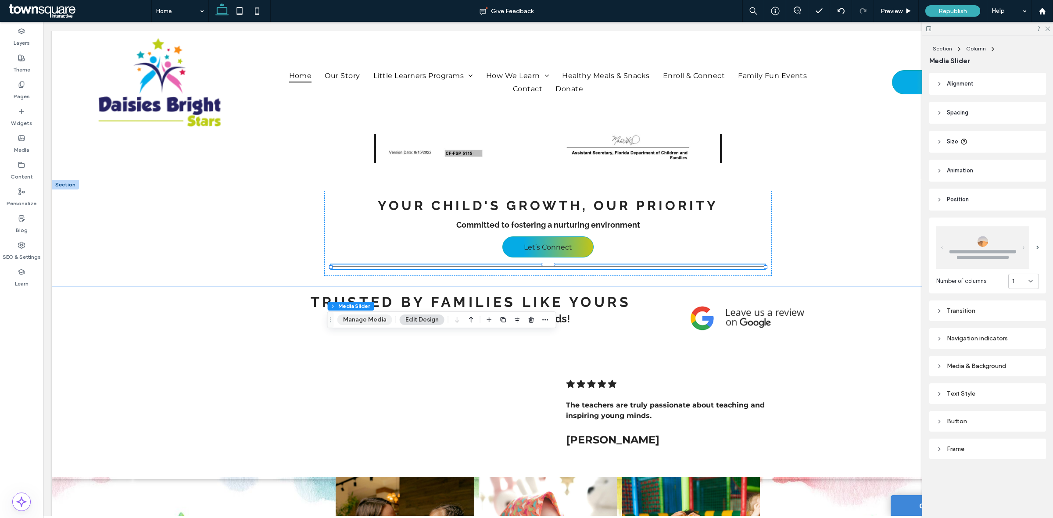
click at [358, 316] on button "Manage Media" at bounding box center [364, 319] width 55 height 11
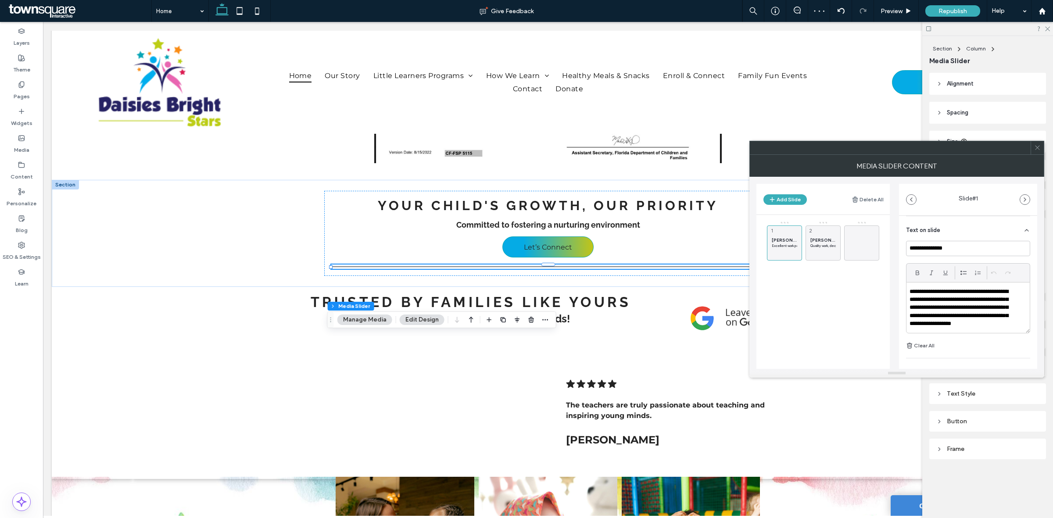
scroll to position [0, 0]
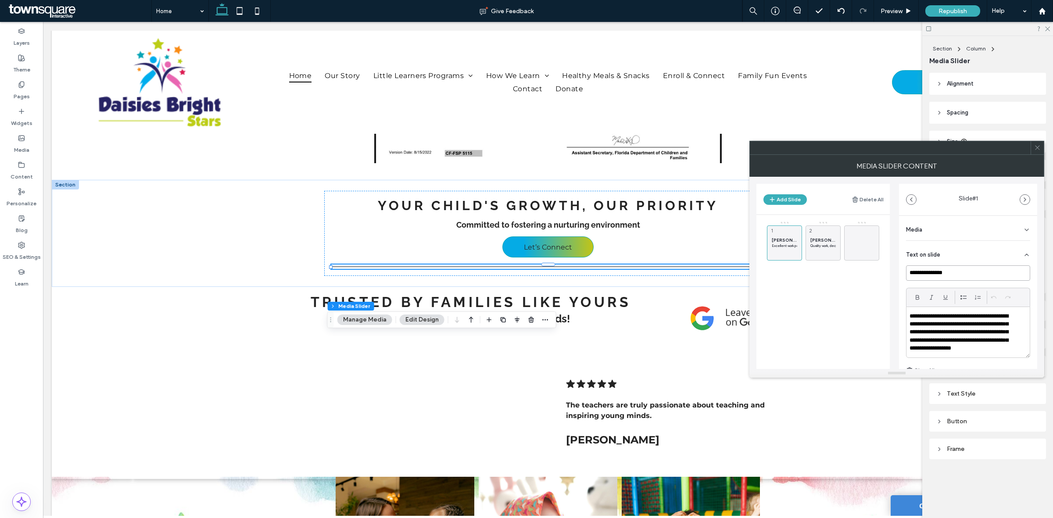
drag, startPoint x: 985, startPoint y: 271, endPoint x: 885, endPoint y: 279, distance: 100.3
click at [885, 279] on div "**********" at bounding box center [896, 273] width 281 height 192
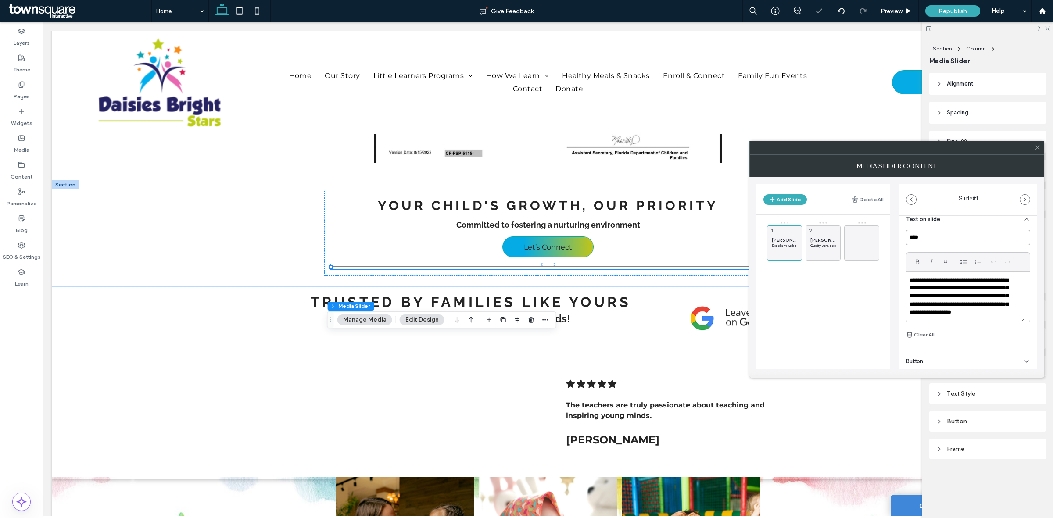
scroll to position [55, 0]
type input "****"
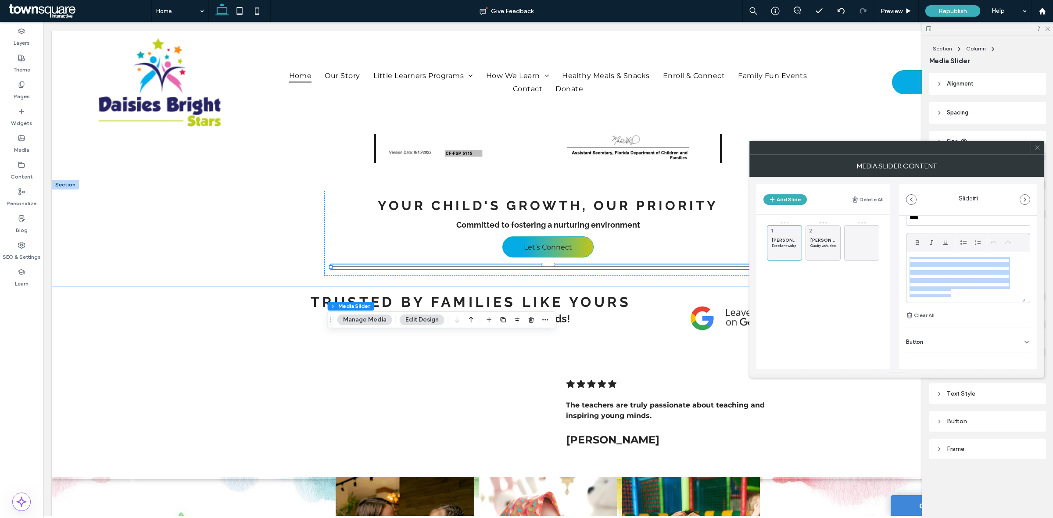
drag, startPoint x: 909, startPoint y: 259, endPoint x: 1034, endPoint y: 310, distance: 135.1
click at [1034, 310] on div "**********" at bounding box center [968, 308] width 138 height 185
drag, startPoint x: 950, startPoint y: 281, endPoint x: 943, endPoint y: 274, distance: 9.3
click at [949, 281] on div at bounding box center [965, 277] width 119 height 50
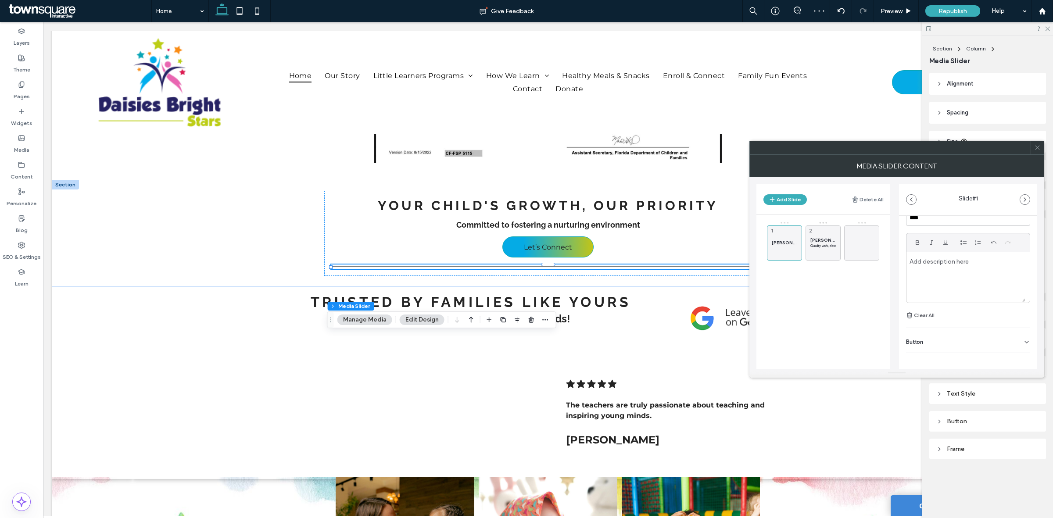
paste div
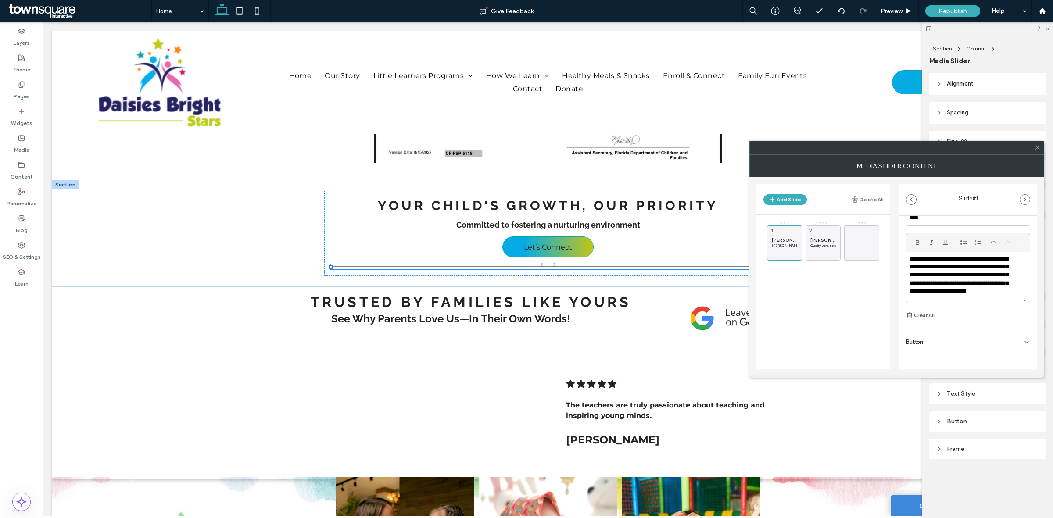
type input "***"
click at [818, 243] on p "Quality work, deck staining, and house painting! Will definitely recommend and …" at bounding box center [822, 245] width 25 height 5
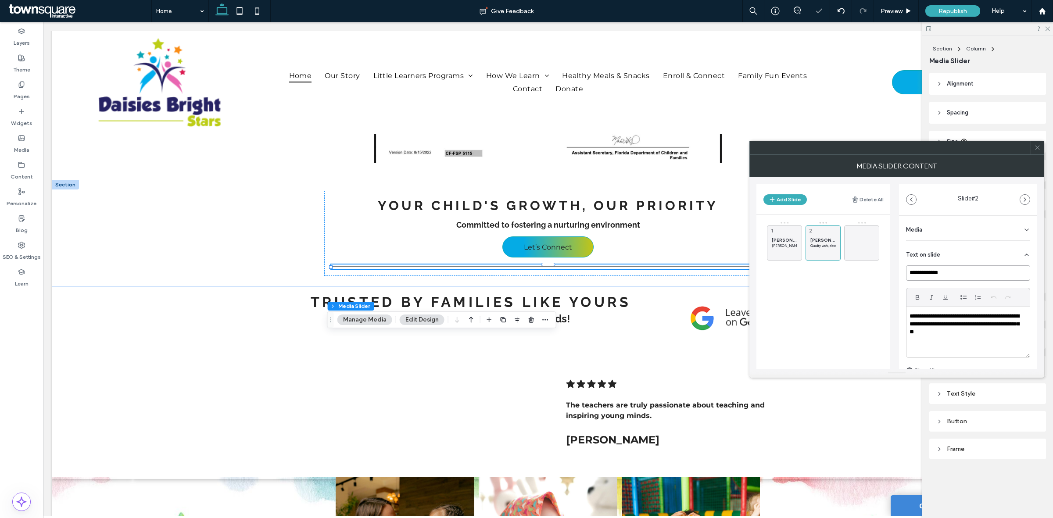
drag, startPoint x: 884, startPoint y: 268, endPoint x: 860, endPoint y: 264, distance: 24.4
click at [862, 266] on div "**********" at bounding box center [896, 273] width 281 height 192
type input "*********"
drag, startPoint x: 990, startPoint y: 331, endPoint x: 907, endPoint y: 298, distance: 89.2
click at [907, 298] on div "**********" at bounding box center [968, 323] width 124 height 70
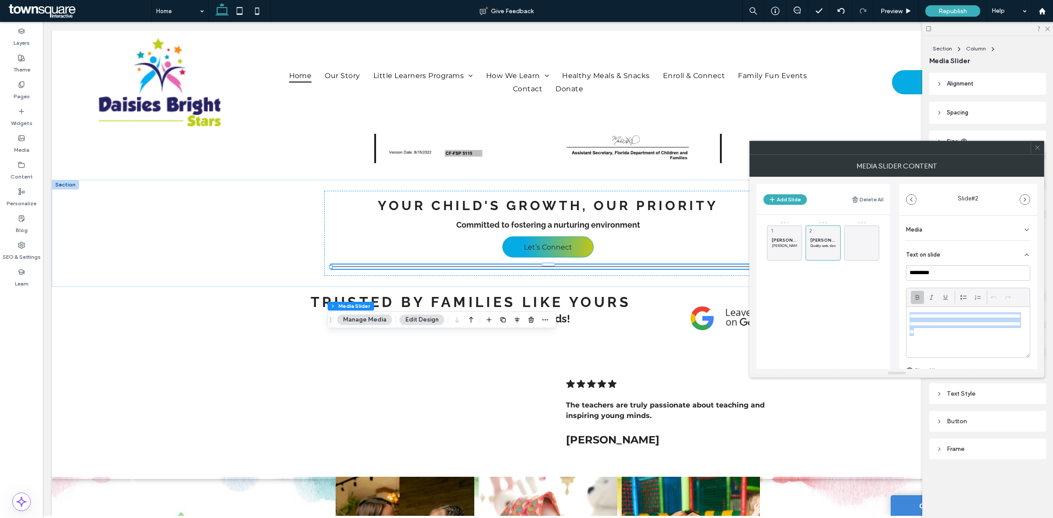
paste div
click at [871, 235] on div at bounding box center [861, 242] width 35 height 35
click at [956, 339] on div "Text on slide" at bounding box center [968, 338] width 124 height 25
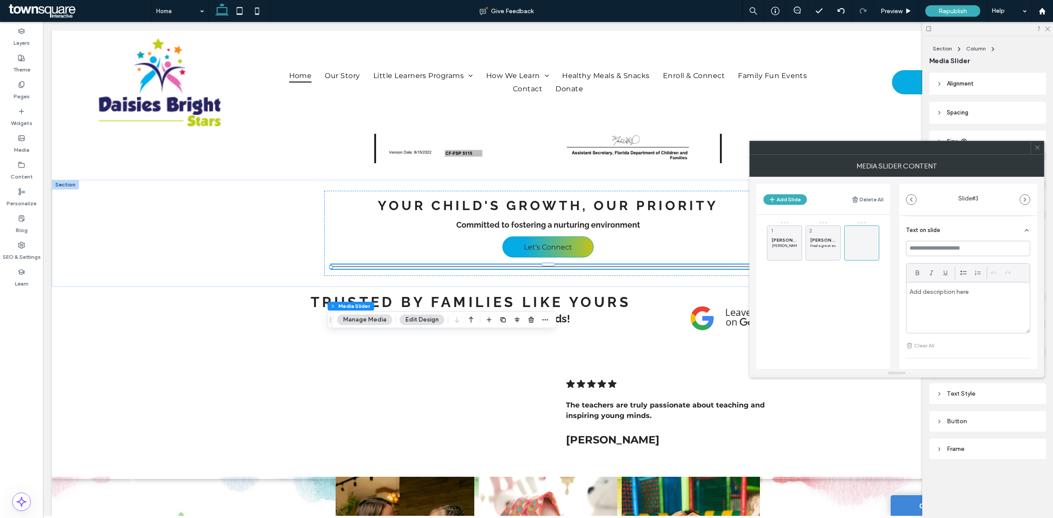
click at [924, 294] on p at bounding box center [967, 292] width 117 height 8
paste div
click at [875, 255] on use at bounding box center [873, 255] width 5 height 5
click at [808, 253] on icon at bounding box center [810, 256] width 7 height 8
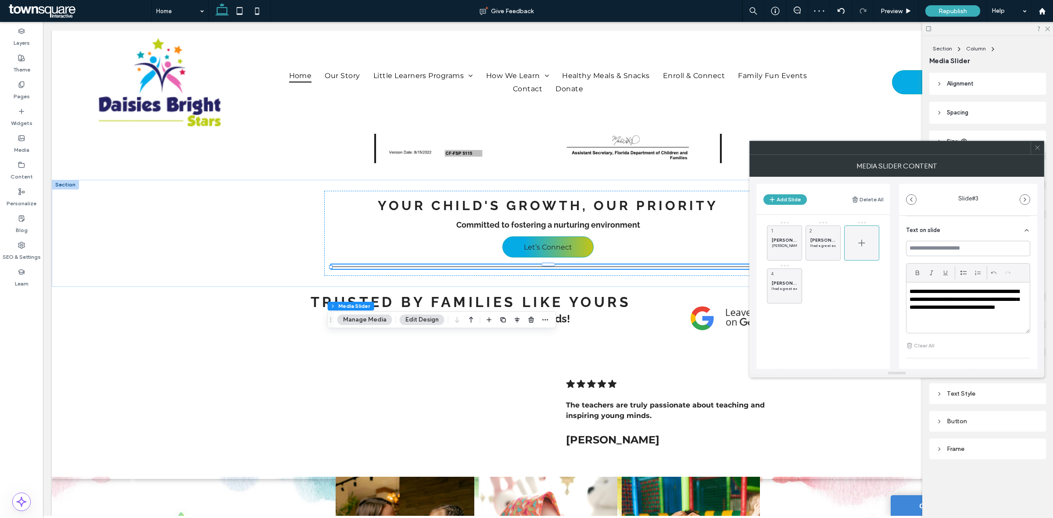
click at [867, 251] on div at bounding box center [861, 242] width 35 height 35
drag, startPoint x: 870, startPoint y: 244, endPoint x: 837, endPoint y: 315, distance: 78.3
click at [837, 315] on div "Matt Mrs. Patricia C. is highly professional, knowledgeable and courteous. She …" at bounding box center [828, 288] width 123 height 135
drag, startPoint x: 785, startPoint y: 278, endPoint x: 878, endPoint y: 227, distance: 106.2
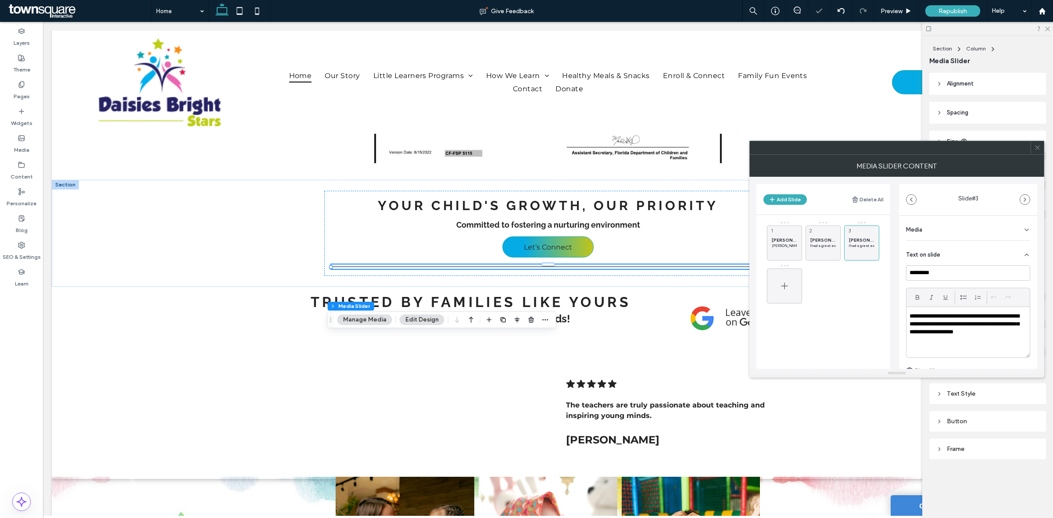
click at [792, 277] on div at bounding box center [784, 285] width 35 height 35
click at [943, 343] on div "Text on slide" at bounding box center [968, 338] width 124 height 25
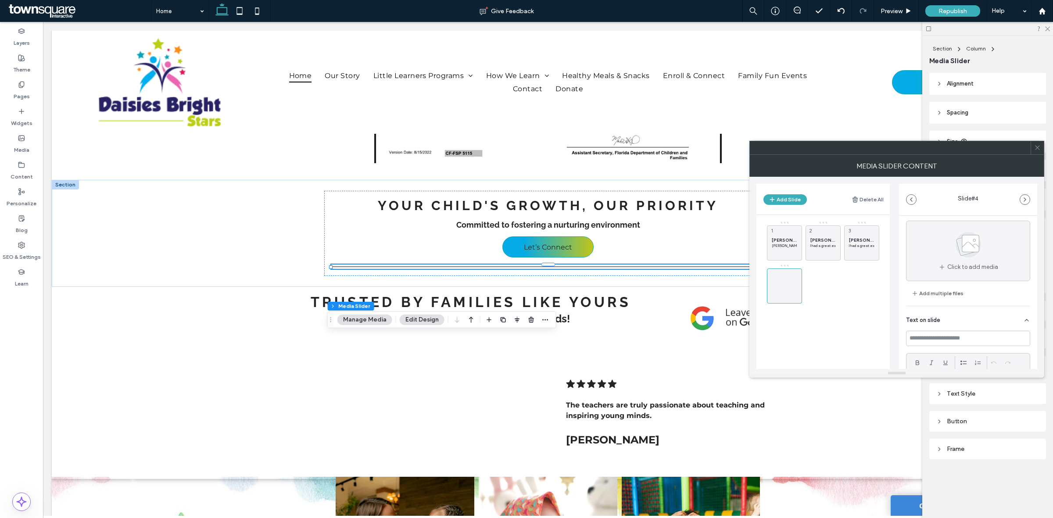
scroll to position [55, 0]
click at [942, 297] on input at bounding box center [968, 303] width 124 height 15
type input "****"
click at [851, 319] on div "Matt Mrs. Patricia C. is highly professional, knowledgeable and courteous. She …" at bounding box center [828, 288] width 123 height 135
click at [795, 302] on icon at bounding box center [795, 299] width 7 height 8
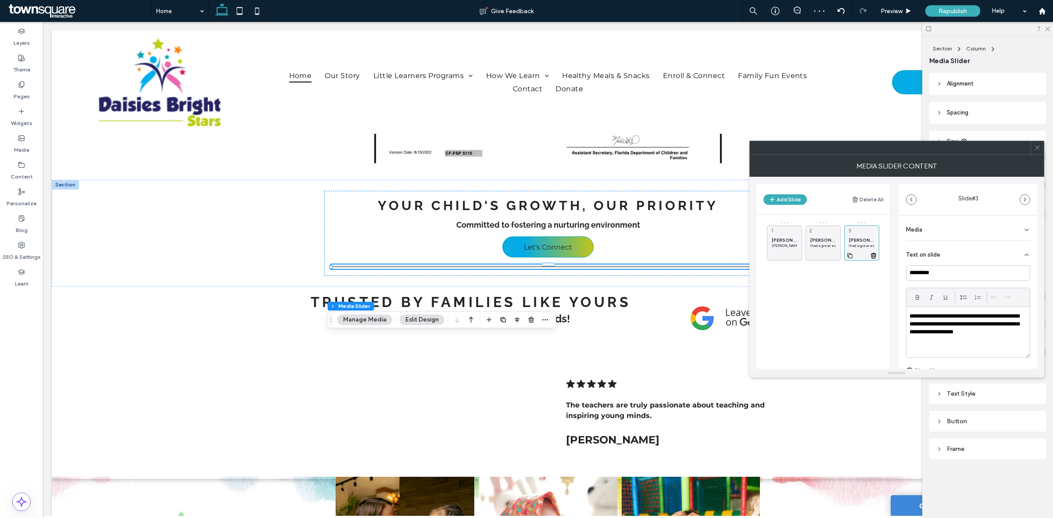
click at [852, 239] on span "Leeann T." at bounding box center [861, 240] width 25 height 6
drag, startPoint x: 911, startPoint y: 318, endPoint x: 1040, endPoint y: 334, distance: 129.9
click at [1040, 334] on div "**********" at bounding box center [896, 273] width 295 height 192
paste div
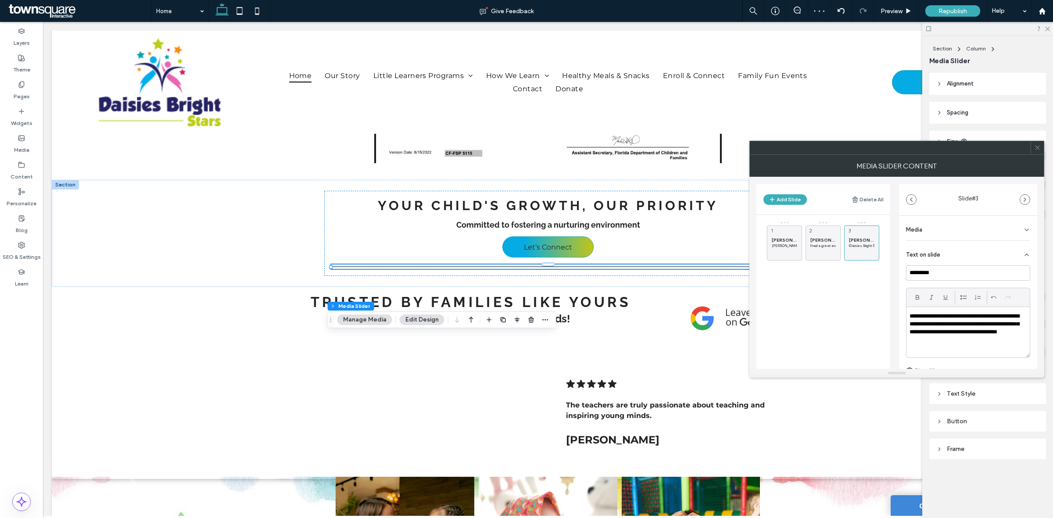
drag, startPoint x: 911, startPoint y: 314, endPoint x: 924, endPoint y: 351, distance: 39.4
click at [917, 332] on p "**********" at bounding box center [965, 328] width 113 height 32
click at [909, 316] on p "**********" at bounding box center [965, 328] width 113 height 32
drag, startPoint x: 953, startPoint y: 275, endPoint x: 865, endPoint y: 271, distance: 88.2
click at [865, 272] on div "**********" at bounding box center [896, 273] width 281 height 192
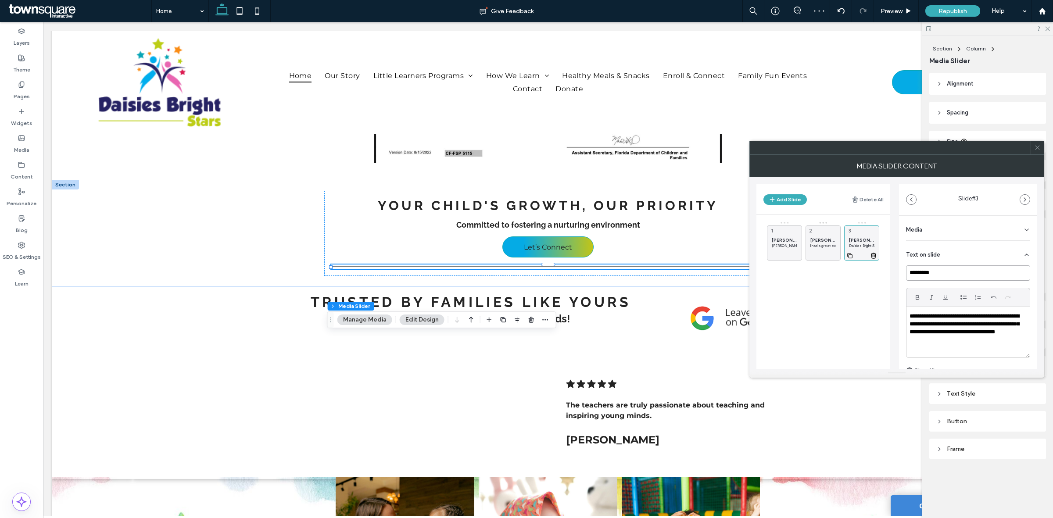
type input "*********"
drag, startPoint x: 849, startPoint y: 253, endPoint x: 854, endPoint y: 250, distance: 5.5
click at [850, 253] on icon at bounding box center [849, 256] width 7 height 8
drag, startPoint x: 946, startPoint y: 344, endPoint x: 890, endPoint y: 304, distance: 68.8
click at [890, 304] on div "**********" at bounding box center [896, 273] width 281 height 192
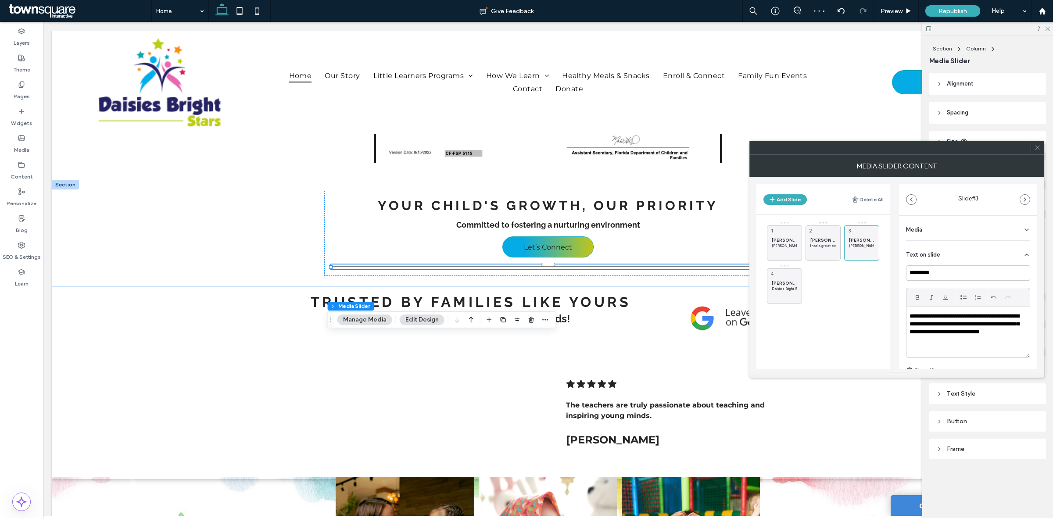
drag, startPoint x: 926, startPoint y: 320, endPoint x: 943, endPoint y: 321, distance: 17.5
click at [941, 319] on p "**********" at bounding box center [965, 328] width 113 height 32
click at [942, 323] on p "**********" at bounding box center [965, 328] width 113 height 32
click at [930, 321] on p "**********" at bounding box center [965, 328] width 113 height 32
click at [930, 322] on p "**********" at bounding box center [965, 328] width 113 height 32
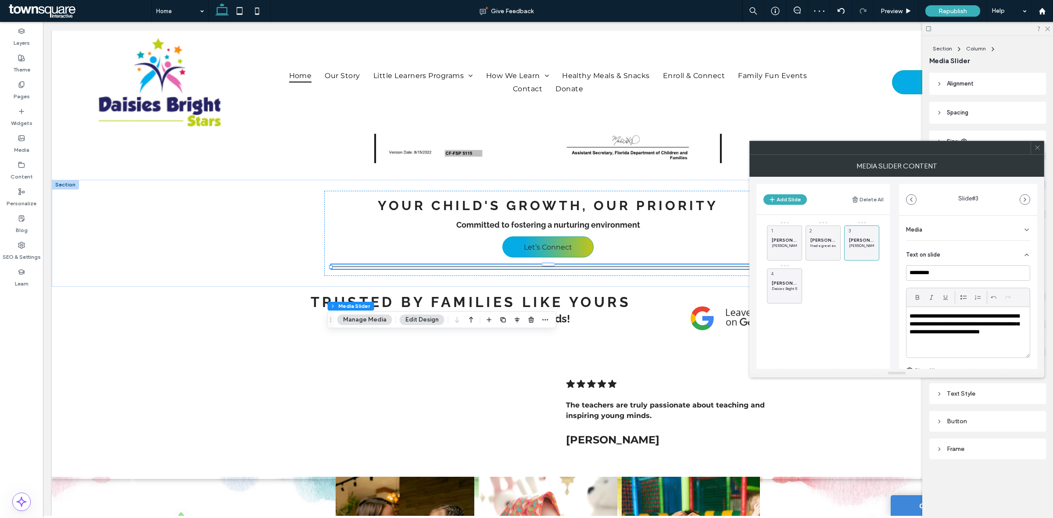
drag, startPoint x: 931, startPoint y: 318, endPoint x: 937, endPoint y: 328, distance: 11.1
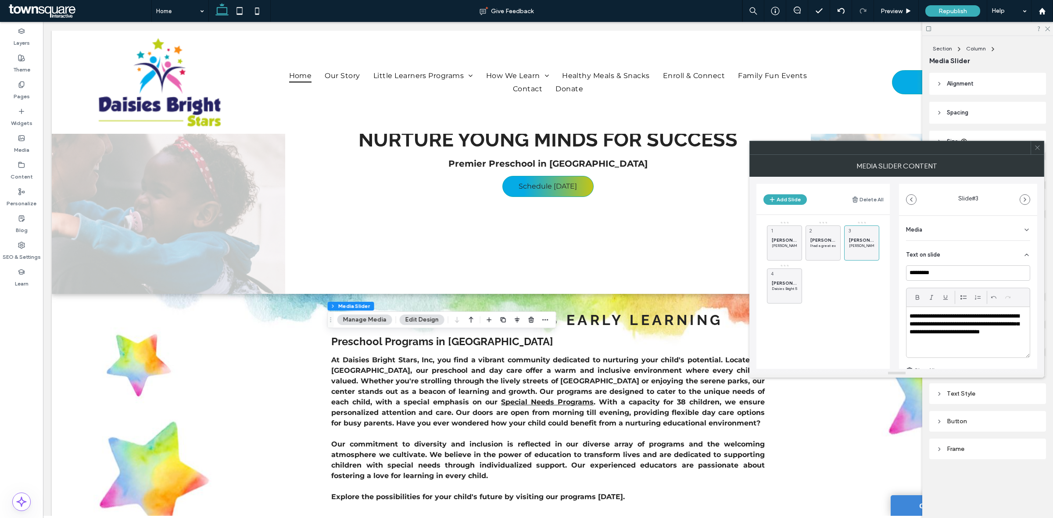
scroll to position [1148, 0]
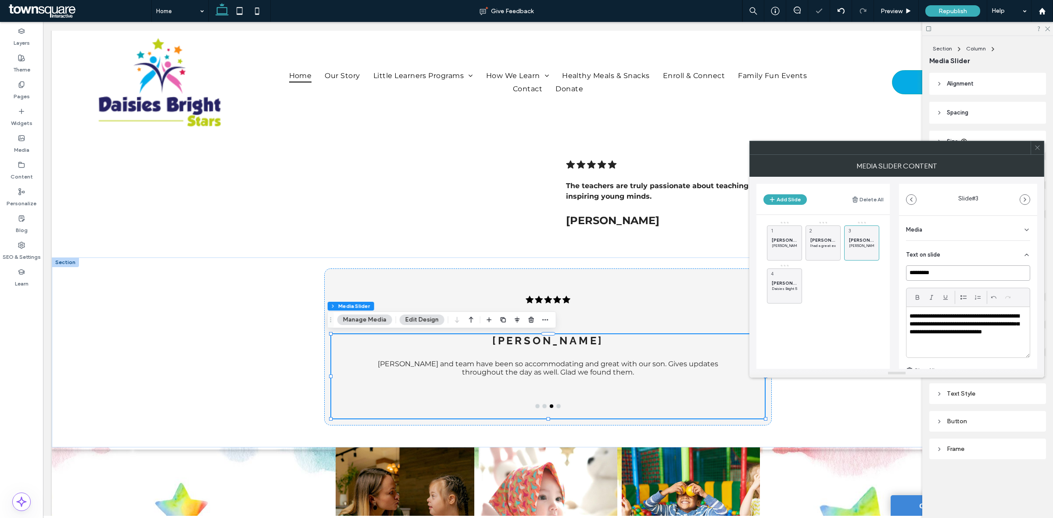
click at [942, 272] on input "*********" at bounding box center [968, 272] width 124 height 15
type input "*"
type input "******"
drag, startPoint x: 859, startPoint y: 229, endPoint x: 805, endPoint y: 233, distance: 53.7
click at [856, 237] on div "Leeann T. I had a great experience! Ms. Patricia gives her all in everything sh…" at bounding box center [861, 242] width 35 height 35
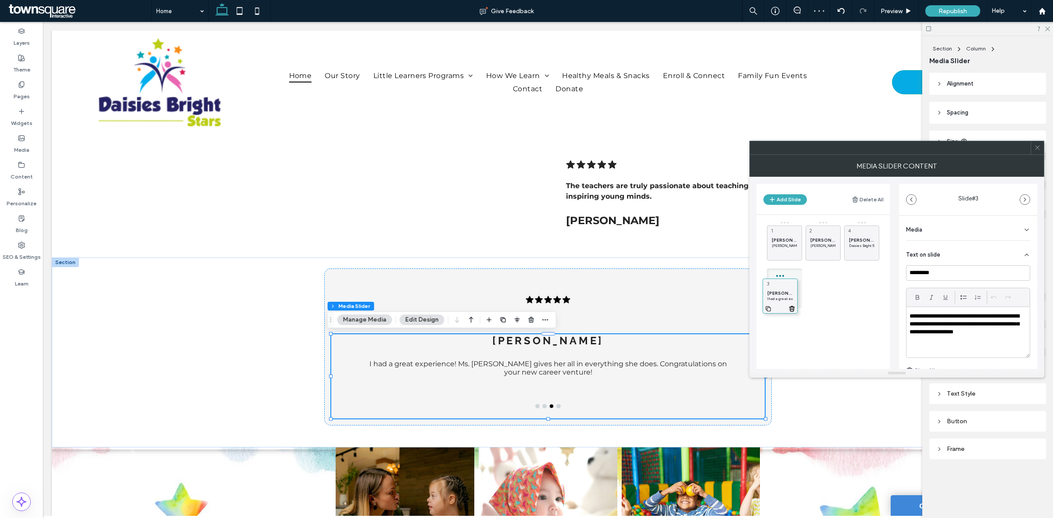
drag, startPoint x: 859, startPoint y: 235, endPoint x: 777, endPoint y: 289, distance: 97.3
click at [590, 195] on span "The teachers are truly passionate about teaching and inspiring young minds." at bounding box center [665, 191] width 199 height 19
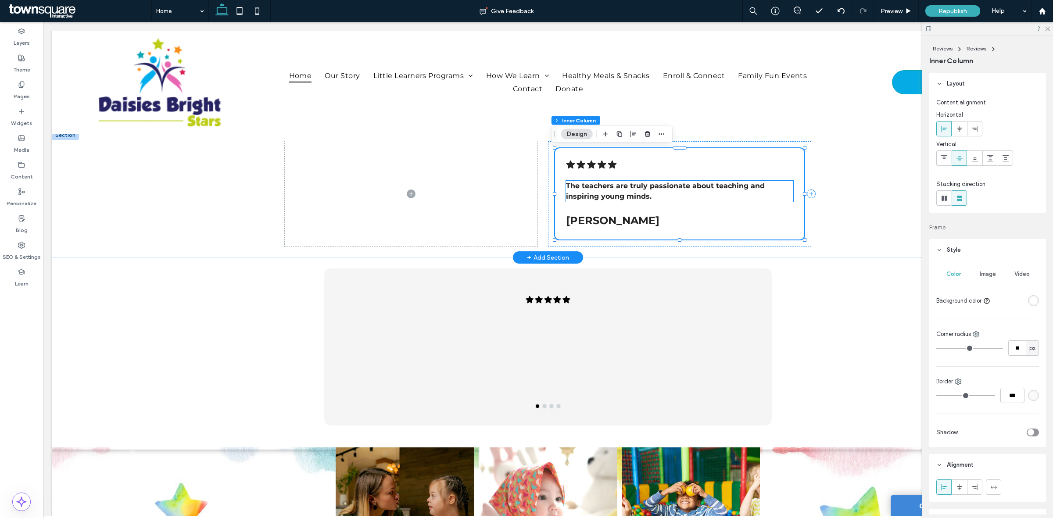
click at [606, 186] on span "The teachers are truly passionate about teaching and inspiring young minds." at bounding box center [665, 191] width 199 height 19
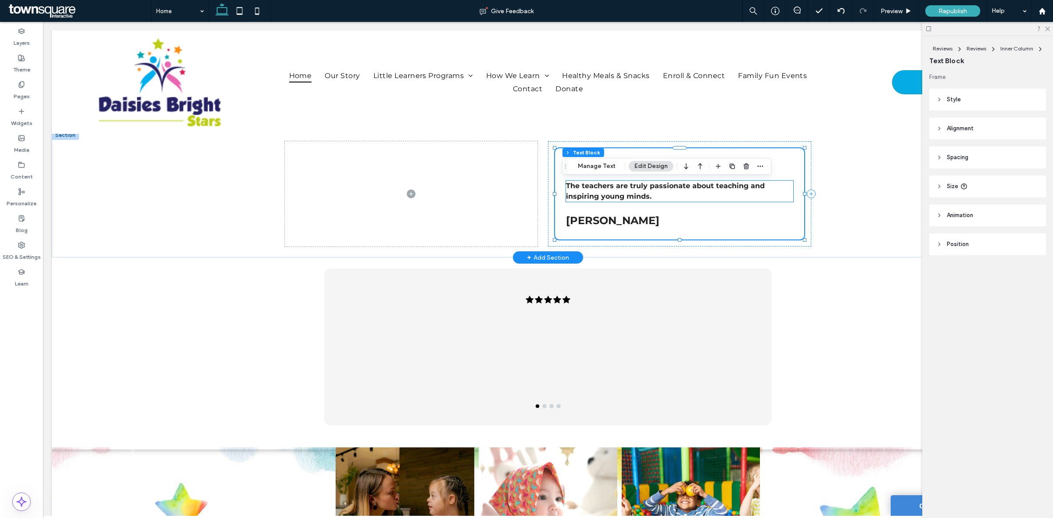
click at [606, 186] on div "The teachers are truly passionate about teaching and inspiring young minds." at bounding box center [679, 191] width 227 height 21
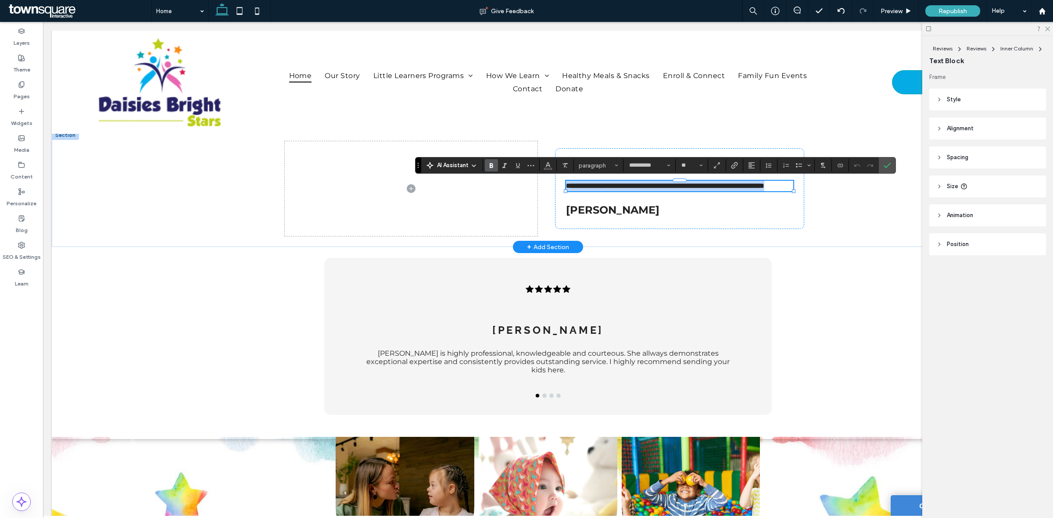
copy span "**********"
click at [555, 348] on div "Matt Mrs. Patricia C. is highly professional, knowledgeable and courteous. She …" at bounding box center [547, 366] width 393 height 84
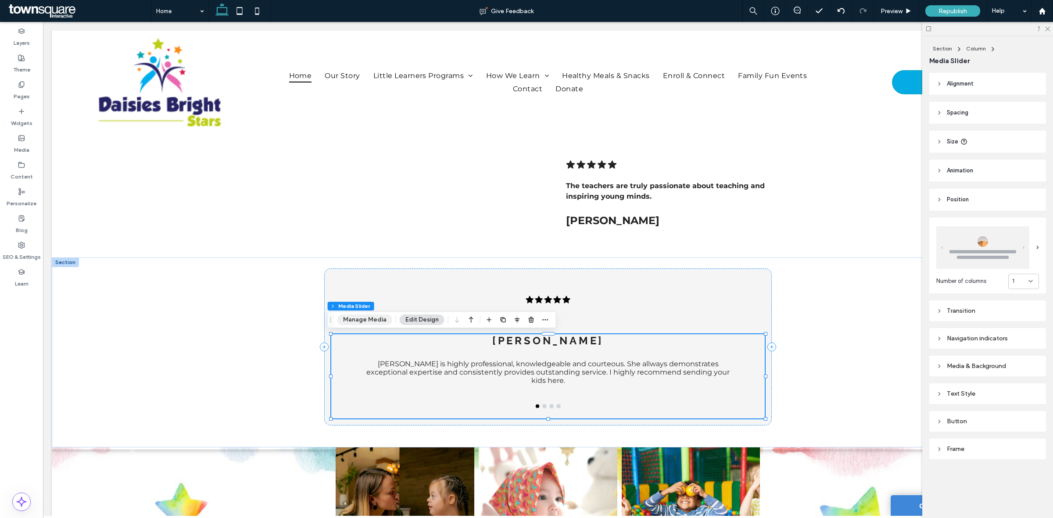
click at [381, 315] on button "Manage Media" at bounding box center [364, 319] width 55 height 11
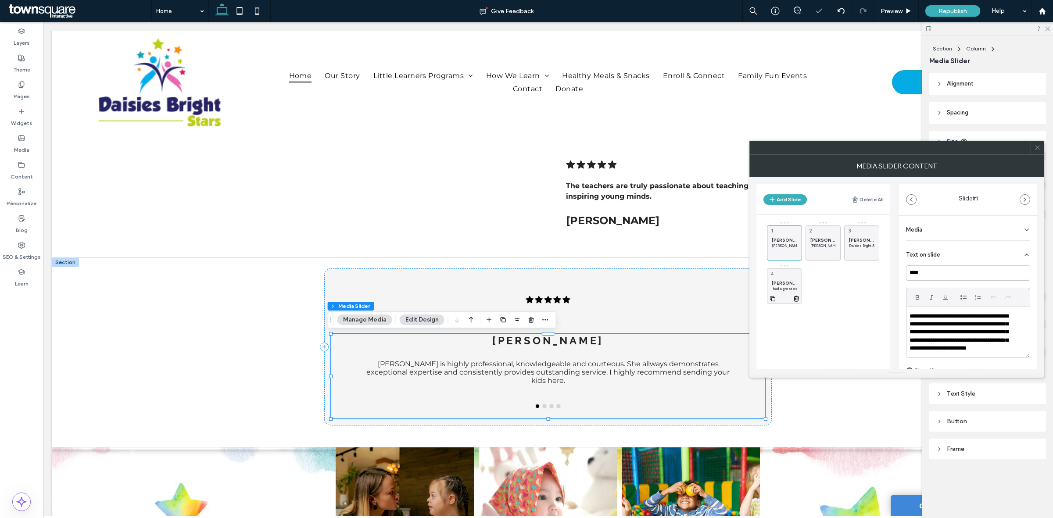
click at [781, 285] on span "Leeann T." at bounding box center [783, 283] width 25 height 6
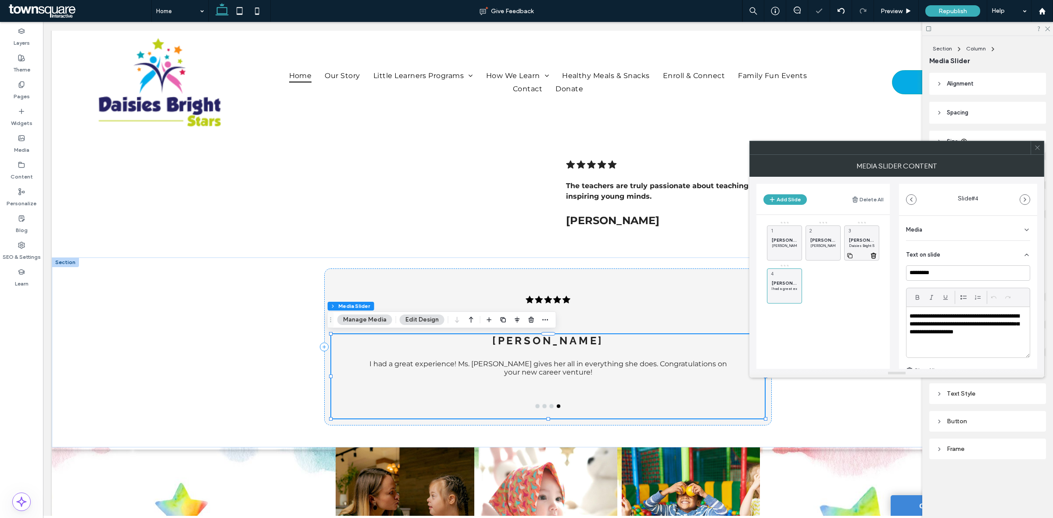
click at [859, 231] on div "Latoya F. Daisies Bright Stars has professional, highly experienced staff that …" at bounding box center [861, 242] width 35 height 35
click at [778, 278] on div "Leeann T. I had a great experience! Ms. Patricia gives her all in everything sh…" at bounding box center [784, 285] width 35 height 35
drag, startPoint x: 1021, startPoint y: 333, endPoint x: 876, endPoint y: 297, distance: 149.2
click at [876, 297] on div "**********" at bounding box center [896, 273] width 281 height 192
paste div
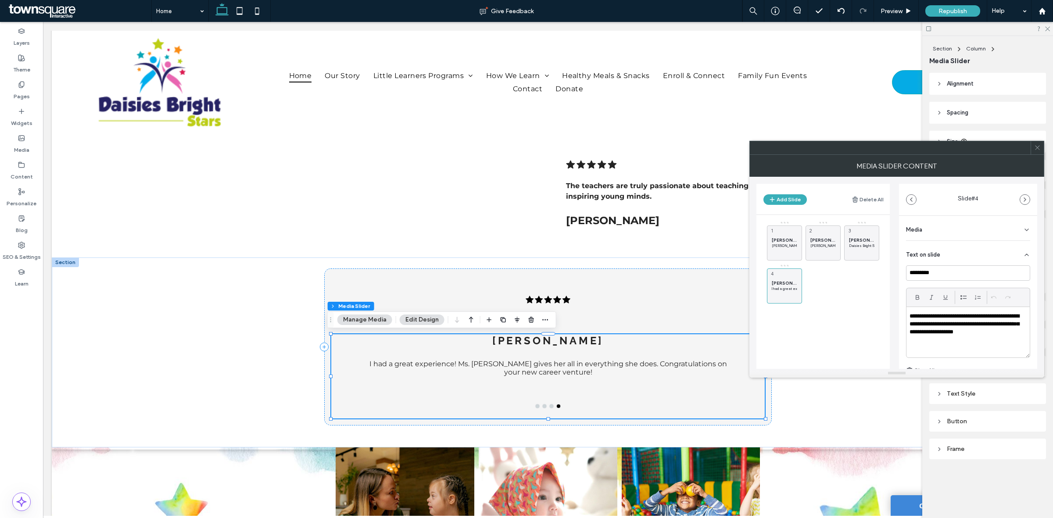
scroll to position [0, 0]
click at [941, 271] on input "*********" at bounding box center [968, 272] width 124 height 15
drag, startPoint x: 948, startPoint y: 275, endPoint x: 886, endPoint y: 266, distance: 62.4
click at [886, 266] on div "**********" at bounding box center [896, 273] width 281 height 192
type input "********"
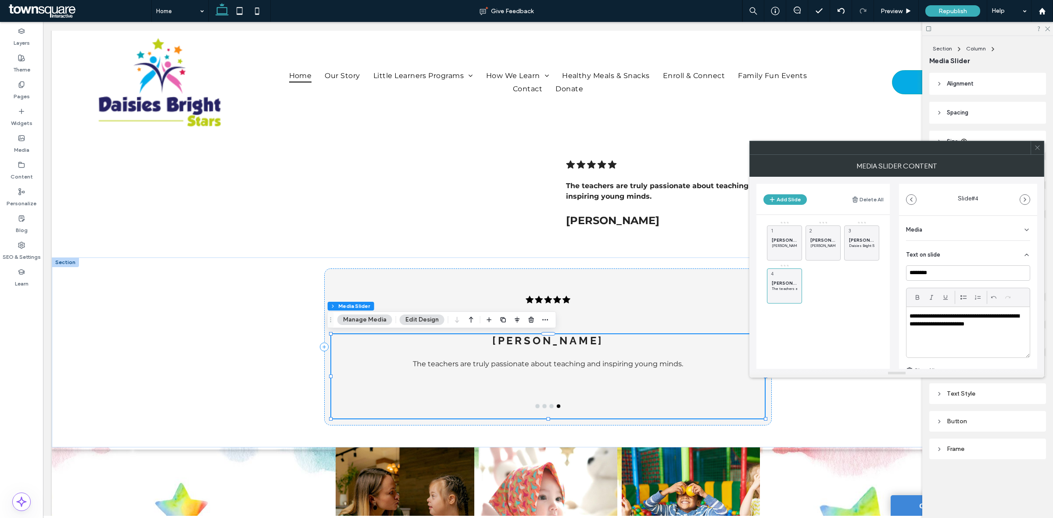
click at [1036, 151] on span at bounding box center [1037, 147] width 7 height 13
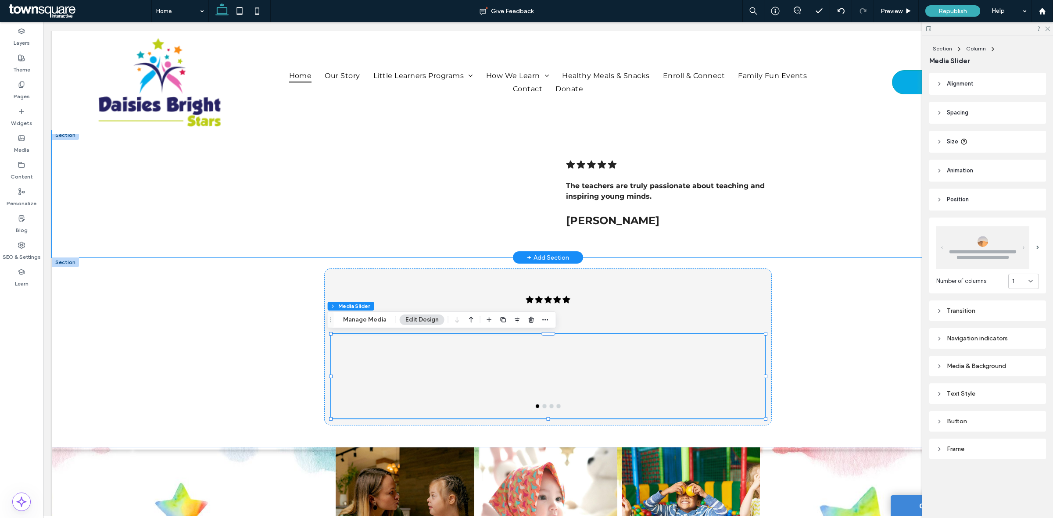
click at [832, 220] on div "A row of black stars on a white background. .cls-1-1788903176-1788903176 { fill…" at bounding box center [548, 193] width 992 height 127
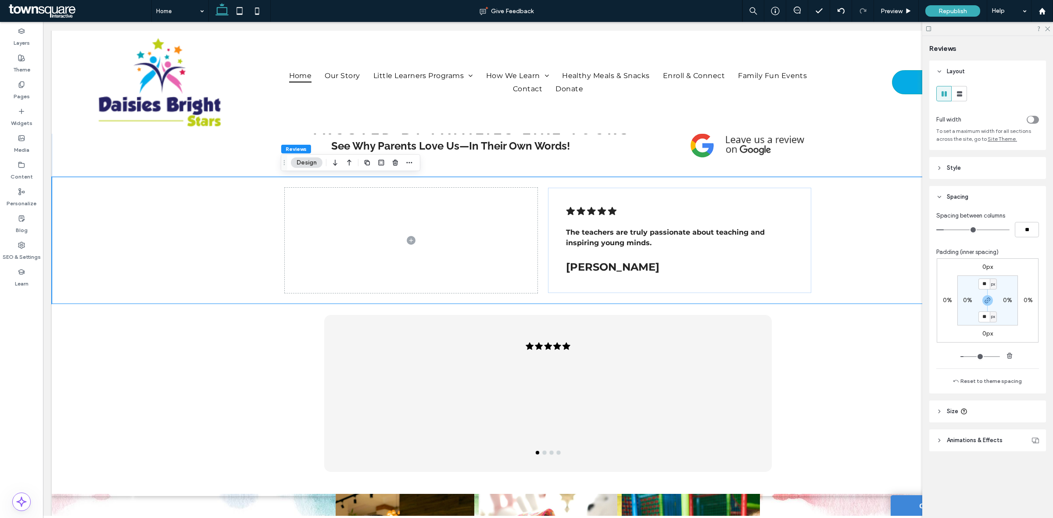
scroll to position [1038, 0]
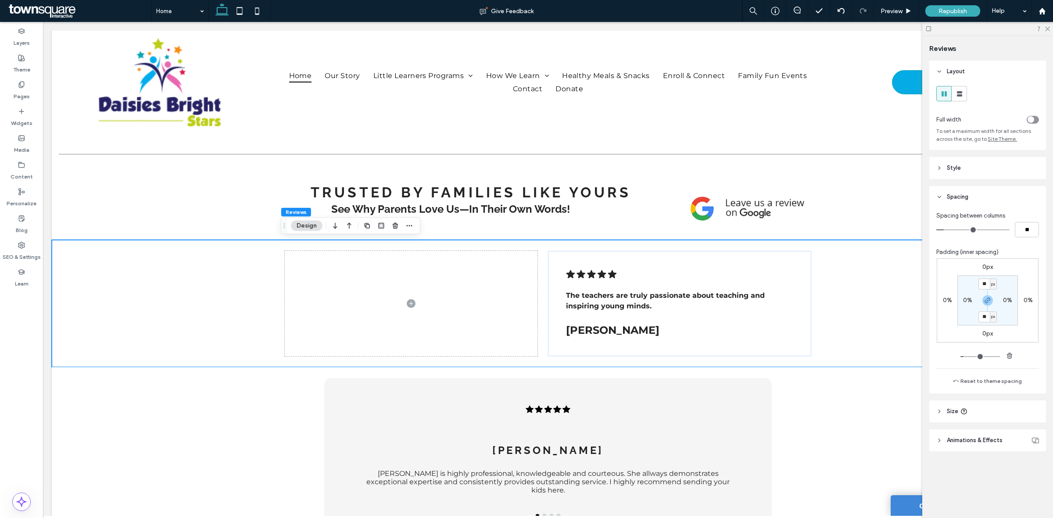
click at [398, 231] on div at bounding box center [395, 226] width 11 height 16
click at [396, 229] on icon "button" at bounding box center [395, 225] width 7 height 7
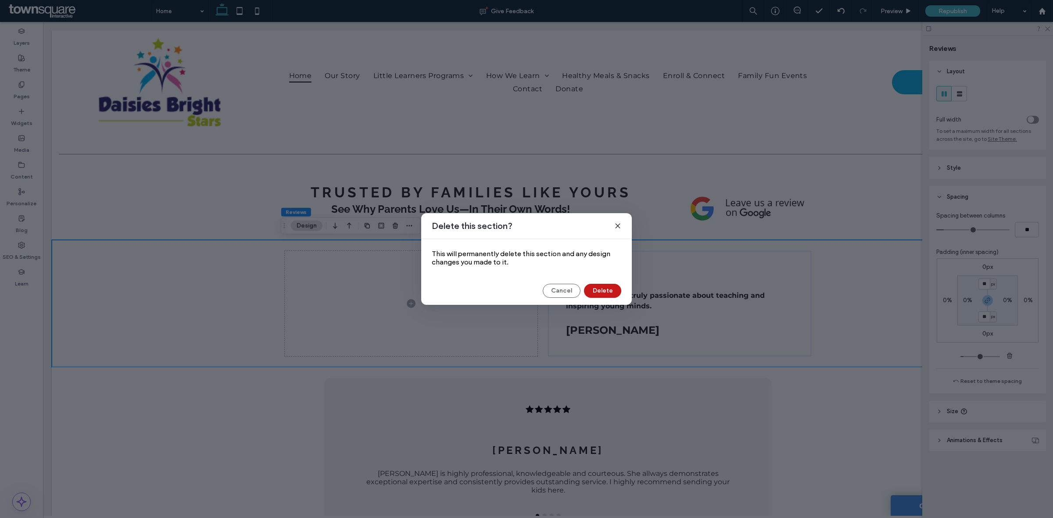
click at [596, 284] on button "Delete" at bounding box center [602, 291] width 37 height 14
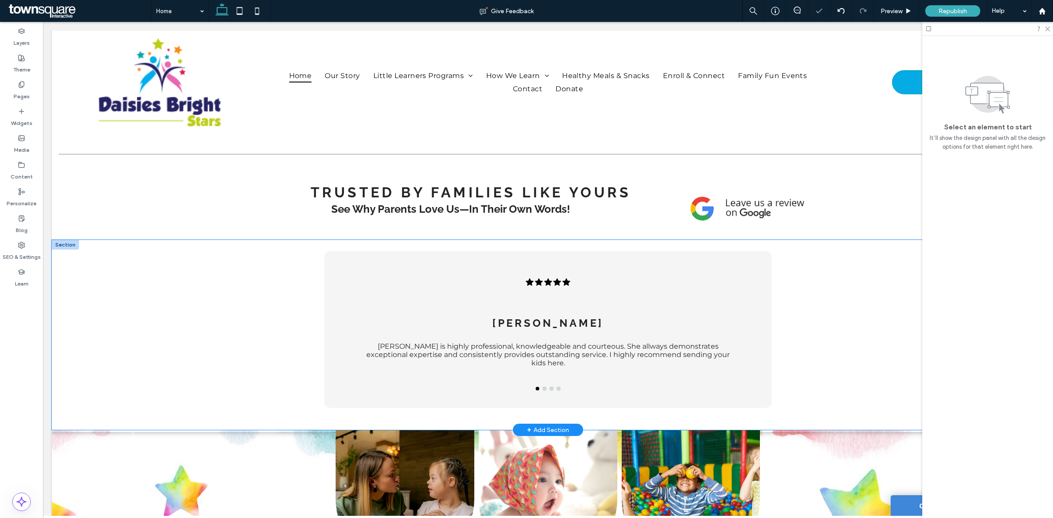
click at [823, 309] on div "Laiza C. The teachers are truly passionate about teaching and inspiring young m…" at bounding box center [548, 335] width 992 height 190
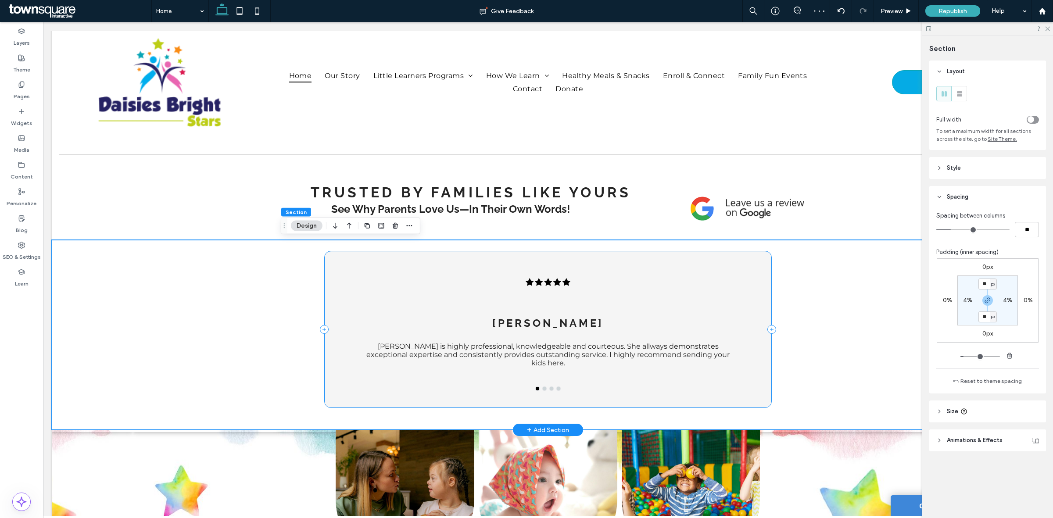
drag, startPoint x: 746, startPoint y: 278, endPoint x: 754, endPoint y: 279, distance: 8.5
click at [747, 278] on div "Laiza C. The teachers are truly passionate about teaching and inspiring young m…" at bounding box center [547, 329] width 447 height 157
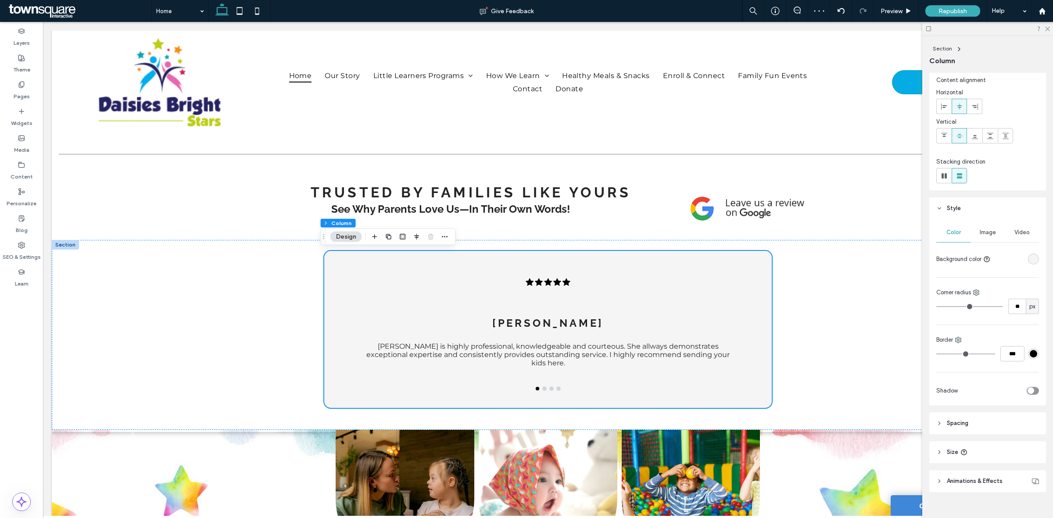
scroll to position [35, 0]
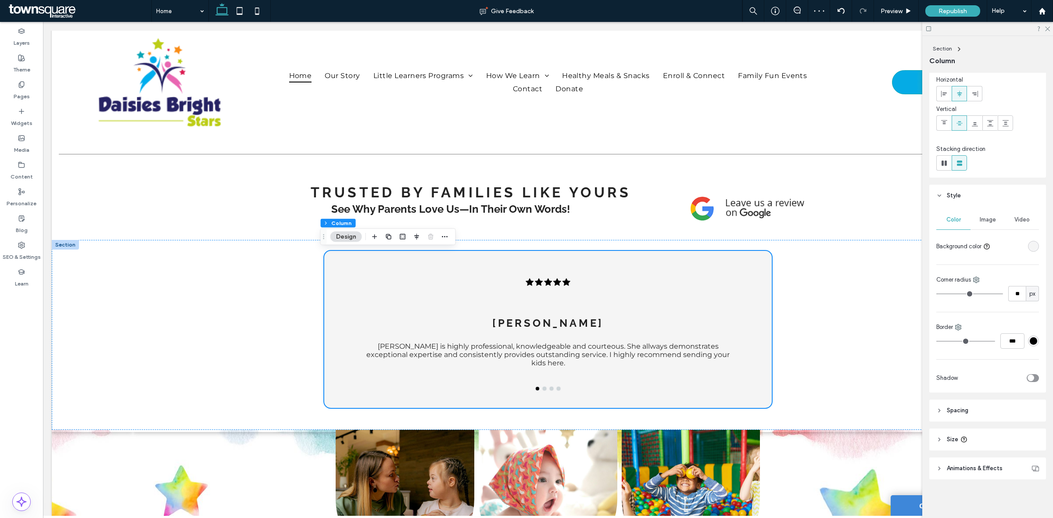
type input "**"
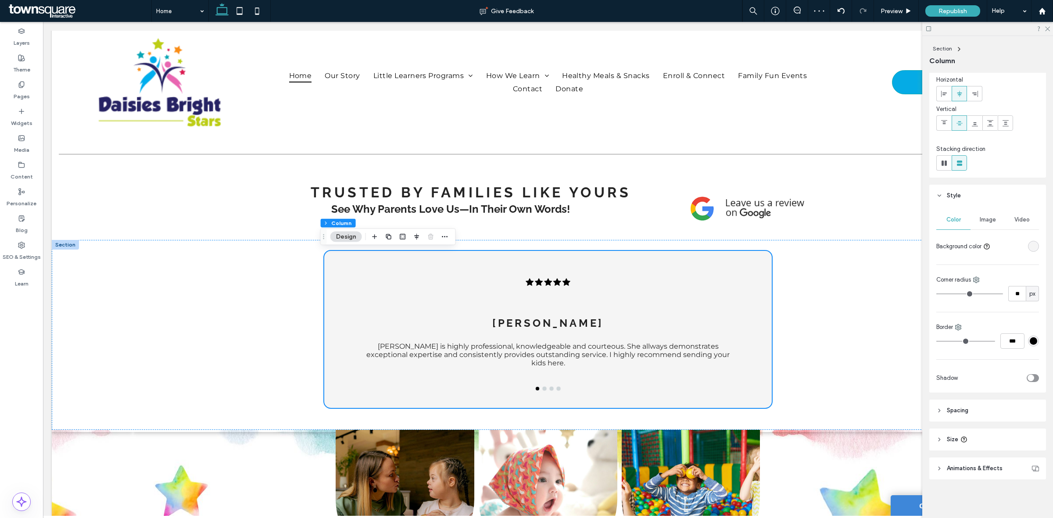
type input "**"
type input "*"
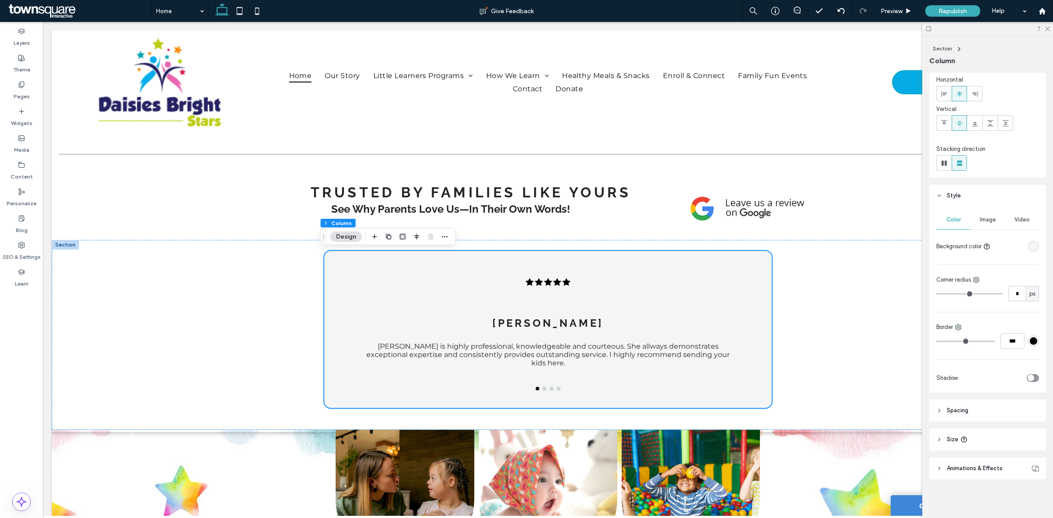
type input "*"
drag, startPoint x: 949, startPoint y: 295, endPoint x: 857, endPoint y: 257, distance: 98.9
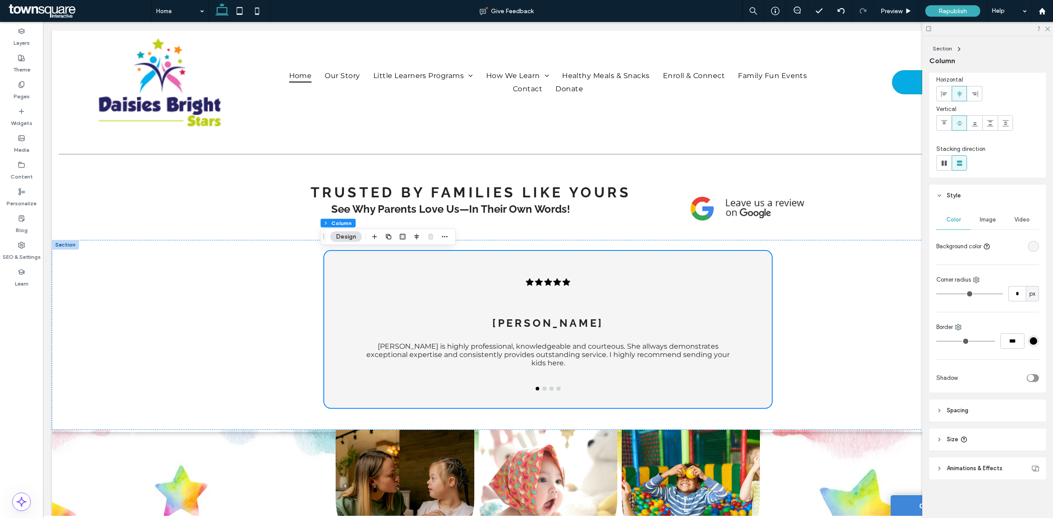
type input "*"
click at [936, 293] on input "range" at bounding box center [969, 293] width 67 height 1
click at [837, 292] on div "Laiza C. The teachers are truly passionate about teaching and inspiring young m…" at bounding box center [548, 335] width 992 height 190
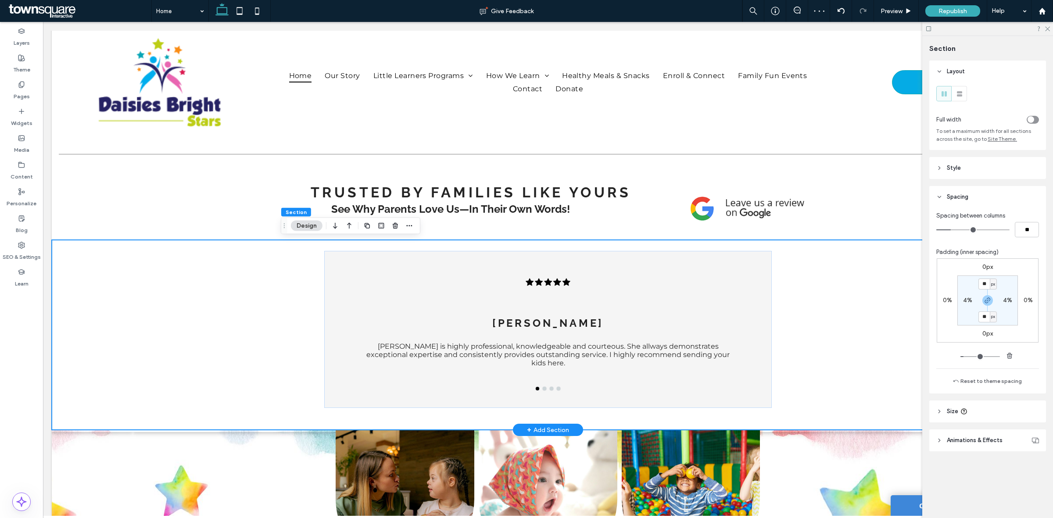
click at [801, 285] on div "Laiza C. The teachers are truly passionate about teaching and inspiring young m…" at bounding box center [548, 335] width 526 height 190
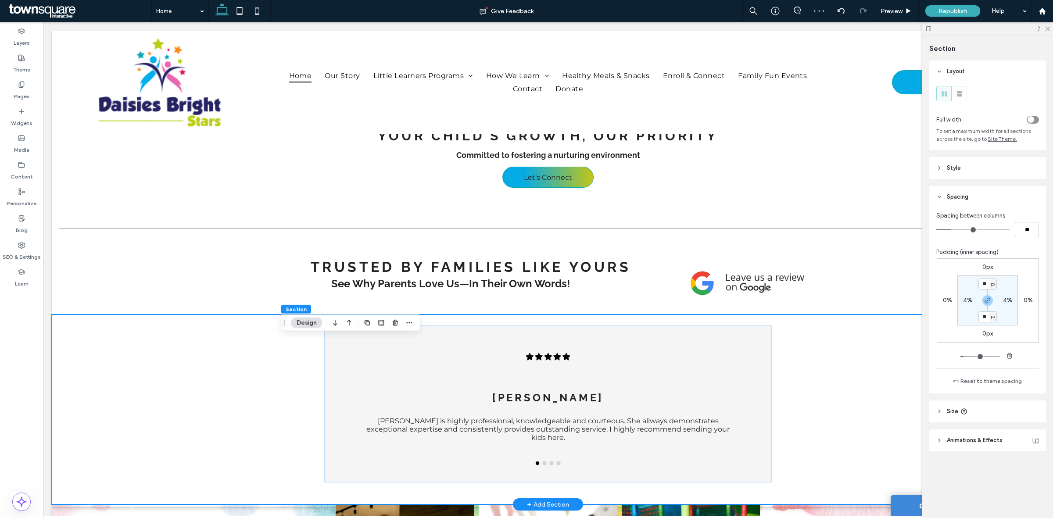
scroll to position [1038, 0]
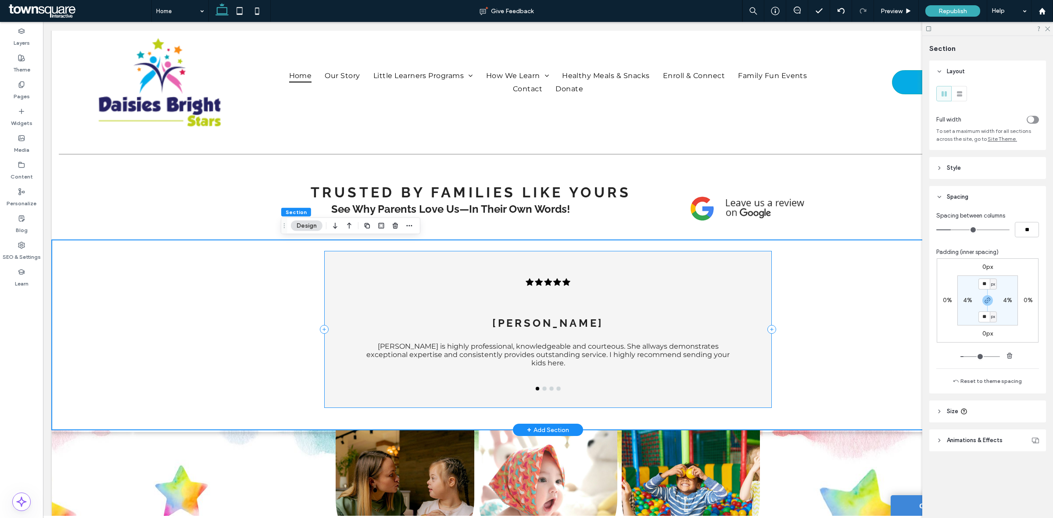
click at [754, 285] on div "Laiza C. The teachers are truly passionate about teaching and inspiring young m…" at bounding box center [547, 329] width 447 height 157
drag, startPoint x: 422, startPoint y: 430, endPoint x: 454, endPoint y: 375, distance: 63.3
click at [435, 396] on div "Laiza C. The teachers are truly passionate about teaching and inspiring young m…" at bounding box center [548, 335] width 992 height 190
type input "***"
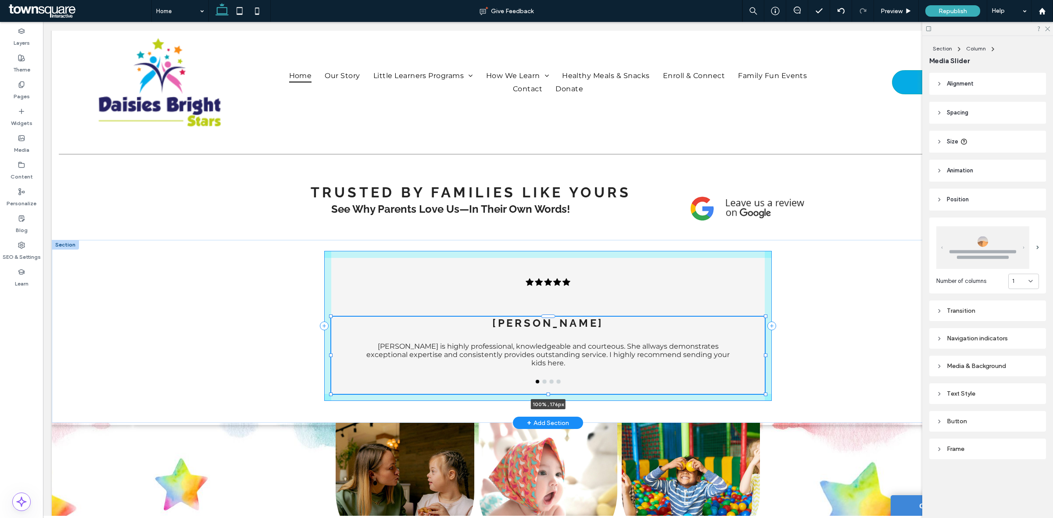
drag, startPoint x: 760, startPoint y: 398, endPoint x: 796, endPoint y: 351, distance: 59.4
click at [757, 393] on div "Laiza C. The teachers are truly passionate about teaching and inspiring young m…" at bounding box center [548, 331] width 526 height 183
type input "**"
type input "***"
type input "**"
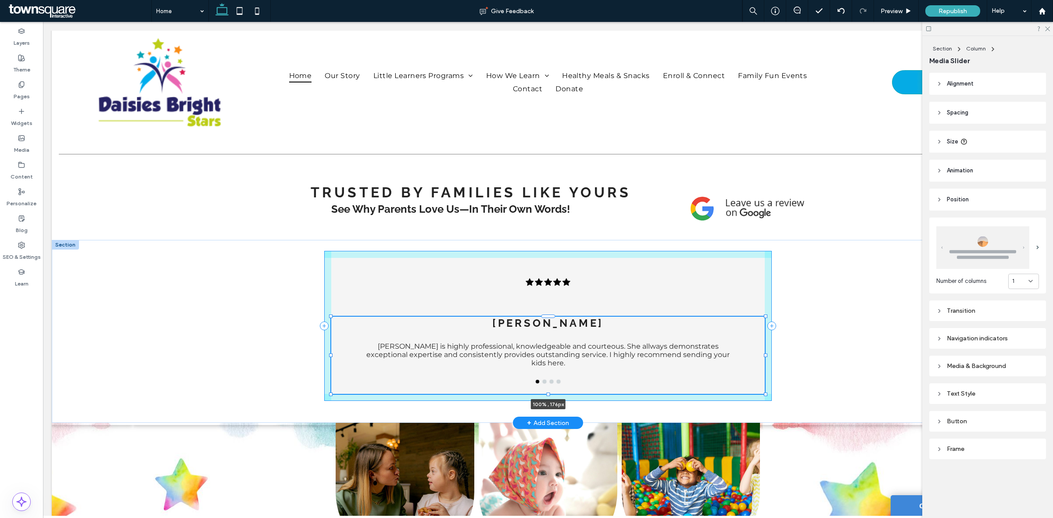
type input "***"
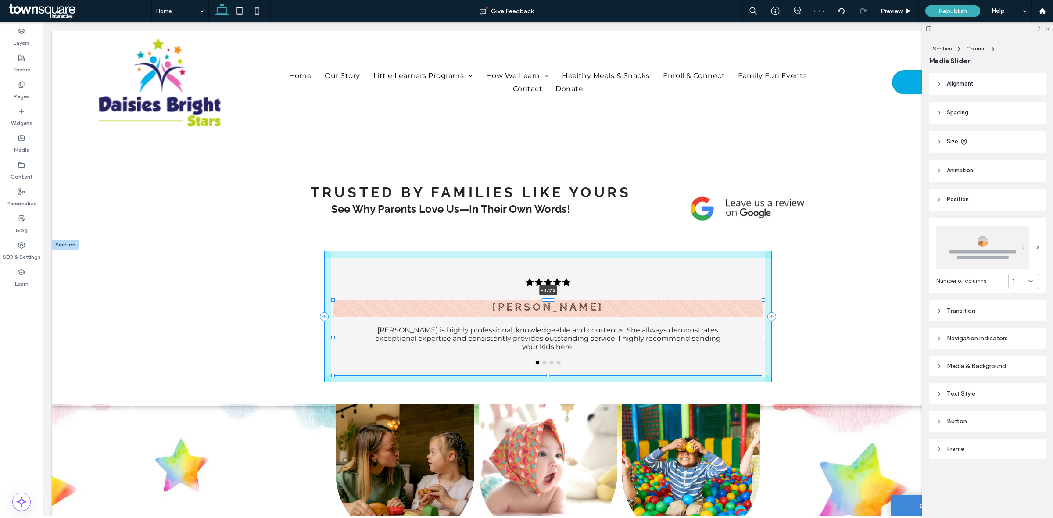
drag, startPoint x: 546, startPoint y: 315, endPoint x: 546, endPoint y: 299, distance: 16.2
click at [546, 299] on div at bounding box center [548, 300] width 14 height 4
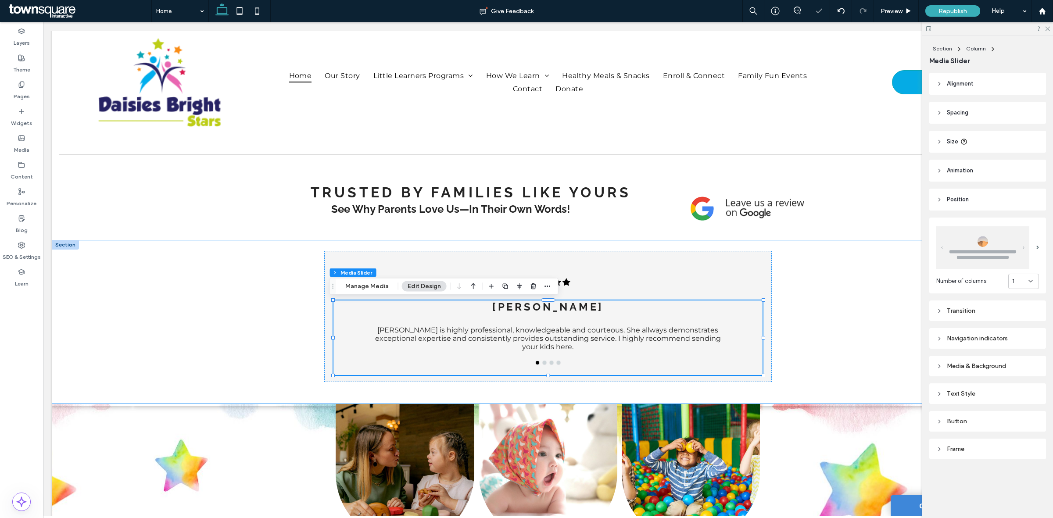
click at [821, 335] on div "Laiza C. The teachers are truly passionate about teaching and inspiring young m…" at bounding box center [548, 322] width 992 height 164
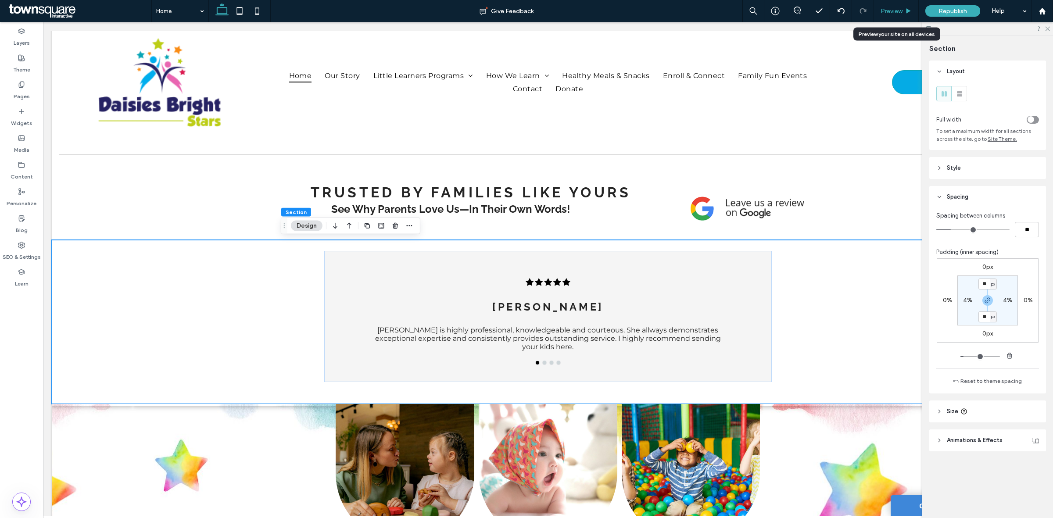
click at [899, 6] on div "Preview" at bounding box center [896, 11] width 45 height 22
click at [886, 7] on span "Preview" at bounding box center [891, 10] width 22 height 7
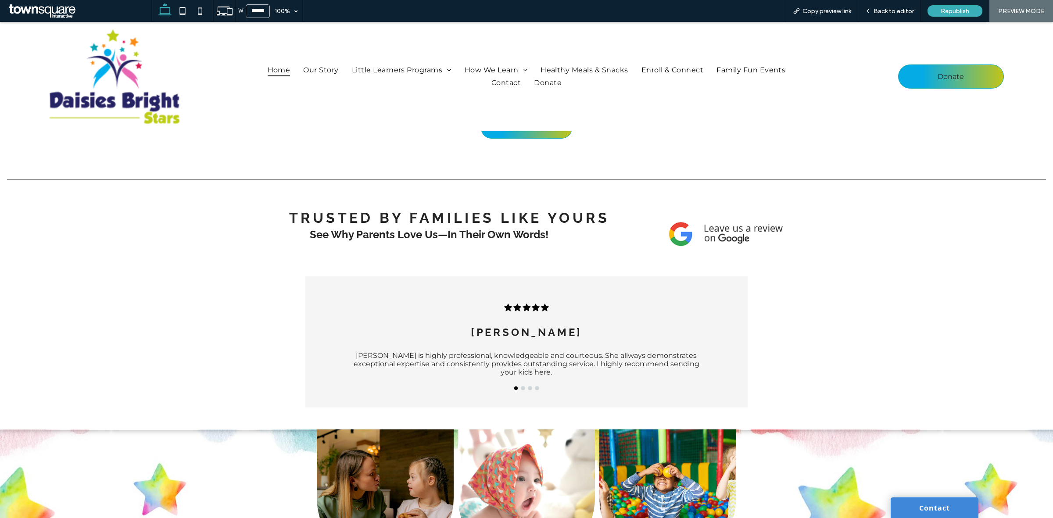
scroll to position [1030, 0]
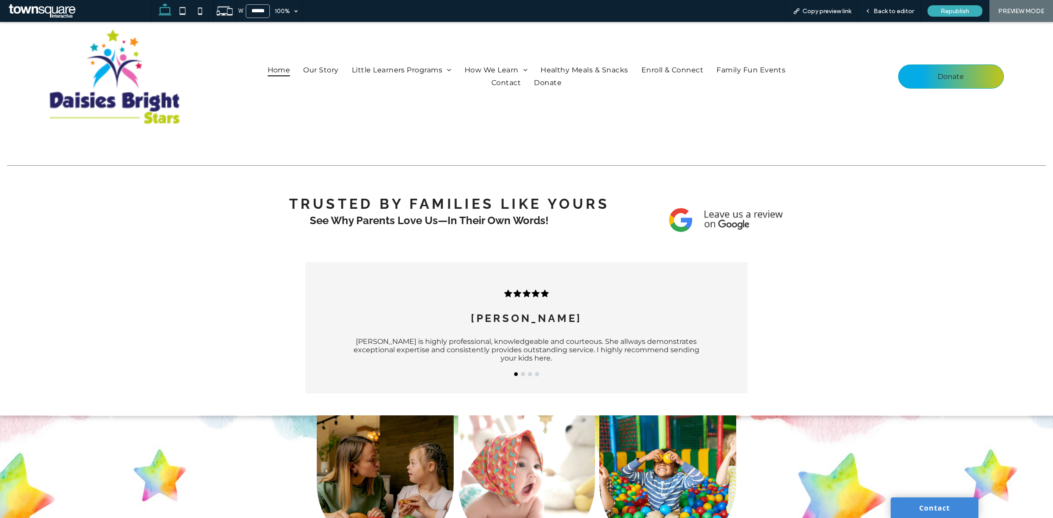
click at [520, 360] on div "Matt Mrs. Patricia C. is highly professional, knowledgeable and courteous. She …" at bounding box center [526, 349] width 384 height 75
click at [518, 366] on div "Matt Mrs. Patricia C. is highly professional, knowledgeable and courteous. She …" at bounding box center [526, 349] width 384 height 75
click at [521, 372] on button "go to slide 2" at bounding box center [523, 374] width 4 height 4
click at [528, 372] on button "go to slide 3" at bounding box center [530, 374] width 4 height 4
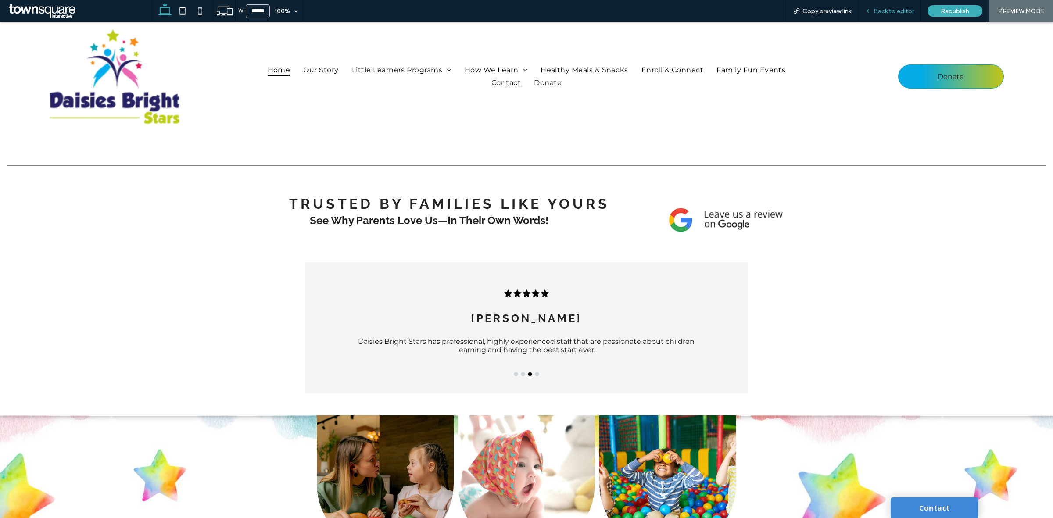
click at [890, 10] on span "Back to editor" at bounding box center [893, 10] width 40 height 7
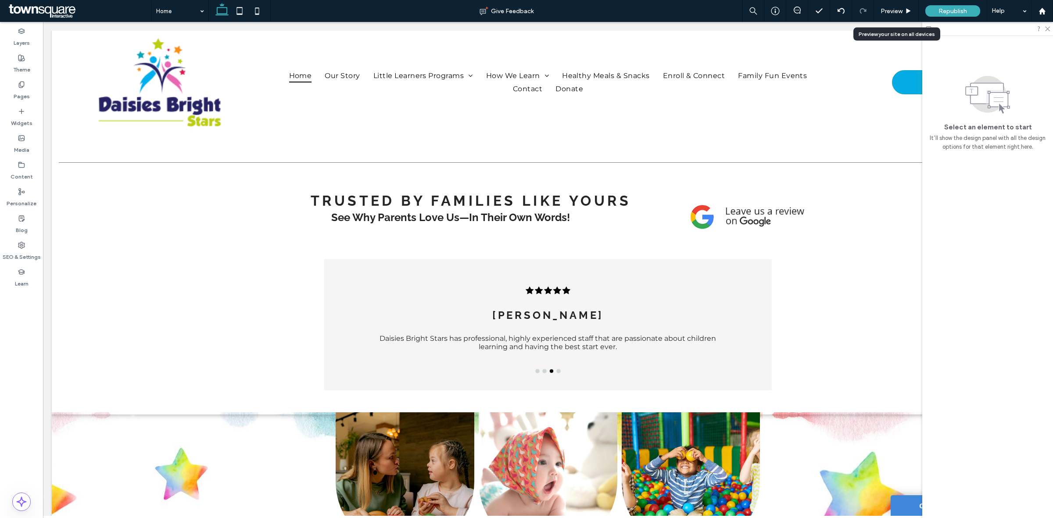
scroll to position [1038, 0]
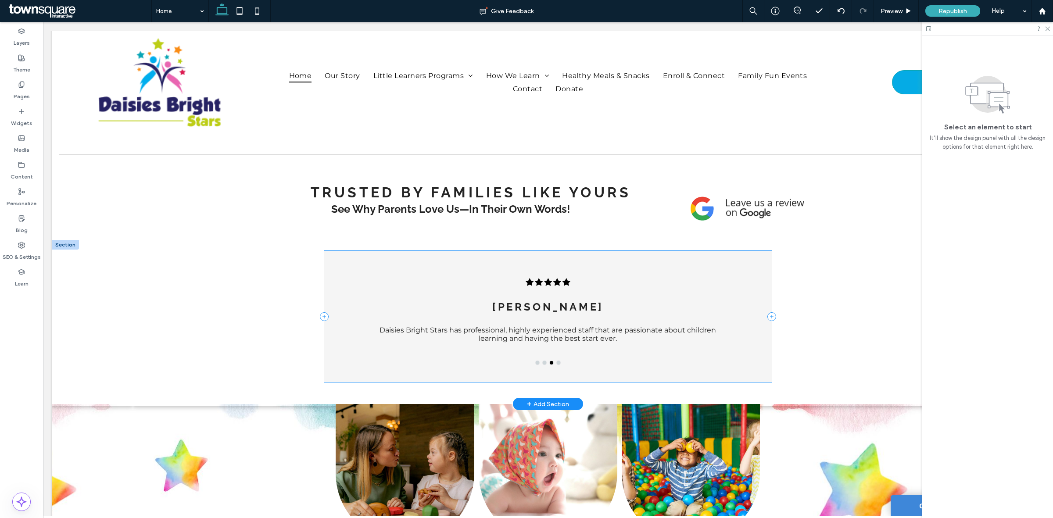
click at [759, 381] on div "Laiza C. The teachers are truly passionate about teaching and inspiring young m…" at bounding box center [547, 316] width 447 height 131
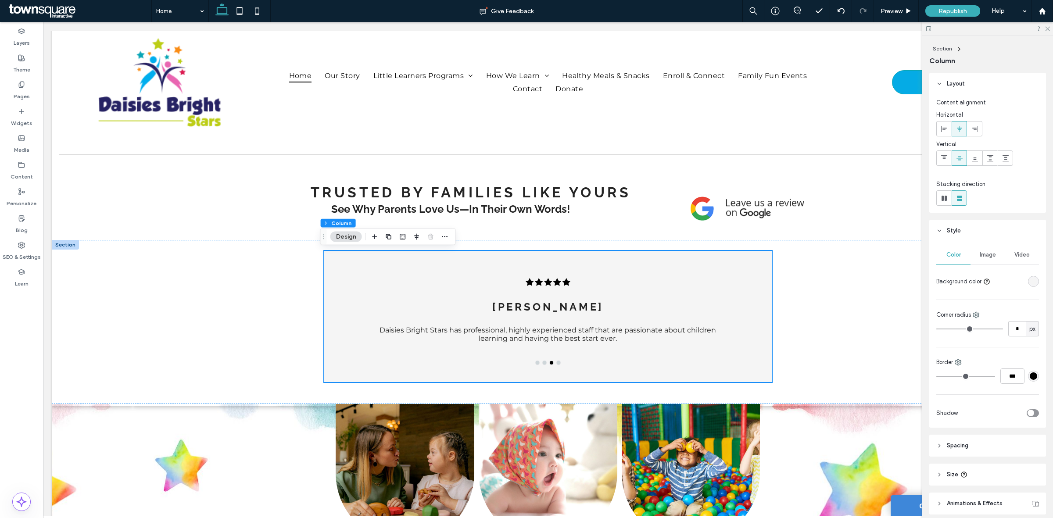
scroll to position [35, 0]
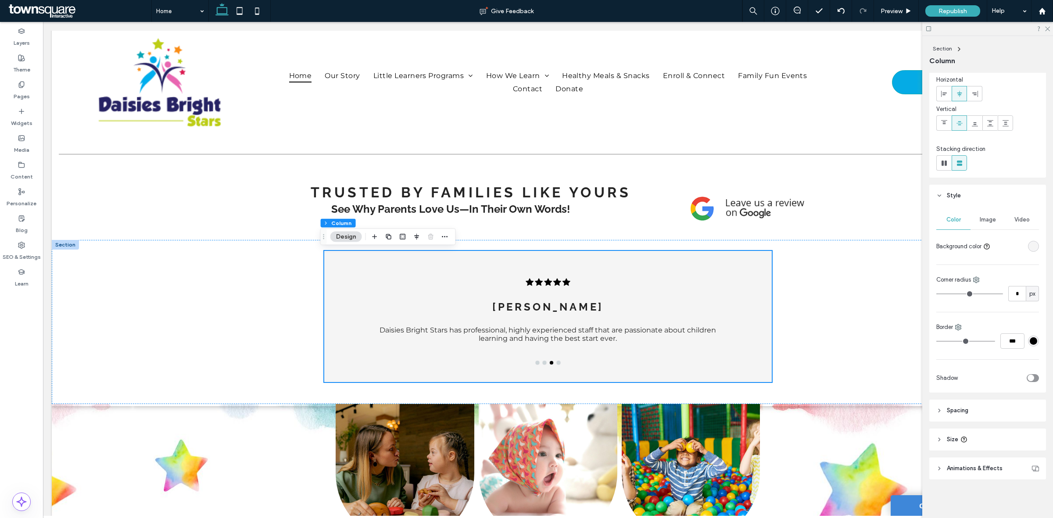
click at [970, 405] on header "Spacing" at bounding box center [987, 411] width 117 height 22
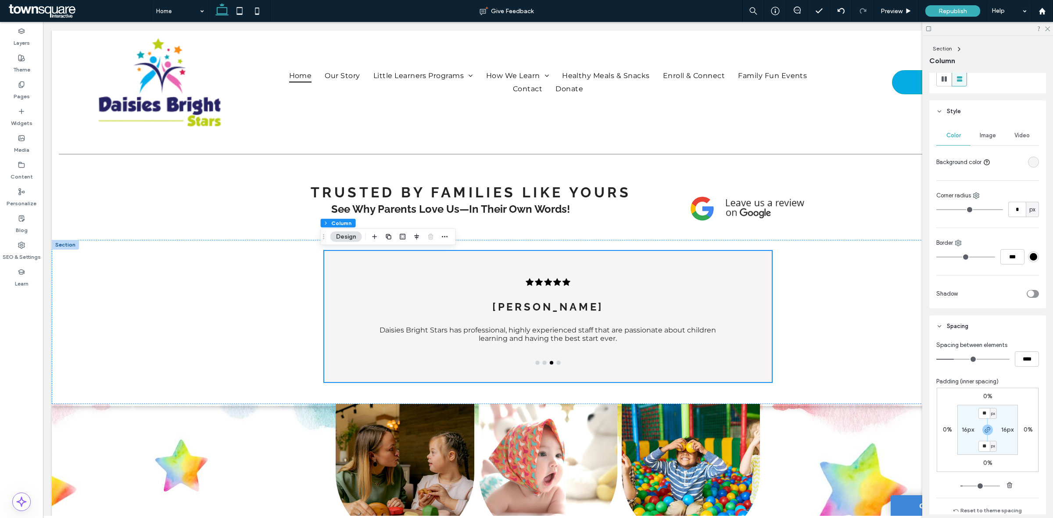
scroll to position [145, 0]
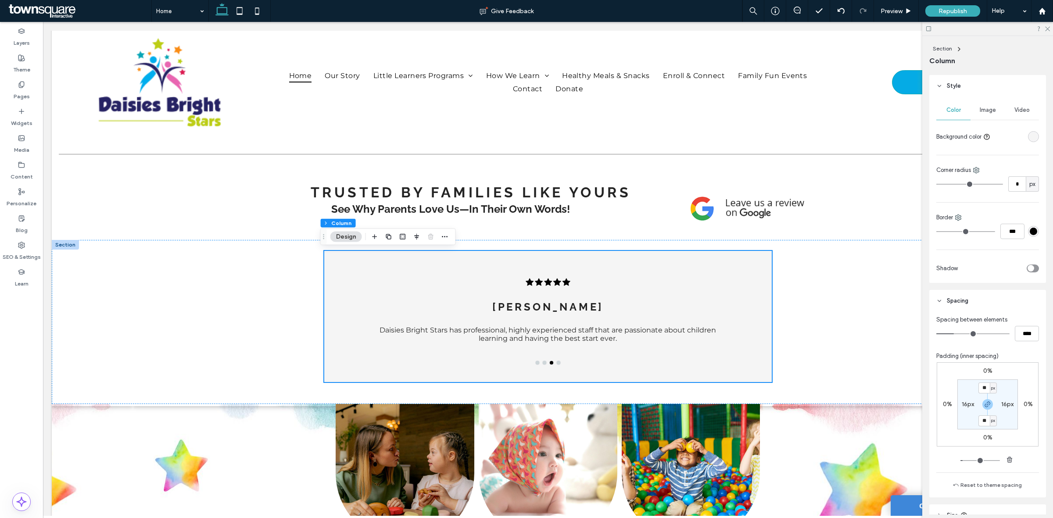
click at [963, 404] on label "16px" at bounding box center [967, 403] width 12 height 7
type input "**"
click at [803, 350] on div "Laiza C. The teachers are truly passionate about teaching and inspiring young m…" at bounding box center [548, 322] width 526 height 164
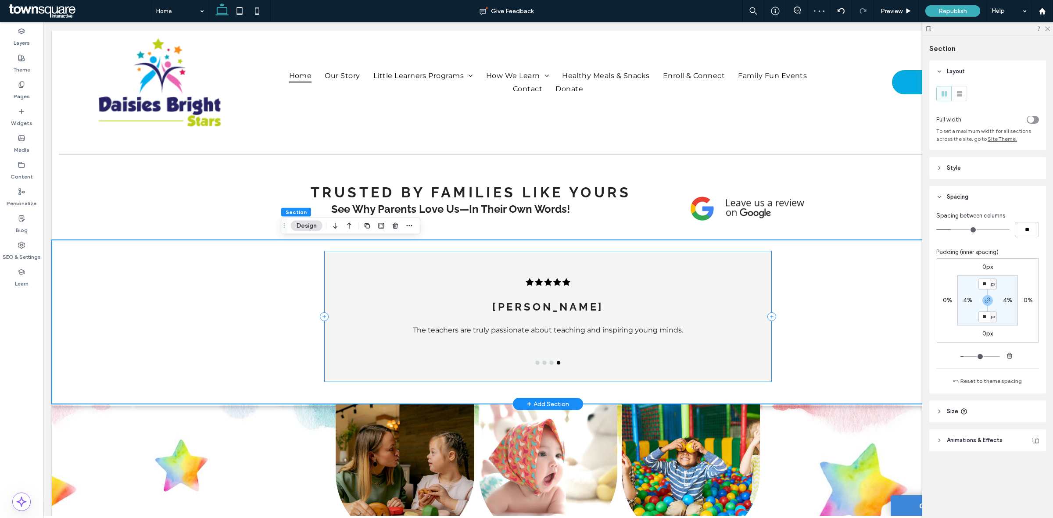
click at [330, 268] on div "Laiza C. The teachers are truly passionate about teaching and inspiring young m…" at bounding box center [547, 316] width 447 height 131
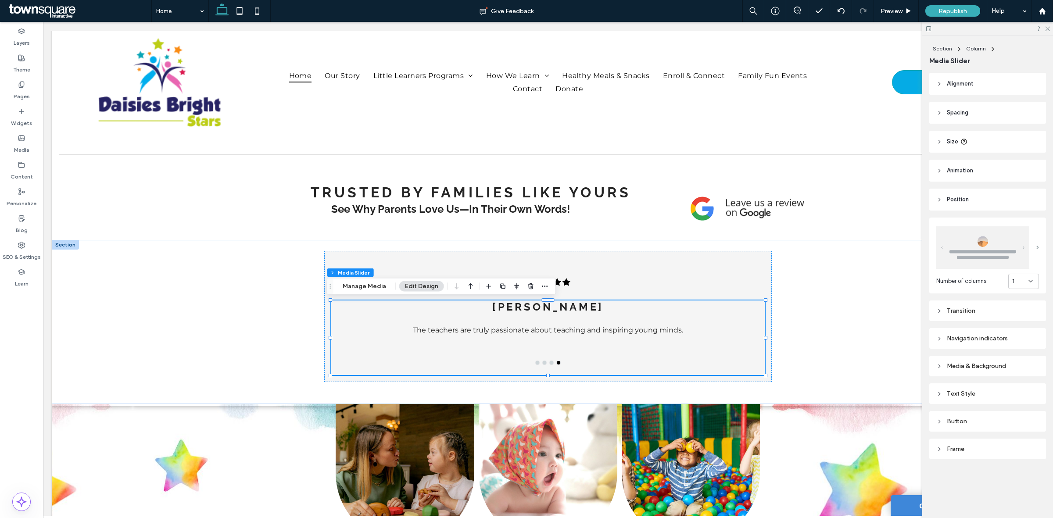
click at [1036, 248] on span at bounding box center [1037, 248] width 3 height 4
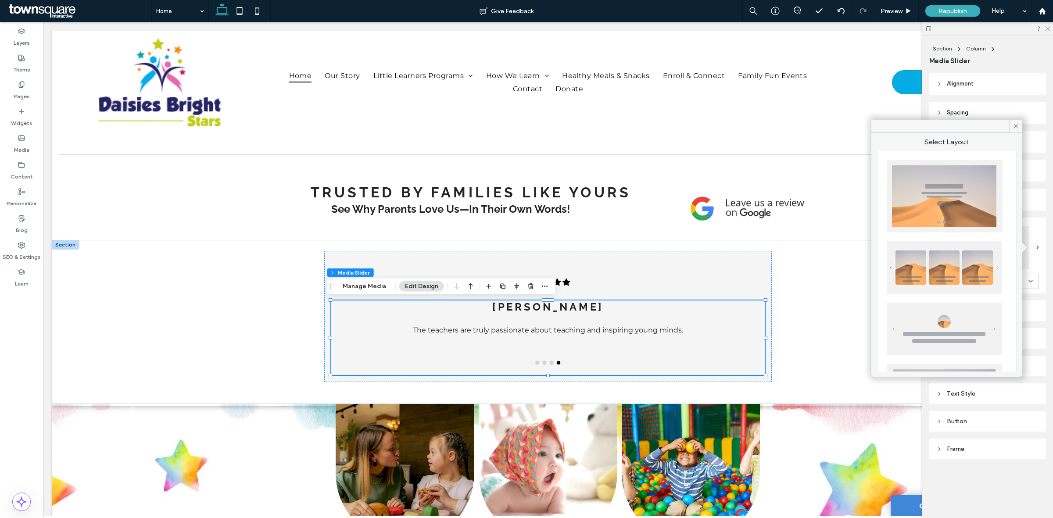
scroll to position [55, 0]
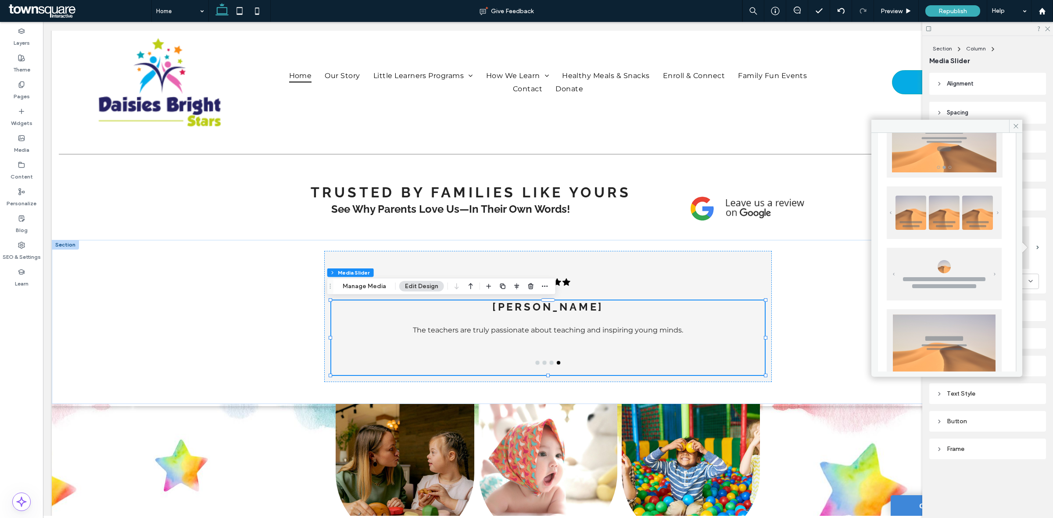
click at [972, 212] on img at bounding box center [943, 212] width 115 height 53
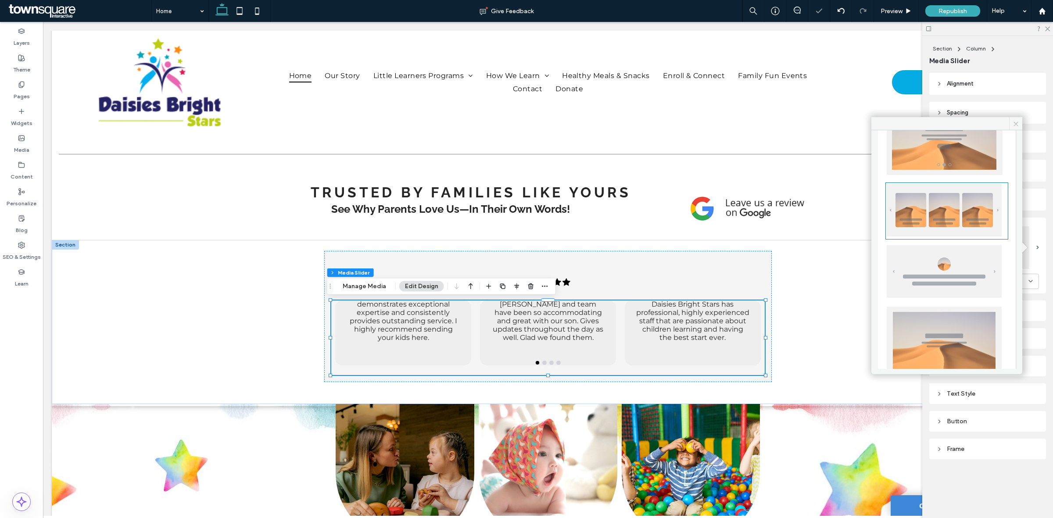
click at [1016, 123] on icon at bounding box center [1015, 124] width 7 height 7
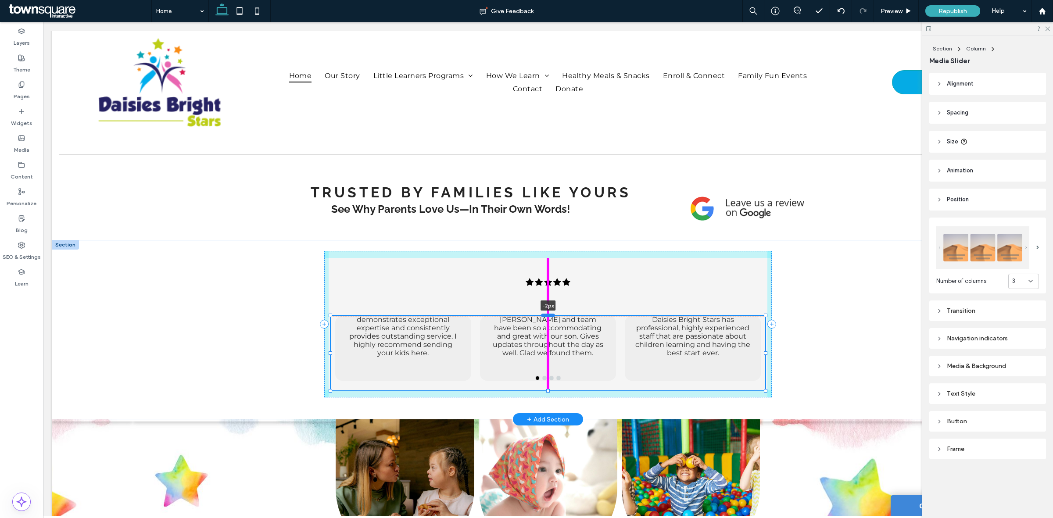
drag, startPoint x: 543, startPoint y: 297, endPoint x: 547, endPoint y: 313, distance: 16.0
click at [547, 314] on div at bounding box center [548, 316] width 14 height 4
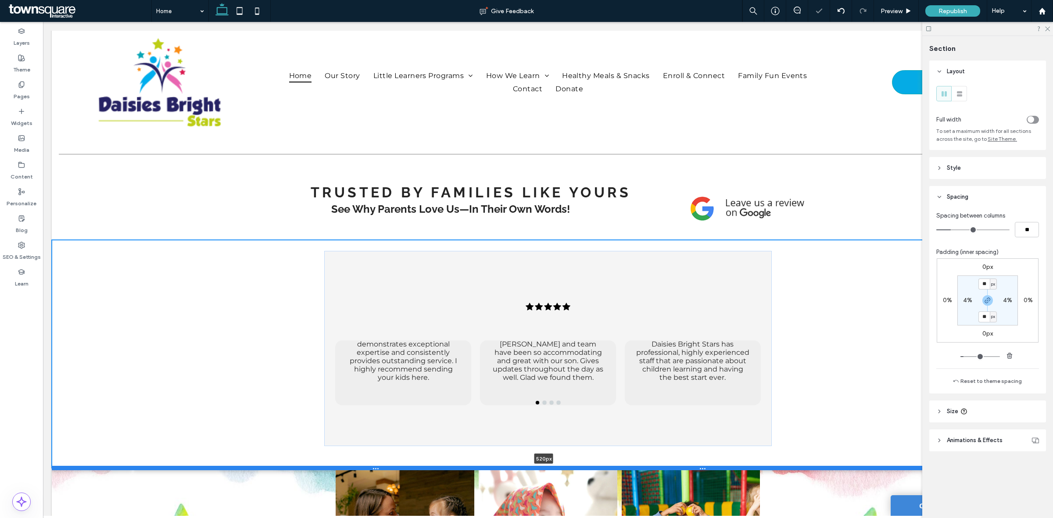
drag, startPoint x: 805, startPoint y: 418, endPoint x: 805, endPoint y: 467, distance: 49.1
click at [805, 467] on div at bounding box center [544, 468] width 984 height 4
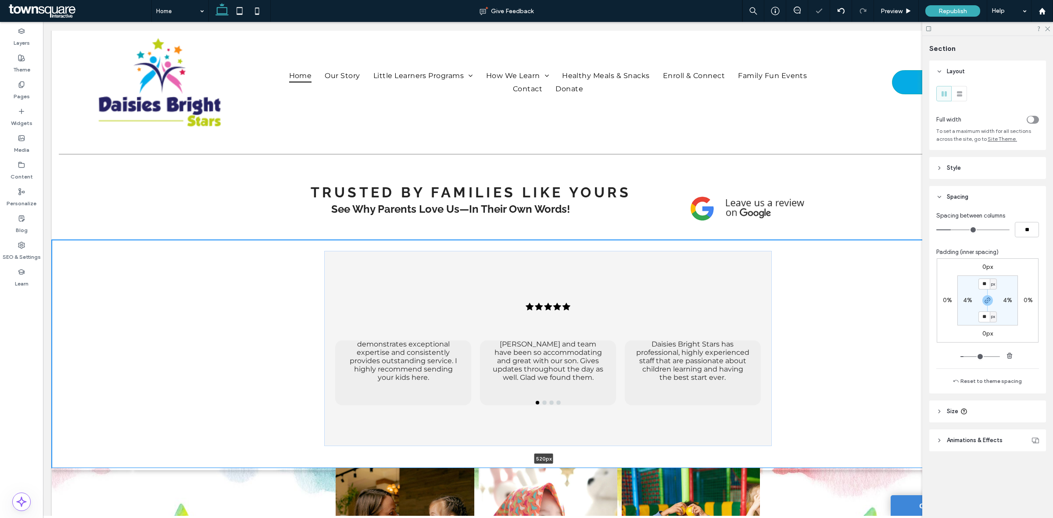
type input "***"
click at [544, 401] on div at bounding box center [548, 403] width 434 height 4
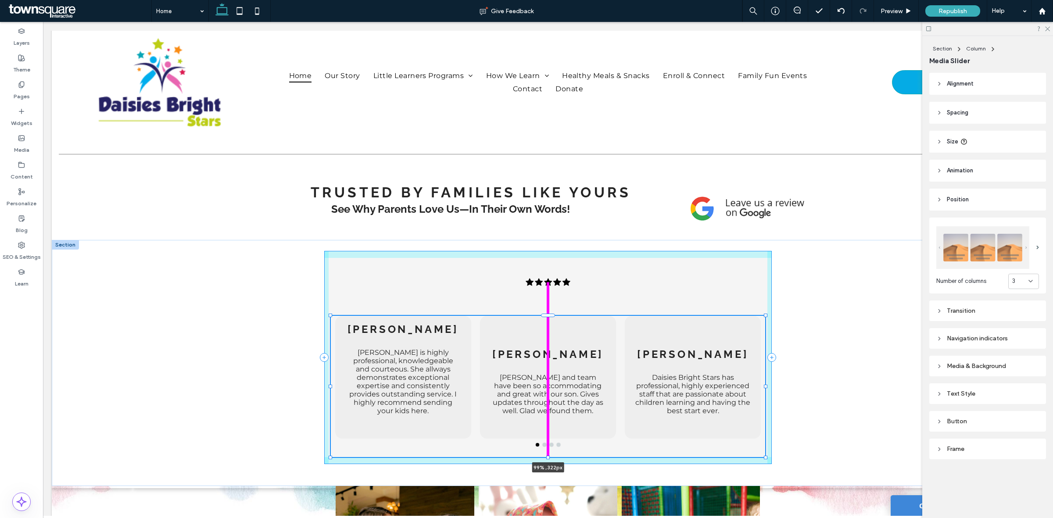
drag, startPoint x: 545, startPoint y: 413, endPoint x: 550, endPoint y: 446, distance: 33.7
click at [550, 446] on div "Matt Mrs. Patricia C. is highly professional, knowledgeable and courteous. She …" at bounding box center [548, 363] width 526 height 246
type input "***"
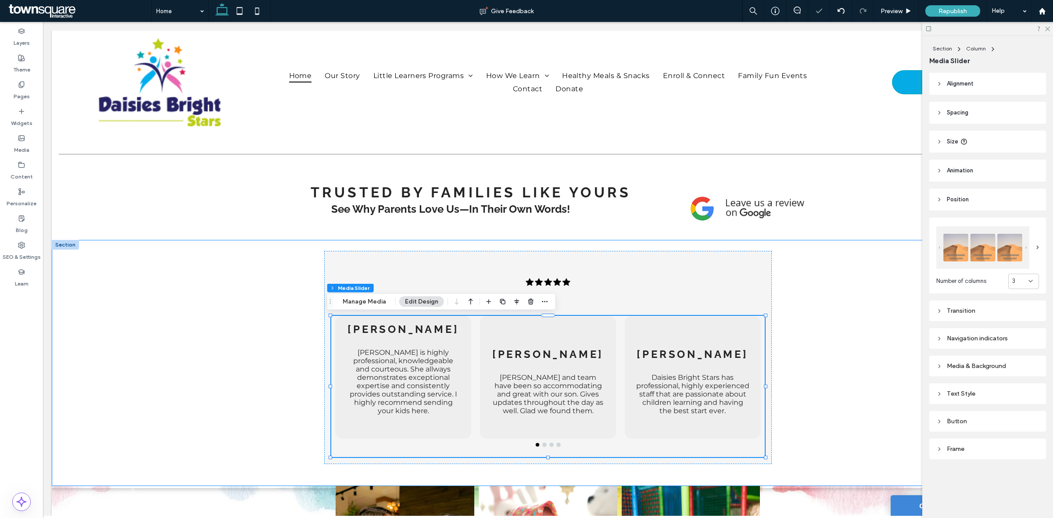
click at [847, 351] on div "Matt Mrs. Patricia C. is highly professional, knowledgeable and courteous. She …" at bounding box center [548, 363] width 992 height 246
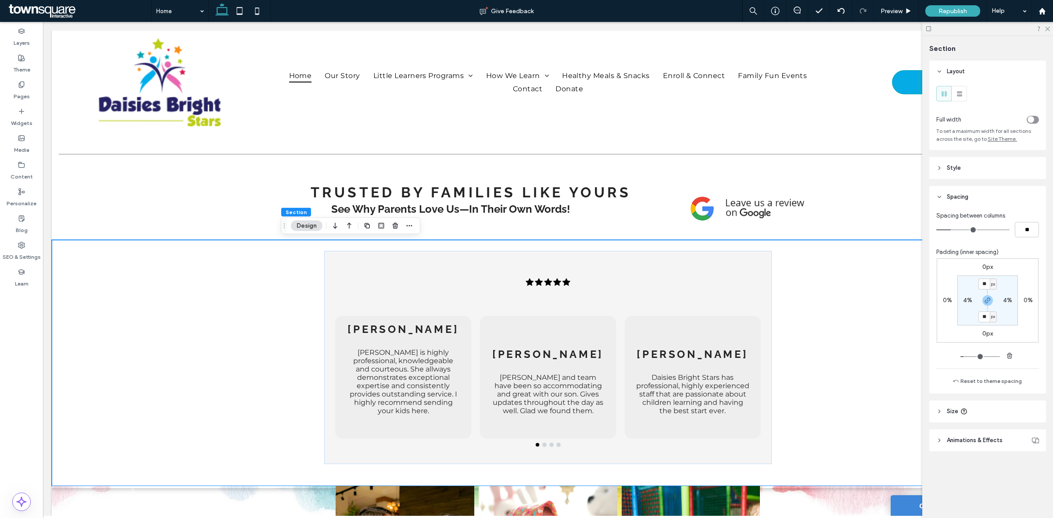
click at [1035, 118] on div "toggle" at bounding box center [1032, 120] width 12 height 8
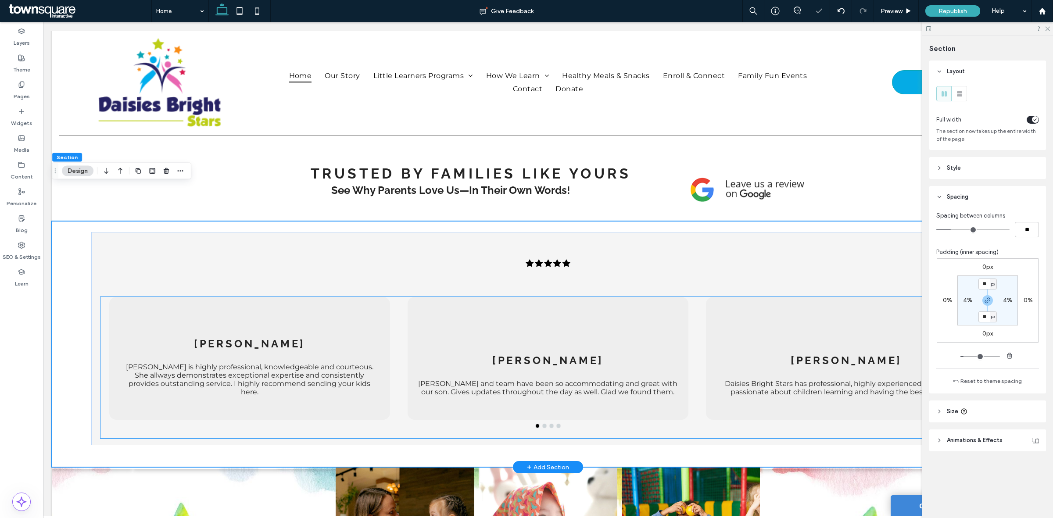
scroll to position [1038, 0]
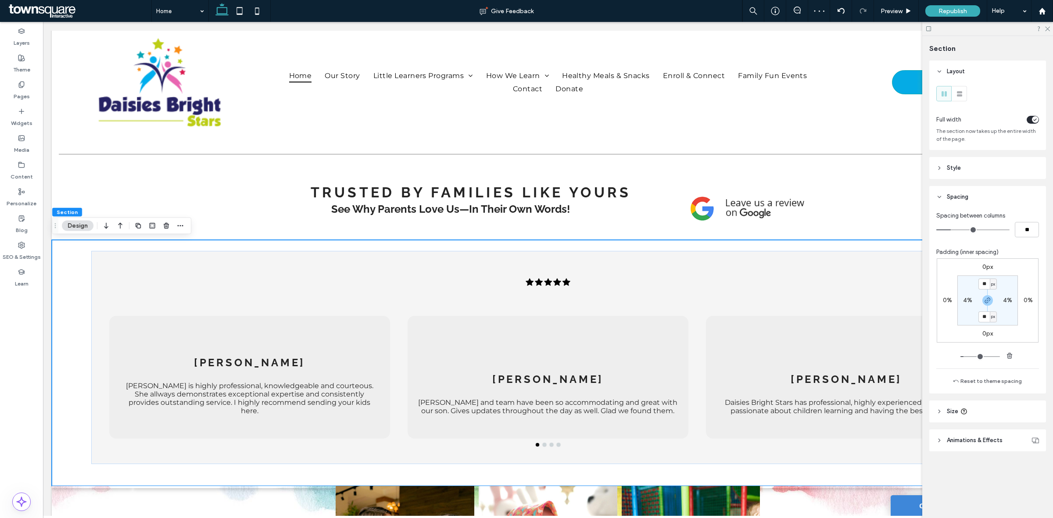
drag, startPoint x: 1028, startPoint y: 117, endPoint x: 988, endPoint y: 121, distance: 39.7
click at [1028, 117] on div "toggle" at bounding box center [1032, 120] width 12 height 8
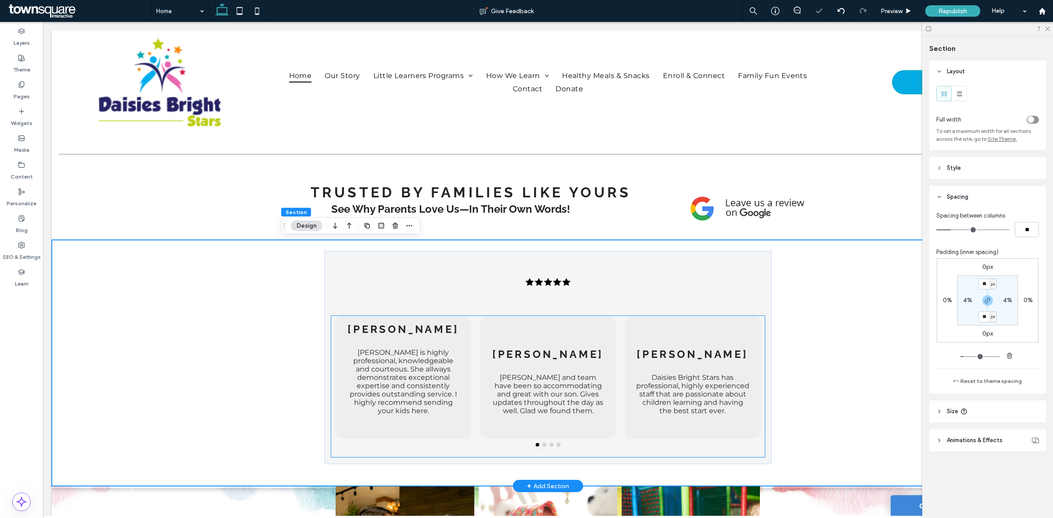
scroll to position [1093, 0]
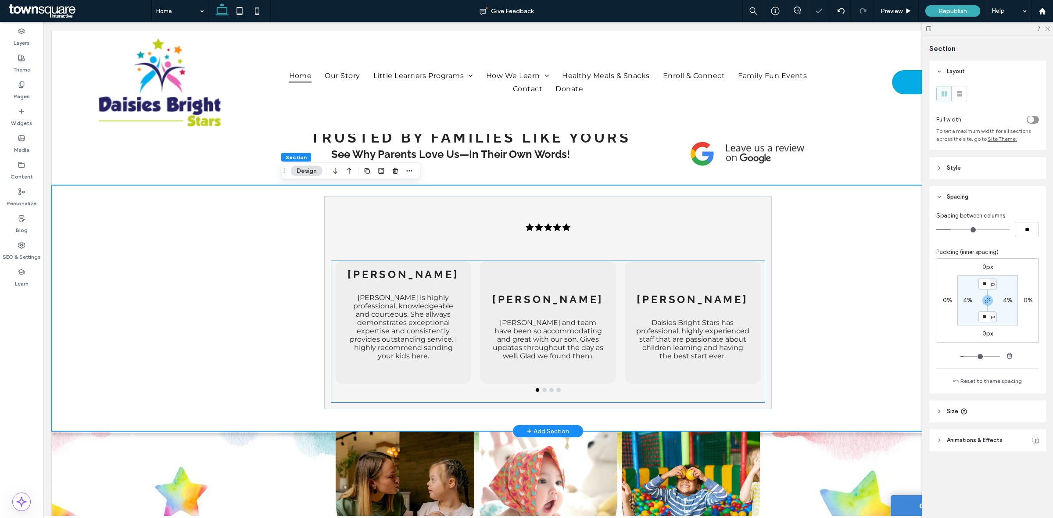
click at [612, 401] on div "Matt Mrs. Patricia C. is highly professional, knowledgeable and courteous. She …" at bounding box center [548, 331] width 434 height 141
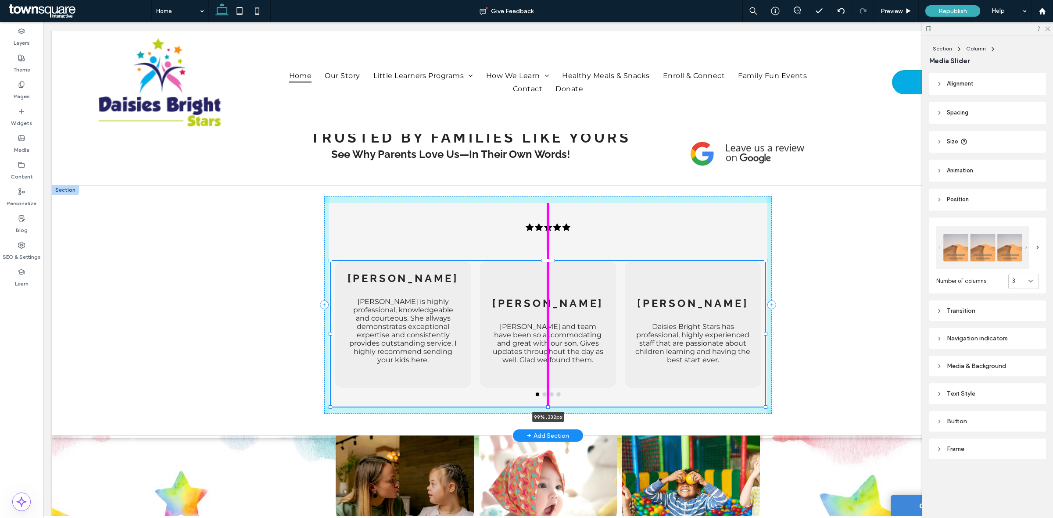
drag, startPoint x: 542, startPoint y: 401, endPoint x: 557, endPoint y: 403, distance: 14.6
click at [557, 403] on div "Matt Mrs. Patricia C. is highly professional, knowledgeable and courteous. She …" at bounding box center [548, 310] width 526 height 250
type input "***"
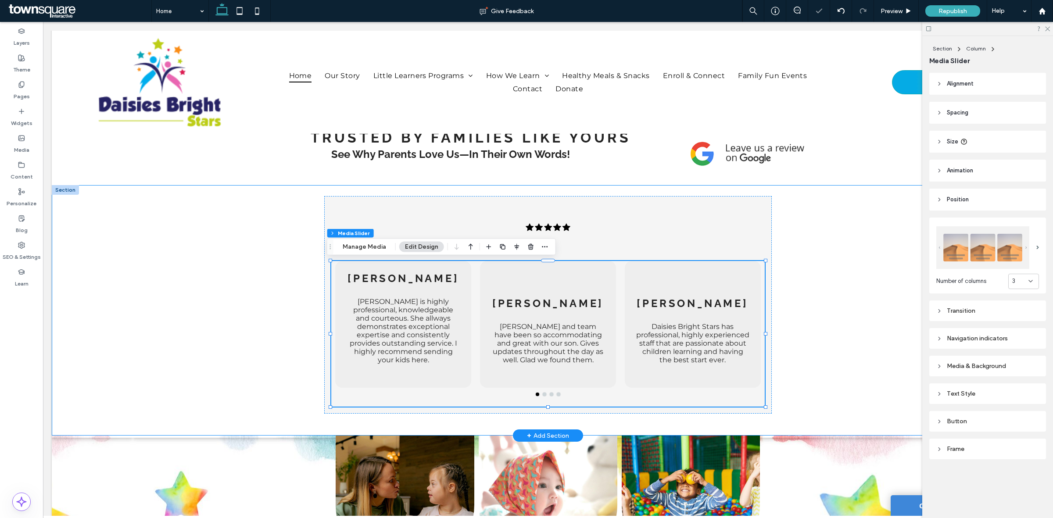
click at [851, 305] on div "Matt Mrs. Patricia C. is highly professional, knowledgeable and courteous. She …" at bounding box center [548, 310] width 992 height 250
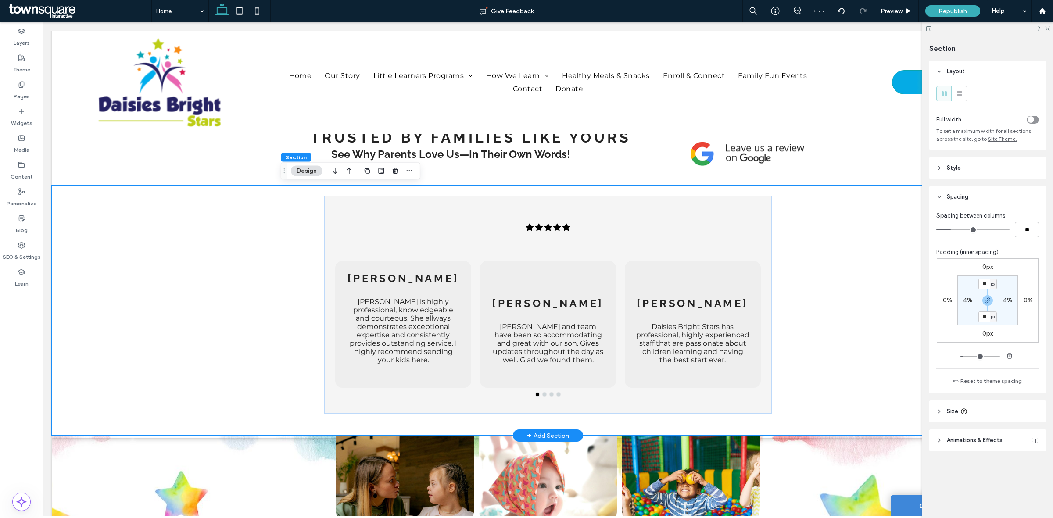
click at [837, 276] on div "Matt Mrs. Patricia C. is highly professional, knowledgeable and courteous. She …" at bounding box center [548, 310] width 992 height 250
click at [338, 213] on div "Matt Mrs. Patricia C. is highly professional, knowledgeable and courteous. She …" at bounding box center [547, 305] width 447 height 218
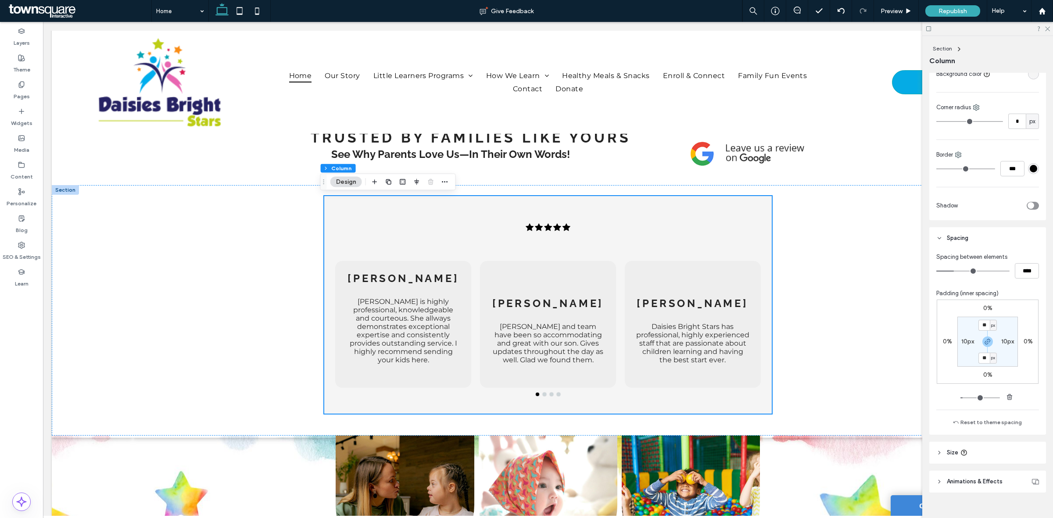
scroll to position [221, 0]
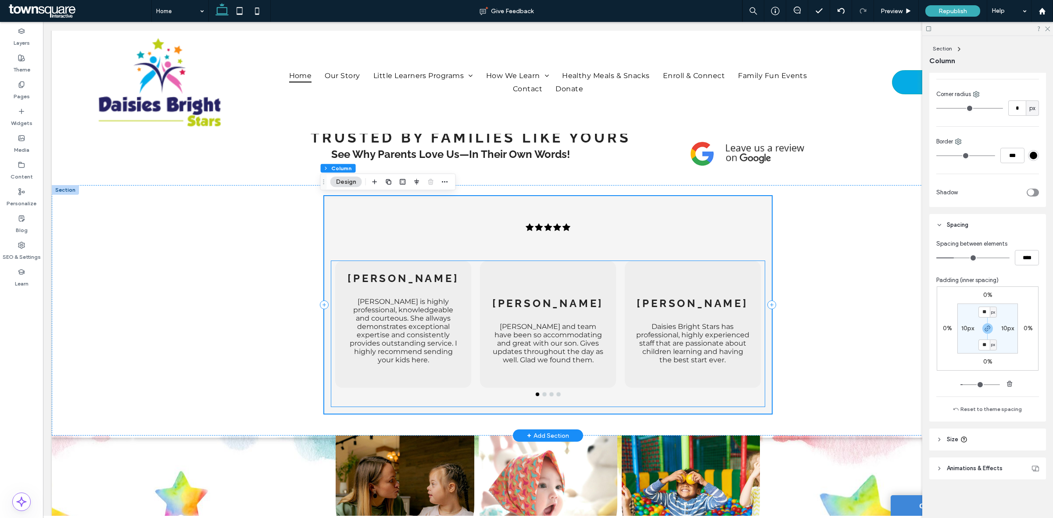
click at [727, 305] on div "Latoya F. Daisies Bright Stars has professional, highly experienced staff that …" at bounding box center [692, 329] width 136 height 91
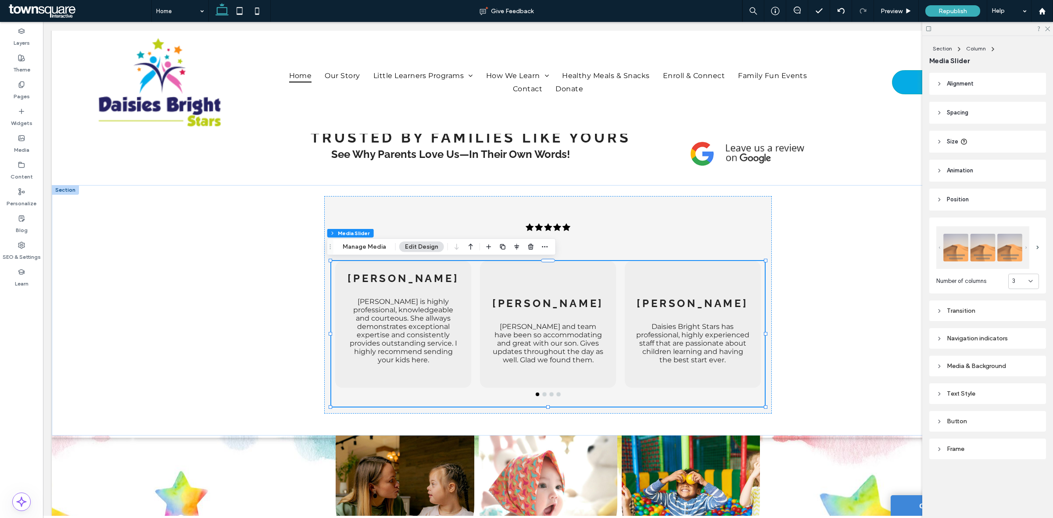
click at [1020, 235] on img at bounding box center [982, 247] width 93 height 43
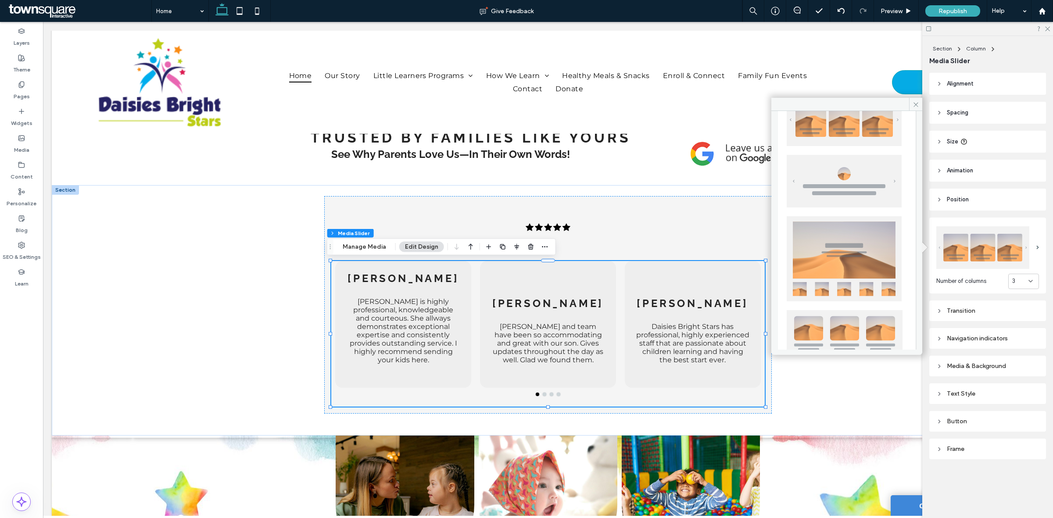
scroll to position [110, 0]
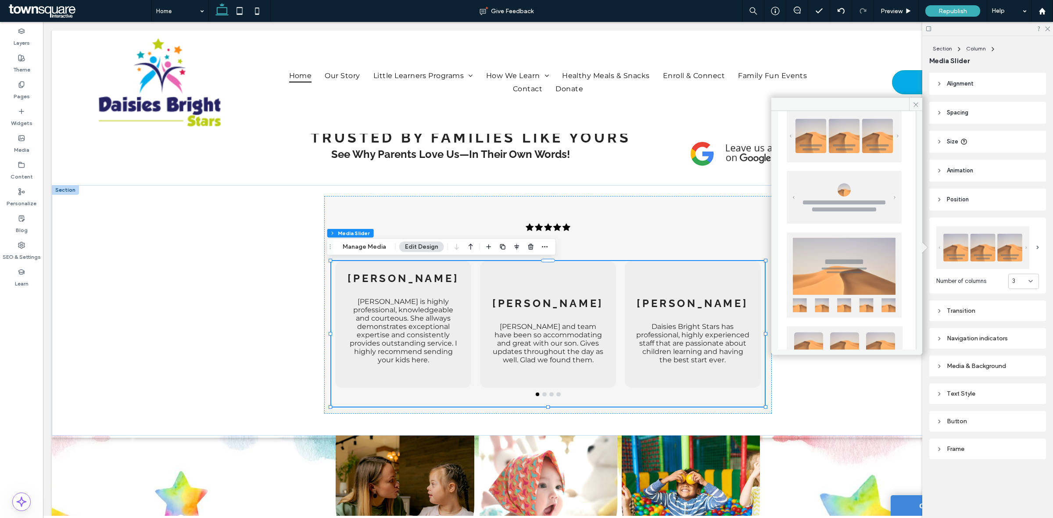
click at [858, 196] on img at bounding box center [843, 197] width 115 height 53
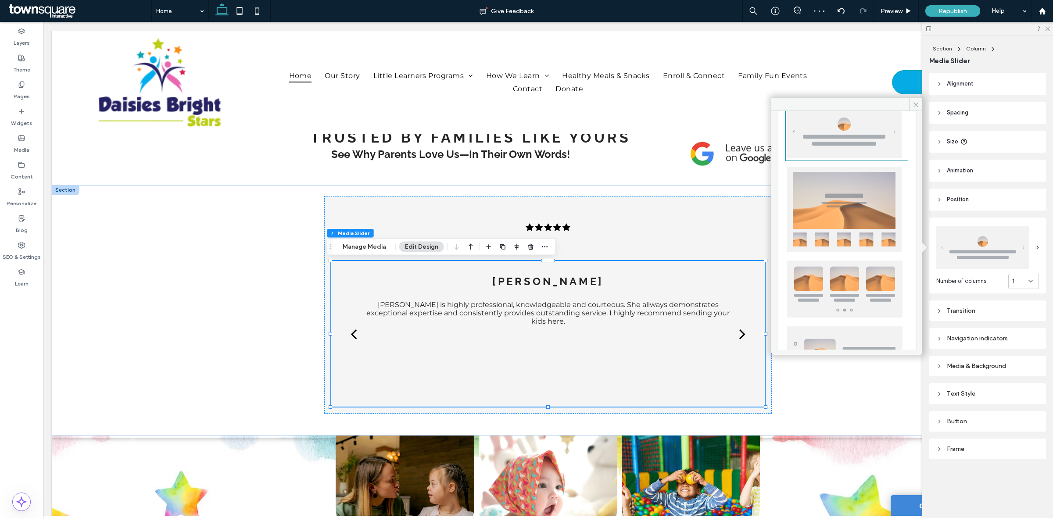
scroll to position [161, 0]
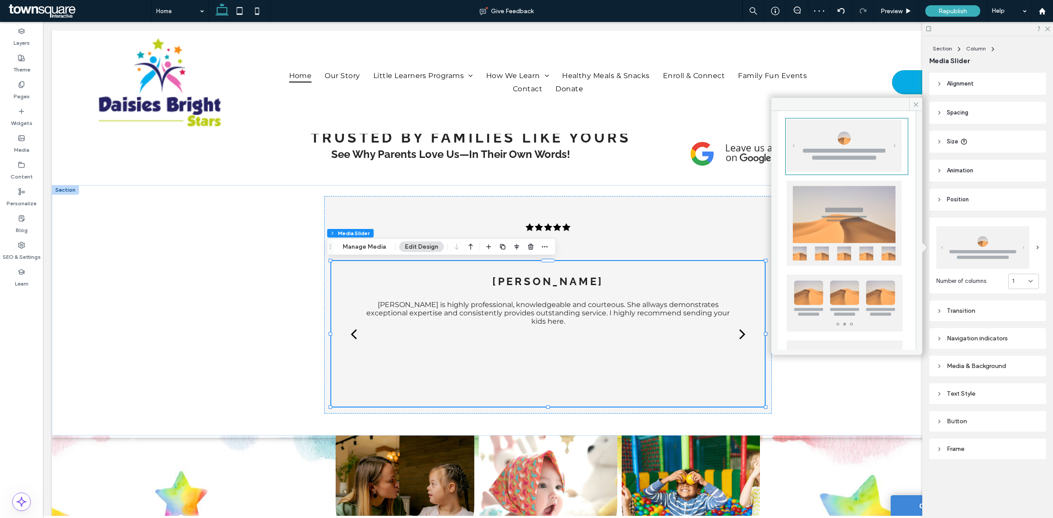
click at [852, 216] on img at bounding box center [843, 223] width 115 height 85
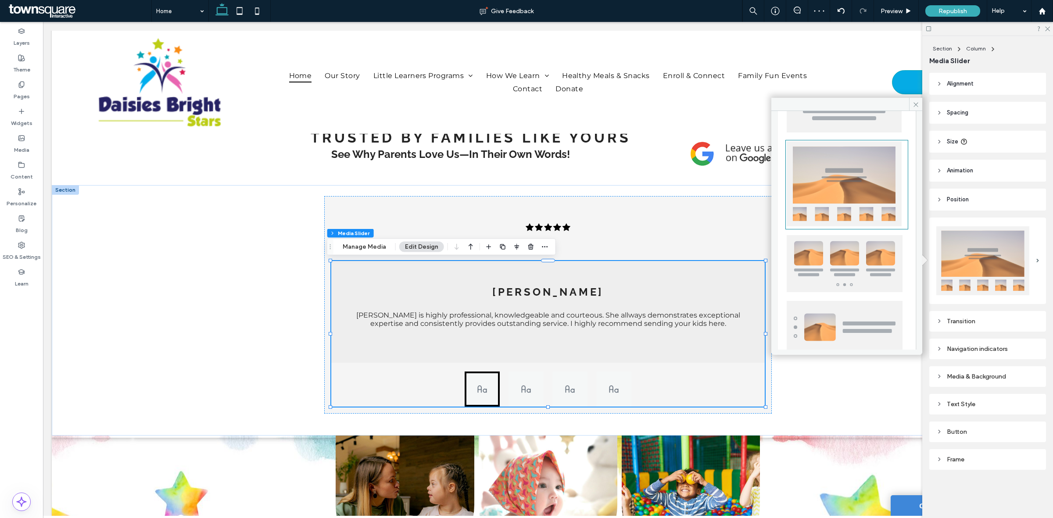
scroll to position [216, 0]
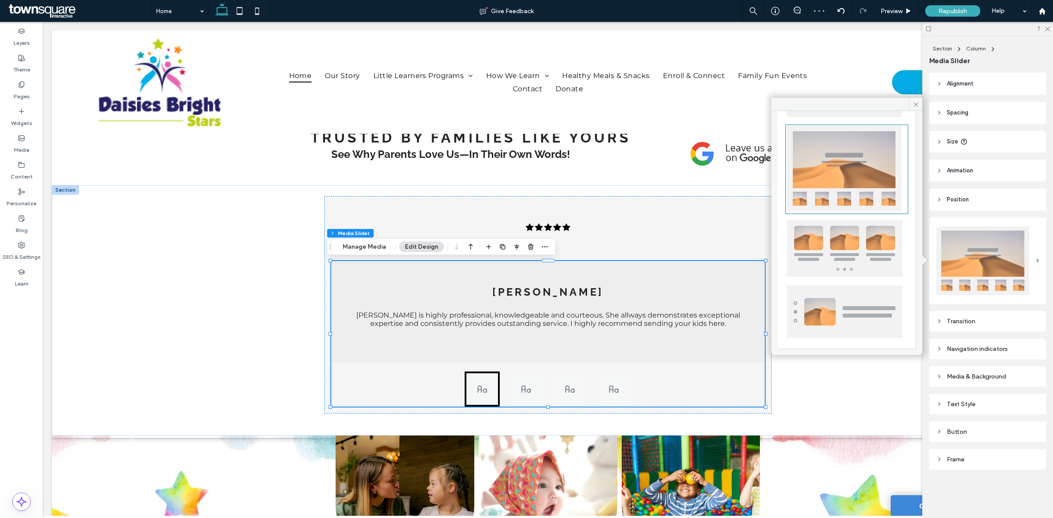
click at [844, 243] on img at bounding box center [844, 248] width 116 height 57
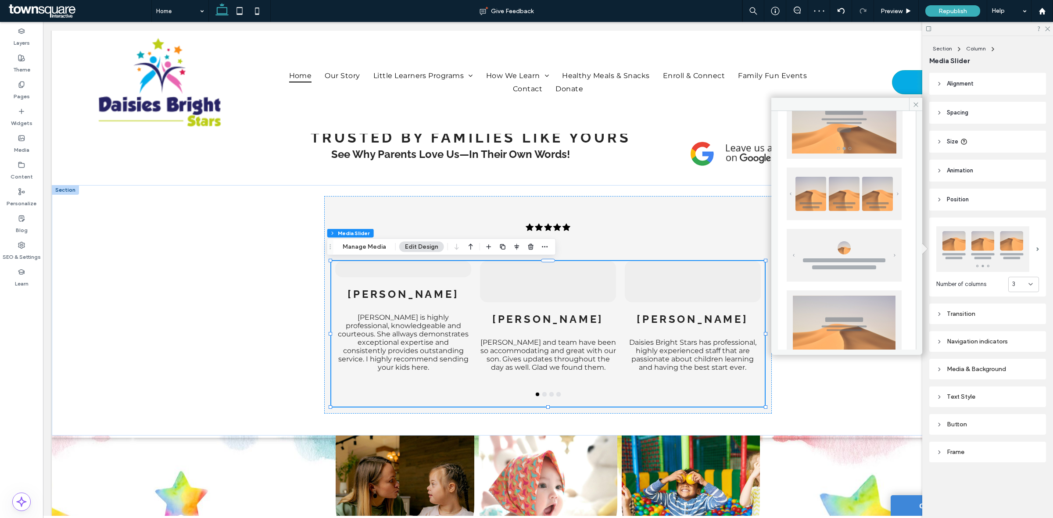
scroll to position [0, 0]
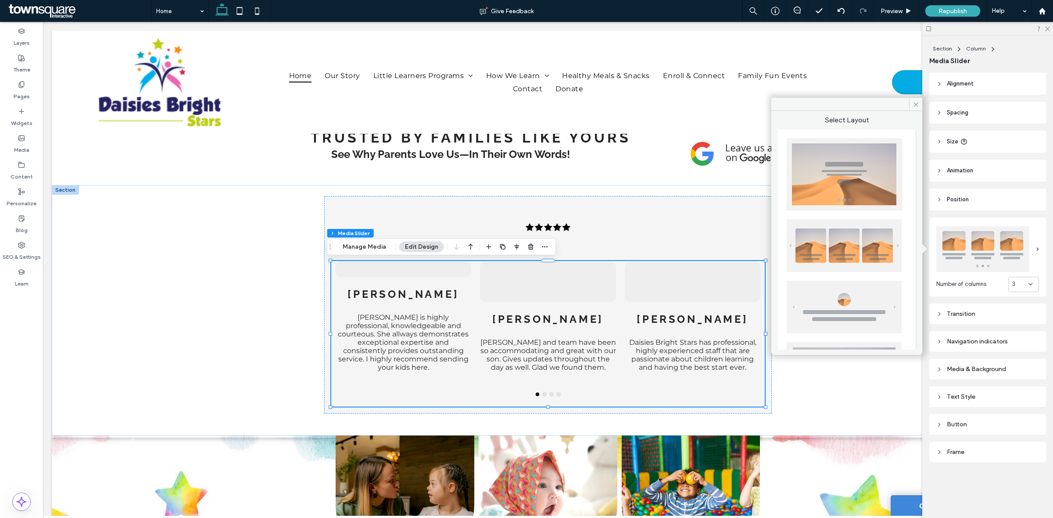
click at [843, 301] on img at bounding box center [843, 307] width 115 height 53
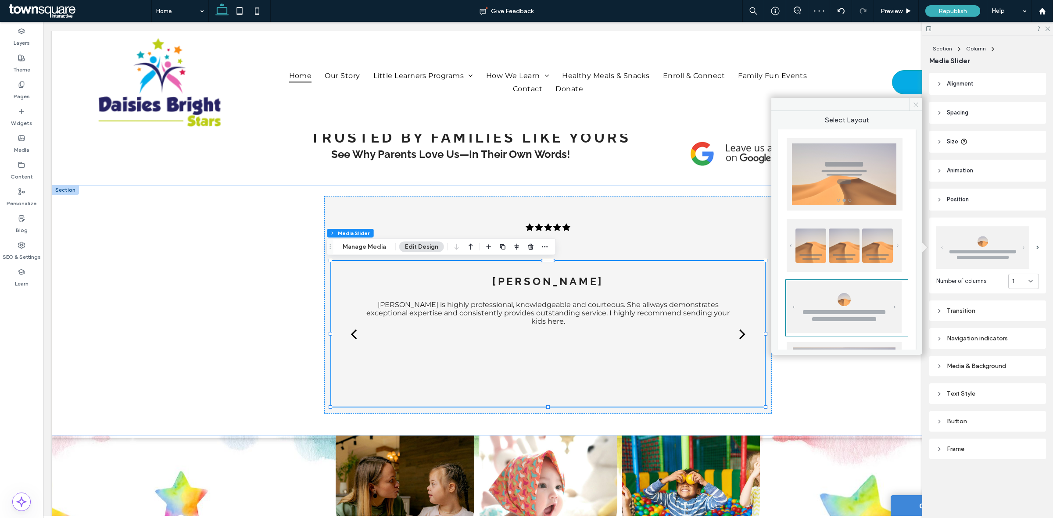
drag, startPoint x: 913, startPoint y: 97, endPoint x: 869, endPoint y: 84, distance: 45.5
click at [913, 98] on span at bounding box center [915, 104] width 13 height 13
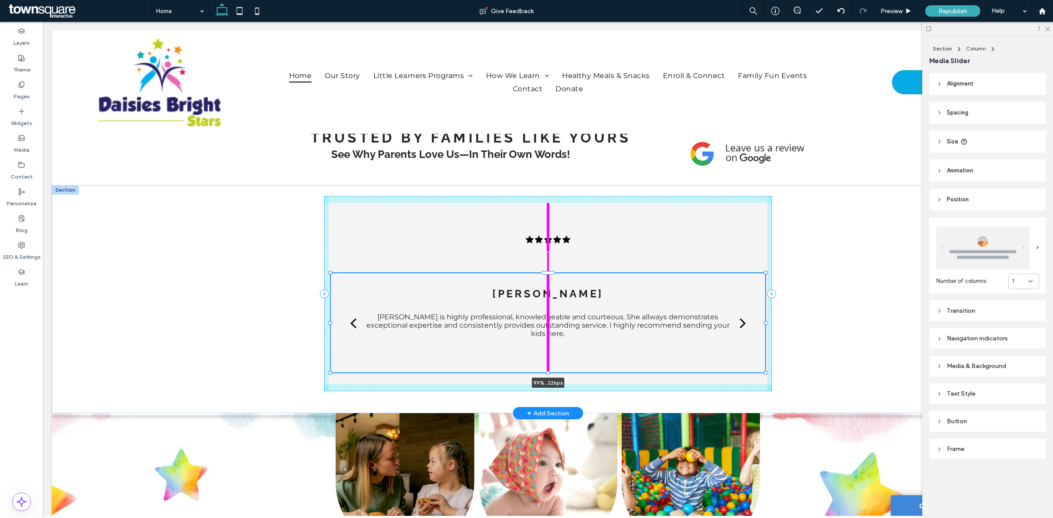
drag, startPoint x: 542, startPoint y: 407, endPoint x: 560, endPoint y: 384, distance: 29.4
click at [560, 384] on div "Laiza C. The teachers are truly passionate about teaching and inspiring young m…" at bounding box center [548, 299] width 526 height 228
type input "***"
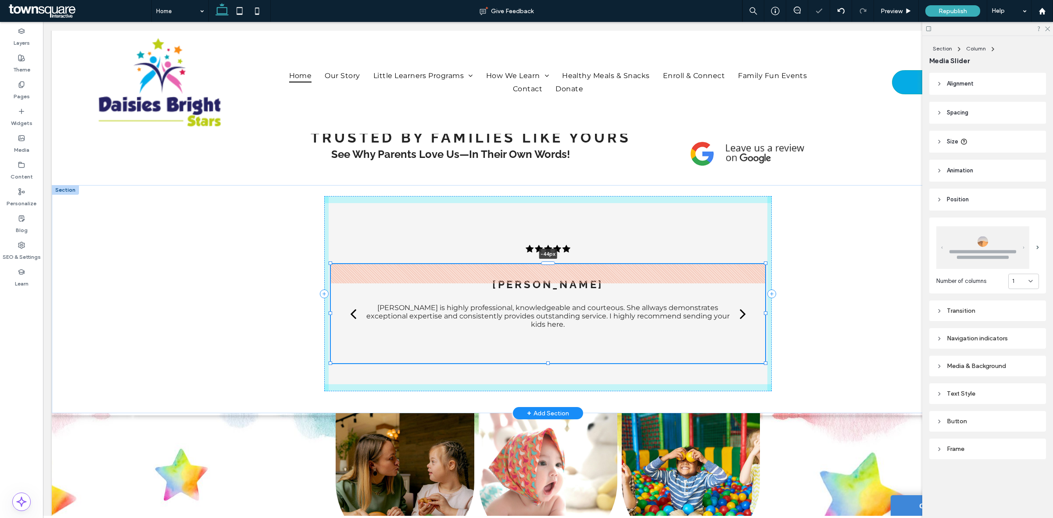
drag, startPoint x: 547, startPoint y: 273, endPoint x: 552, endPoint y: 254, distance: 18.9
click at [552, 254] on div "Laiza C. The teachers are truly passionate about teaching and inspiring young m…" at bounding box center [548, 299] width 526 height 228
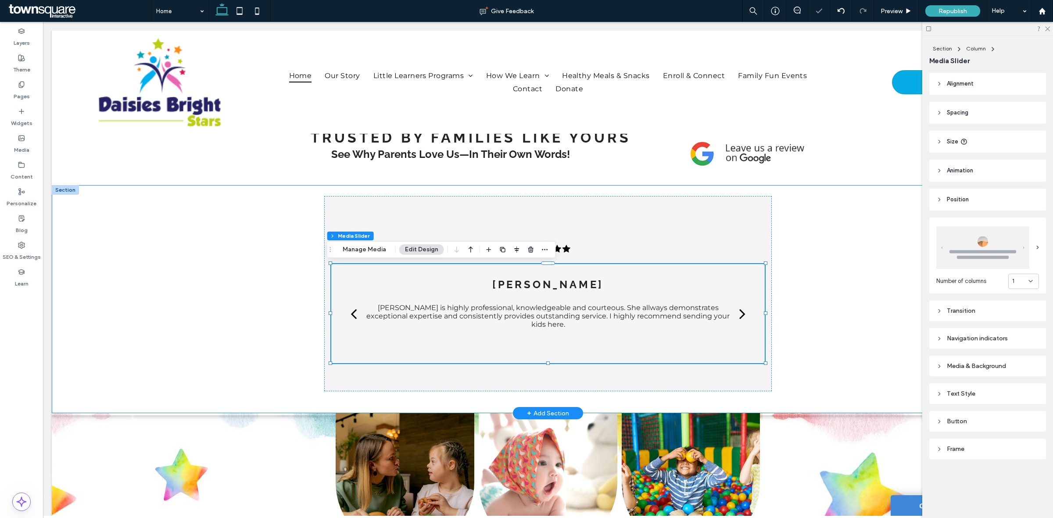
click at [826, 278] on div "Laiza C. The teachers are truly passionate about teaching and inspiring young m…" at bounding box center [548, 299] width 992 height 228
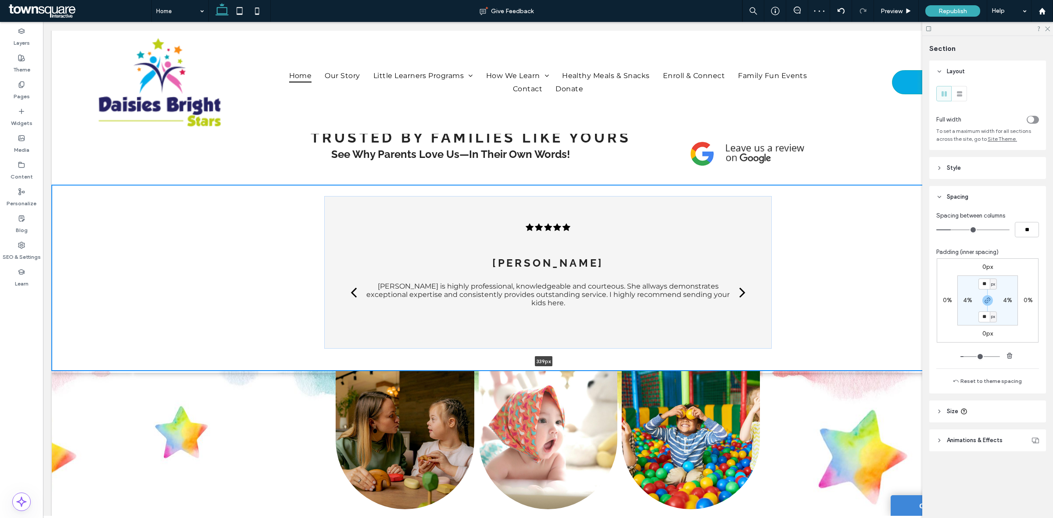
drag, startPoint x: 827, startPoint y: 411, endPoint x: 819, endPoint y: 332, distance: 79.8
click at [819, 332] on div "Laiza C. The teachers are truly passionate about teaching and inspiring young m…" at bounding box center [548, 278] width 992 height 186
type input "***"
click at [695, 333] on div "Matt Mrs. Patricia C. is highly professional, knowledgeable and courteous. She …" at bounding box center [548, 299] width 394 height 85
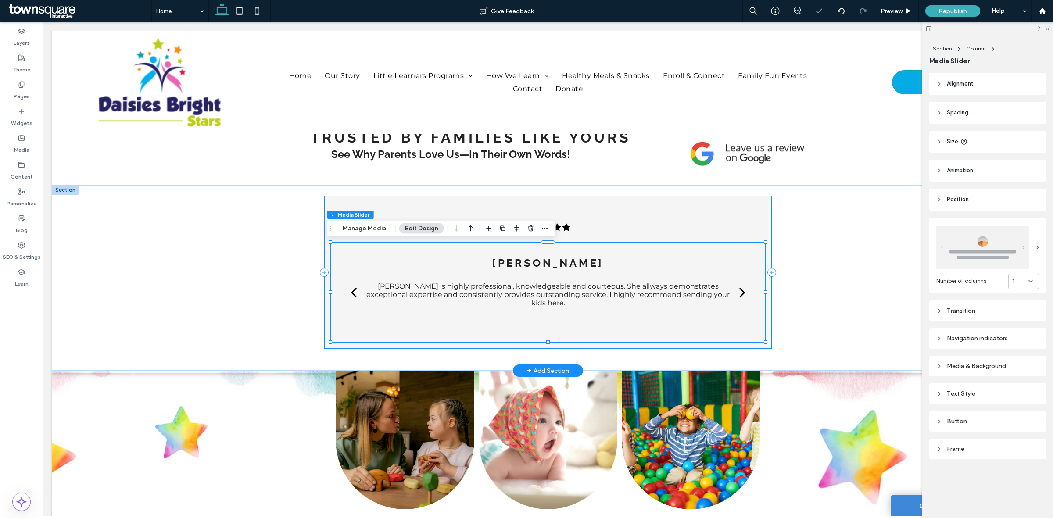
click at [546, 341] on div "Laiza C. The teachers are truly passionate about teaching and inspiring young m…" at bounding box center [547, 272] width 447 height 153
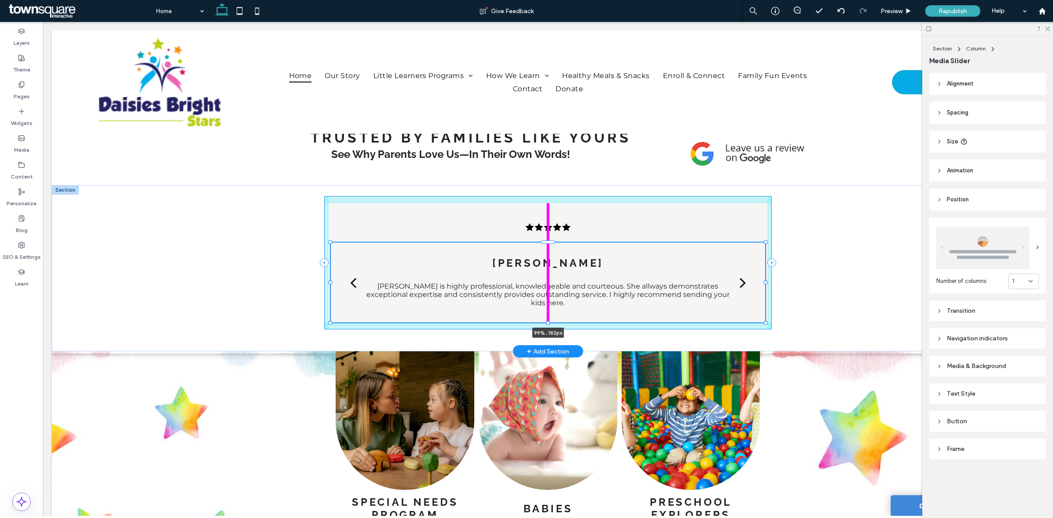
drag, startPoint x: 544, startPoint y: 341, endPoint x: 553, endPoint y: 331, distance: 13.6
click at [553, 331] on div "Laiza C. The teachers are truly passionate about teaching and inspiring young m…" at bounding box center [548, 268] width 526 height 166
type input "***"
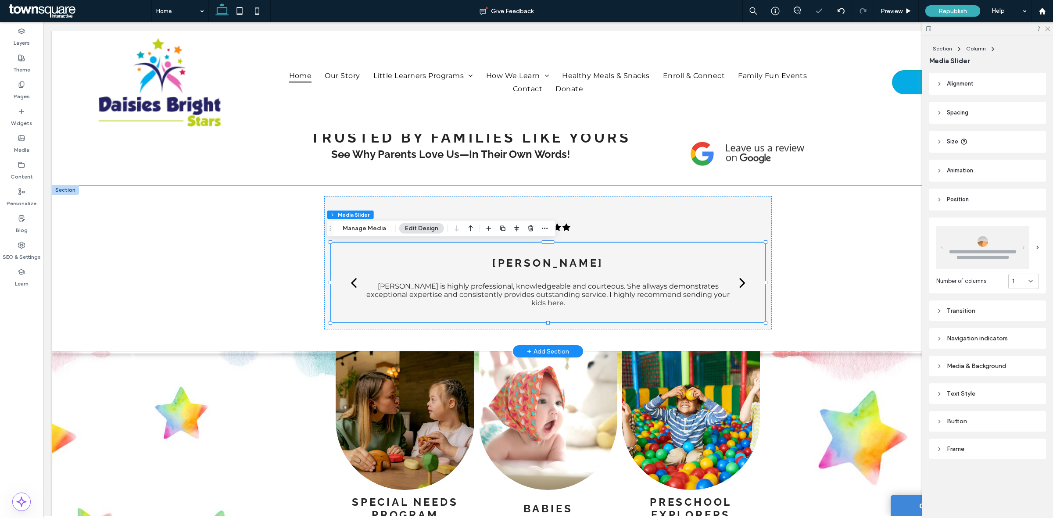
click at [856, 296] on div "Laiza C. The teachers are truly passionate about teaching and inspiring young m…" at bounding box center [548, 268] width 992 height 166
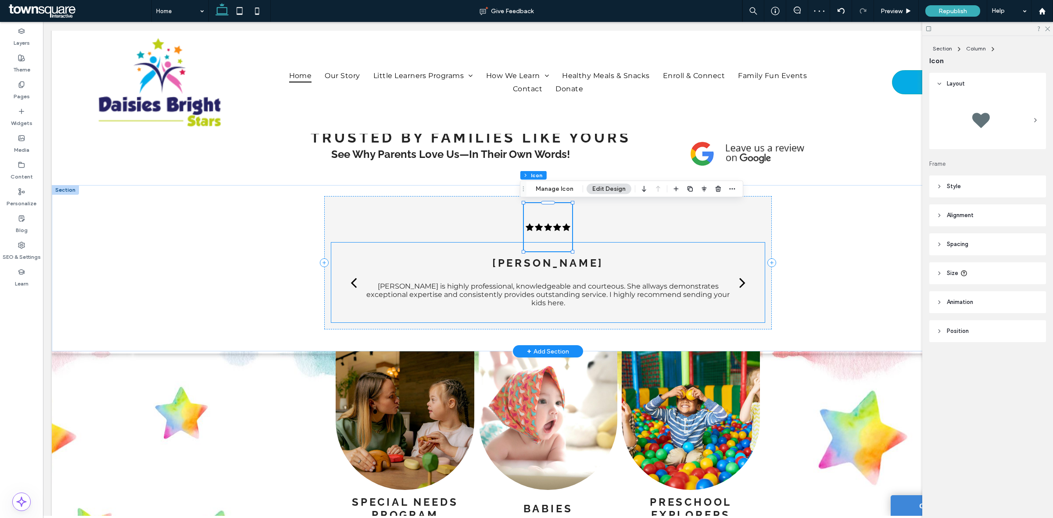
click at [570, 257] on div "Matt Mrs. Patricia C. is highly professional, knowledgeable and courteous. She …" at bounding box center [548, 290] width 394 height 66
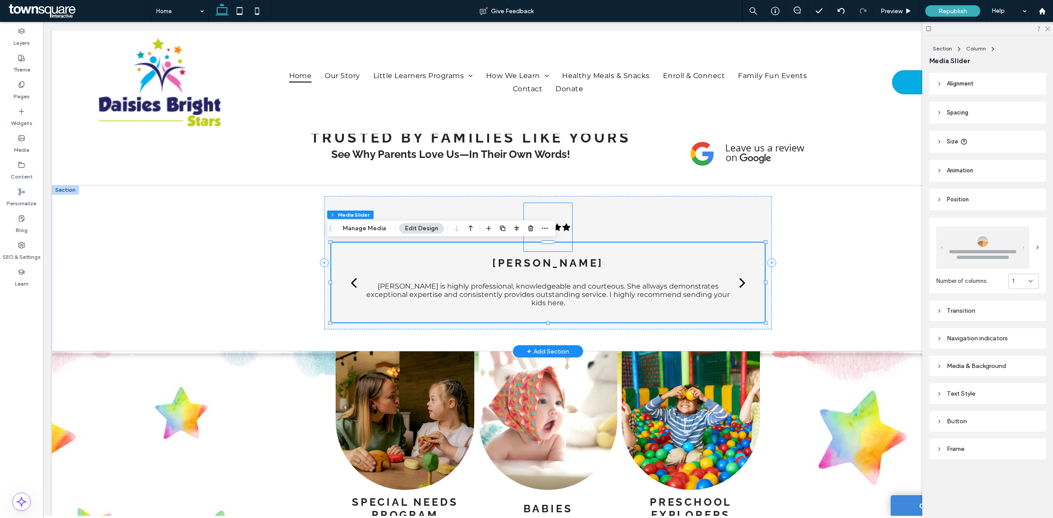
click at [562, 233] on icon at bounding box center [548, 227] width 48 height 48
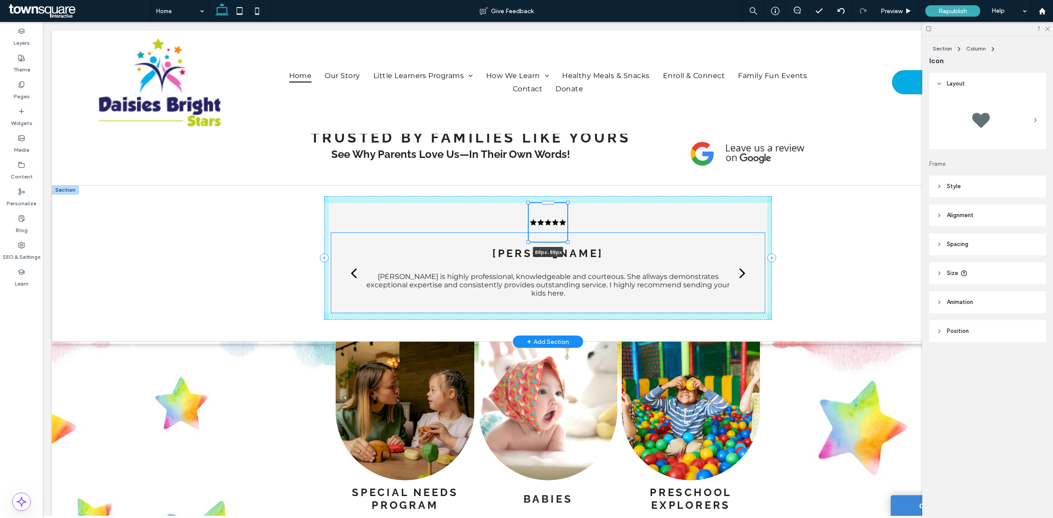
drag, startPoint x: 567, startPoint y: 251, endPoint x: 582, endPoint y: 226, distance: 29.1
click at [582, 222] on div "88px , 88px Laiza C. The teachers are truly passionate about teaching and inspi…" at bounding box center [548, 263] width 526 height 157
type input "**"
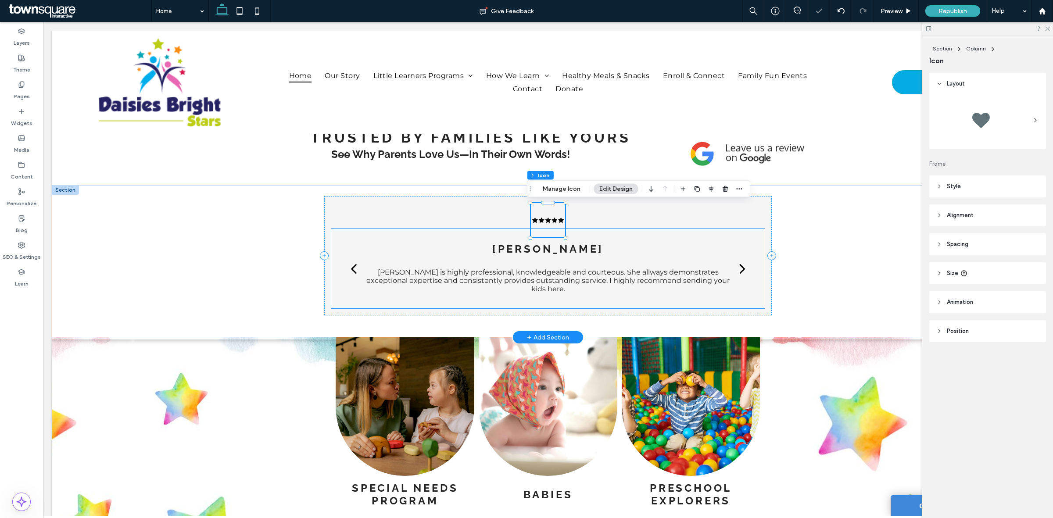
click at [596, 243] on div "Matt Mrs. Patricia C. is highly professional, knowledgeable and courteous. She …" at bounding box center [548, 276] width 394 height 66
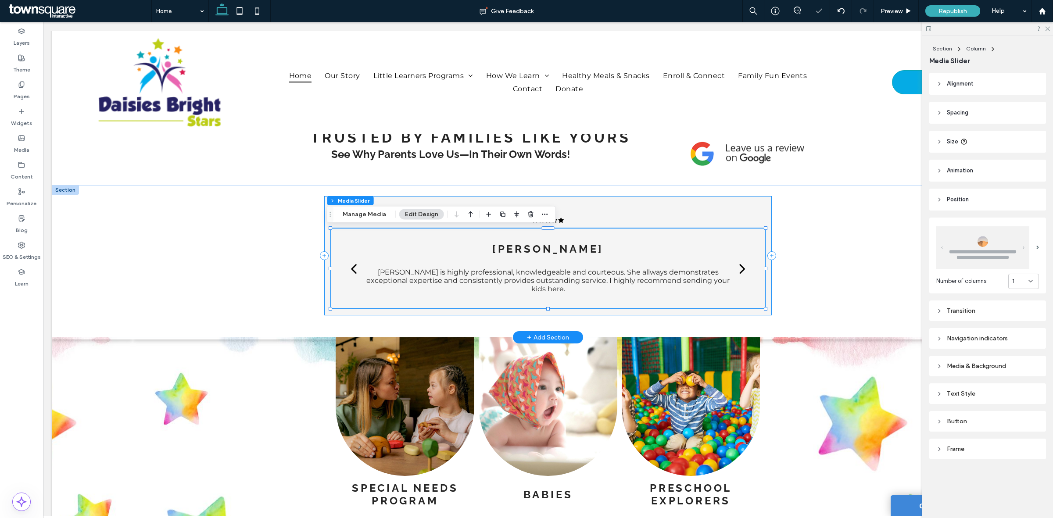
click at [626, 205] on div "Laiza C. The teachers are truly passionate about teaching and inspiring young m…" at bounding box center [547, 255] width 447 height 119
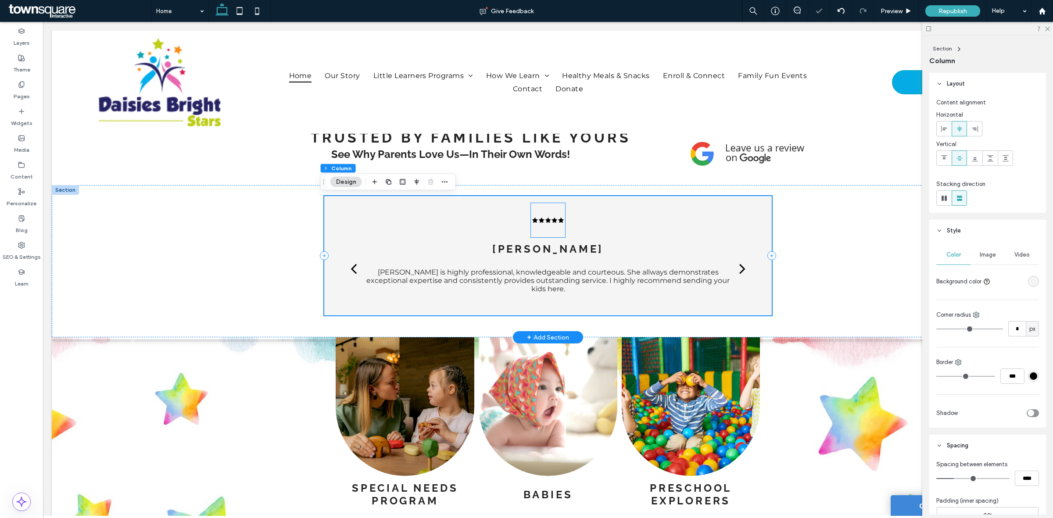
click at [551, 221] on icon at bounding box center [554, 220] width 6 height 5
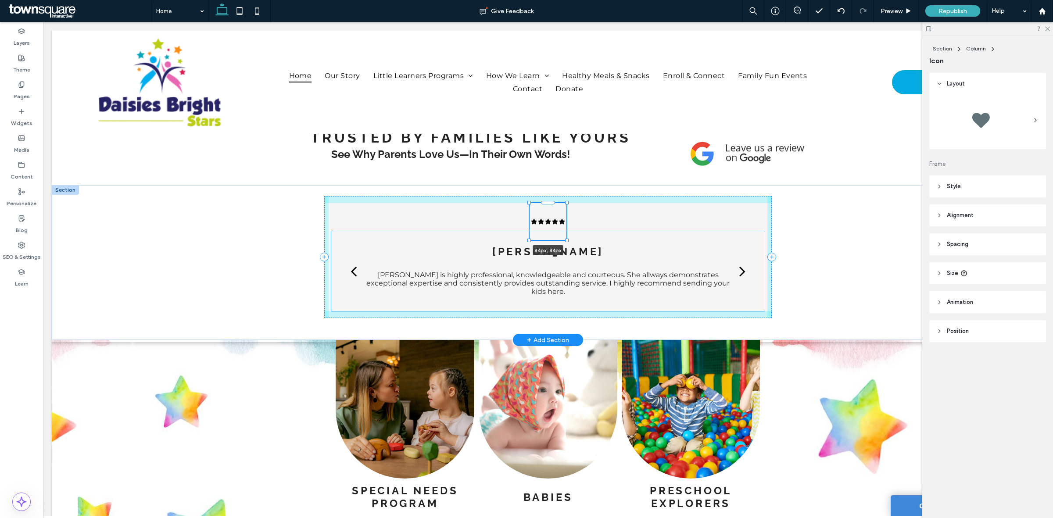
drag, startPoint x: 560, startPoint y: 238, endPoint x: 572, endPoint y: 228, distance: 15.3
click at [572, 228] on div "84px , 84px Laiza C. The teachers are truly passionate about teaching and inspi…" at bounding box center [548, 262] width 526 height 155
type input "**"
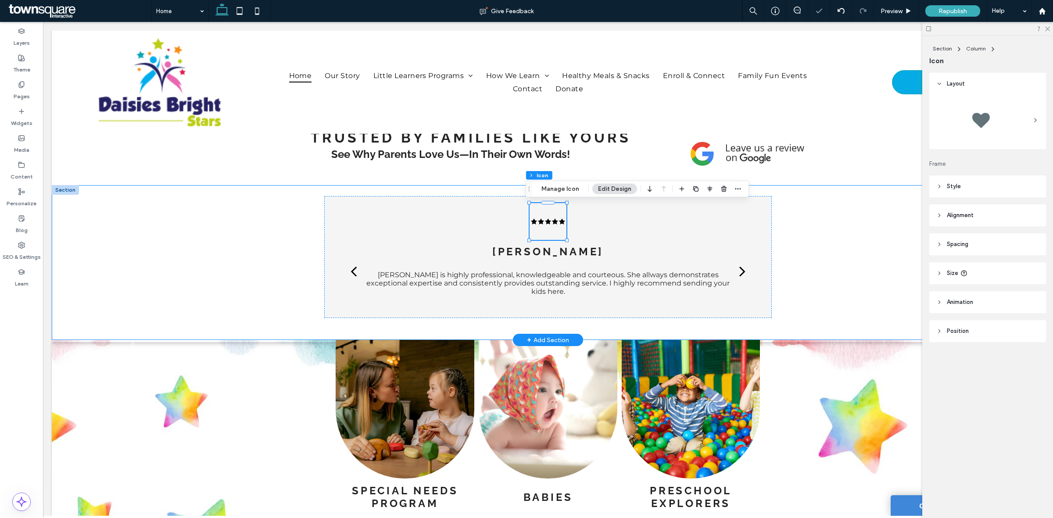
click at [832, 229] on div "84px , 84px Laiza C. The teachers are truly passionate about teaching and inspi…" at bounding box center [548, 262] width 992 height 155
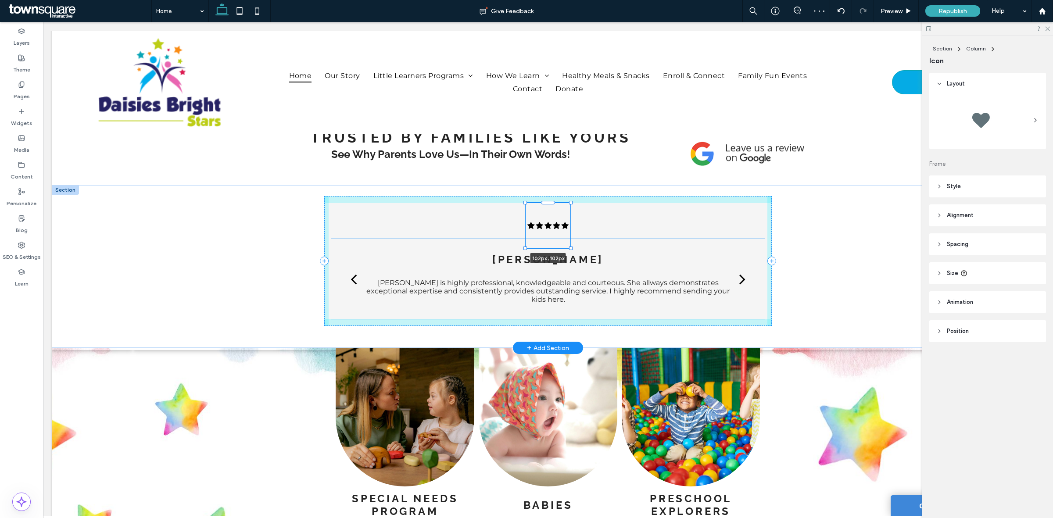
drag, startPoint x: 560, startPoint y: 239, endPoint x: 567, endPoint y: 241, distance: 6.4
click at [567, 241] on div "102px , 102px Laiza C. The teachers are truly passionate about teaching and ins…" at bounding box center [548, 266] width 526 height 163
type input "***"
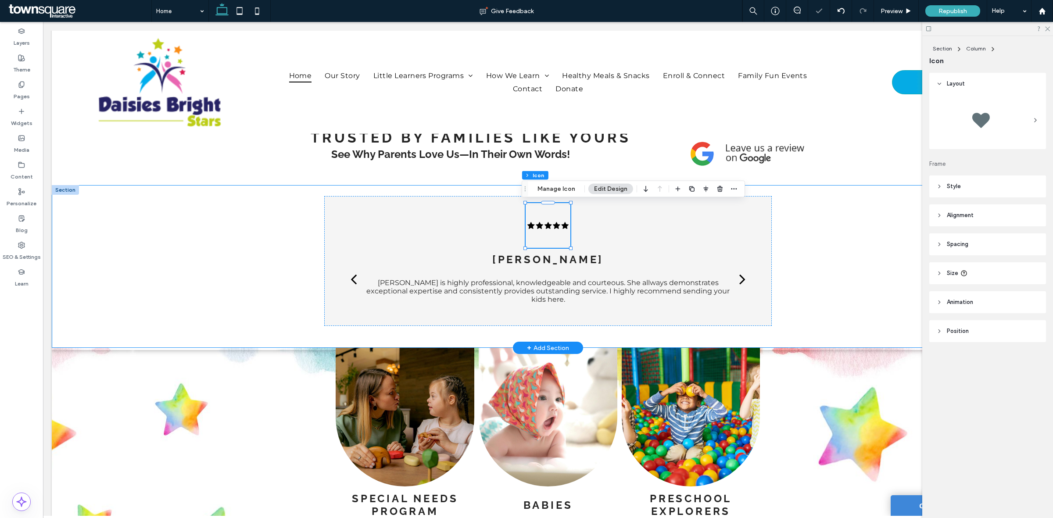
click at [831, 243] on div "102px , 102px Laiza C. The teachers are truly passionate about teaching and ins…" at bounding box center [548, 266] width 992 height 163
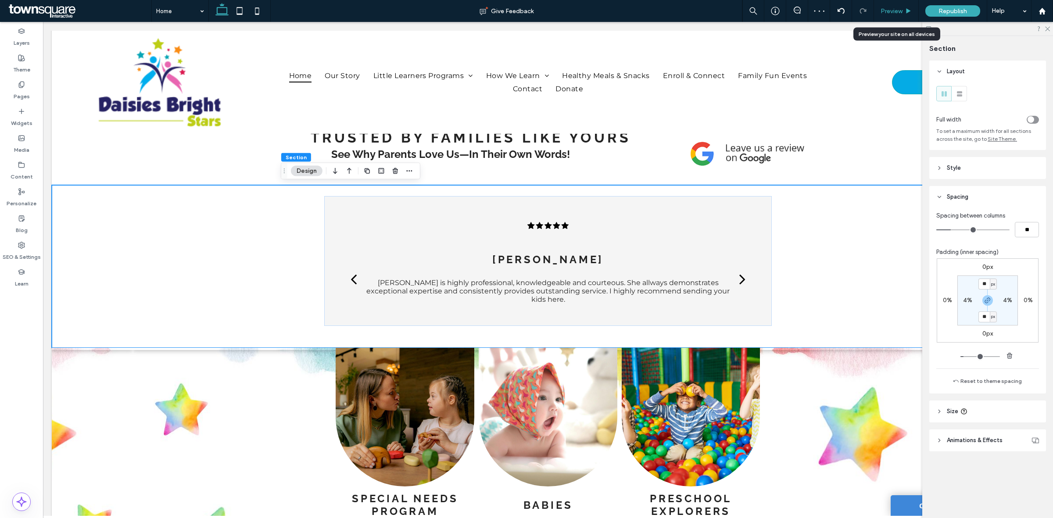
drag, startPoint x: 906, startPoint y: 8, endPoint x: 827, endPoint y: 7, distance: 79.8
click at [906, 8] on icon at bounding box center [908, 11] width 7 height 7
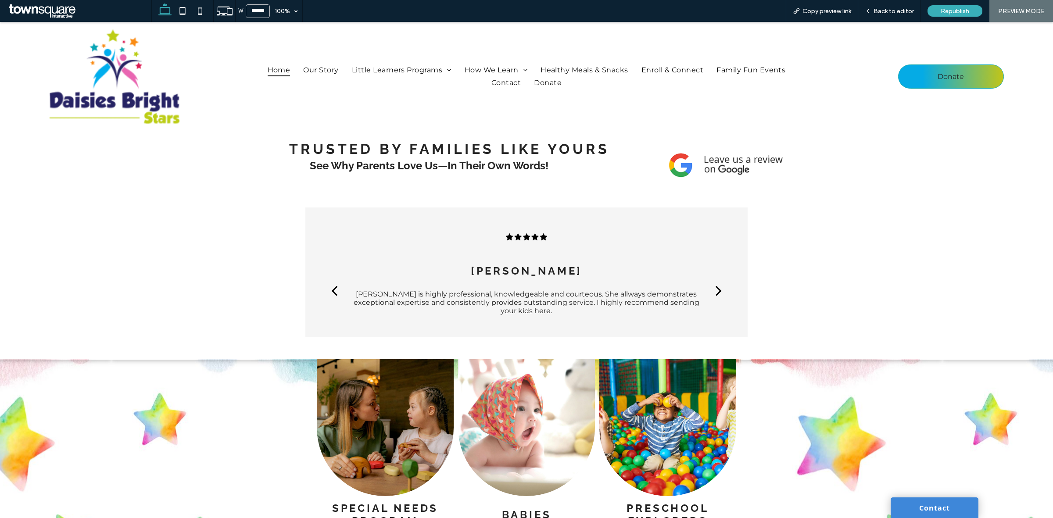
scroll to position [1085, 0]
click at [715, 281] on div "next" at bounding box center [718, 290] width 6 height 18
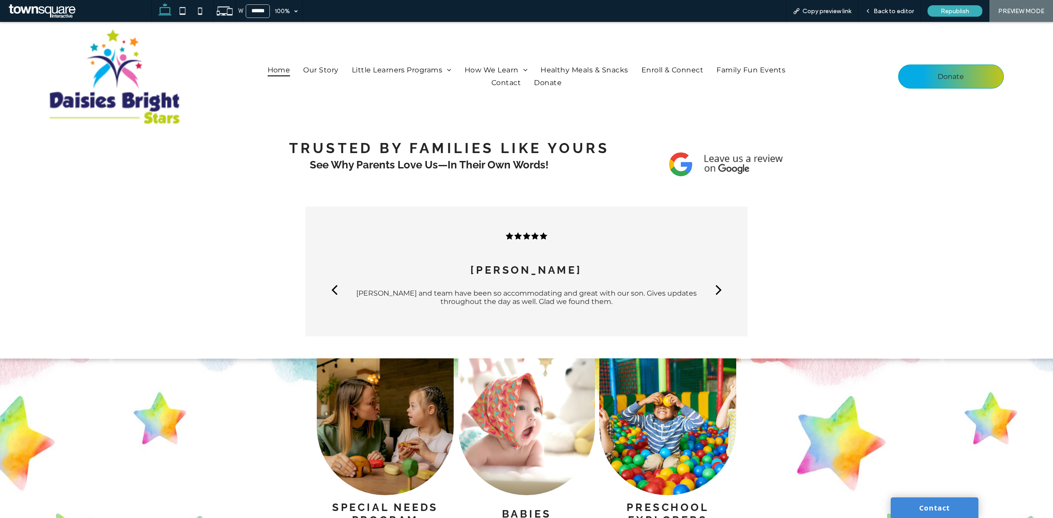
click at [715, 281] on div "next" at bounding box center [718, 290] width 6 height 18
click at [898, 8] on span "Back to editor" at bounding box center [893, 10] width 40 height 7
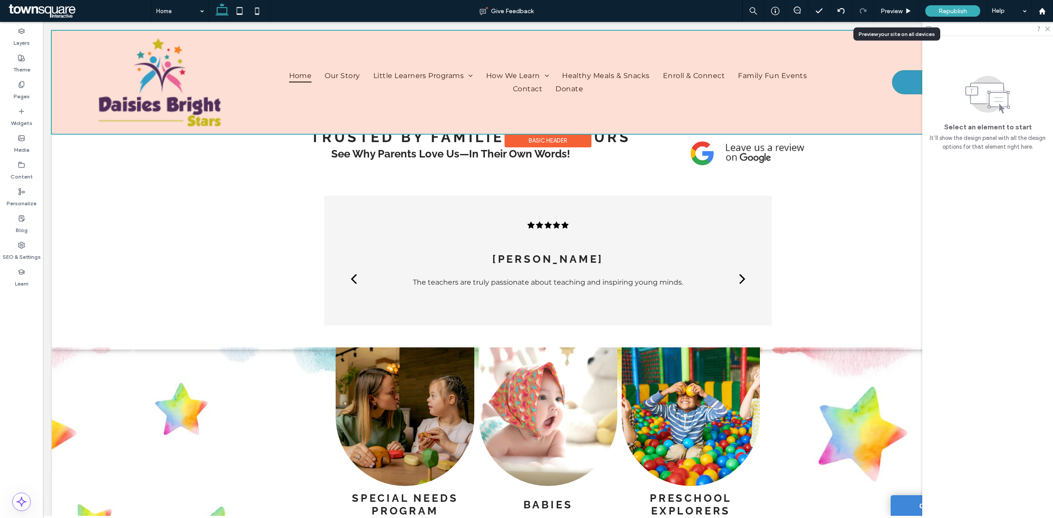
scroll to position [1093, 0]
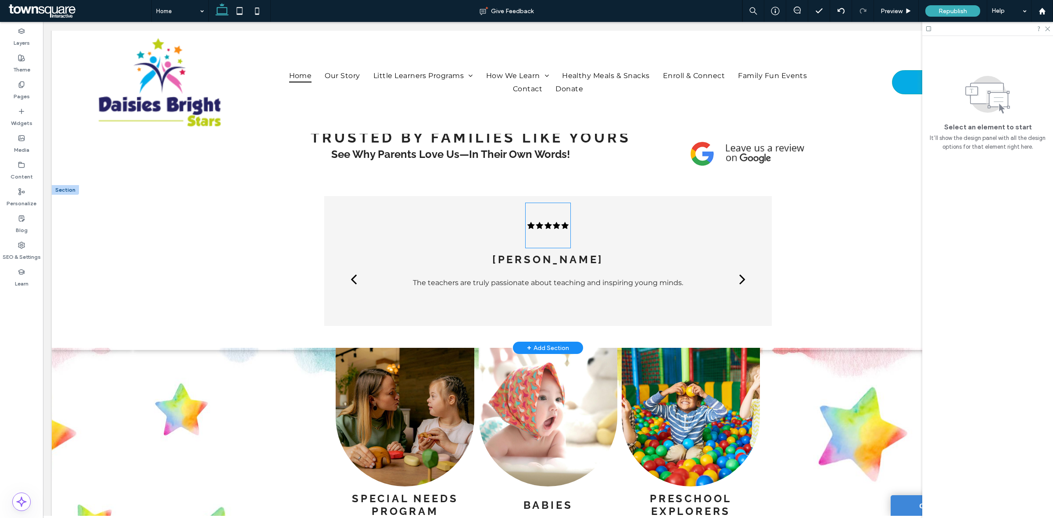
click at [550, 229] on icon at bounding box center [547, 225] width 45 height 45
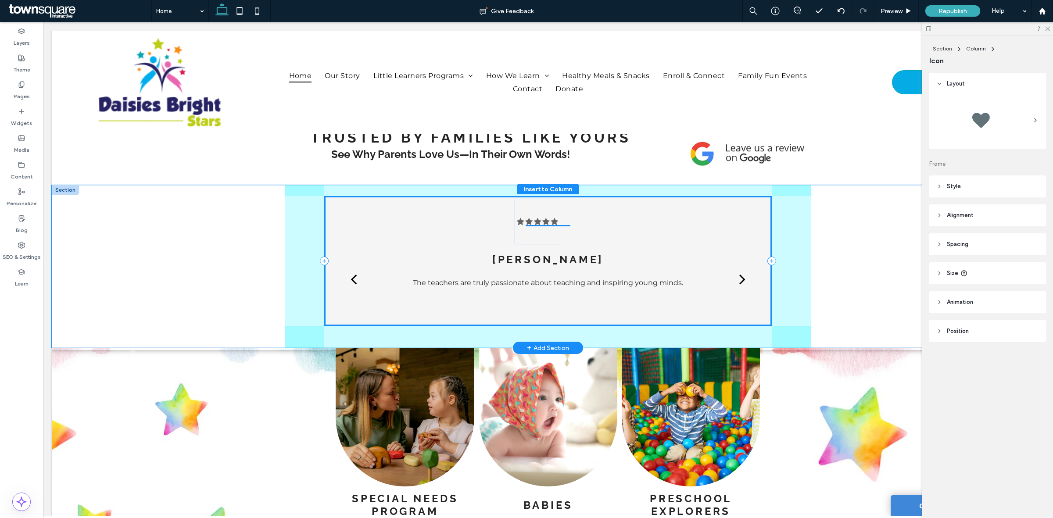
drag, startPoint x: 553, startPoint y: 230, endPoint x: 546, endPoint y: 226, distance: 7.7
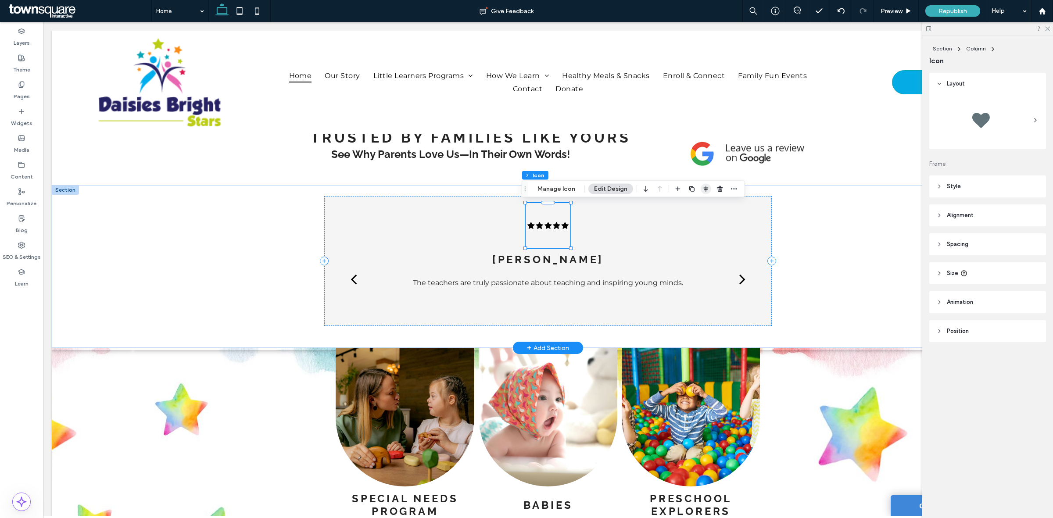
click at [705, 186] on icon "button" at bounding box center [705, 189] width 7 height 7
click at [693, 207] on icon "center" at bounding box center [696, 206] width 7 height 7
click at [684, 207] on icon "flex-start" at bounding box center [682, 206] width 7 height 7
click at [698, 207] on icon "center" at bounding box center [696, 206] width 7 height 7
click at [825, 224] on div "Laiza C. The teachers are truly passionate about teaching and inspiring young m…" at bounding box center [548, 266] width 992 height 163
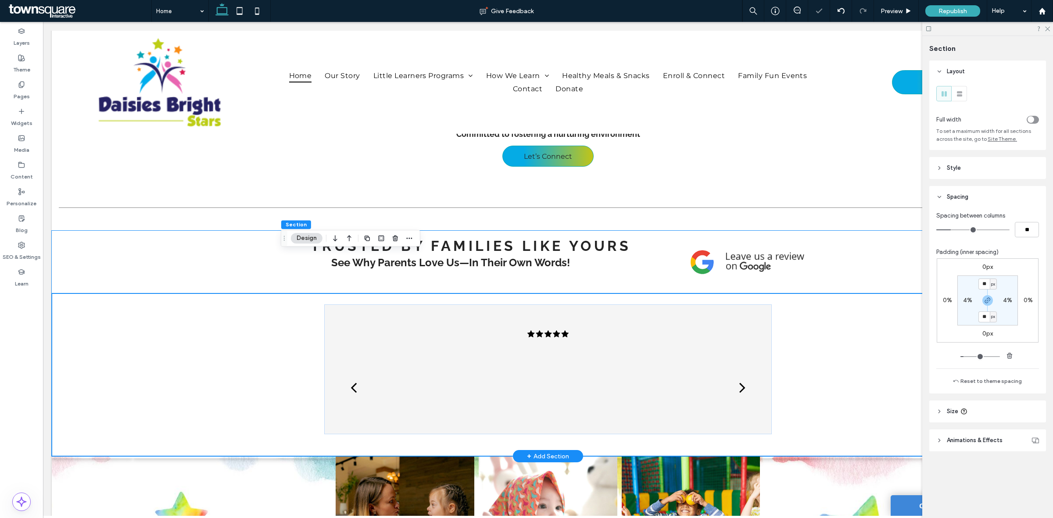
scroll to position [983, 0]
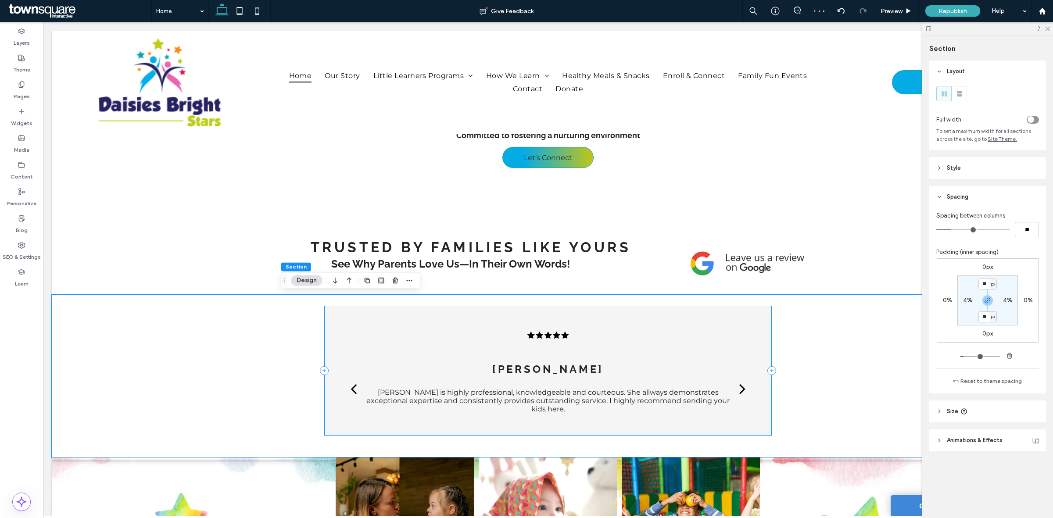
click at [762, 314] on div "Laiza C. The teachers are truly passionate about teaching and inspiring young m…" at bounding box center [547, 371] width 447 height 130
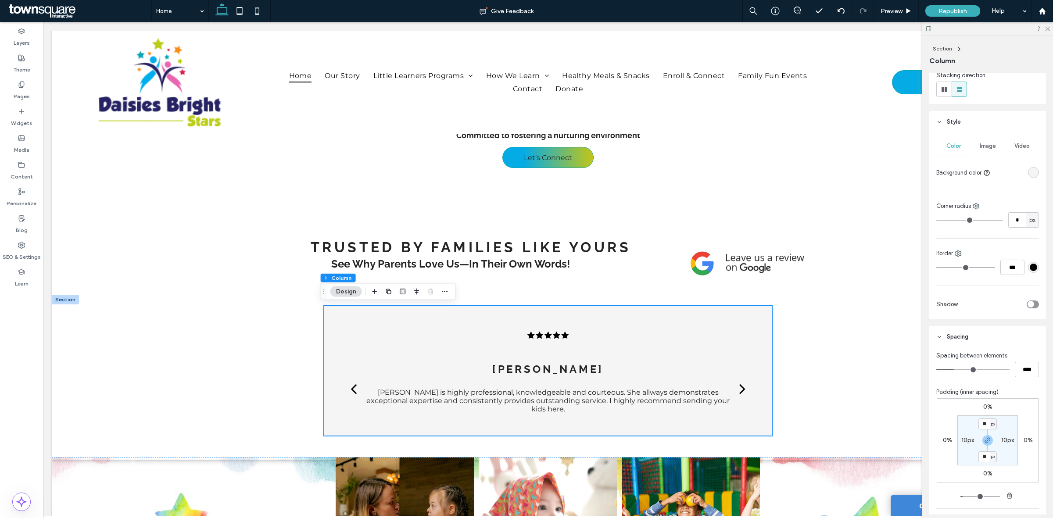
scroll to position [110, 0]
click at [764, 314] on div "Laiza C. The teachers are truly passionate about teaching and inspiring young m…" at bounding box center [547, 371] width 447 height 130
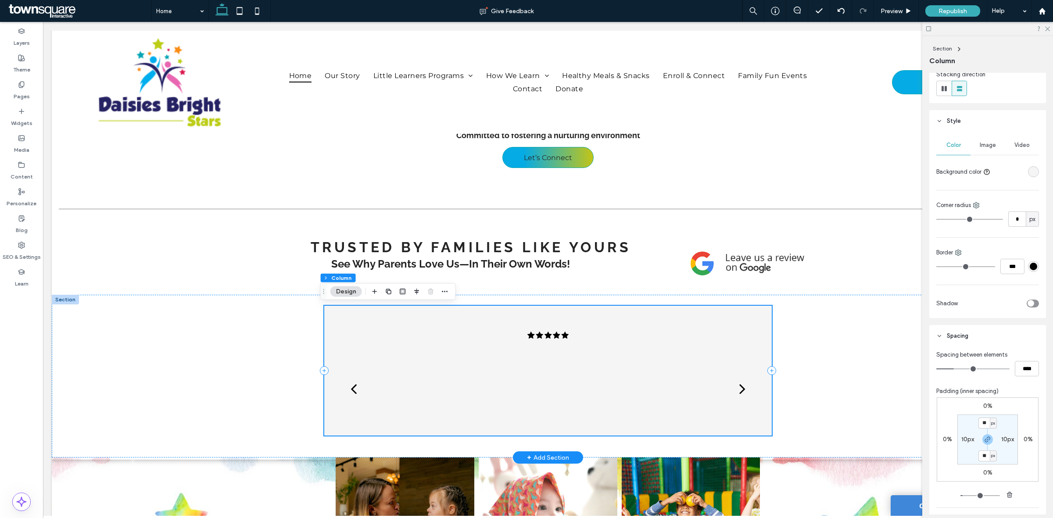
click at [759, 314] on div "Laiza C. The teachers are truly passionate about teaching and inspiring young m…" at bounding box center [547, 371] width 447 height 130
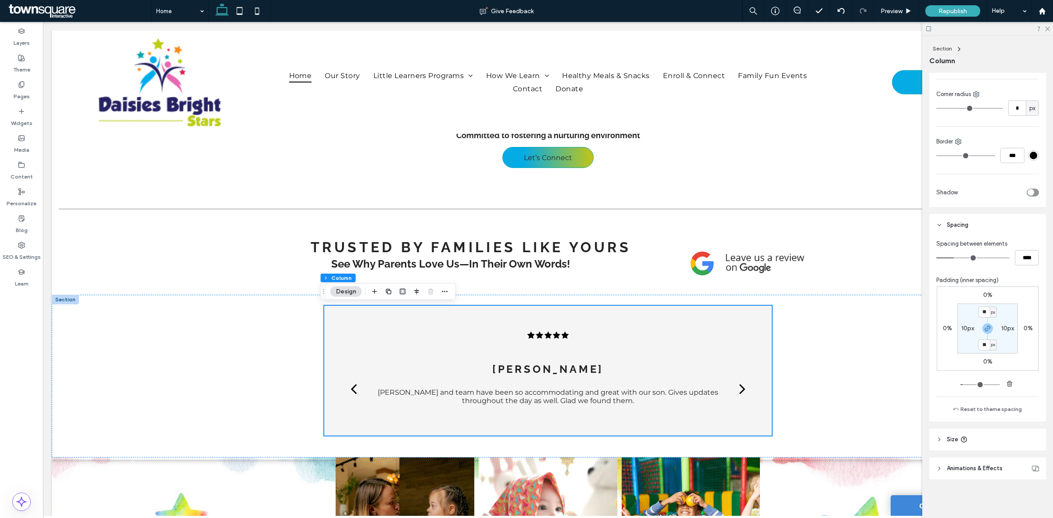
scroll to position [0, 0]
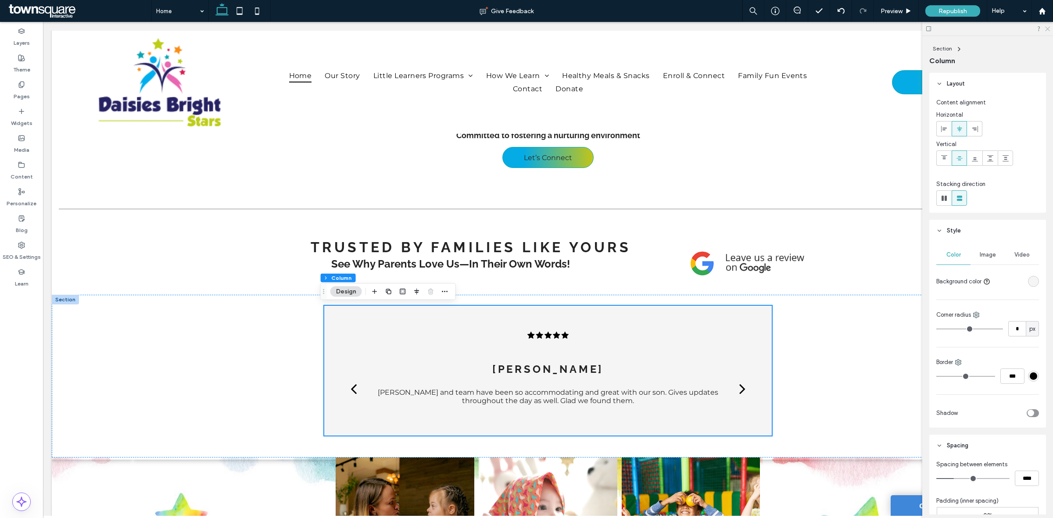
click at [1049, 25] on icon at bounding box center [1047, 28] width 6 height 6
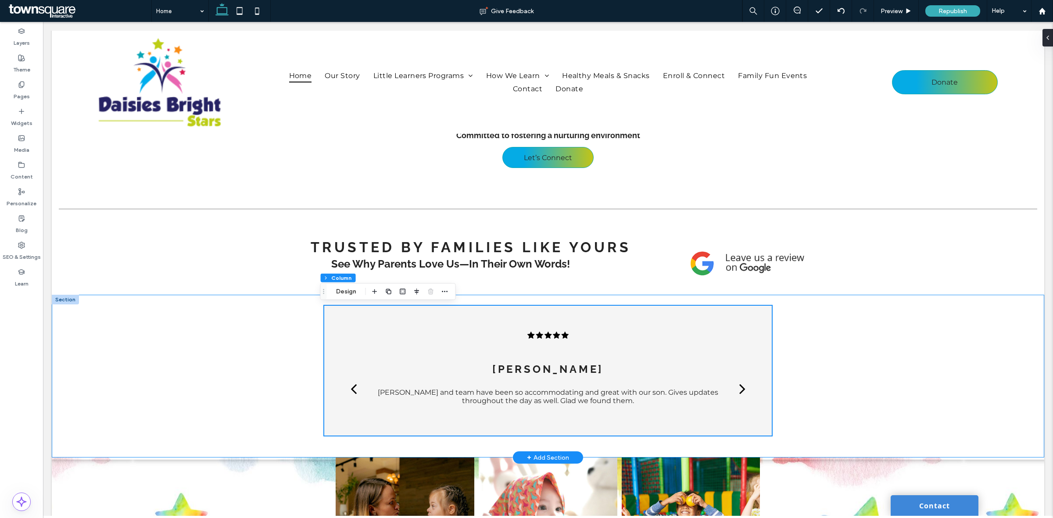
click at [240, 363] on div "Laiza C. The teachers are truly passionate about teaching and inspiring young m…" at bounding box center [548, 376] width 992 height 163
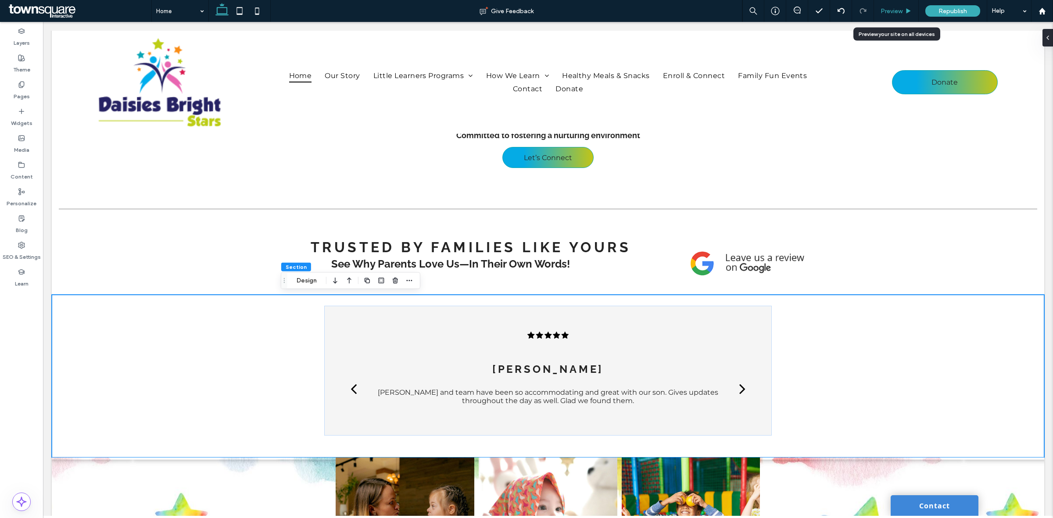
click at [896, 7] on span "Preview" at bounding box center [891, 10] width 22 height 7
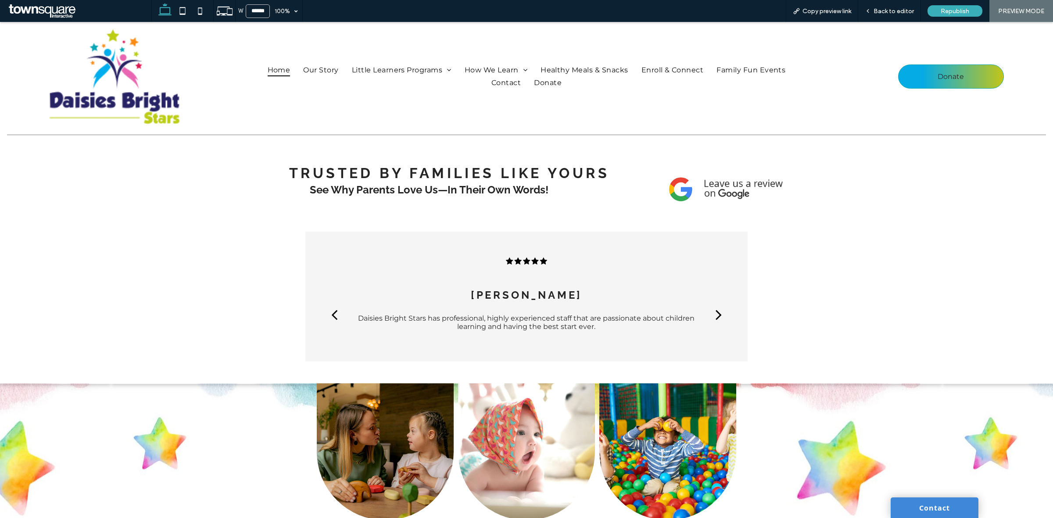
scroll to position [1030, 0]
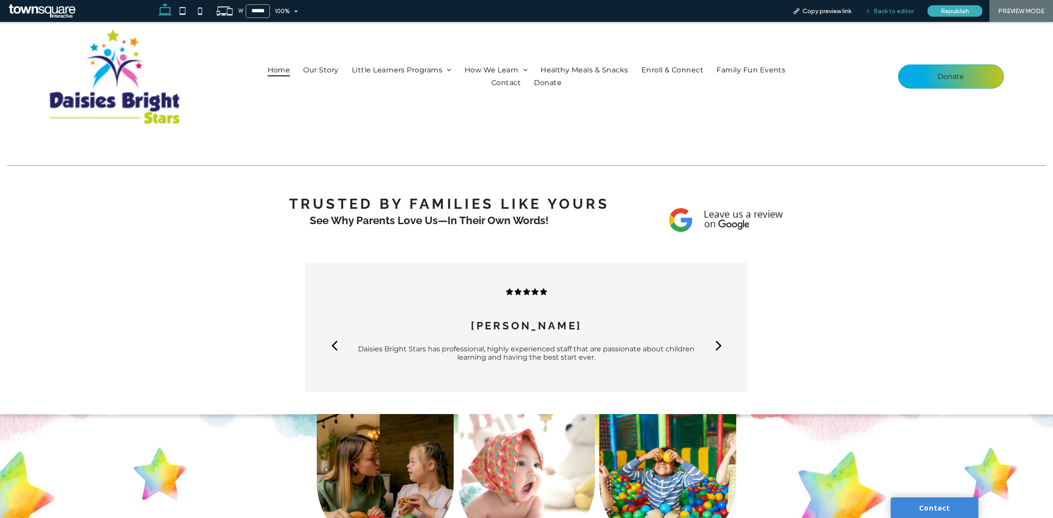
click at [878, 14] on div "Back to editor" at bounding box center [889, 11] width 63 height 22
click at [884, 8] on span "Back to editor" at bounding box center [893, 10] width 40 height 7
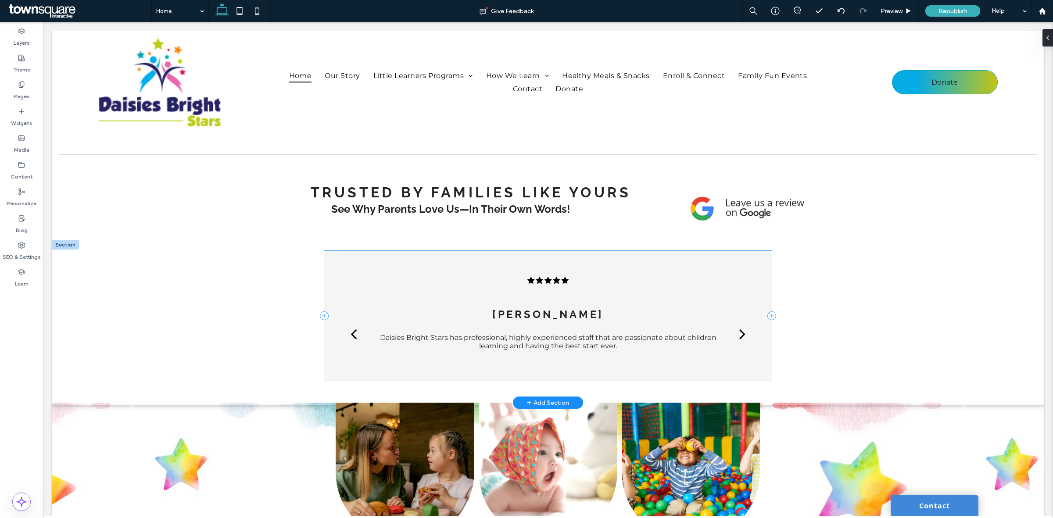
click at [762, 264] on div "Laiza C. The teachers are truly passionate about teaching and inspiring young m…" at bounding box center [547, 316] width 447 height 130
click at [351, 233] on button "Design" at bounding box center [346, 237] width 32 height 11
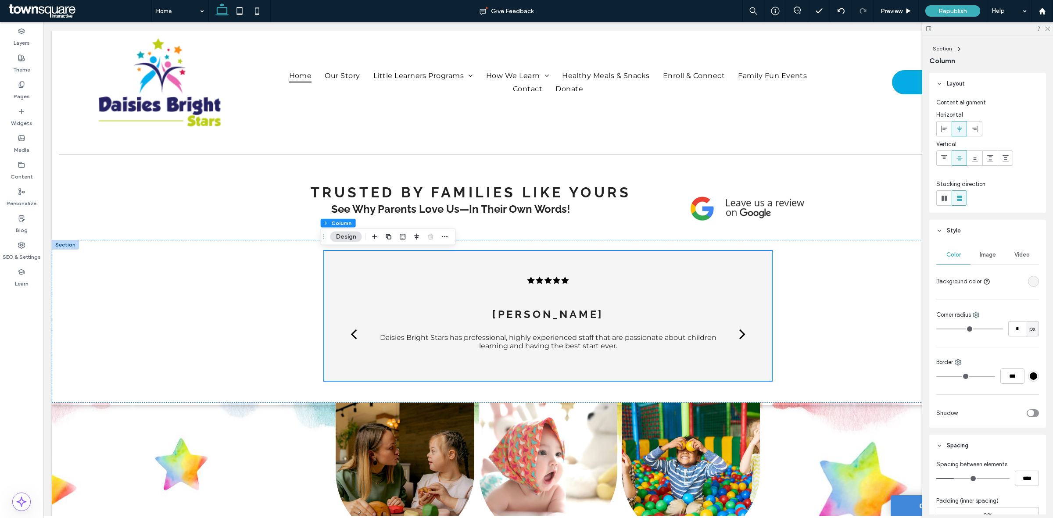
click at [1029, 278] on div "rgba(245, 245, 245, 1)" at bounding box center [1032, 281] width 7 height 7
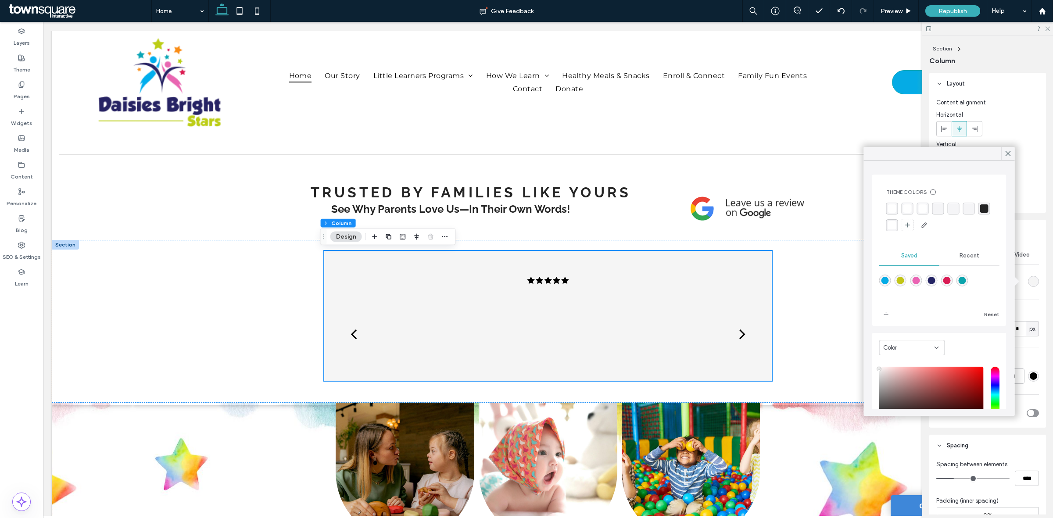
click at [905, 208] on div "rgba(255, 255, 255, 1)" at bounding box center [907, 208] width 8 height 8
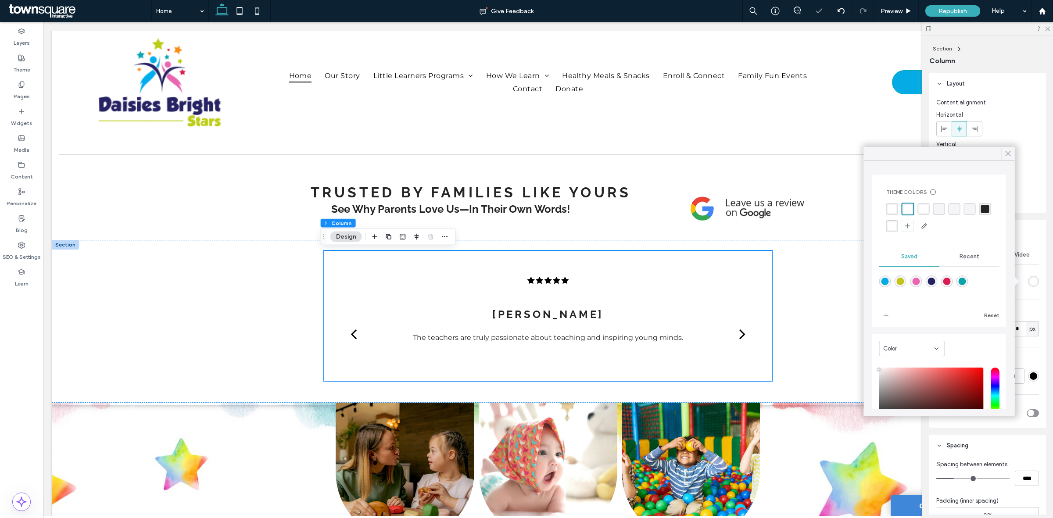
click at [1009, 150] on icon at bounding box center [1008, 154] width 8 height 8
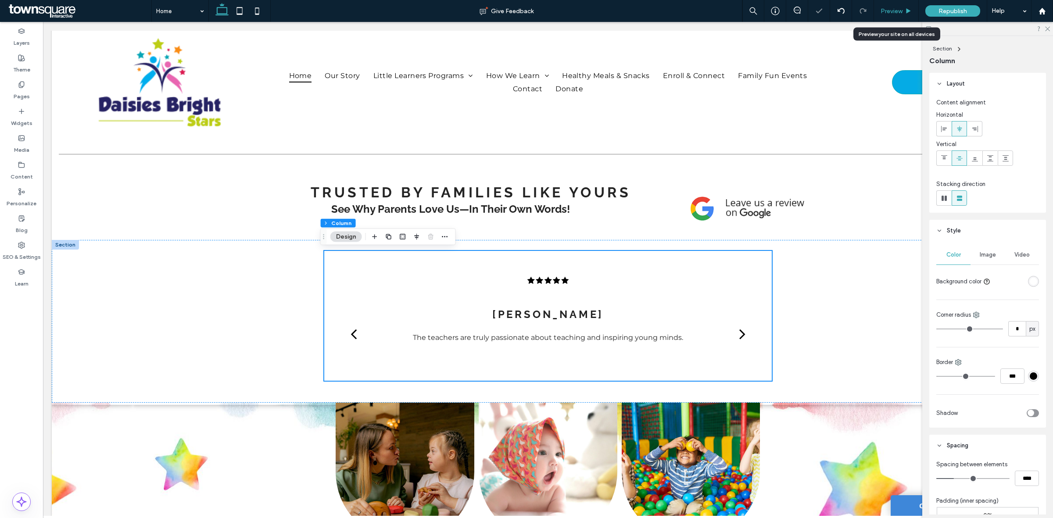
click at [893, 7] on span "Preview" at bounding box center [891, 10] width 22 height 7
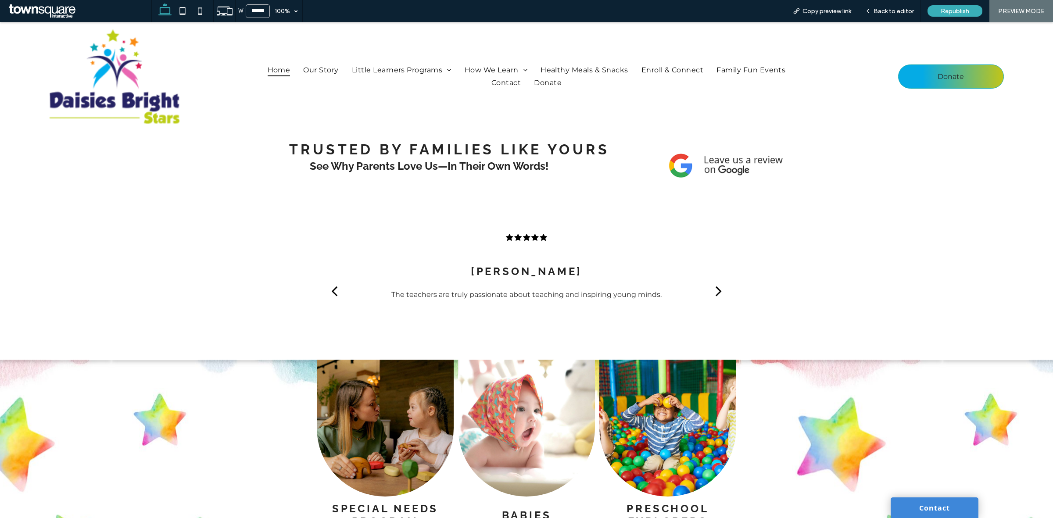
scroll to position [1085, 0]
click at [715, 282] on div "next" at bounding box center [718, 291] width 6 height 18
click at [877, 16] on div "Back to editor" at bounding box center [889, 11] width 63 height 22
click at [899, 14] on span "Back to editor" at bounding box center [893, 10] width 40 height 7
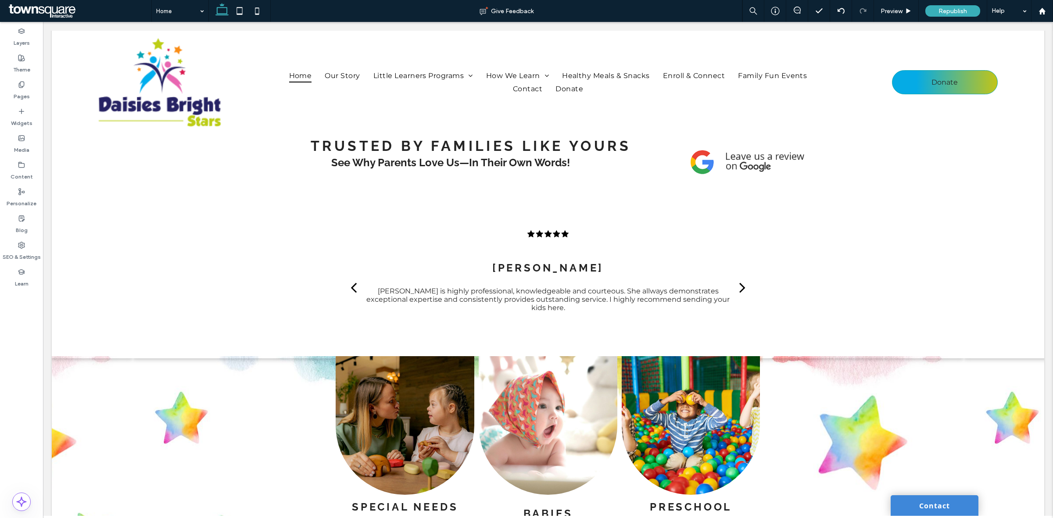
scroll to position [1092, 0]
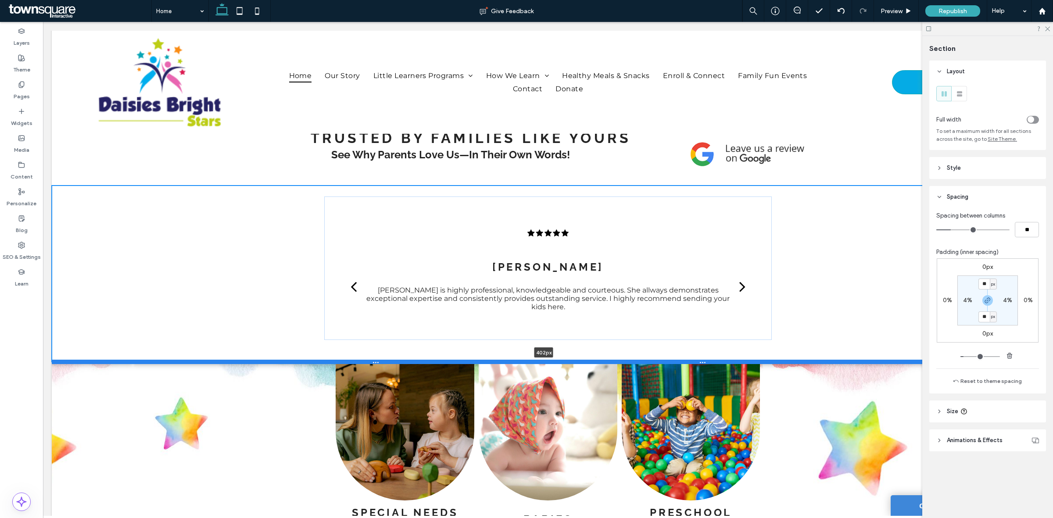
drag, startPoint x: 790, startPoint y: 346, endPoint x: 792, endPoint y: 361, distance: 14.7
click at [794, 361] on div at bounding box center [544, 362] width 984 height 4
type input "***"
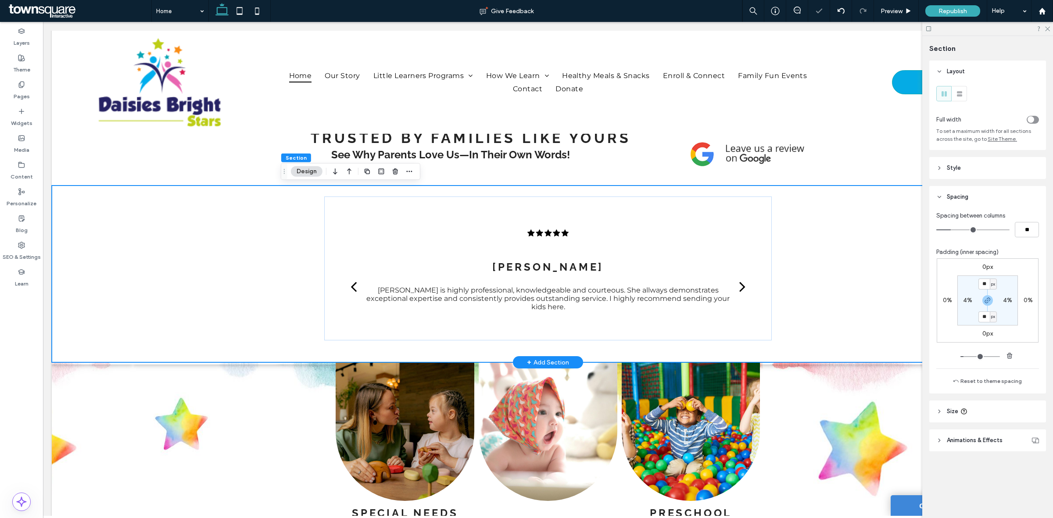
click at [841, 282] on div "Laiza C. The teachers are truly passionate about teaching and inspiring young m…" at bounding box center [548, 274] width 992 height 177
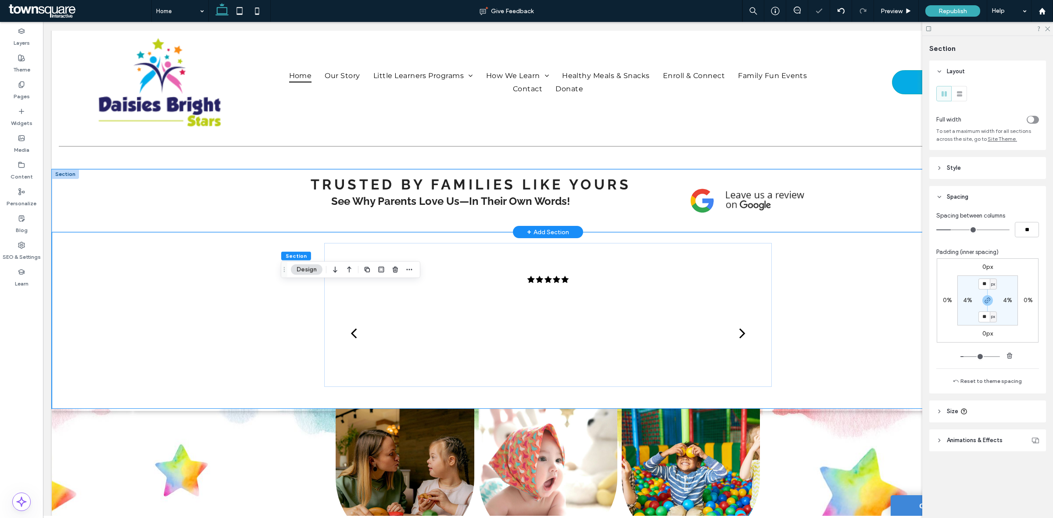
scroll to position [983, 0]
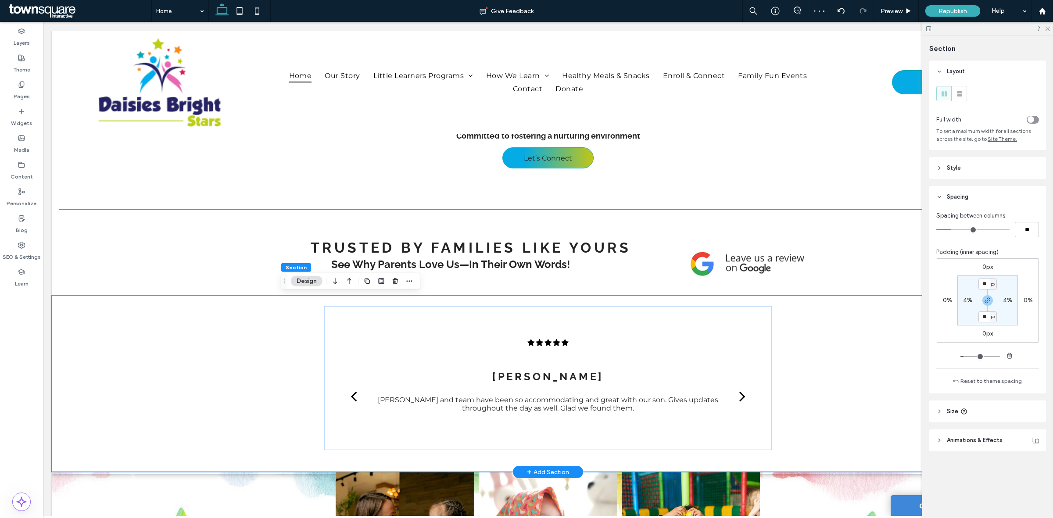
drag, startPoint x: 827, startPoint y: 207, endPoint x: 803, endPoint y: 398, distance: 191.8
click at [803, 398] on div "Nurture Young Minds for Success Premier Preschool in Orange City Schedule Today…" at bounding box center [548, 83] width 992 height 2070
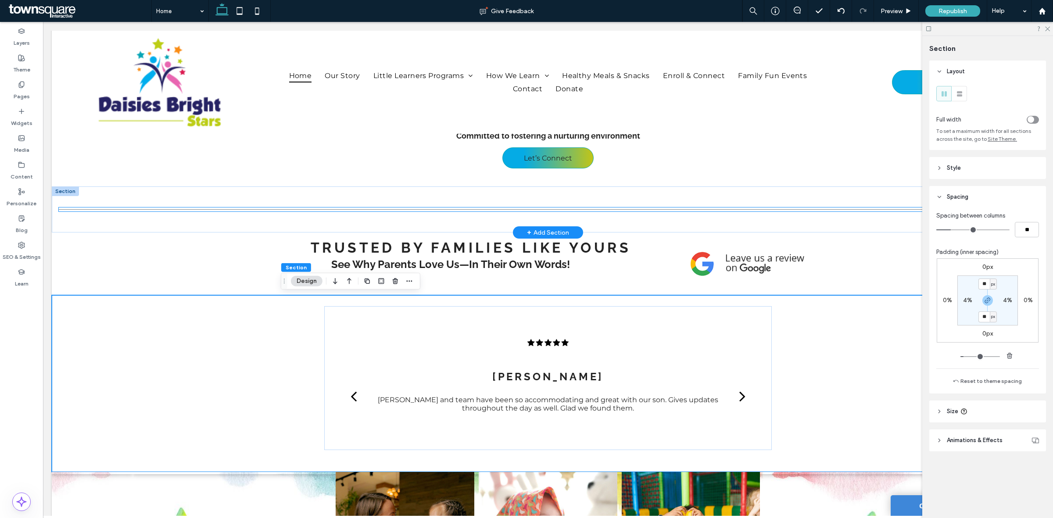
click at [818, 211] on div at bounding box center [548, 209] width 978 height 4
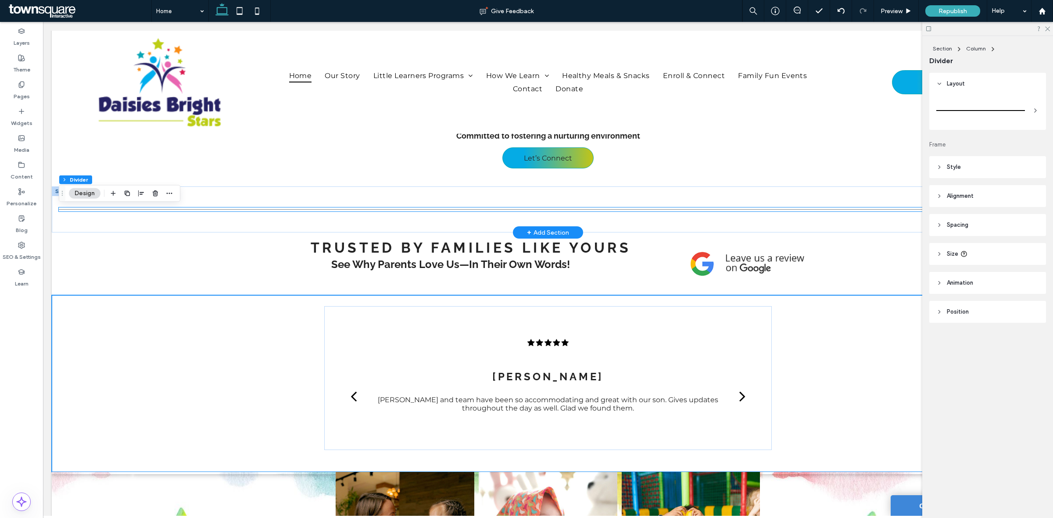
type input "*"
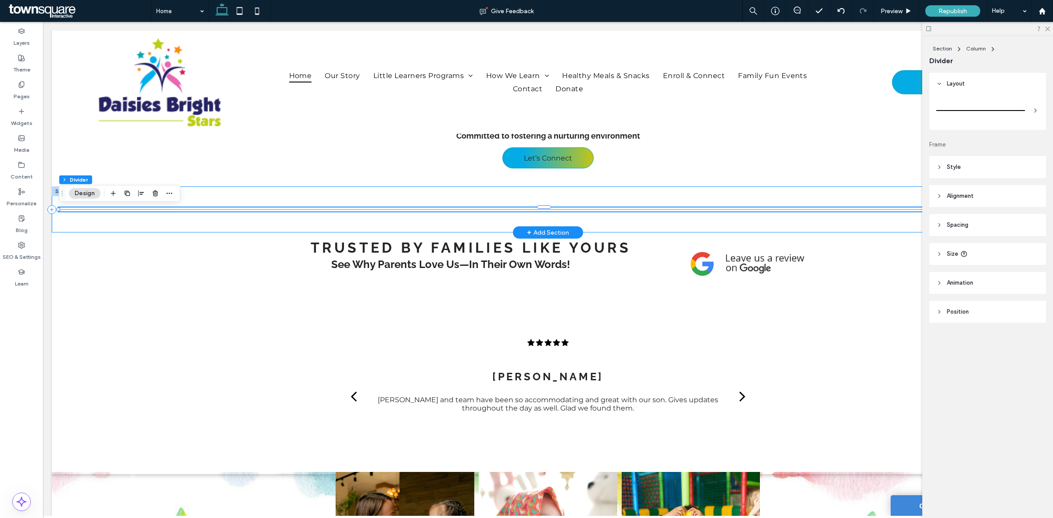
click at [260, 225] on div at bounding box center [548, 209] width 992 height 46
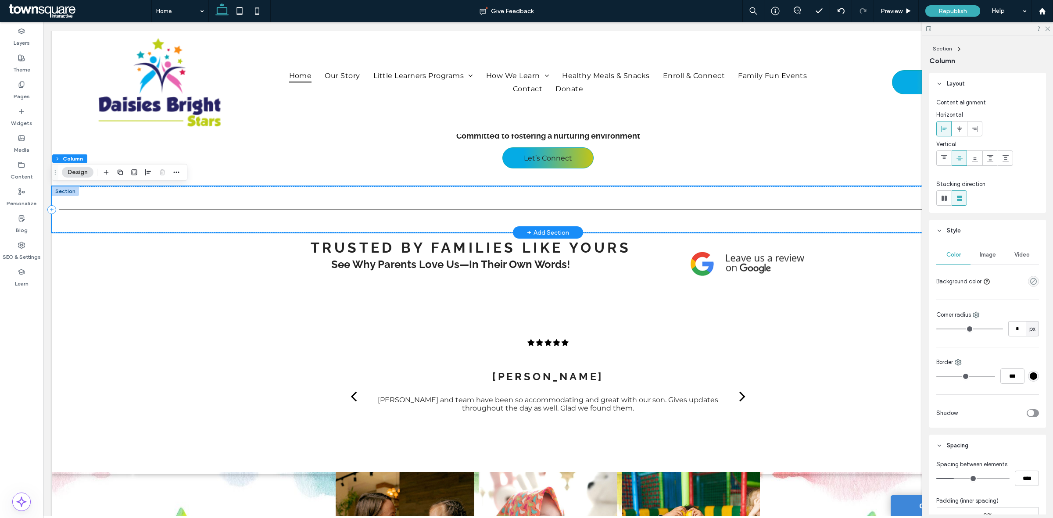
click at [104, 192] on div at bounding box center [548, 209] width 992 height 46
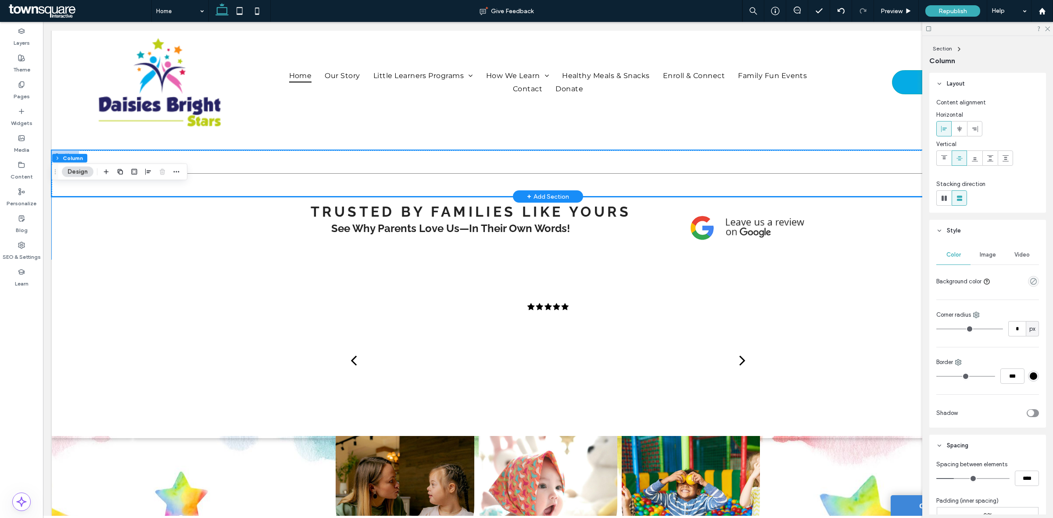
scroll to position [1038, 0]
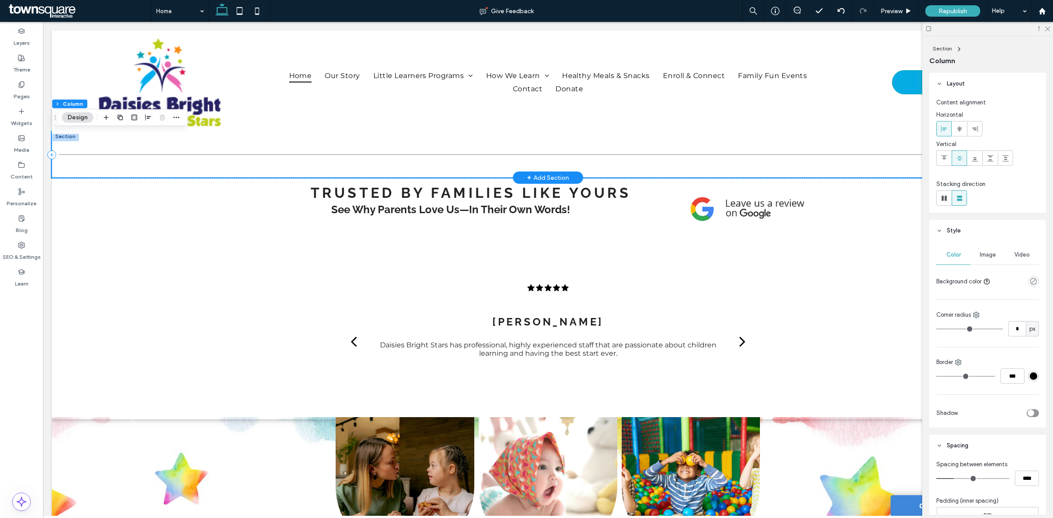
click at [847, 164] on div at bounding box center [548, 155] width 992 height 46
click at [852, 174] on div at bounding box center [548, 155] width 992 height 46
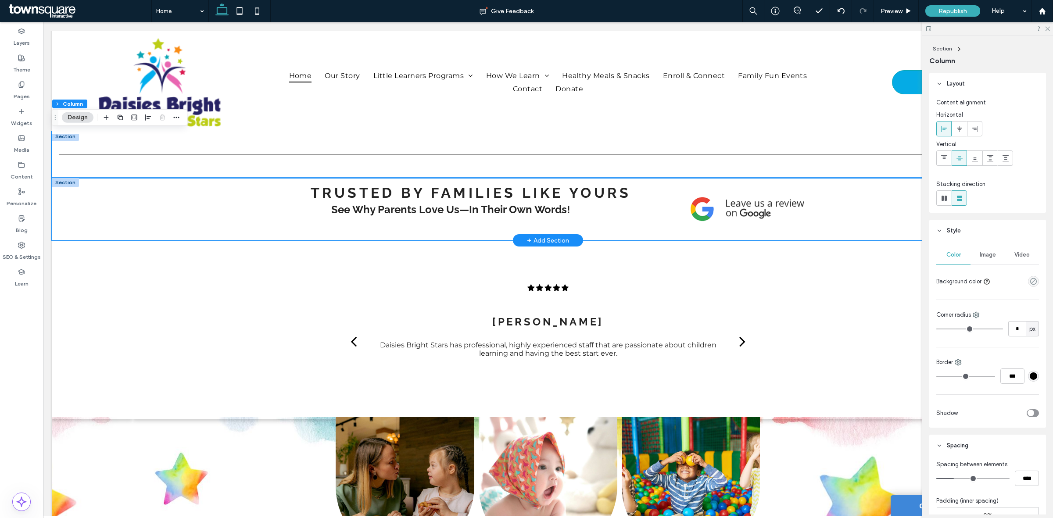
scroll to position [983, 0]
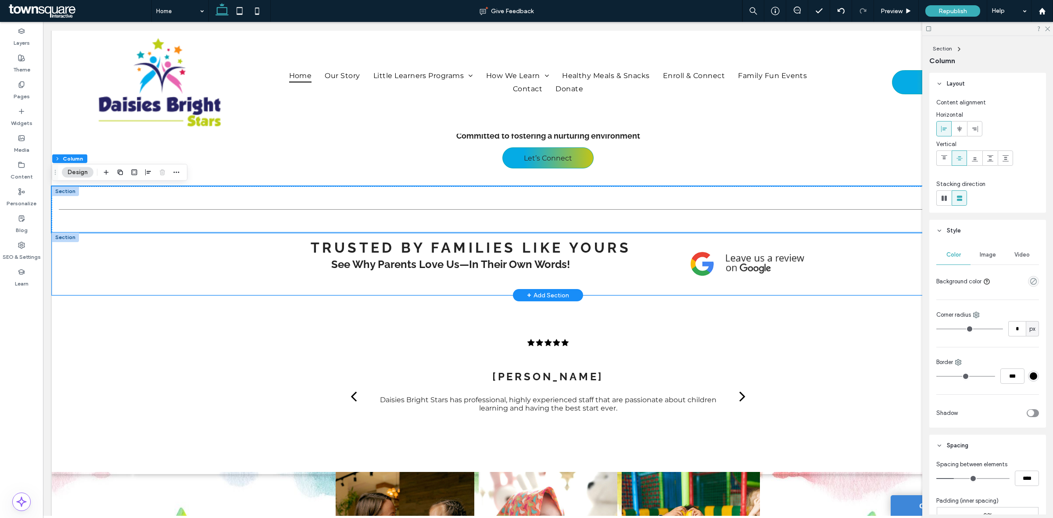
click at [136, 262] on div "Trusted by Families Like Yours See Why Parents Love Us—In Their Own Words!" at bounding box center [548, 263] width 992 height 63
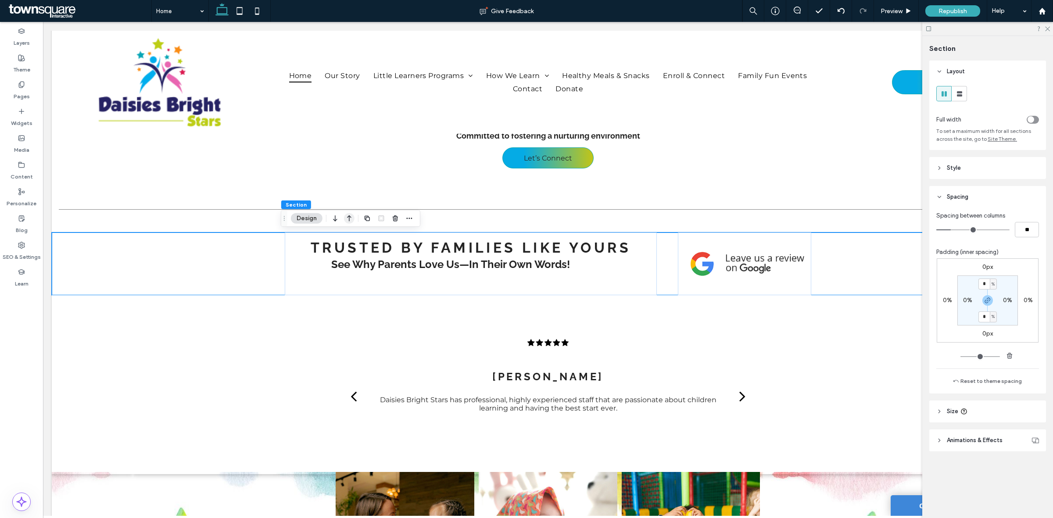
click at [350, 221] on icon "button" at bounding box center [349, 219] width 11 height 16
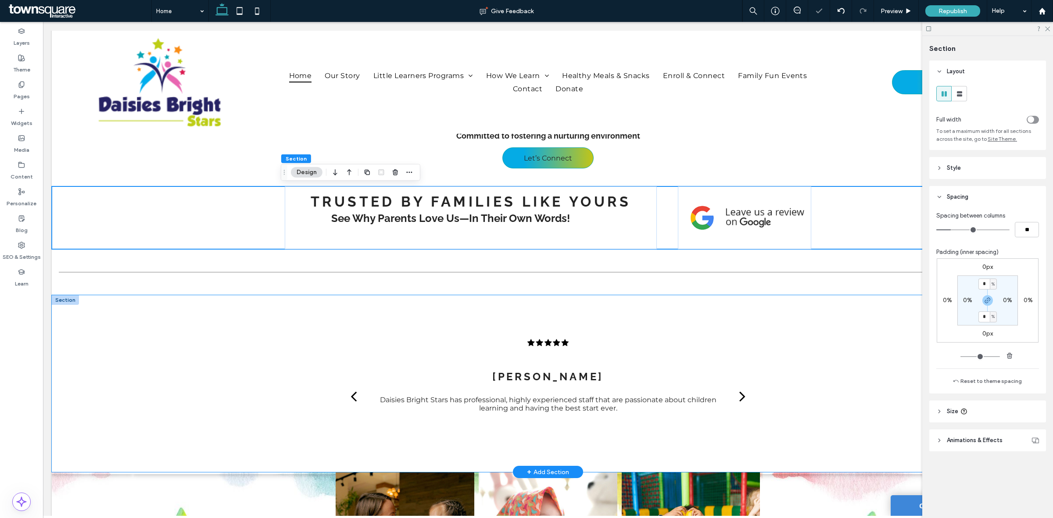
click at [239, 359] on div "Laiza C. The teachers are truly passionate about teaching and inspiring young m…" at bounding box center [548, 383] width 992 height 177
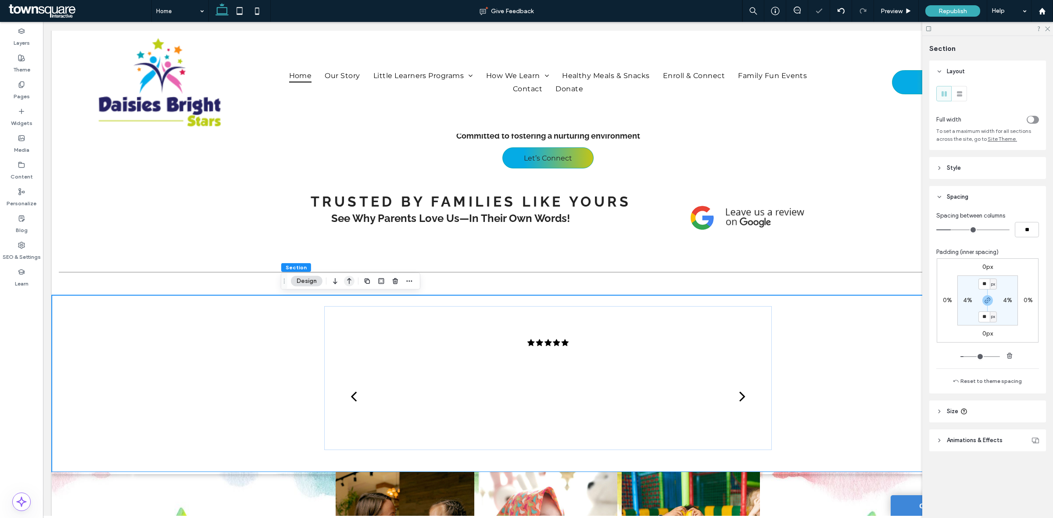
click at [350, 285] on icon "button" at bounding box center [349, 281] width 11 height 16
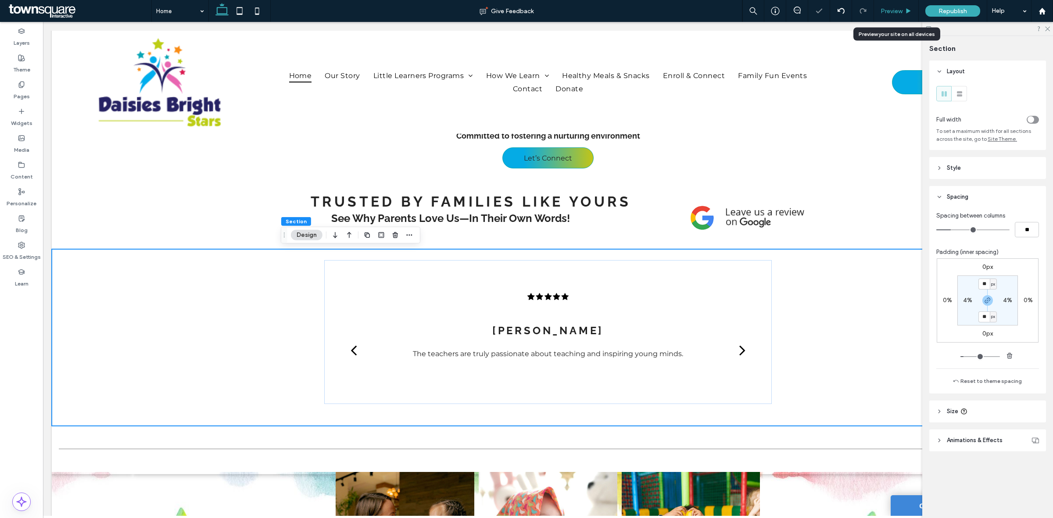
click at [897, 18] on div "Preview" at bounding box center [896, 11] width 45 height 22
click at [891, 9] on span "Preview" at bounding box center [891, 10] width 22 height 7
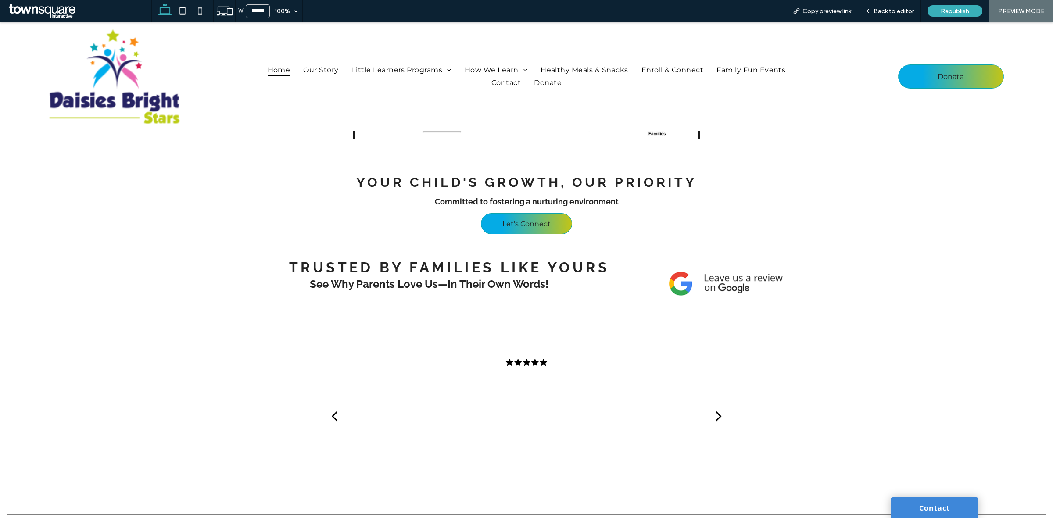
scroll to position [920, 0]
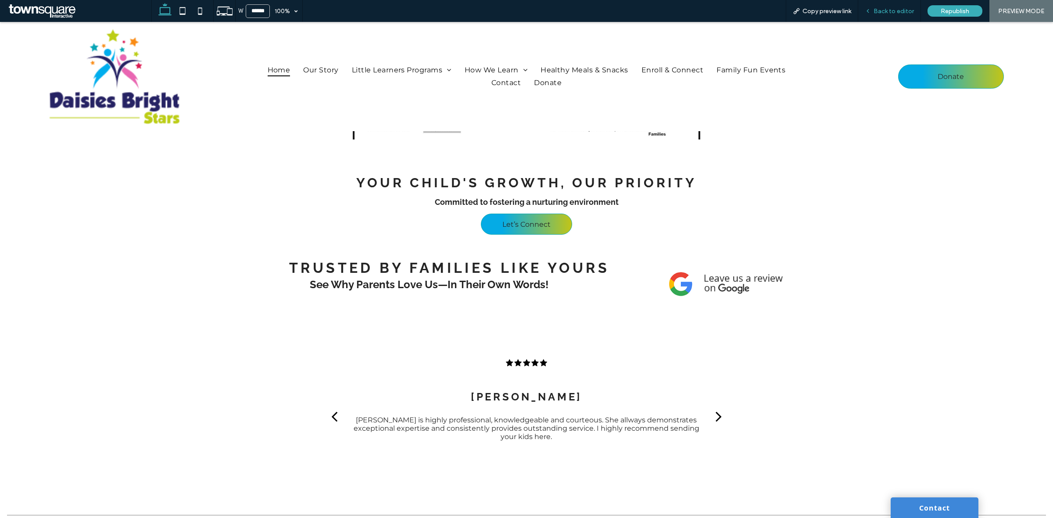
click at [902, 10] on span "Back to editor" at bounding box center [893, 10] width 40 height 7
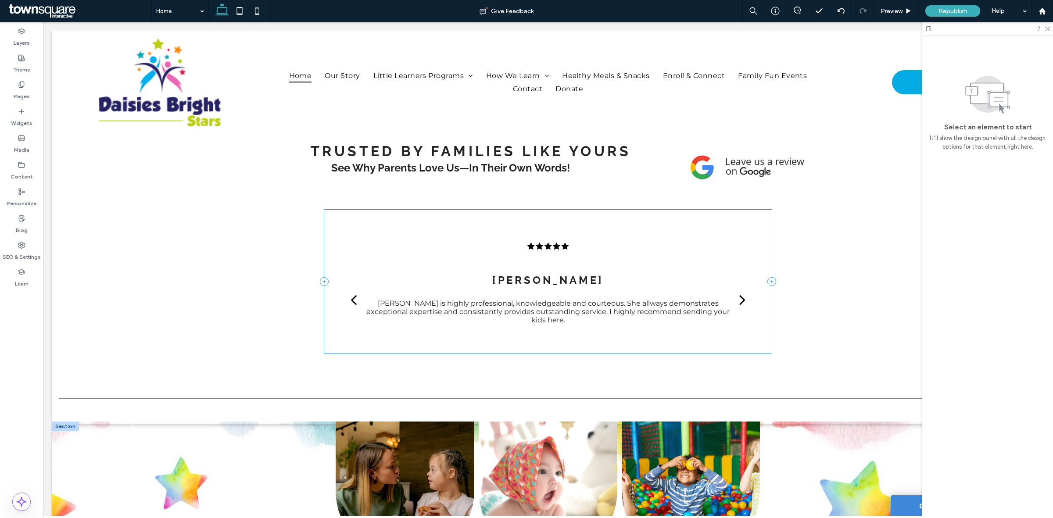
scroll to position [1038, 0]
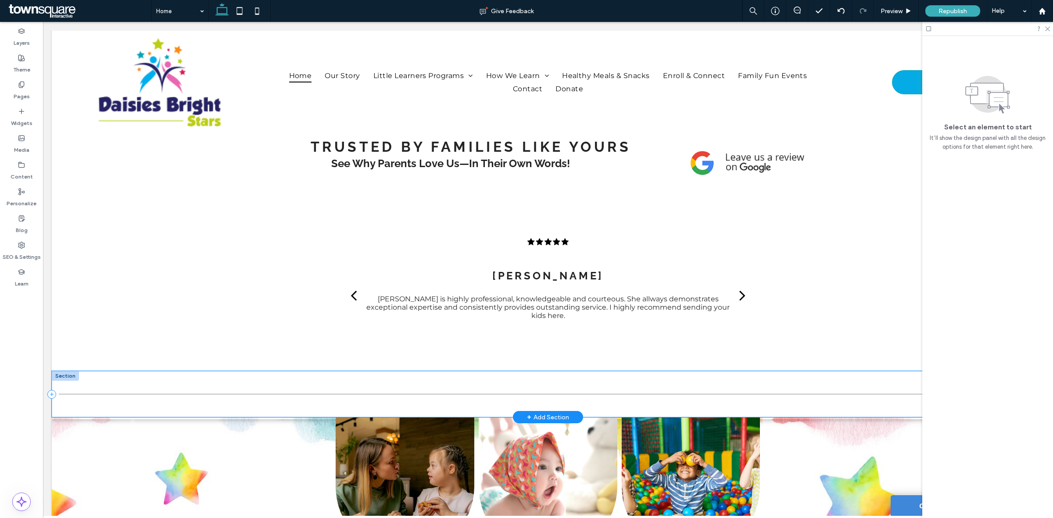
click at [175, 384] on div at bounding box center [548, 394] width 992 height 46
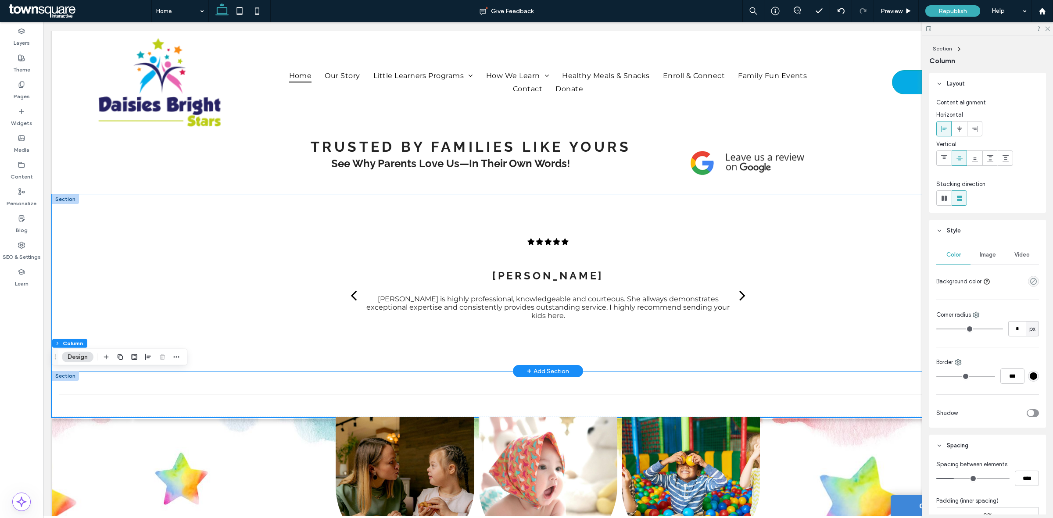
click at [222, 330] on div "Laiza C. The teachers are truly passionate about teaching and inspiring young m…" at bounding box center [548, 282] width 992 height 177
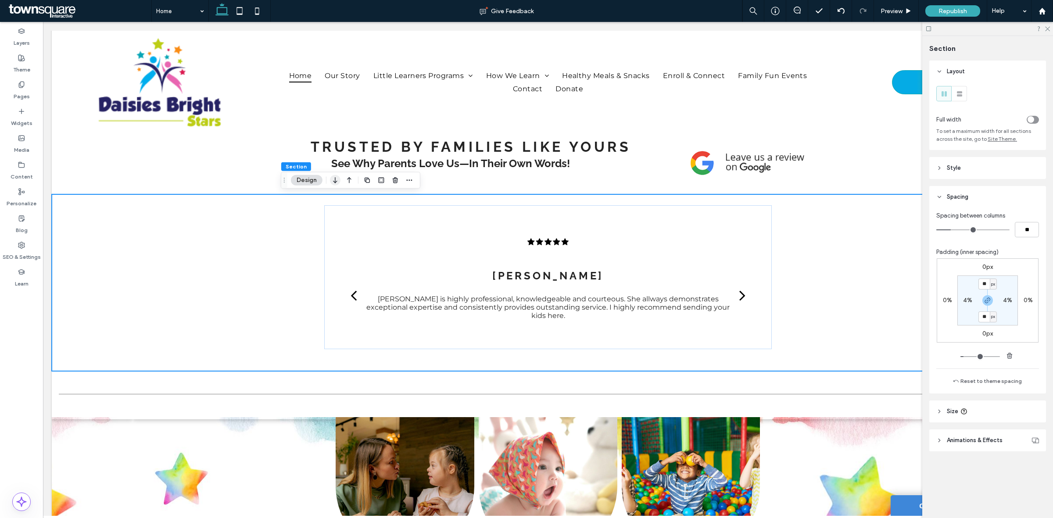
click at [334, 182] on icon "button" at bounding box center [335, 180] width 11 height 16
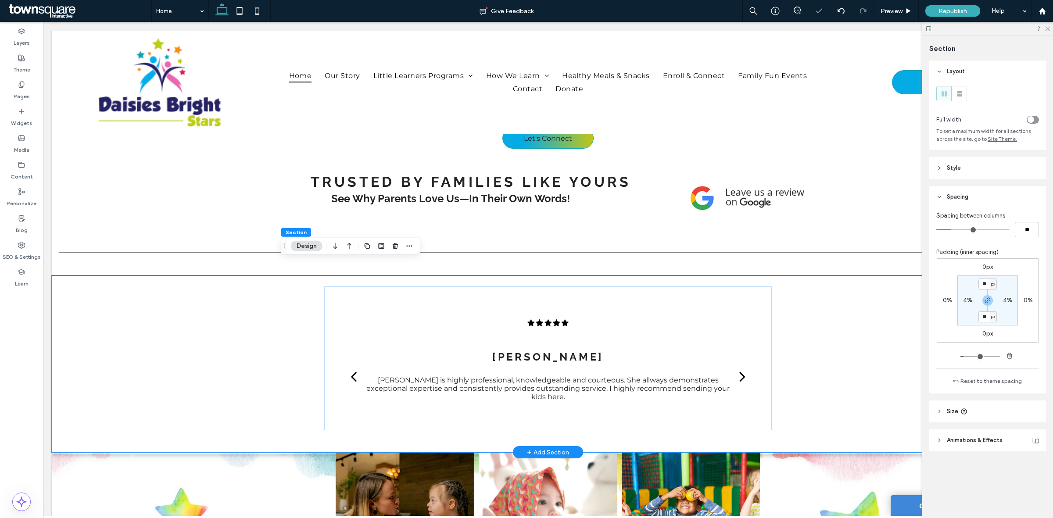
scroll to position [983, 0]
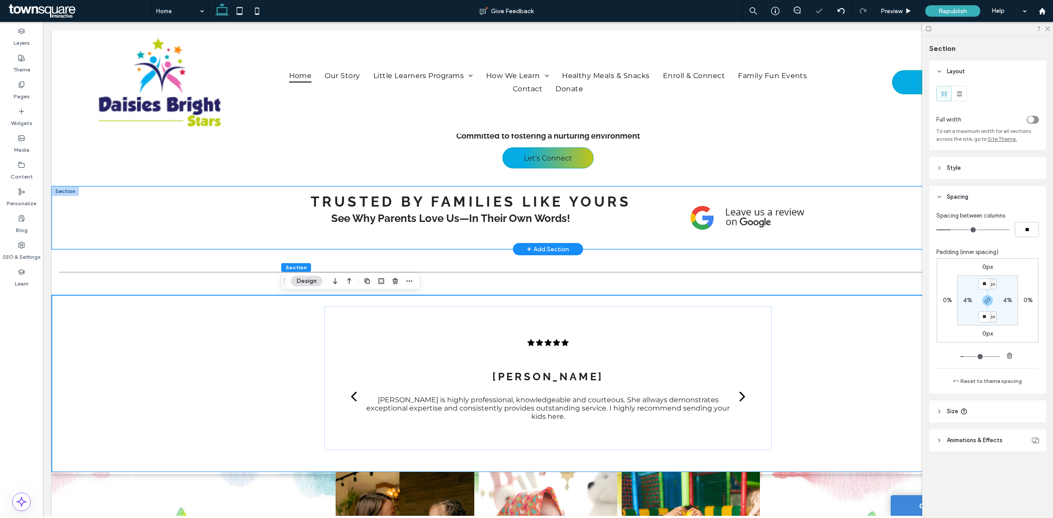
click at [208, 236] on div "Trusted by Families Like Yours See Why Parents Love Us—In Their Own Words!" at bounding box center [548, 217] width 992 height 63
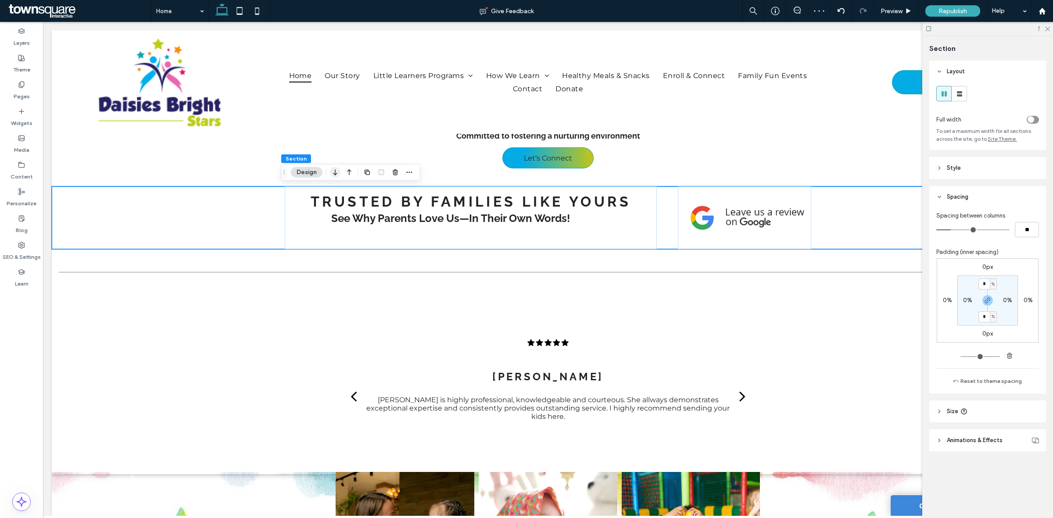
click at [335, 178] on icon "button" at bounding box center [335, 172] width 11 height 16
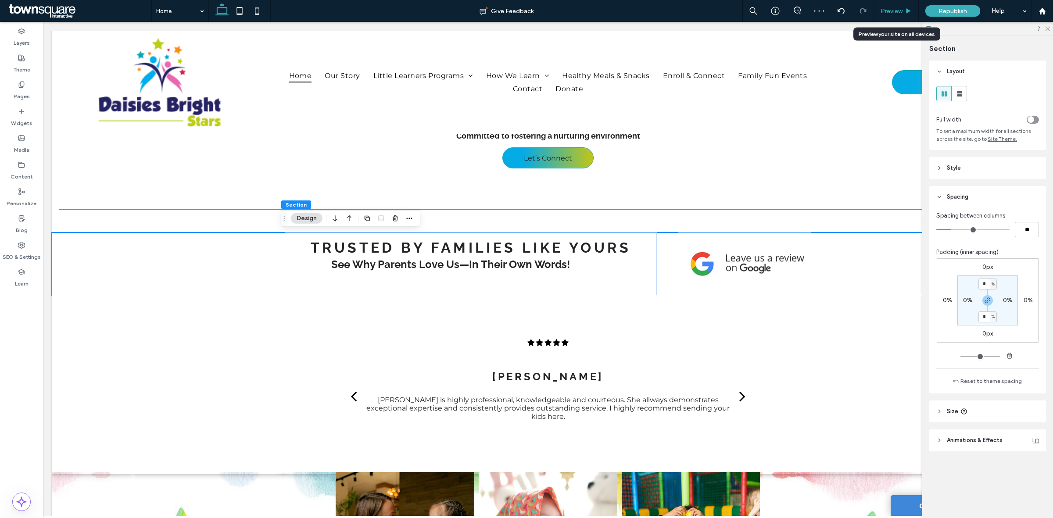
click at [893, 9] on span "Preview" at bounding box center [891, 10] width 22 height 7
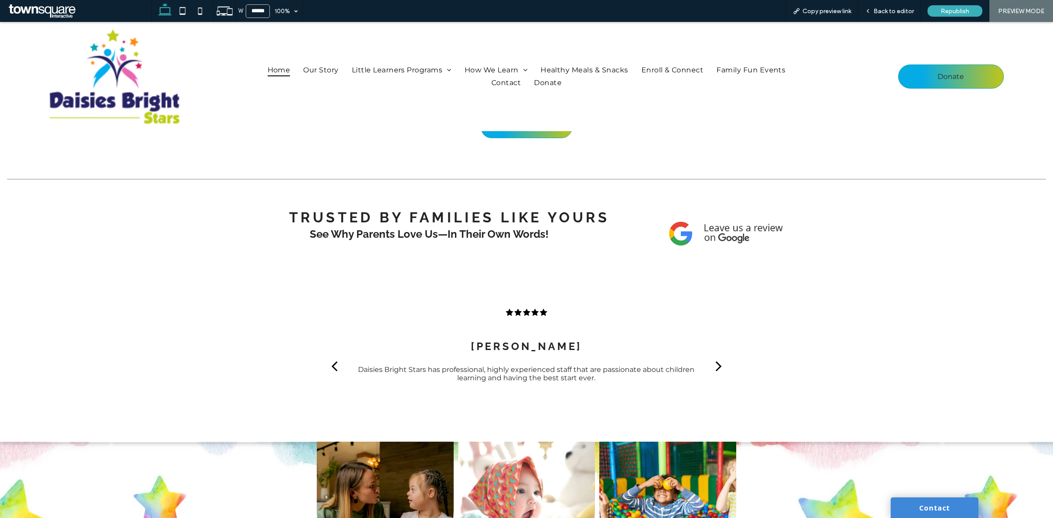
scroll to position [1042, 0]
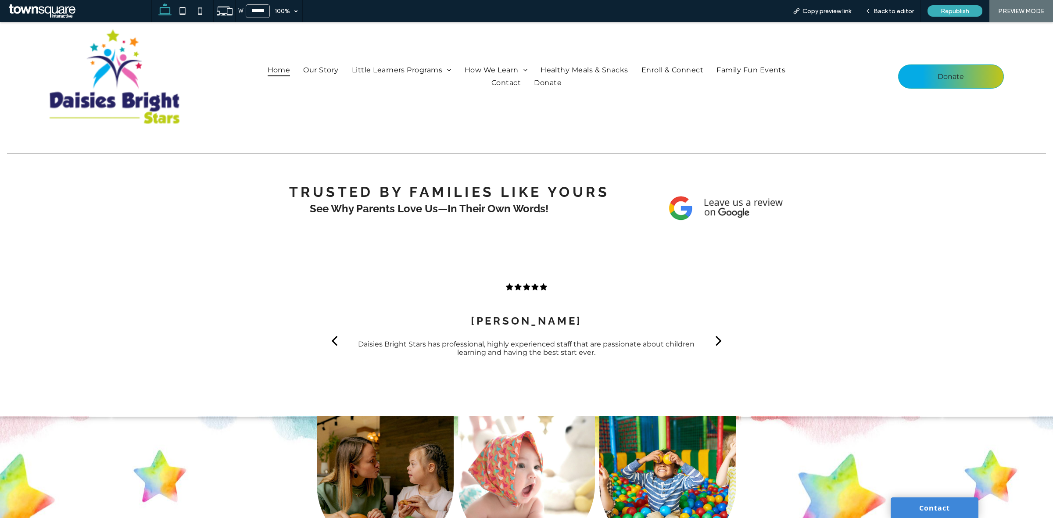
click at [724, 334] on button "next" at bounding box center [718, 341] width 20 height 32
click at [884, 11] on span "Back to editor" at bounding box center [893, 10] width 40 height 7
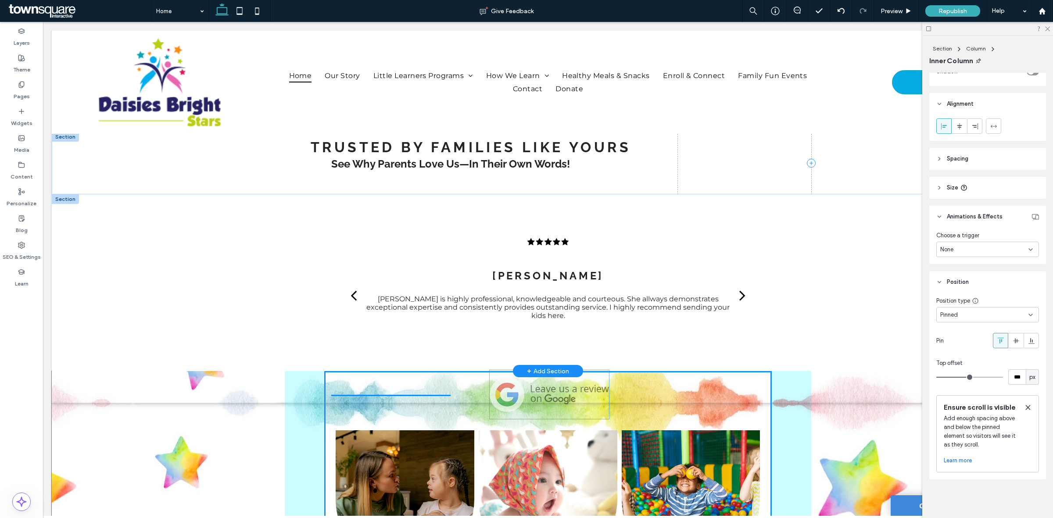
scroll to position [1085, 0]
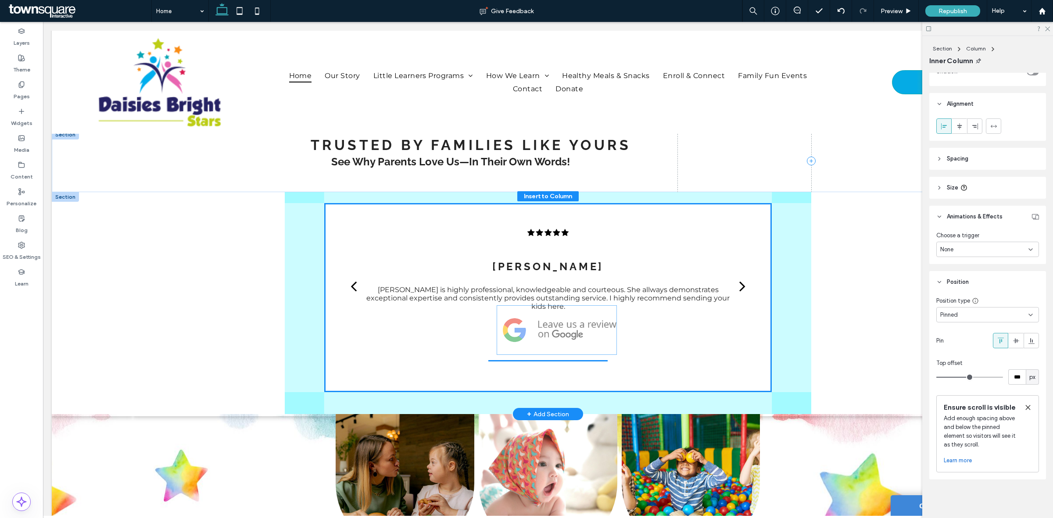
drag, startPoint x: 749, startPoint y: 194, endPoint x: 556, endPoint y: 339, distance: 240.6
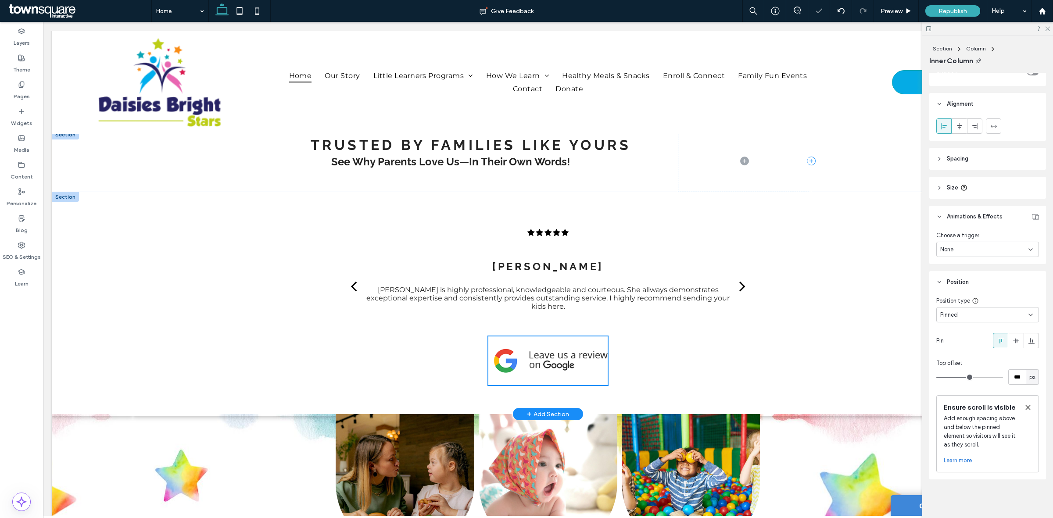
type input "**"
type input "****"
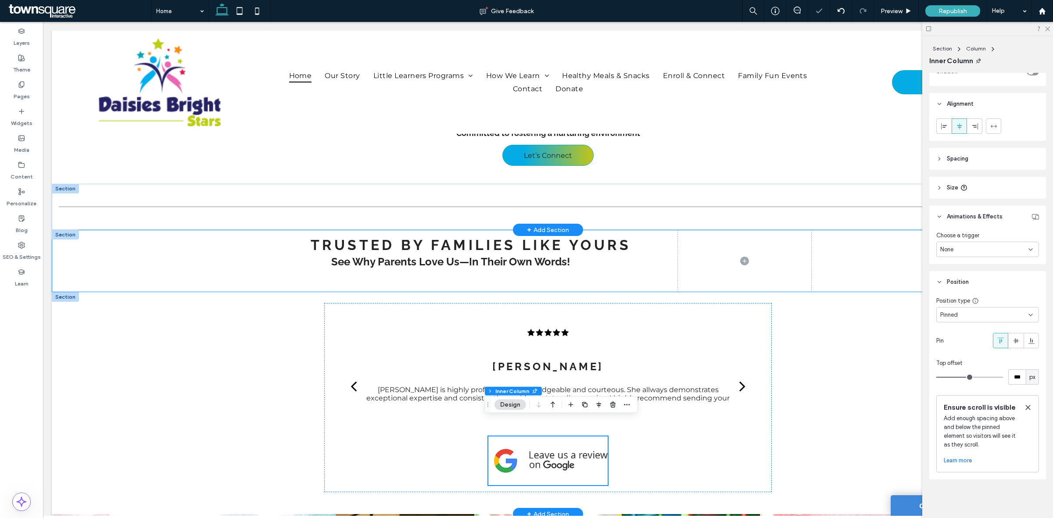
scroll to position [976, 0]
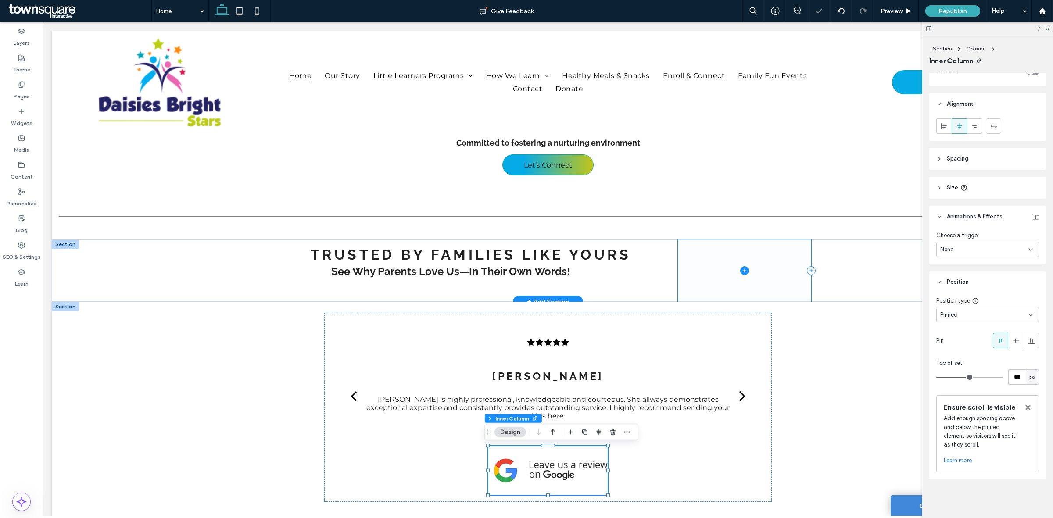
click at [772, 264] on span at bounding box center [744, 270] width 133 height 62
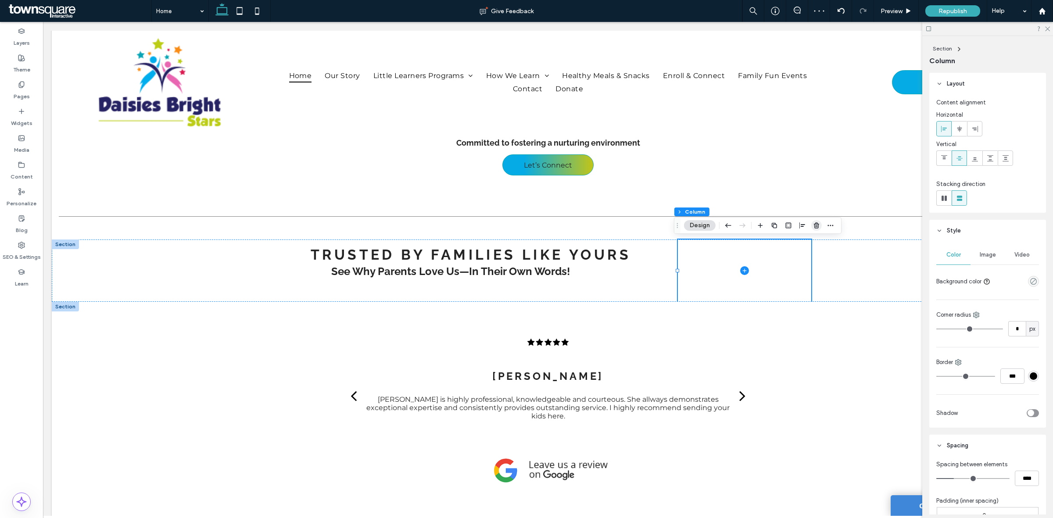
click at [818, 226] on use "button" at bounding box center [815, 225] width 5 height 6
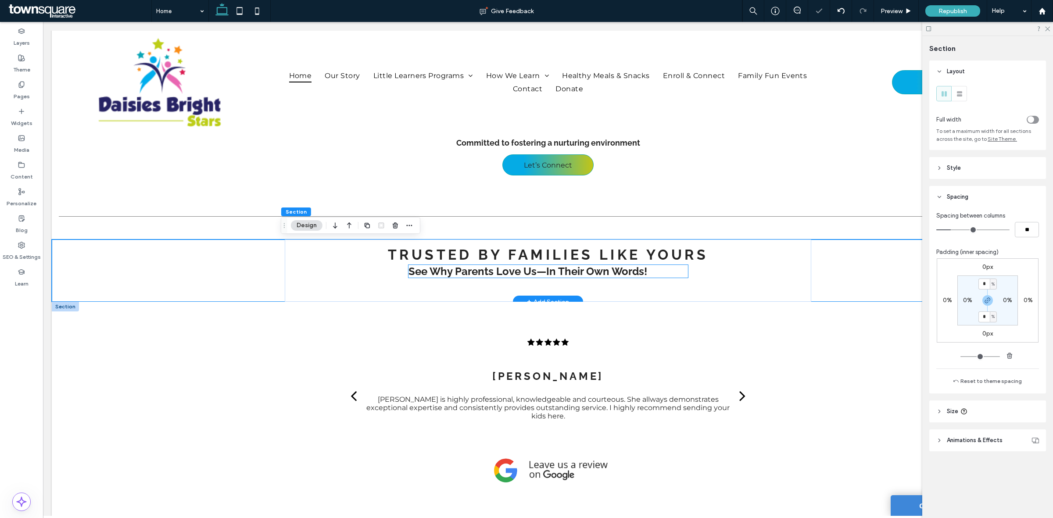
click at [654, 267] on h4 "See Why Parents Love Us—In Their Own Words!" at bounding box center [547, 271] width 279 height 13
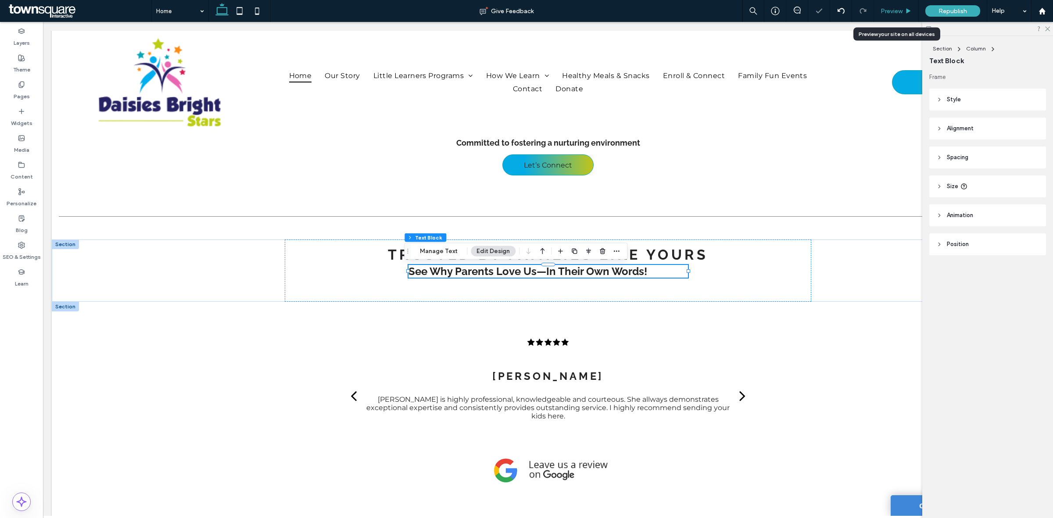
click at [902, 13] on span "Preview" at bounding box center [891, 10] width 22 height 7
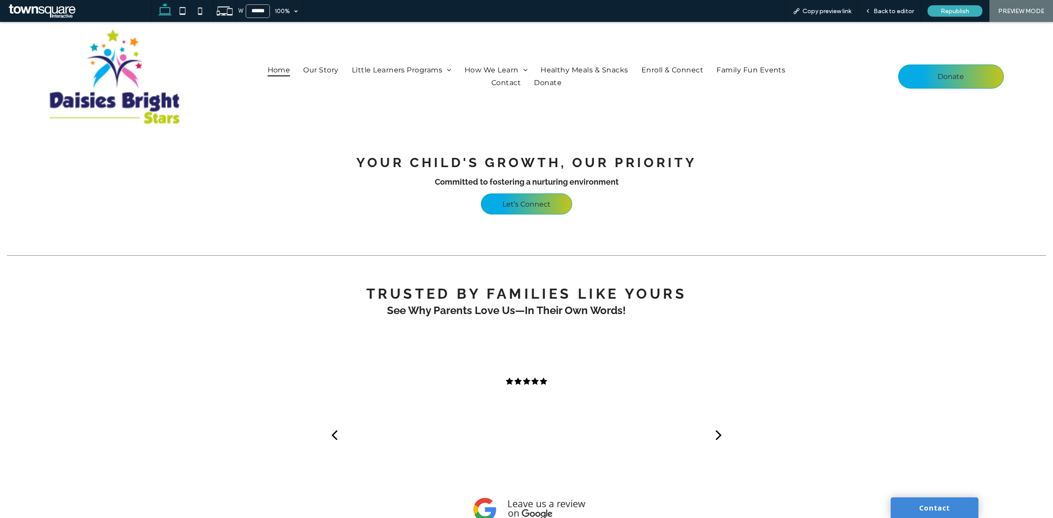
scroll to position [967, 0]
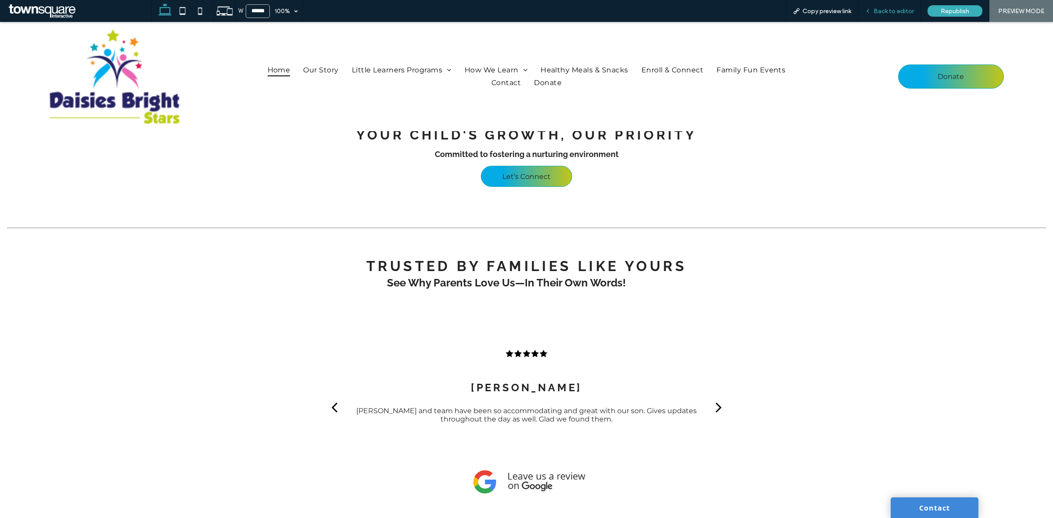
click at [898, 13] on span "Back to editor" at bounding box center [893, 10] width 40 height 7
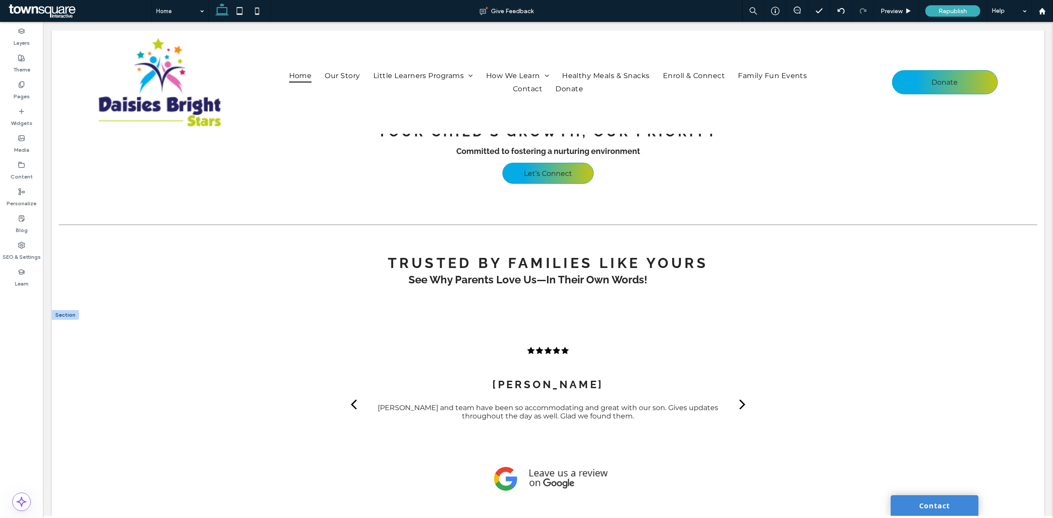
scroll to position [976, 0]
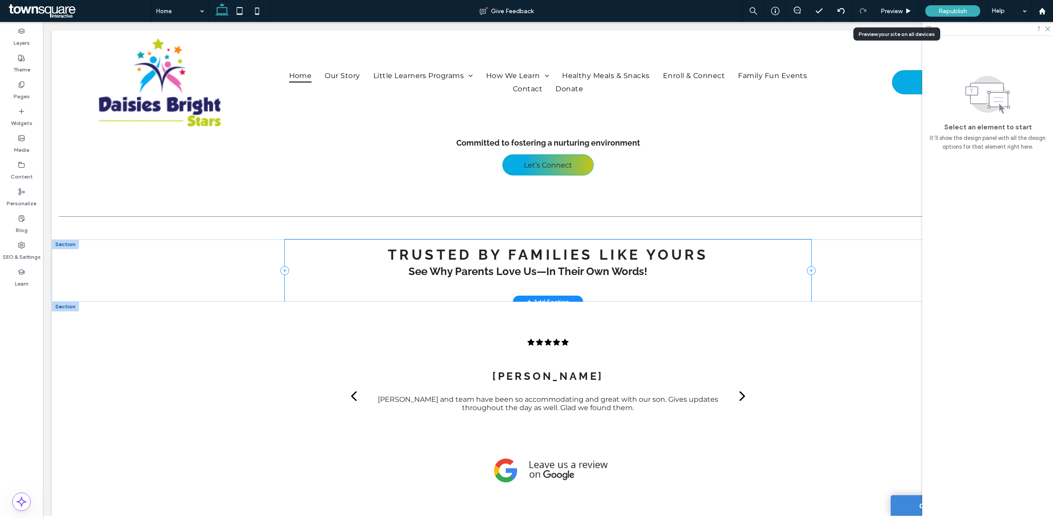
click at [781, 268] on div "Trusted by Families Like Yours See Why Parents Love Us—In Their Own Words!" at bounding box center [548, 270] width 526 height 62
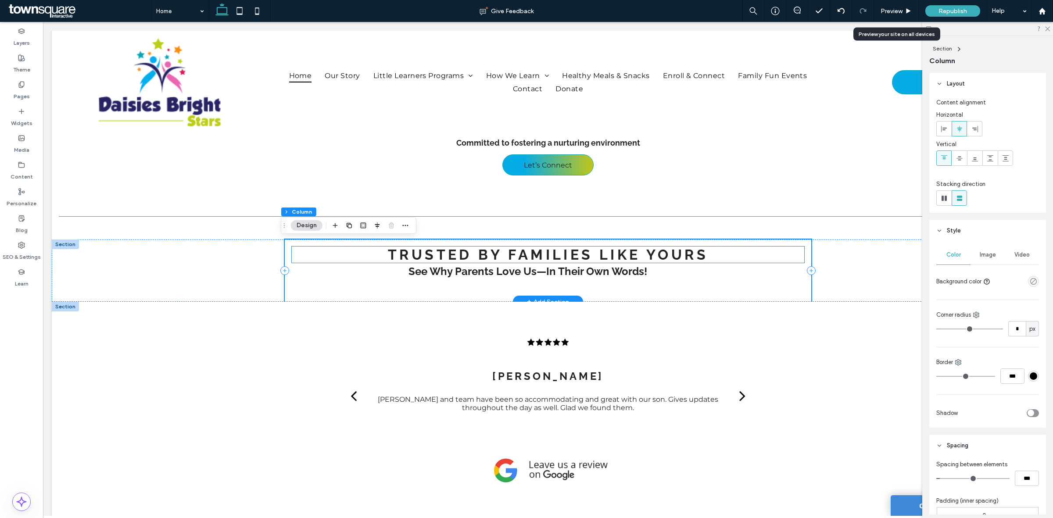
click at [682, 255] on span "Trusted by Families Like Yours" at bounding box center [548, 254] width 320 height 16
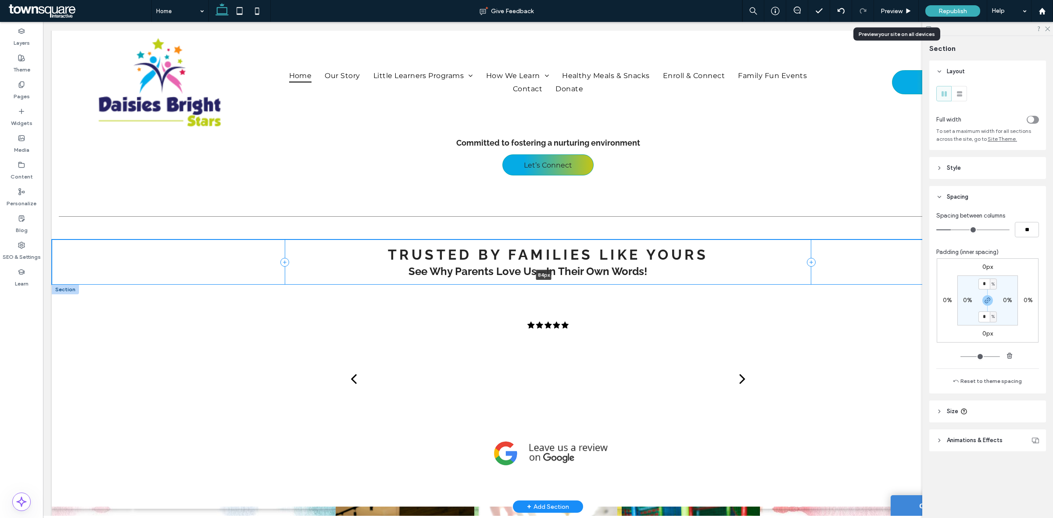
drag, startPoint x: 740, startPoint y: 303, endPoint x: 755, endPoint y: 278, distance: 29.1
click at [755, 278] on div "Trusted by Families Like Yours See Why Parents Love Us—In Their Own Words! 84px…" at bounding box center [548, 261] width 992 height 45
type input "**"
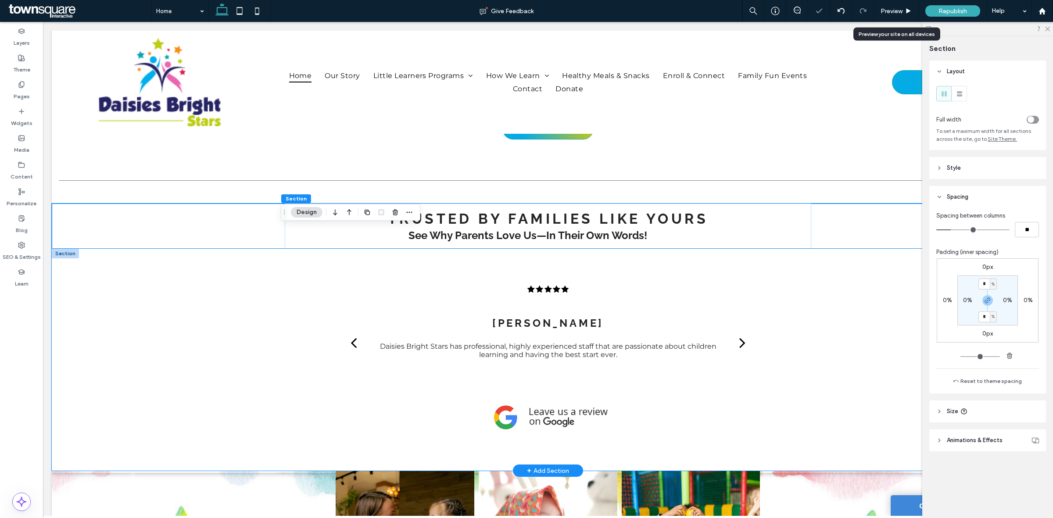
scroll to position [1031, 0]
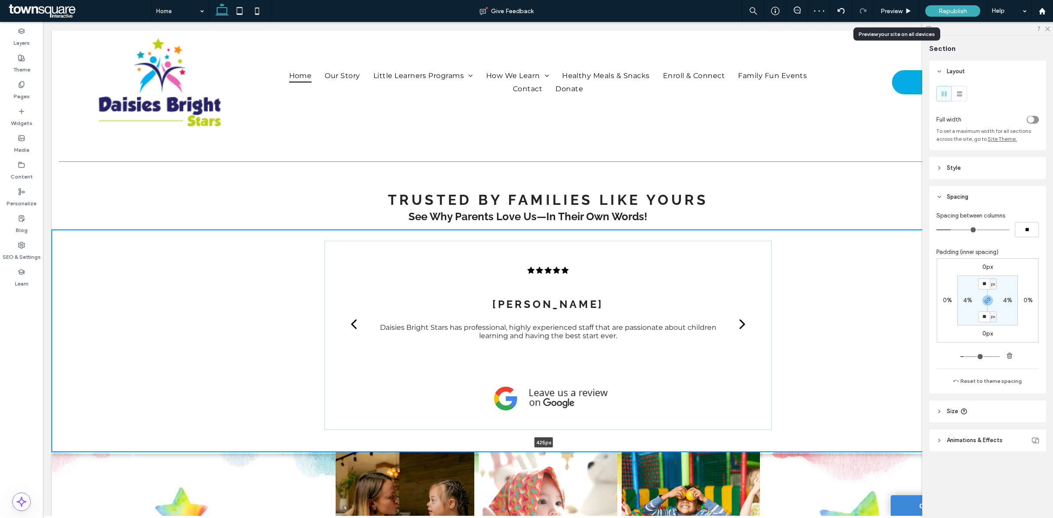
drag, startPoint x: 826, startPoint y: 450, endPoint x: 839, endPoint y: 401, distance: 50.0
click at [838, 406] on div "Laiza C. The teachers are truly passionate about teaching and inspiring young m…" at bounding box center [548, 341] width 992 height 222
type input "***"
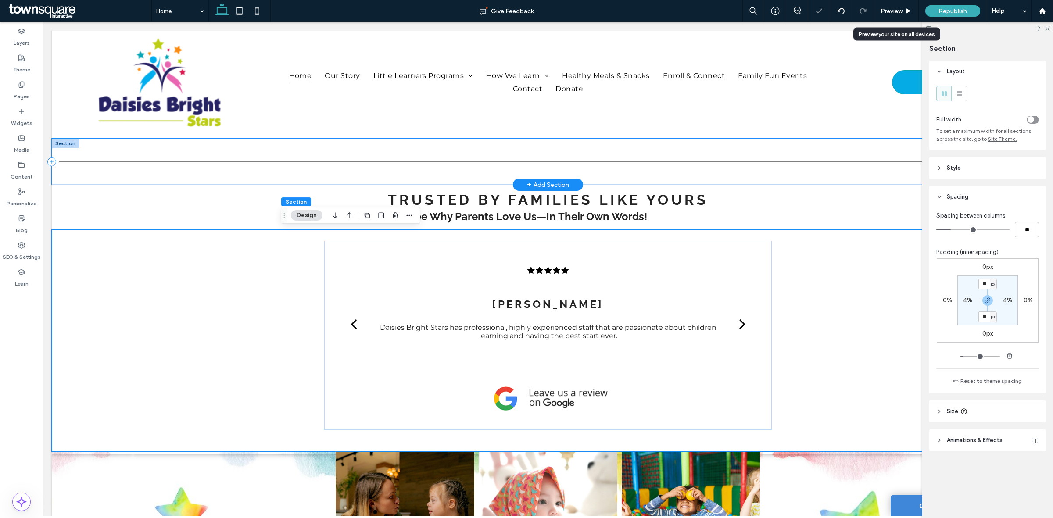
click at [638, 180] on div at bounding box center [548, 162] width 992 height 46
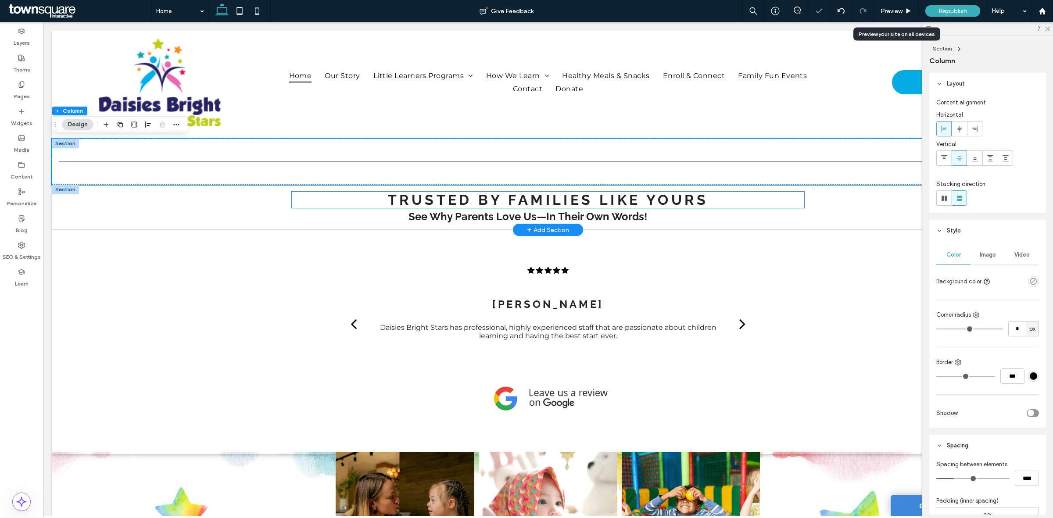
click at [642, 204] on span "Trusted by Families Like Yours" at bounding box center [548, 200] width 320 height 16
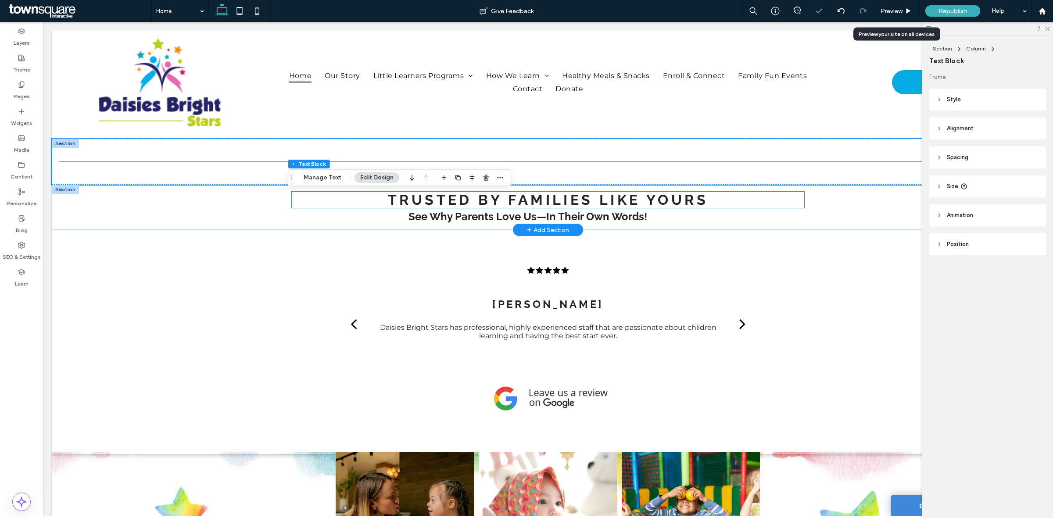
click at [642, 204] on div "Trusted by Families Like Yours" at bounding box center [548, 200] width 512 height 16
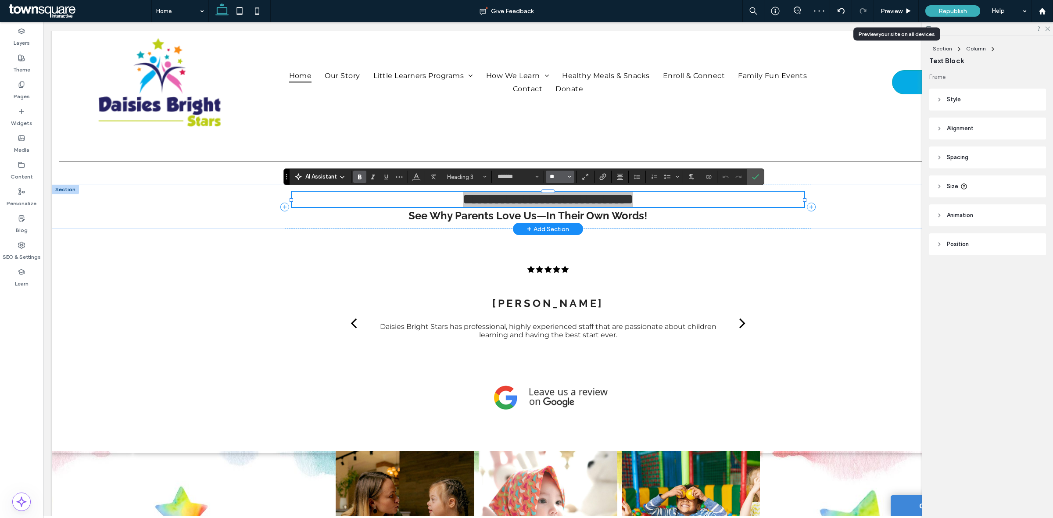
click at [556, 180] on input "**" at bounding box center [557, 176] width 17 height 7
type input "**"
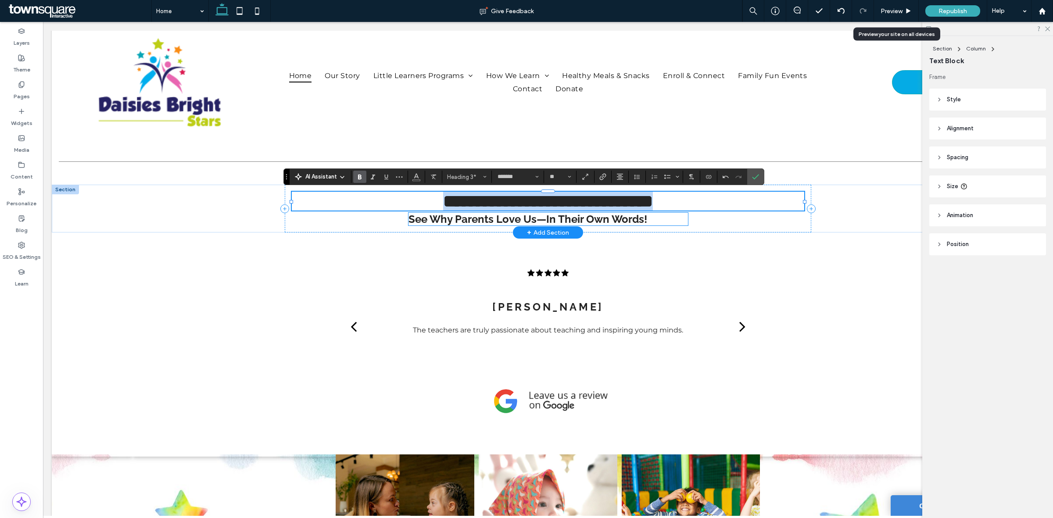
click at [579, 225] on span "See Why Parents Love Us—In Their Own Words!" at bounding box center [527, 219] width 239 height 13
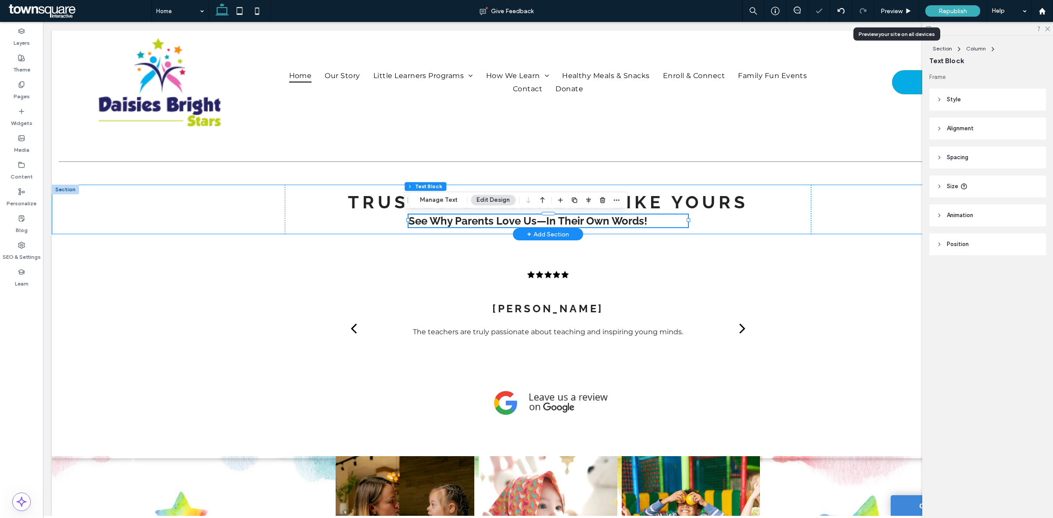
drag, startPoint x: 834, startPoint y: 220, endPoint x: 871, endPoint y: 281, distance: 71.8
click at [835, 220] on div "Trusted by Families Like Yours See Why Parents Love Us—In Their Own Words!" at bounding box center [548, 210] width 992 height 50
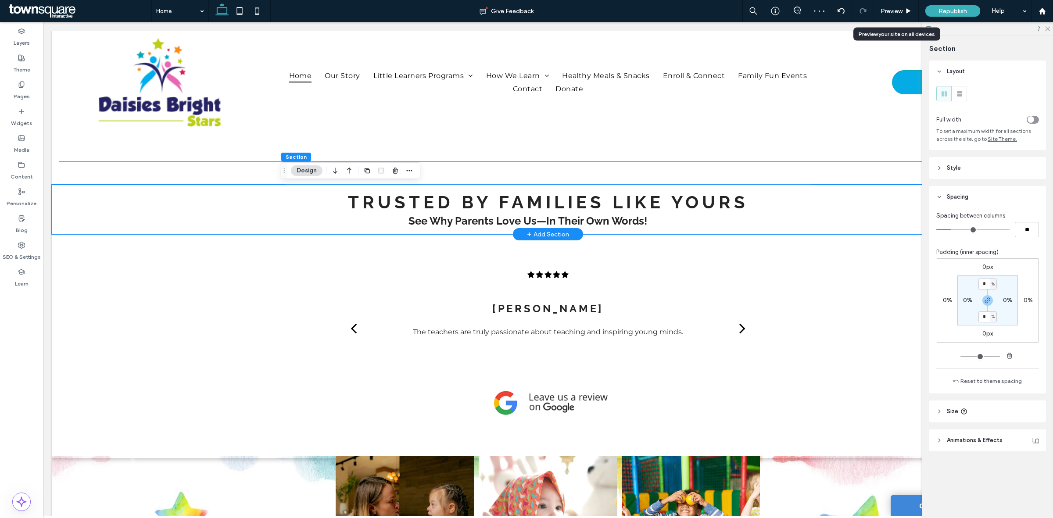
drag, startPoint x: 895, startPoint y: 198, endPoint x: 917, endPoint y: 185, distance: 25.2
click at [898, 198] on div "Trusted by Families Like Yours See Why Parents Love Us—In Their Own Words!" at bounding box center [548, 210] width 992 height 50
click at [1037, 120] on div "toggle" at bounding box center [1032, 120] width 12 height 8
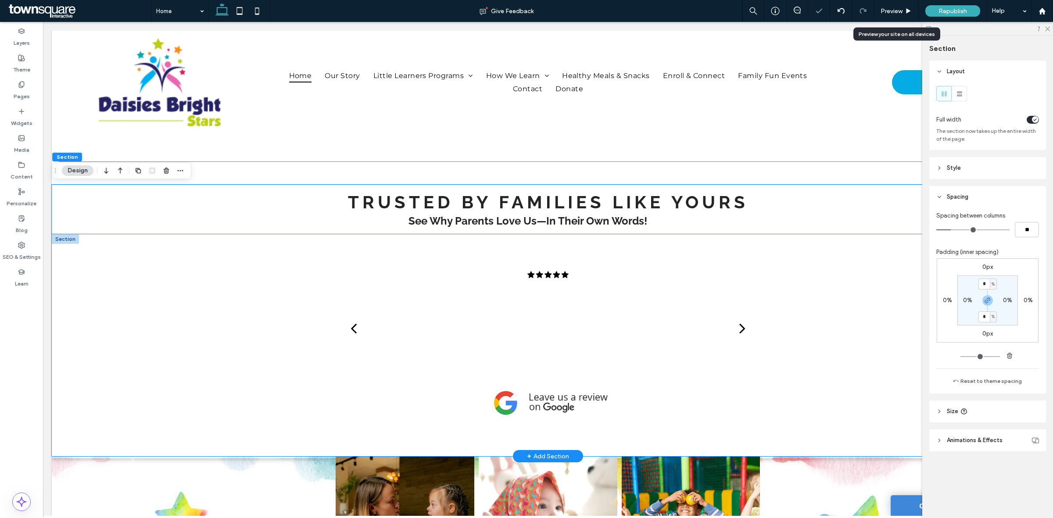
click at [211, 296] on div "Laiza C. The teachers are truly passionate about teaching and inspiring young m…" at bounding box center [548, 345] width 992 height 222
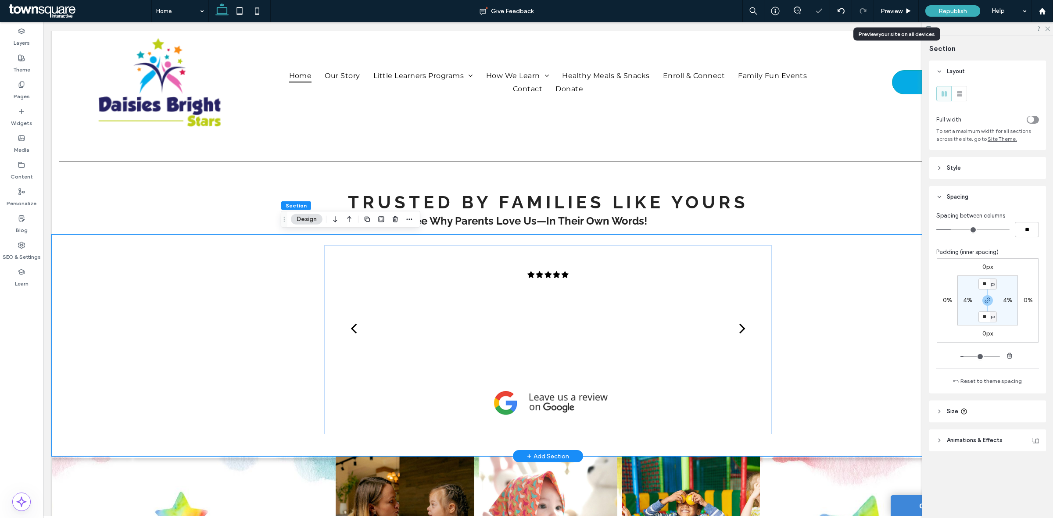
click at [143, 369] on div "Laiza C. The teachers are truly passionate about teaching and inspiring young m…" at bounding box center [548, 345] width 992 height 222
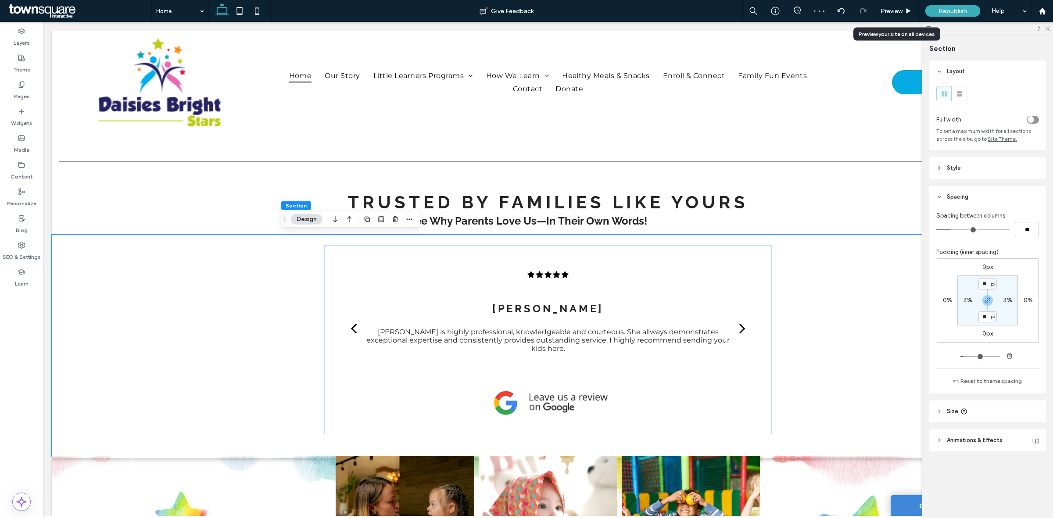
click at [1031, 117] on div "toggle" at bounding box center [1030, 119] width 7 height 7
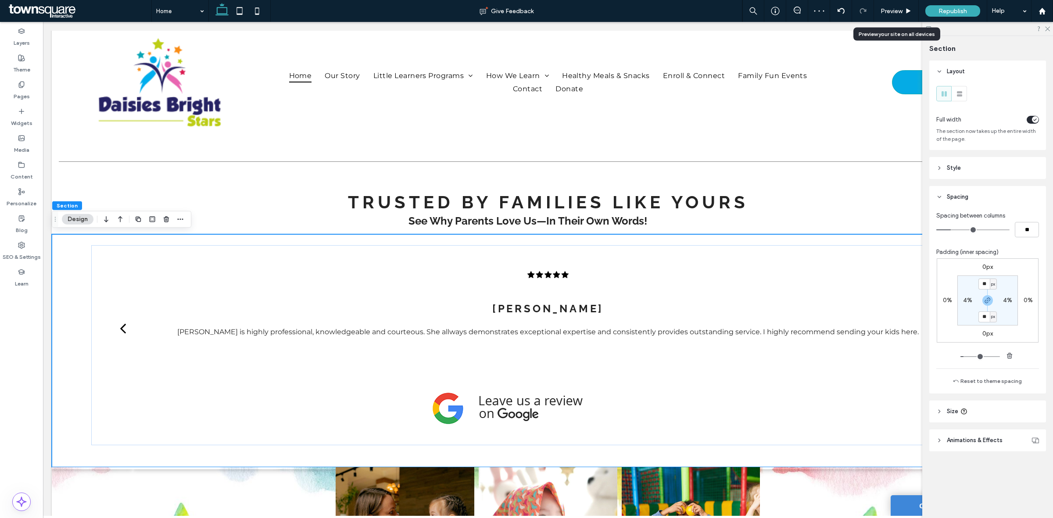
click at [1038, 118] on div "toggle" at bounding box center [1034, 119] width 7 height 7
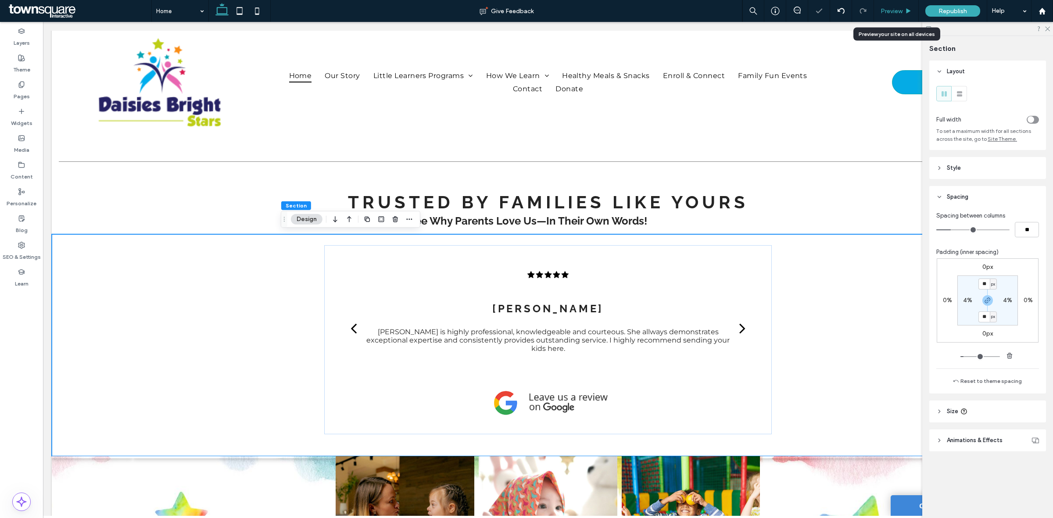
drag, startPoint x: 899, startPoint y: 9, endPoint x: 861, endPoint y: 164, distance: 159.1
click at [899, 9] on span "Preview" at bounding box center [891, 10] width 22 height 7
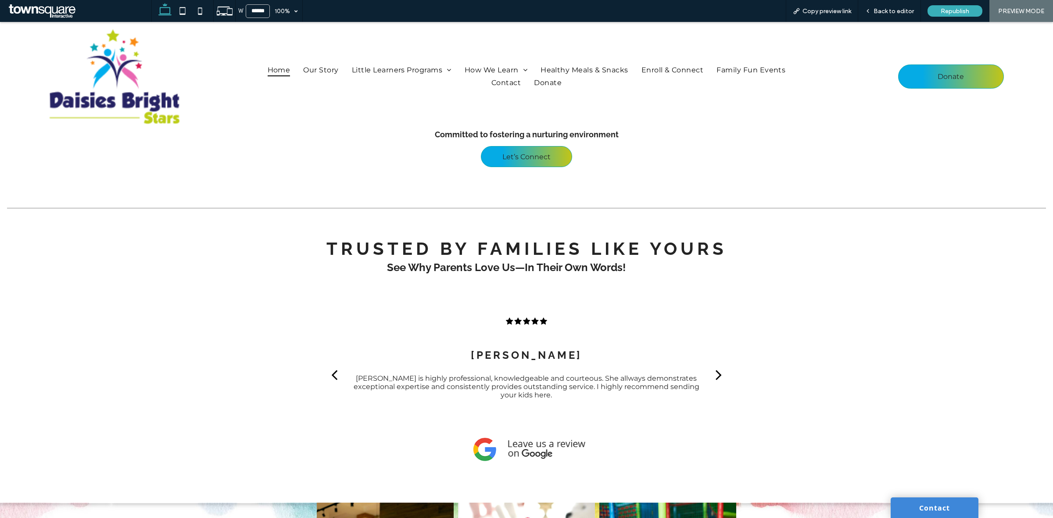
scroll to position [1022, 0]
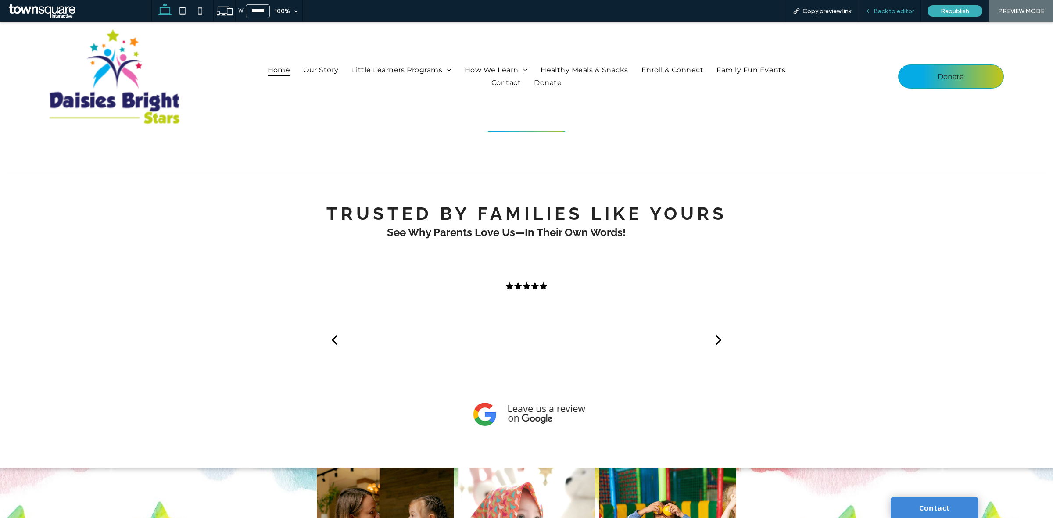
click at [896, 11] on span "Back to editor" at bounding box center [893, 10] width 40 height 7
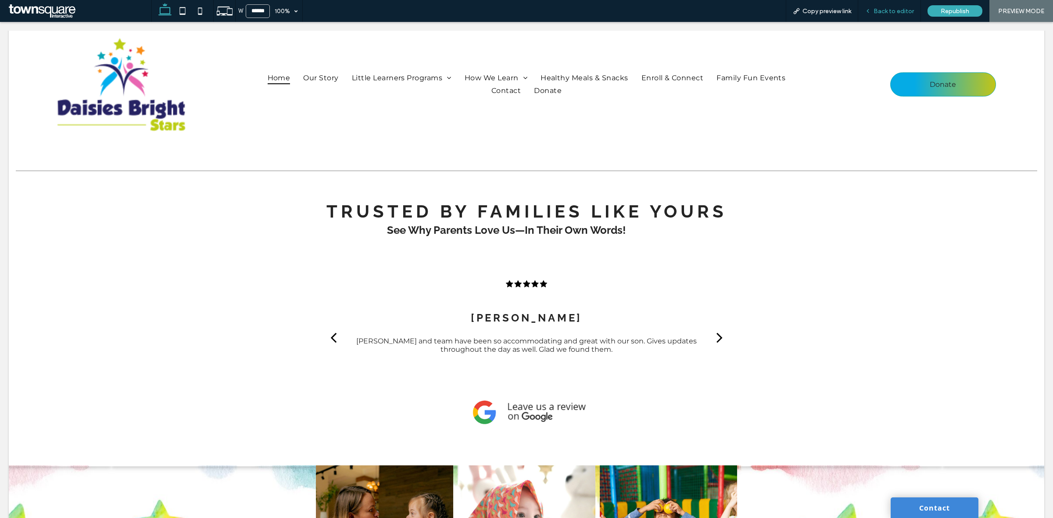
scroll to position [1031, 0]
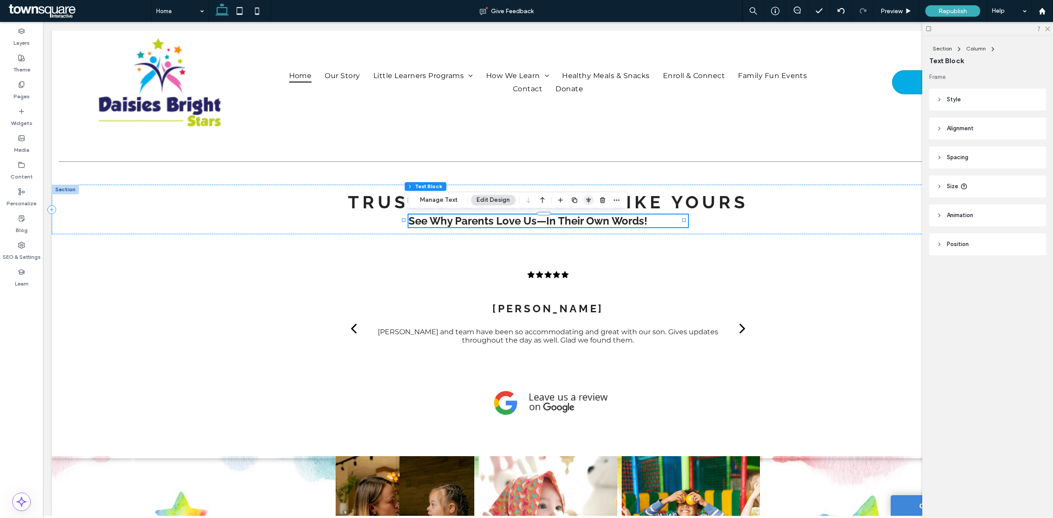
click at [586, 200] on icon "button" at bounding box center [588, 199] width 7 height 7
click at [584, 218] on div at bounding box center [588, 217] width 68 height 17
click at [576, 218] on icon "center" at bounding box center [579, 217] width 7 height 7
click at [203, 308] on div "Laiza C. The teachers are truly passionate about teaching and inspiring young m…" at bounding box center [548, 345] width 992 height 222
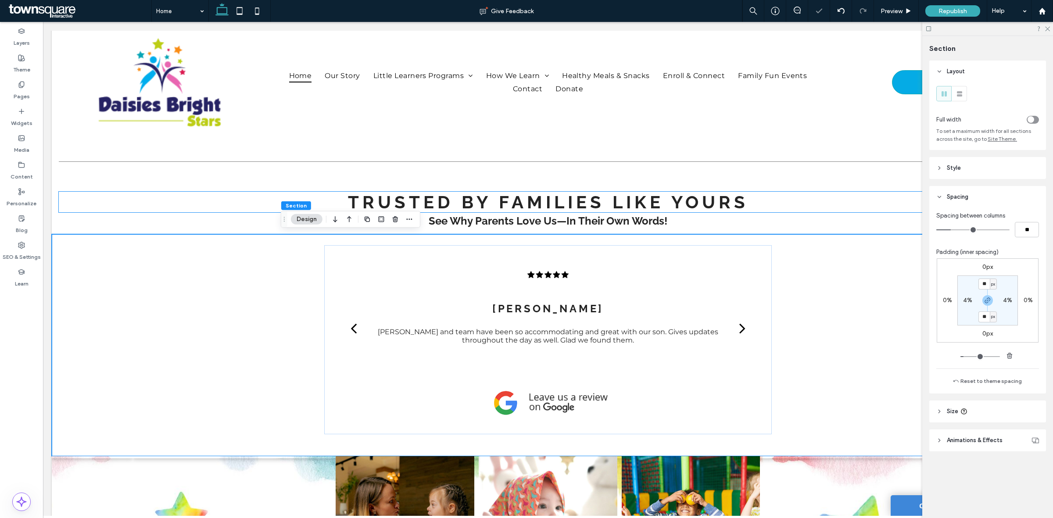
click at [685, 198] on span "Trusted by Families Like Yours" at bounding box center [548, 202] width 400 height 21
click at [685, 198] on div "Trusted by Families Like Yours" at bounding box center [548, 202] width 978 height 21
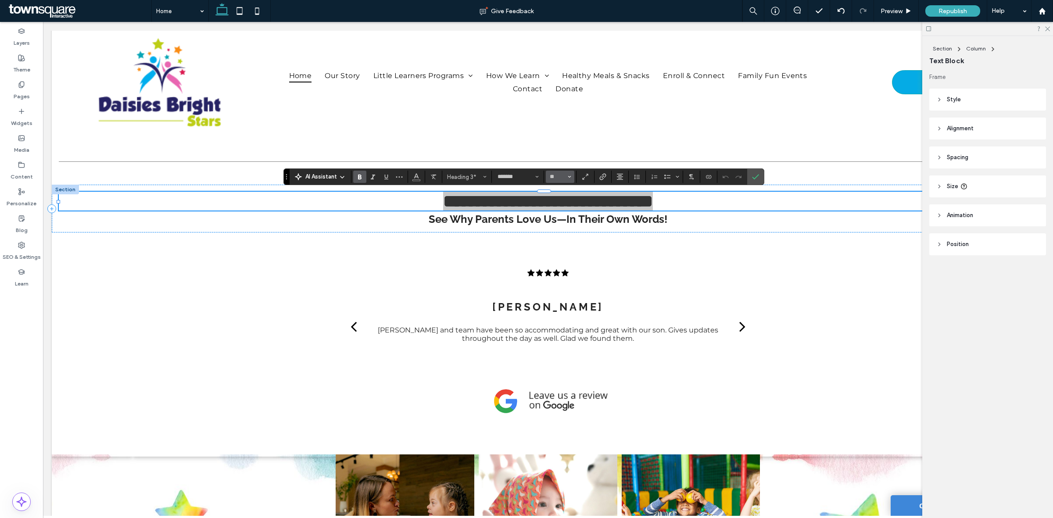
click at [558, 171] on button "**" at bounding box center [560, 177] width 29 height 12
click at [792, 187] on div "**********" at bounding box center [548, 209] width 992 height 48
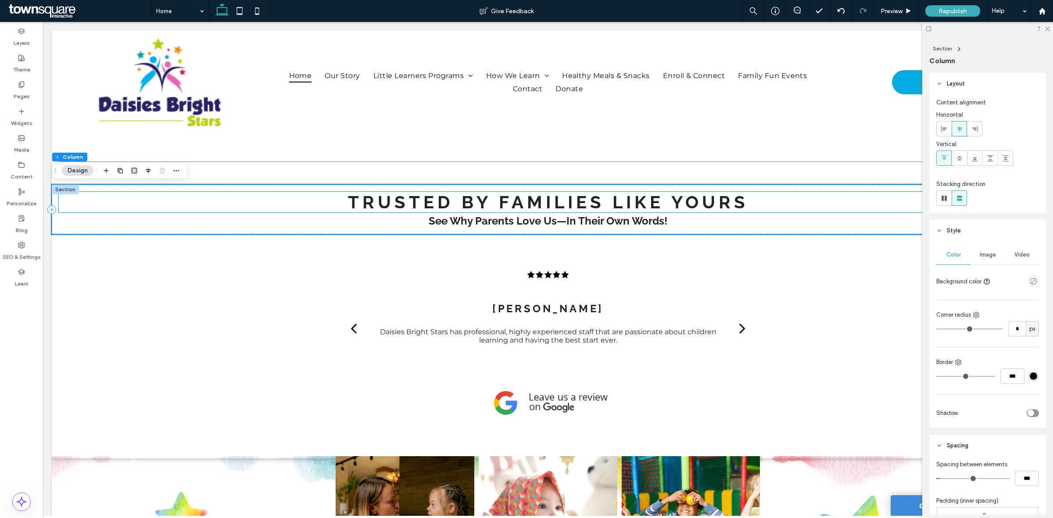
click at [711, 201] on span "Trusted by Families Like Yours" at bounding box center [548, 202] width 400 height 21
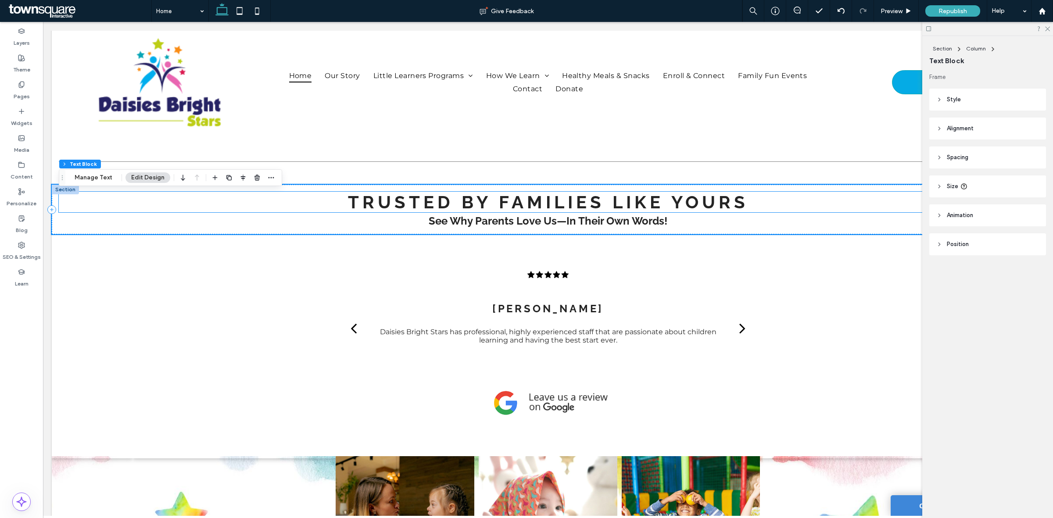
click at [711, 201] on div "Trusted by Families Like Yours" at bounding box center [548, 202] width 978 height 21
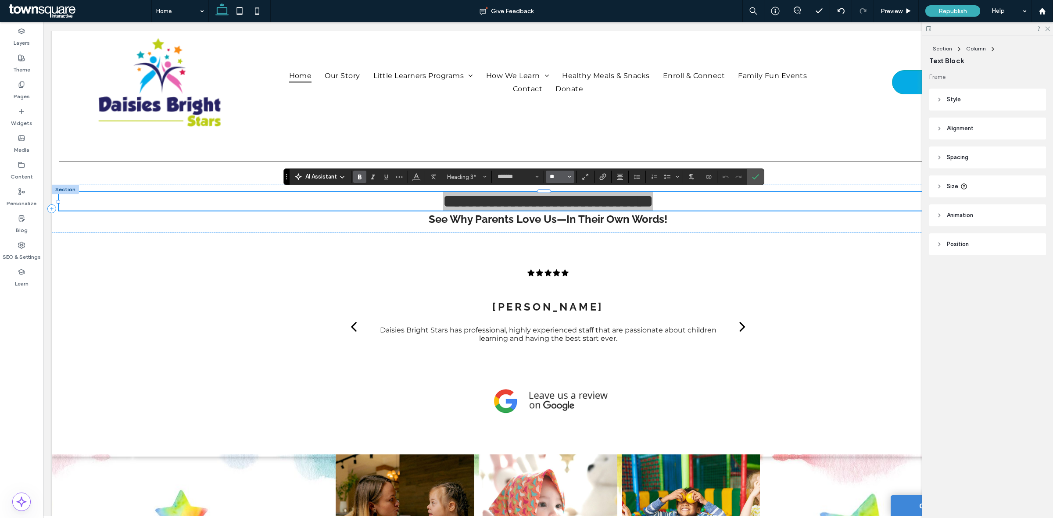
click at [562, 174] on input "**" at bounding box center [557, 176] width 17 height 7
type input "**"
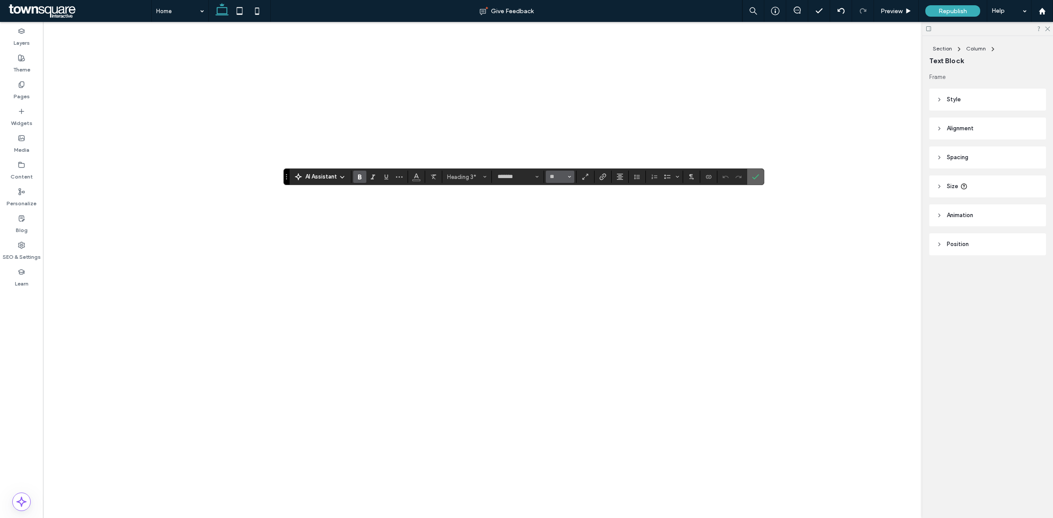
click at [759, 179] on icon "Confirm" at bounding box center [755, 176] width 7 height 7
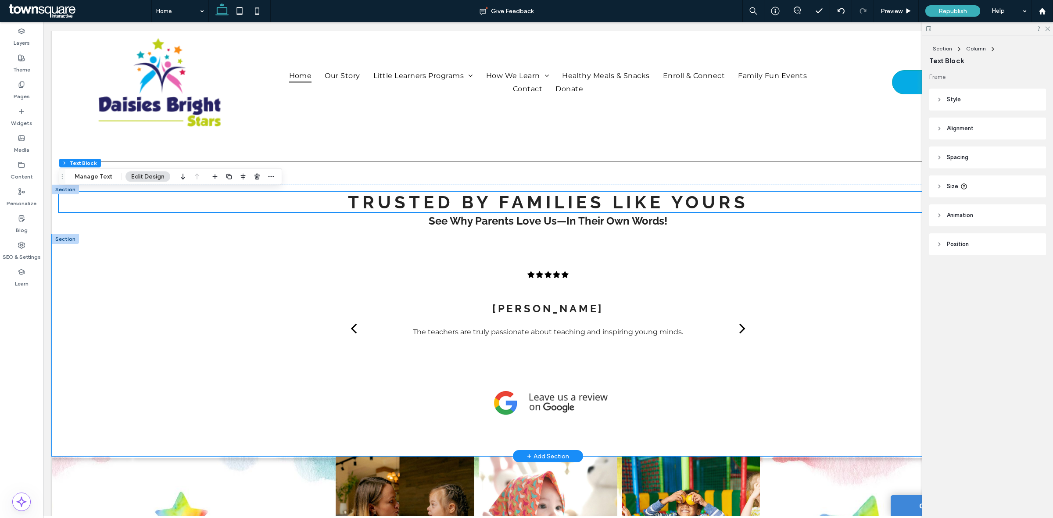
scroll to position [1085, 0]
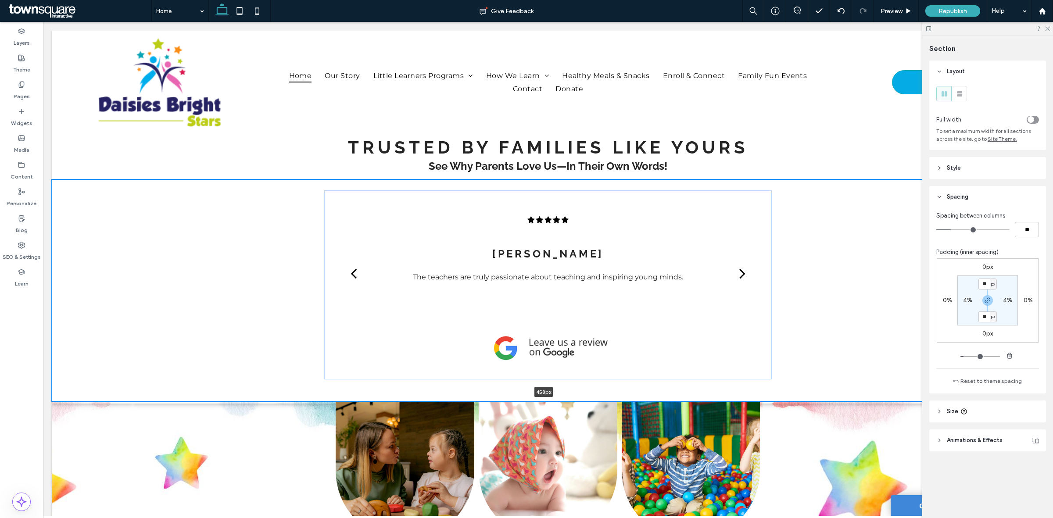
drag, startPoint x: 727, startPoint y: 399, endPoint x: 771, endPoint y: 353, distance: 63.6
click at [731, 369] on div "[PERSON_NAME] The teachers are truly passionate about teaching and inspiring yo…" at bounding box center [548, 290] width 992 height 222
type input "***"
click at [866, 323] on div "[PERSON_NAME] The teachers are truly passionate about teaching and inspiring yo…" at bounding box center [548, 290] width 992 height 222
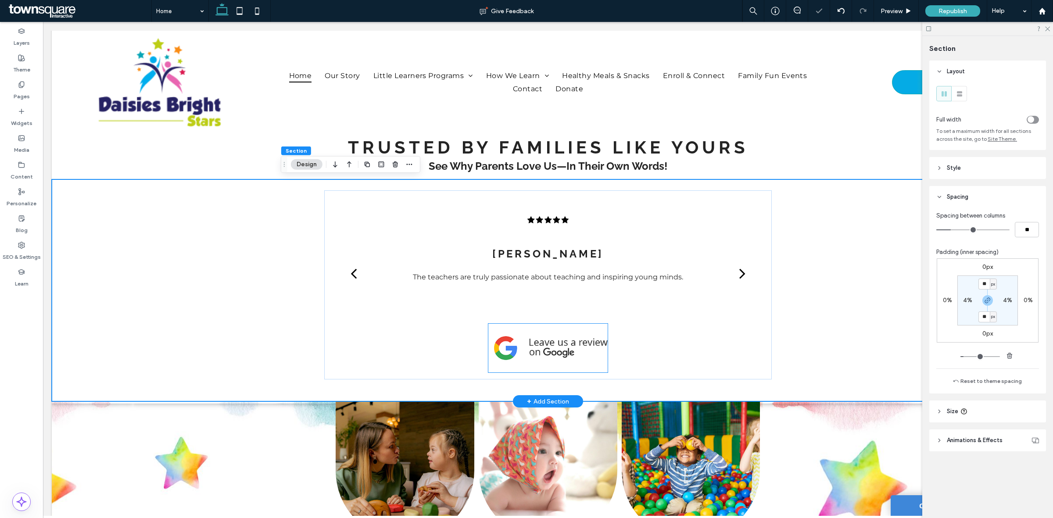
click at [535, 346] on img at bounding box center [547, 348] width 119 height 35
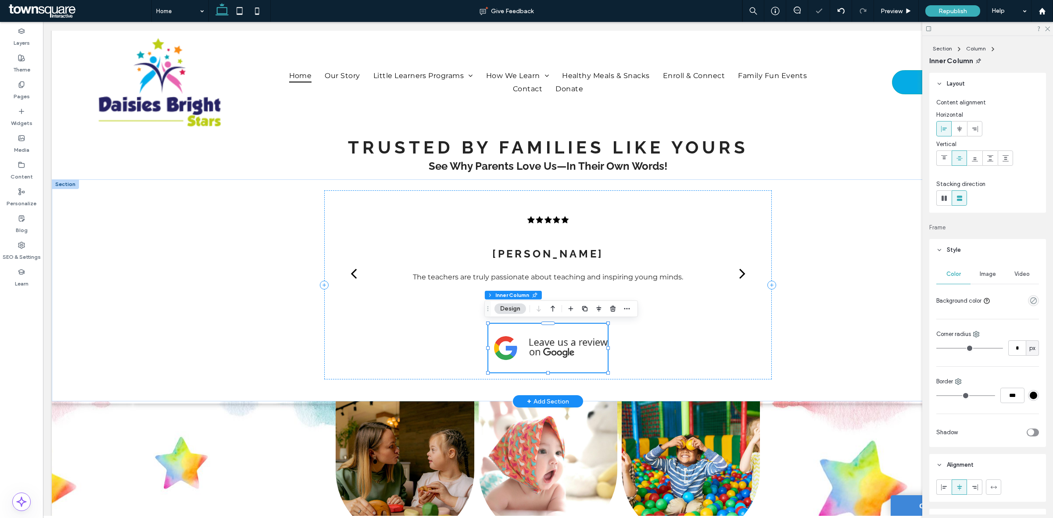
click at [535, 346] on img at bounding box center [547, 348] width 119 height 35
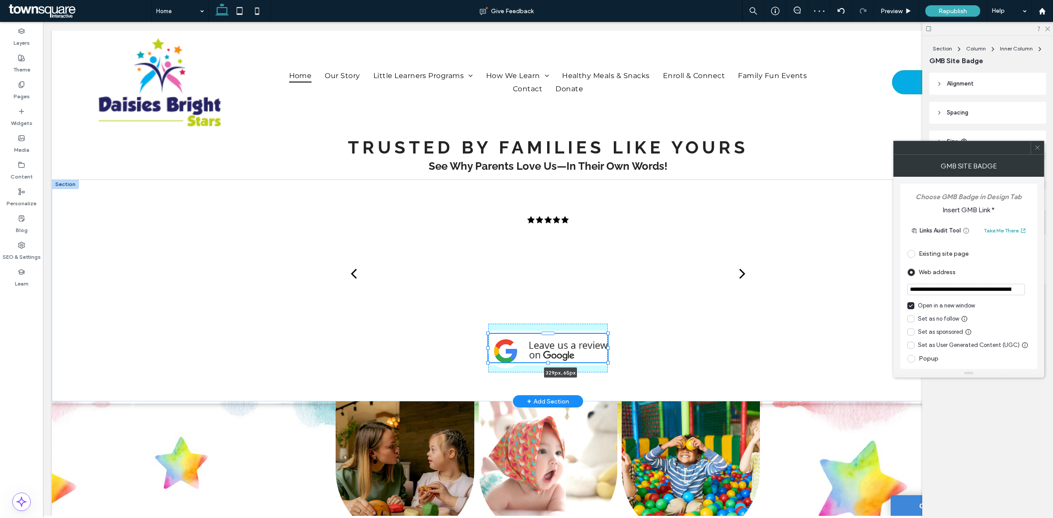
drag, startPoint x: 608, startPoint y: 363, endPoint x: 630, endPoint y: 360, distance: 21.6
click at [630, 360] on div "[PERSON_NAME] The teachers are truly passionate about teaching and inspiring yo…" at bounding box center [548, 290] width 526 height 222
type input "***"
type input "**"
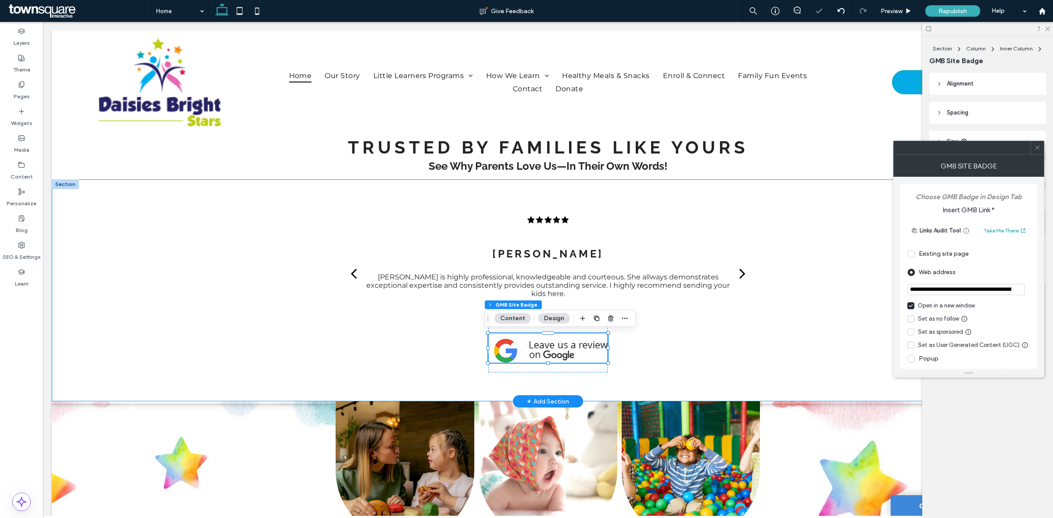
click at [860, 284] on div "[PERSON_NAME] The teachers are truly passionate about teaching and inspiring yo…" at bounding box center [548, 290] width 992 height 222
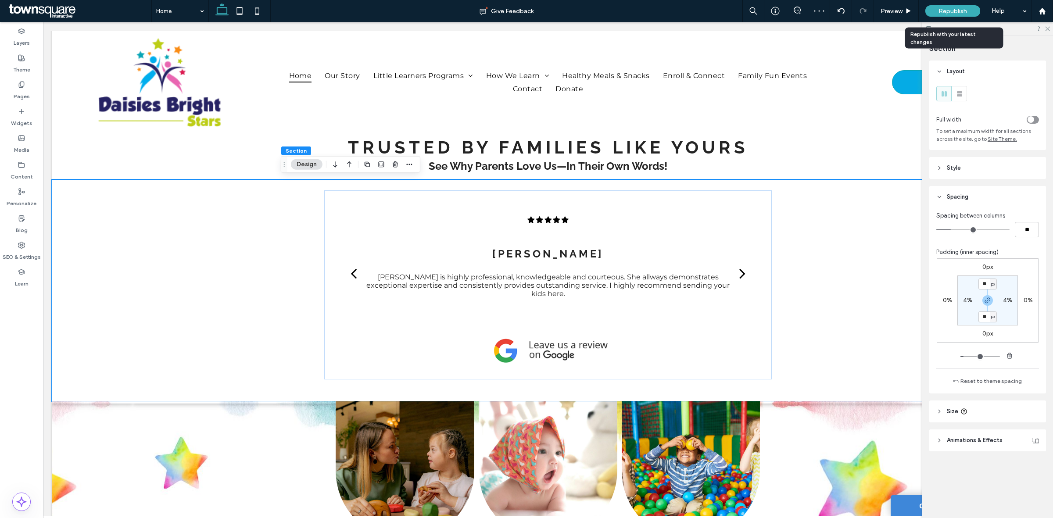
click at [952, 14] on span "Republish" at bounding box center [952, 10] width 29 height 7
